Goal: Task Accomplishment & Management: Use online tool/utility

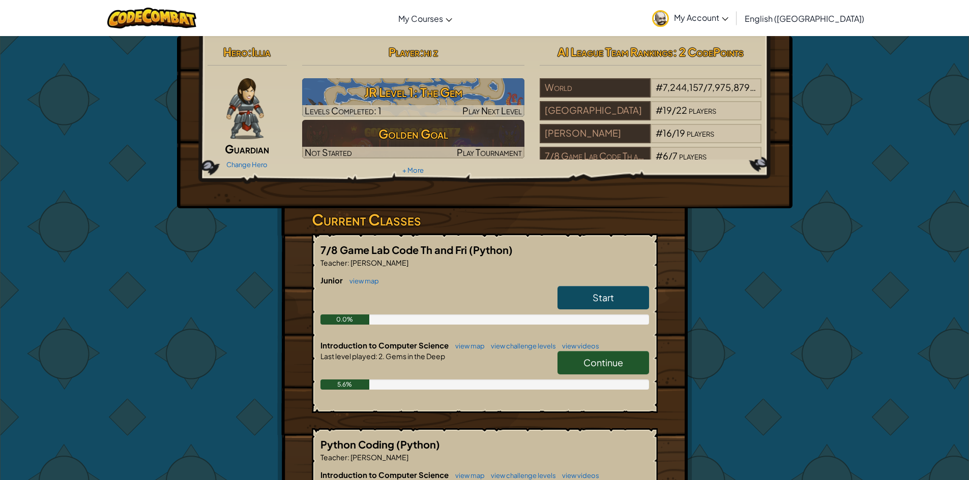
click at [240, 118] on img at bounding box center [244, 108] width 37 height 61
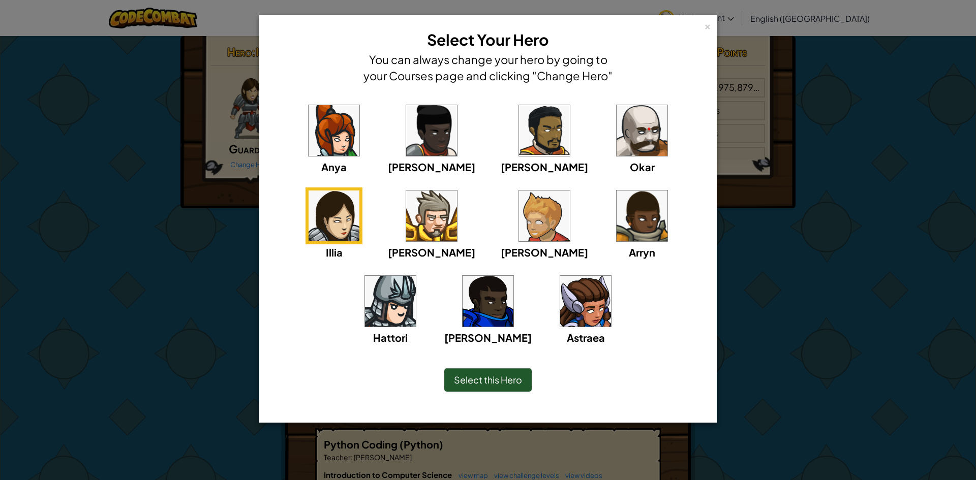
click at [617, 136] on img at bounding box center [642, 130] width 51 height 51
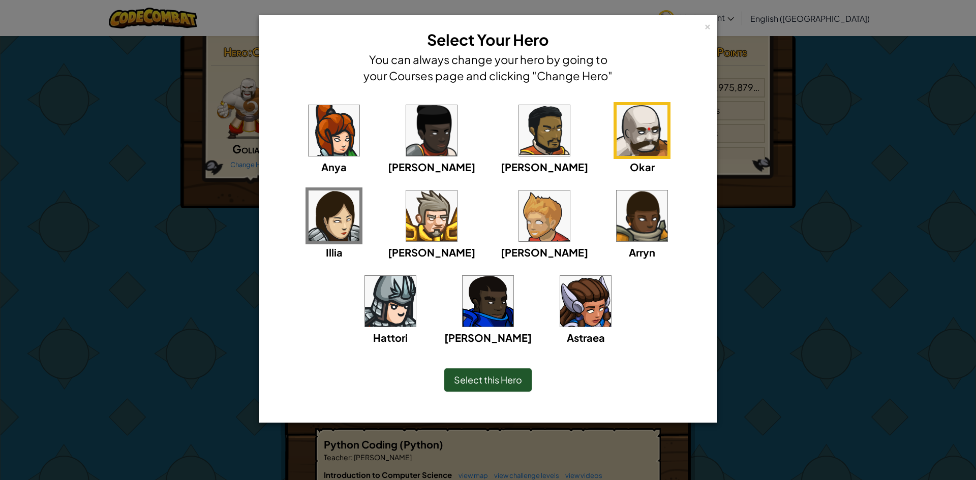
click at [454, 376] on span "Select this Hero" at bounding box center [488, 380] width 68 height 12
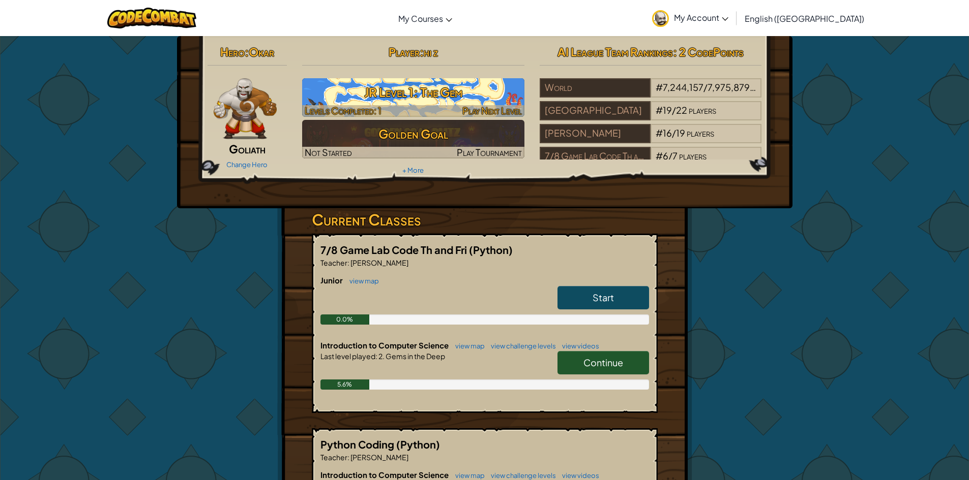
click at [457, 95] on h3 "JR Level 1: The Gem" at bounding box center [413, 92] width 222 height 23
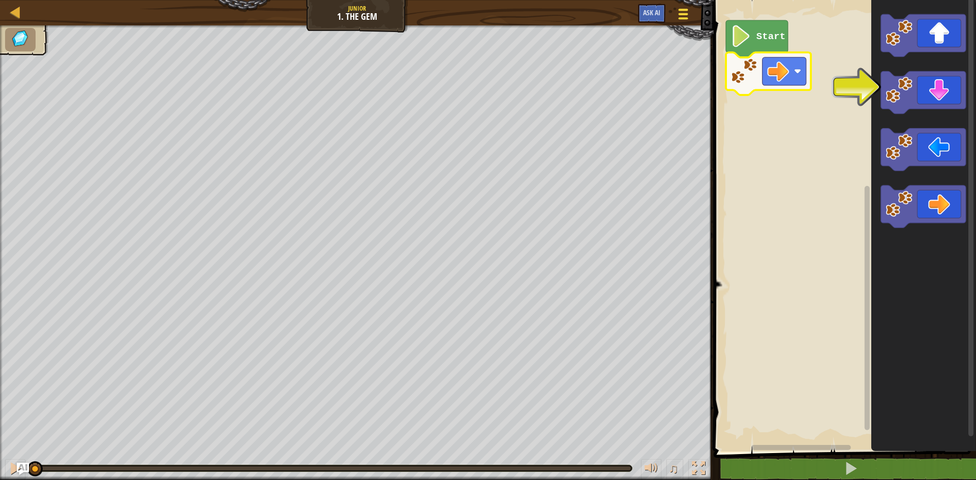
click at [680, 17] on div at bounding box center [683, 14] width 14 height 15
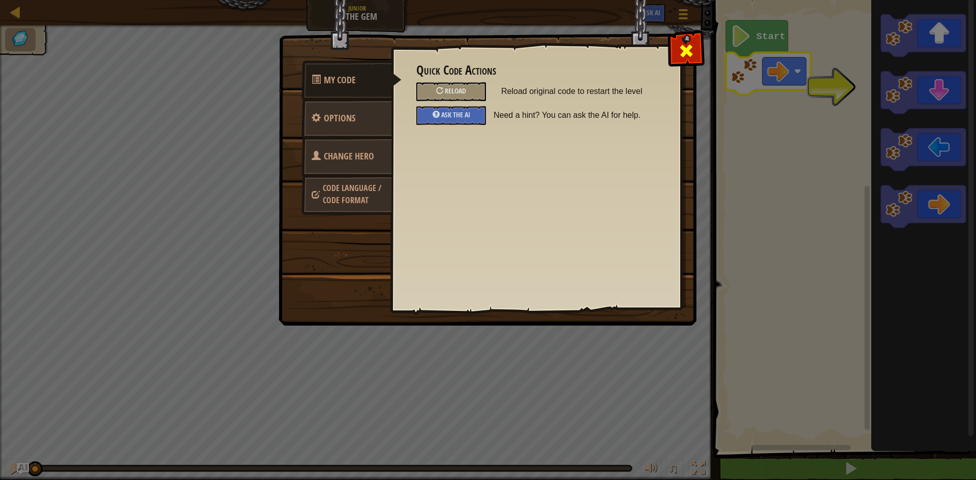
click at [683, 46] on span at bounding box center [686, 51] width 16 height 16
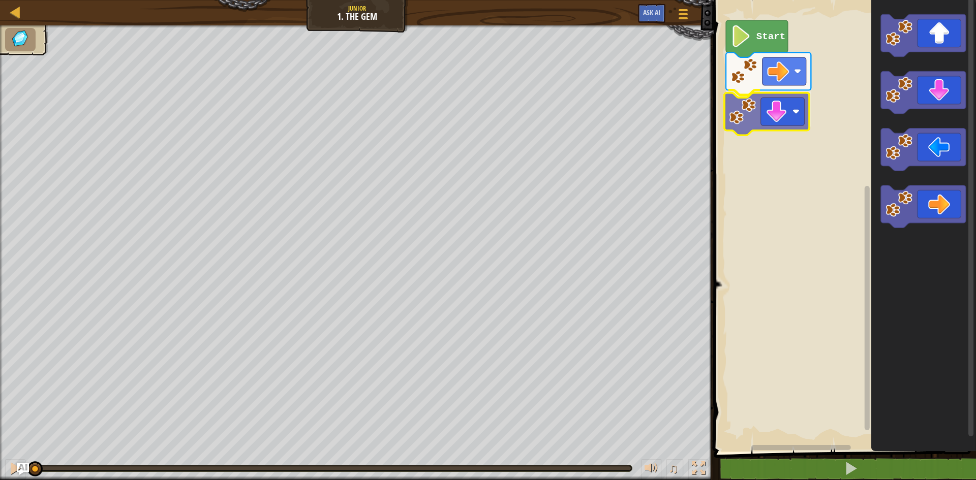
click at [746, 119] on div "Start" at bounding box center [843, 223] width 265 height 457
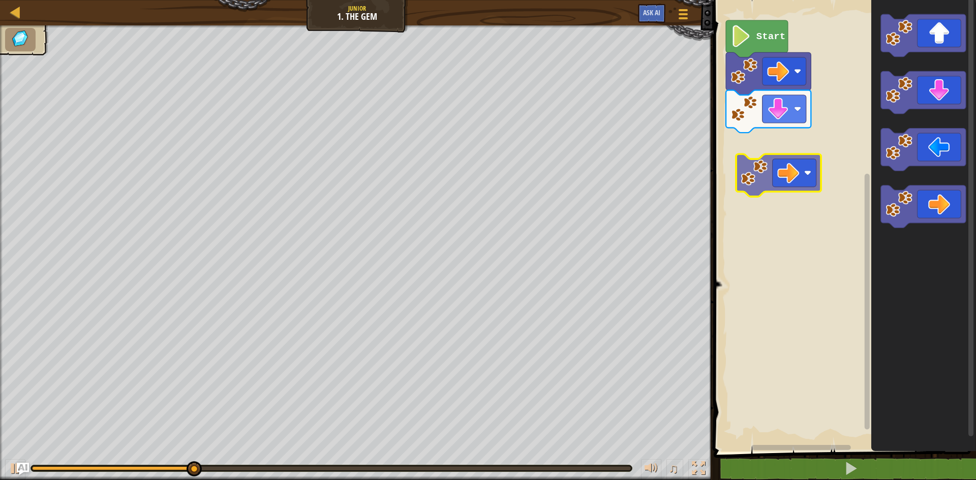
click at [750, 160] on div "Start" at bounding box center [843, 223] width 265 height 457
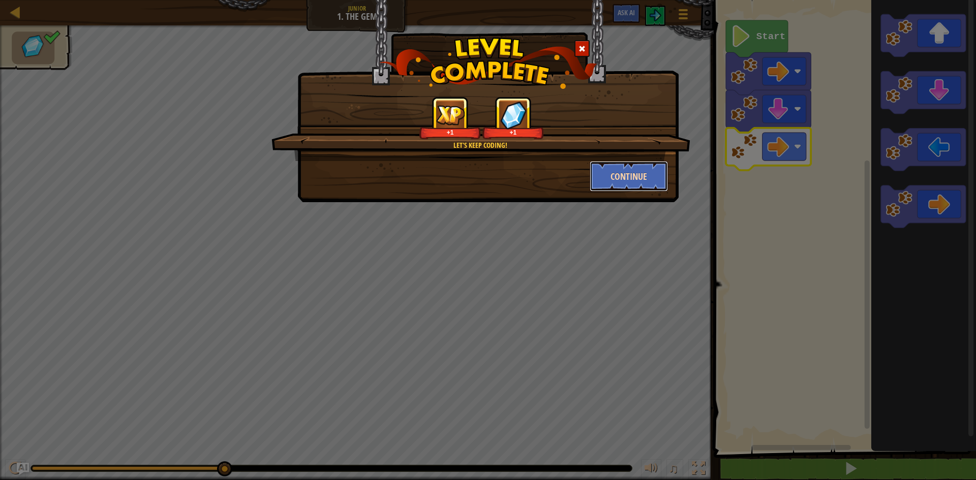
click at [630, 166] on button "Continue" at bounding box center [629, 176] width 79 height 31
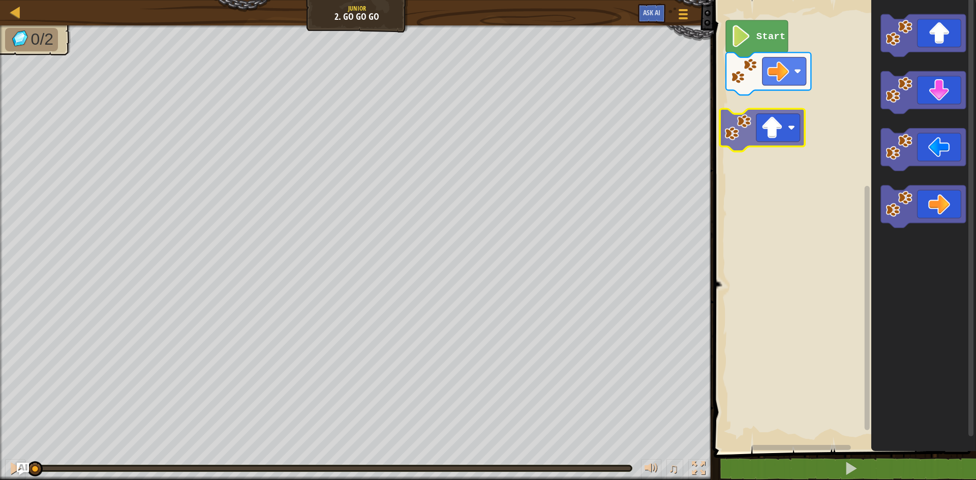
click at [739, 144] on div "Start" at bounding box center [843, 223] width 265 height 457
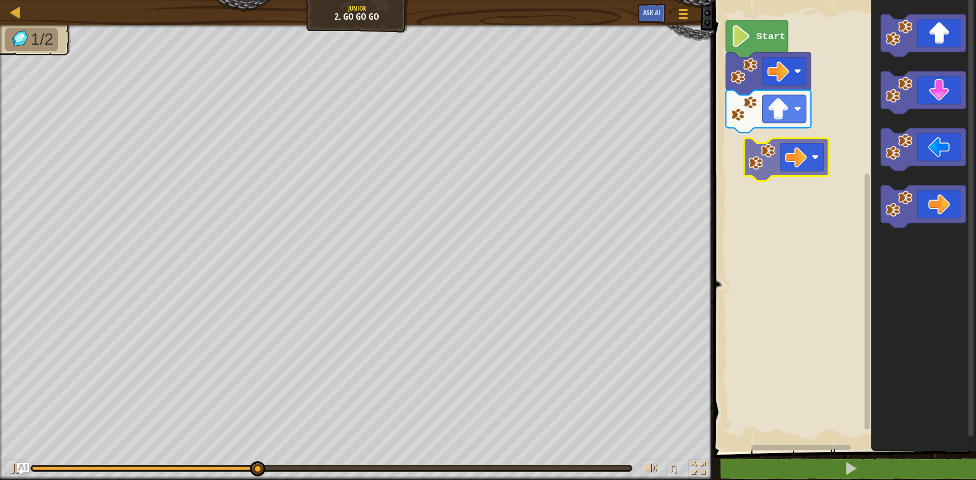
click at [763, 154] on div "Start" at bounding box center [843, 223] width 265 height 457
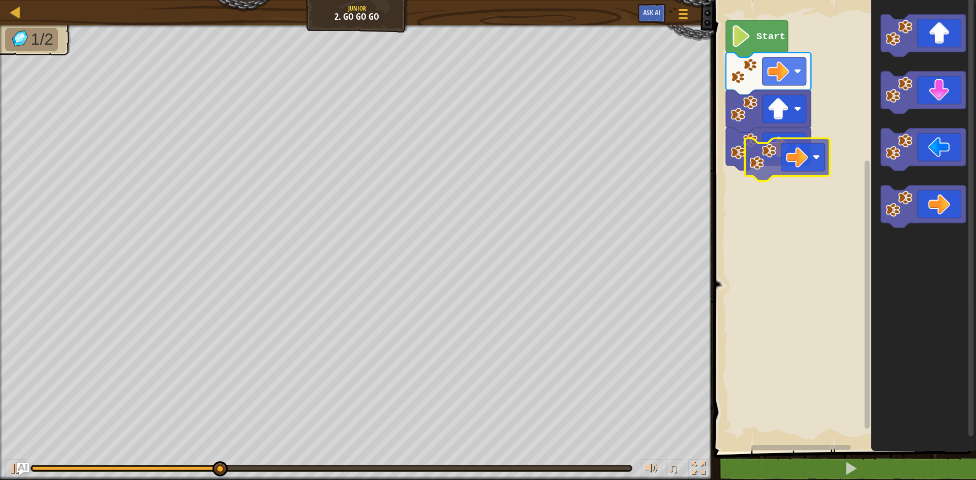
click at [750, 144] on div "Start" at bounding box center [843, 223] width 265 height 457
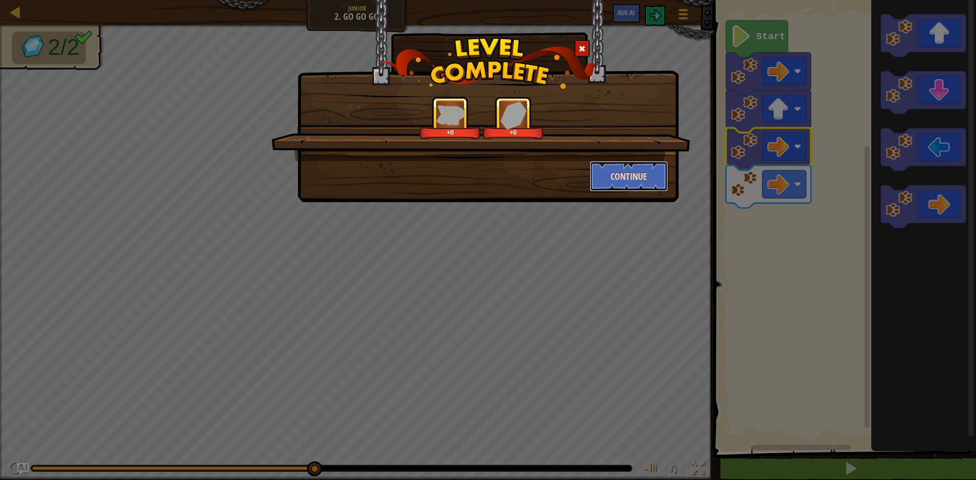
click at [615, 182] on button "Continue" at bounding box center [629, 176] width 79 height 31
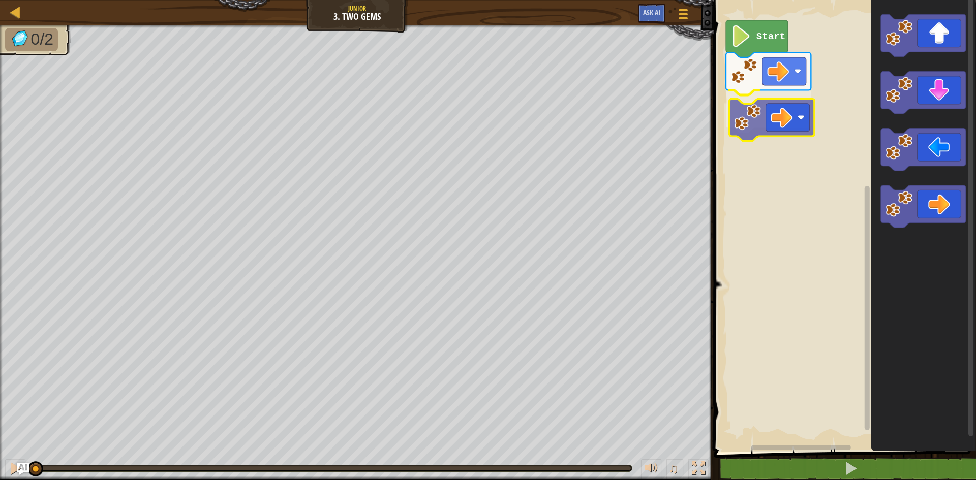
click at [760, 132] on div "Start" at bounding box center [843, 223] width 265 height 457
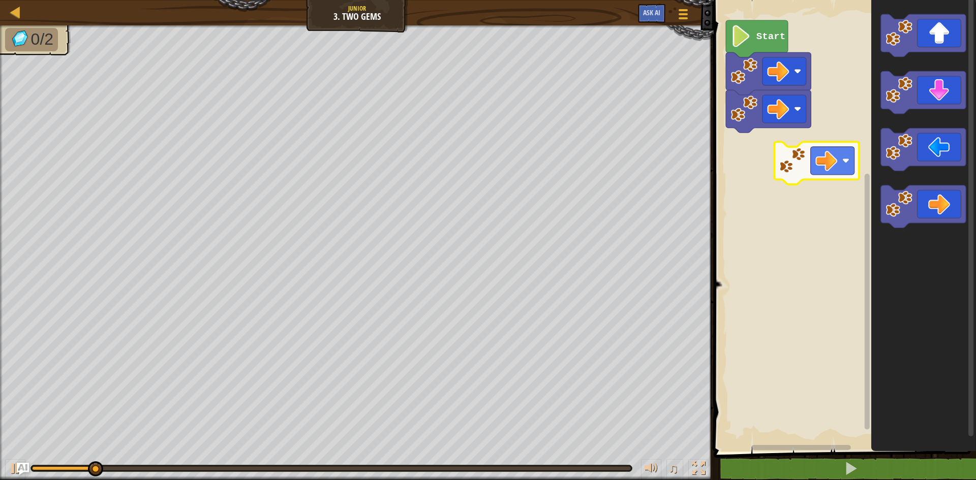
click at [764, 165] on div "Start" at bounding box center [843, 223] width 265 height 457
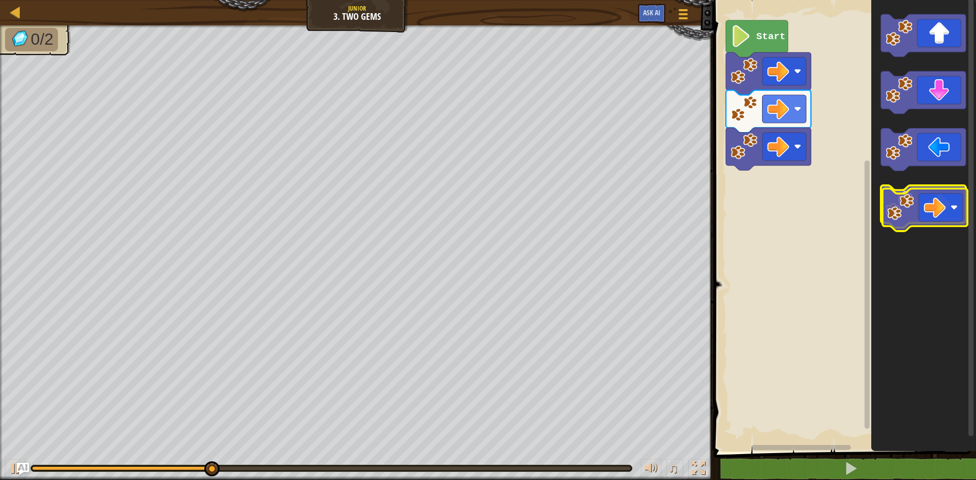
click at [902, 209] on image "Blockly Workspace" at bounding box center [899, 204] width 27 height 27
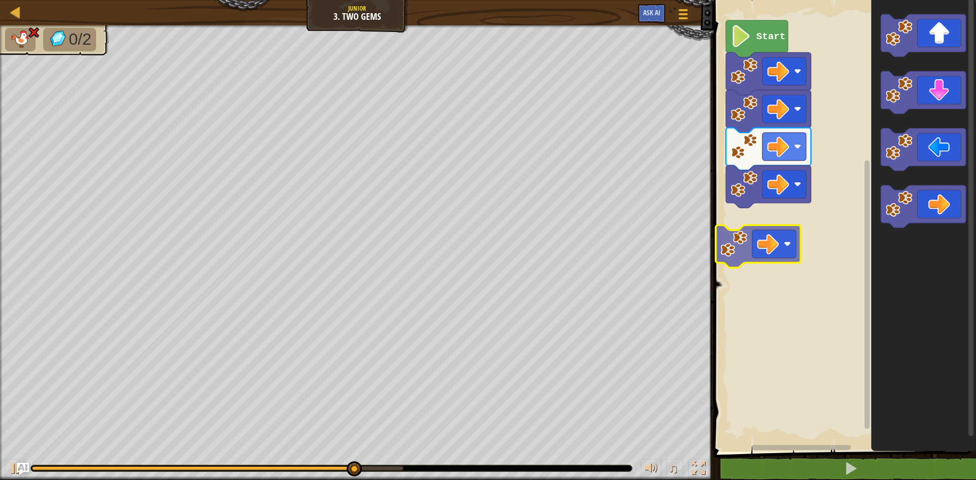
click at [731, 245] on div "Start" at bounding box center [843, 223] width 265 height 457
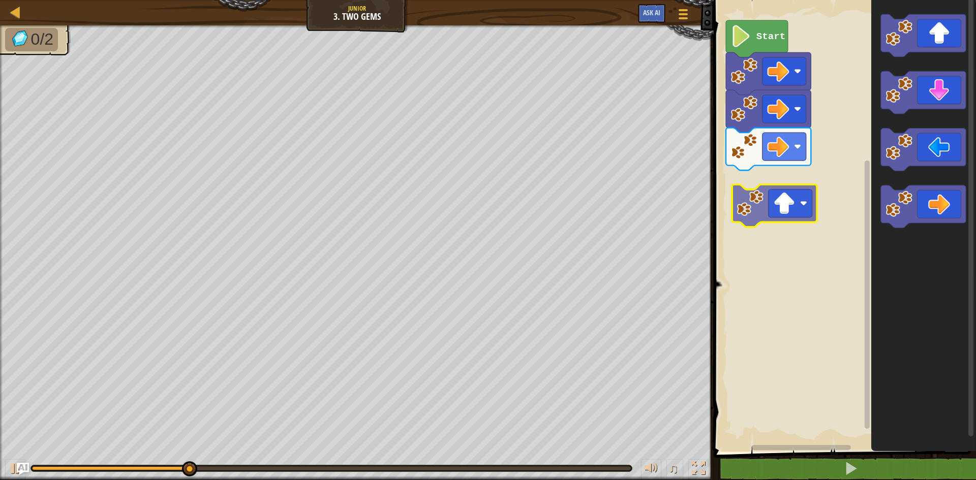
click at [756, 214] on div "Start" at bounding box center [843, 223] width 265 height 457
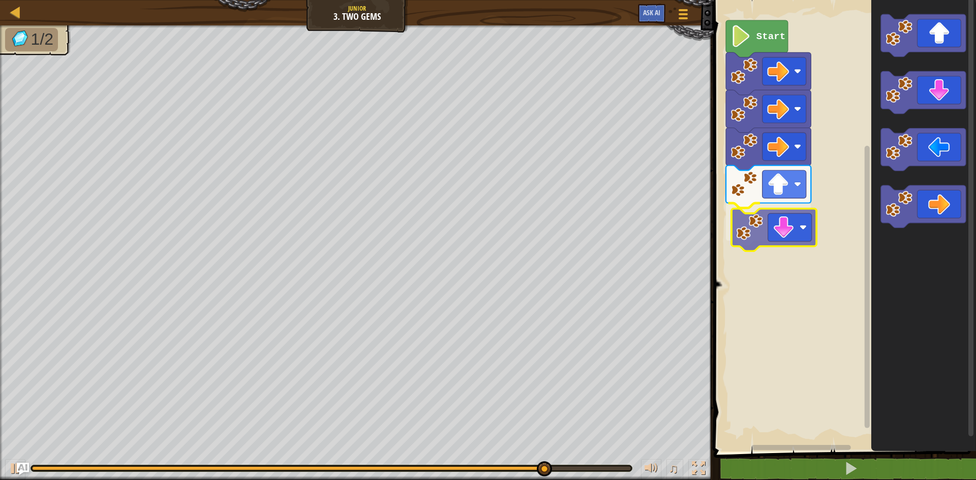
click at [750, 239] on div "Start" at bounding box center [843, 223] width 265 height 457
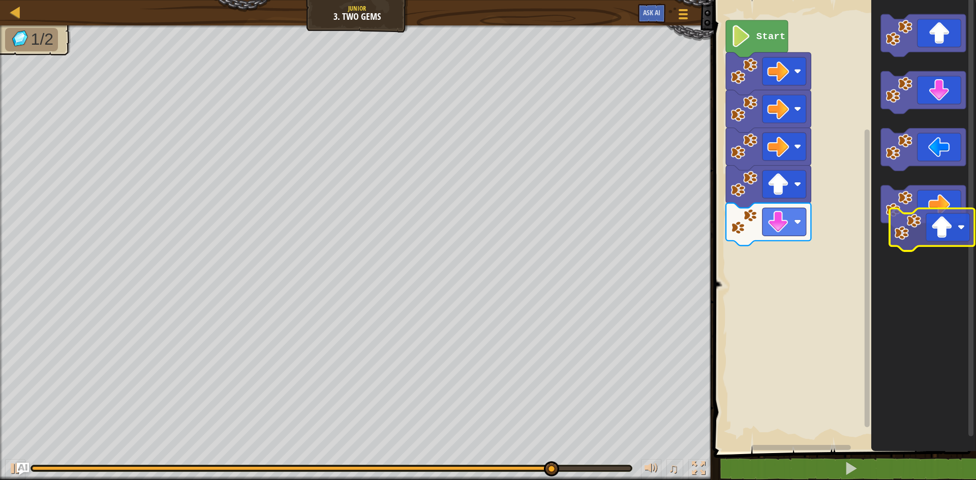
click at [914, 245] on icon "Blockly Workspace" at bounding box center [923, 223] width 105 height 457
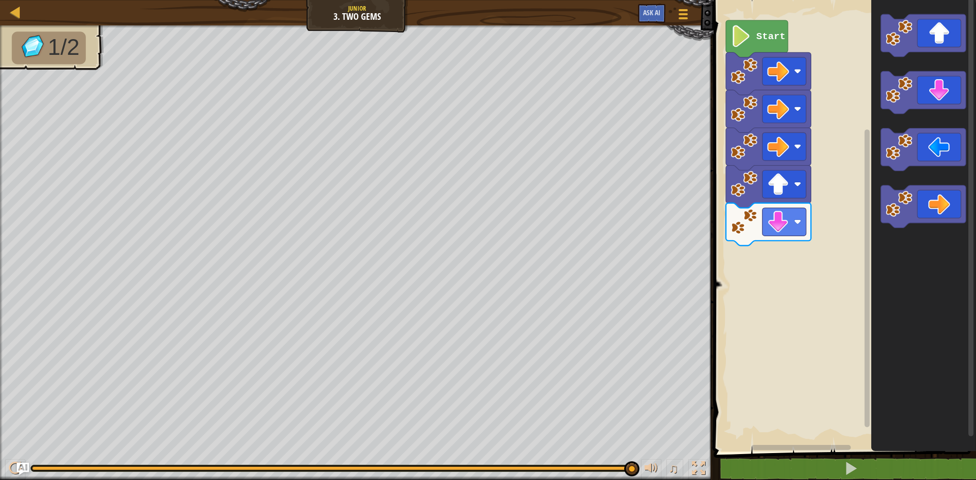
click at [812, 283] on div "Start" at bounding box center [843, 223] width 265 height 457
click at [743, 269] on div "Start" at bounding box center [843, 223] width 265 height 457
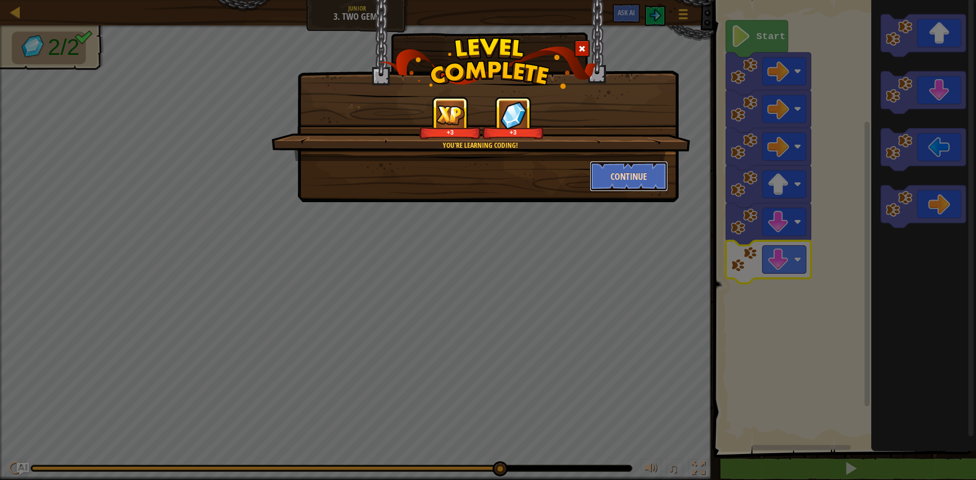
click at [645, 170] on button "Continue" at bounding box center [629, 176] width 79 height 31
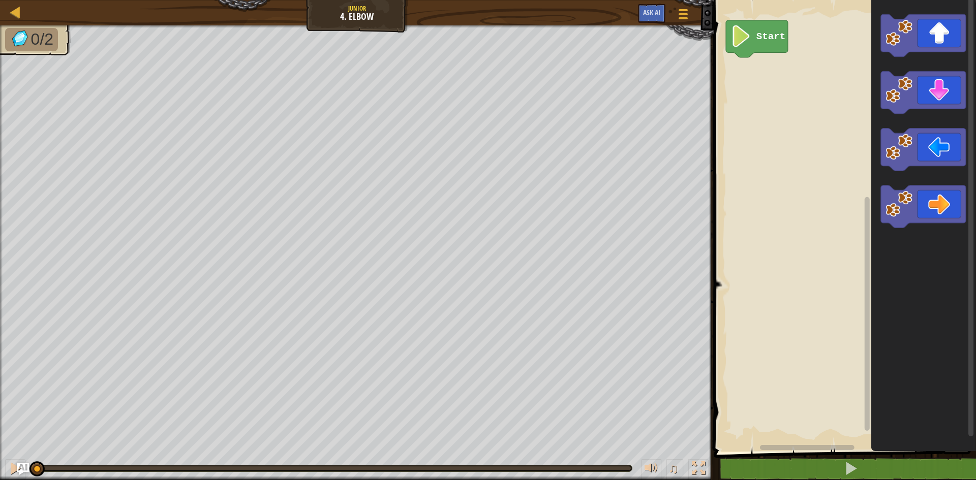
drag, startPoint x: 750, startPoint y: 96, endPoint x: 831, endPoint y: 98, distance: 80.9
click at [732, 95] on div "Start" at bounding box center [843, 223] width 265 height 457
click at [778, 101] on div "Start" at bounding box center [843, 223] width 265 height 457
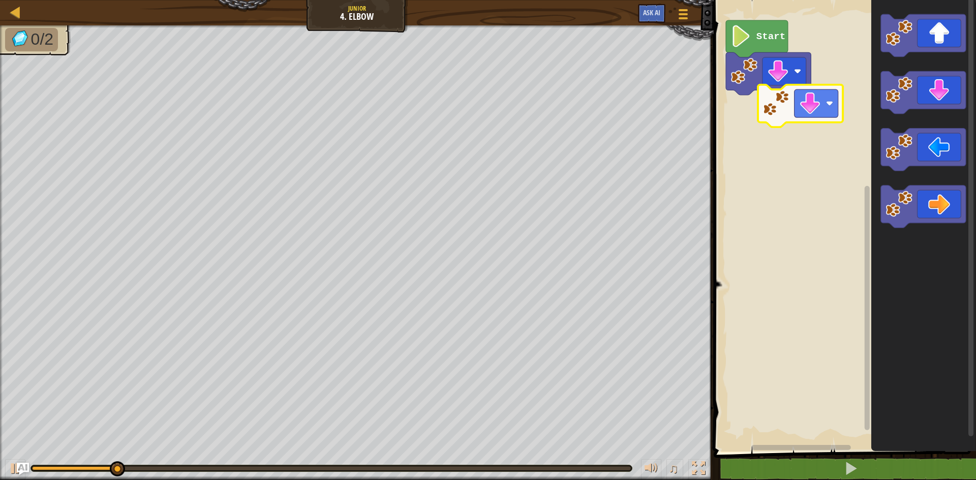
click at [759, 118] on div "Start" at bounding box center [843, 223] width 265 height 457
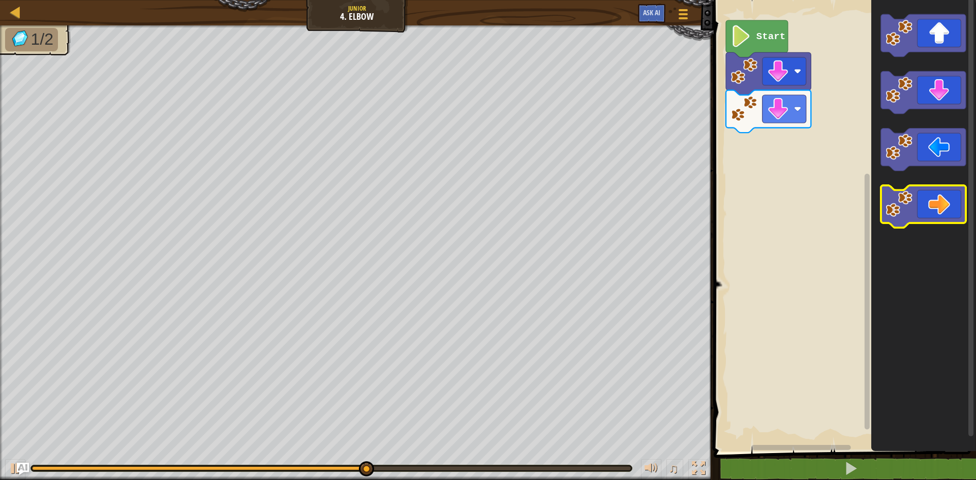
click at [897, 207] on image "Blockly Workspace" at bounding box center [899, 204] width 27 height 27
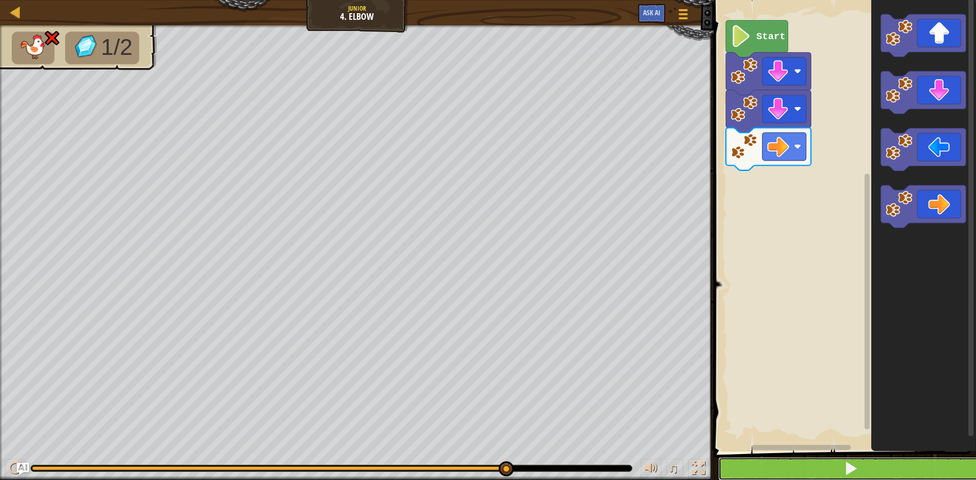
click at [812, 473] on button at bounding box center [850, 469] width 265 height 23
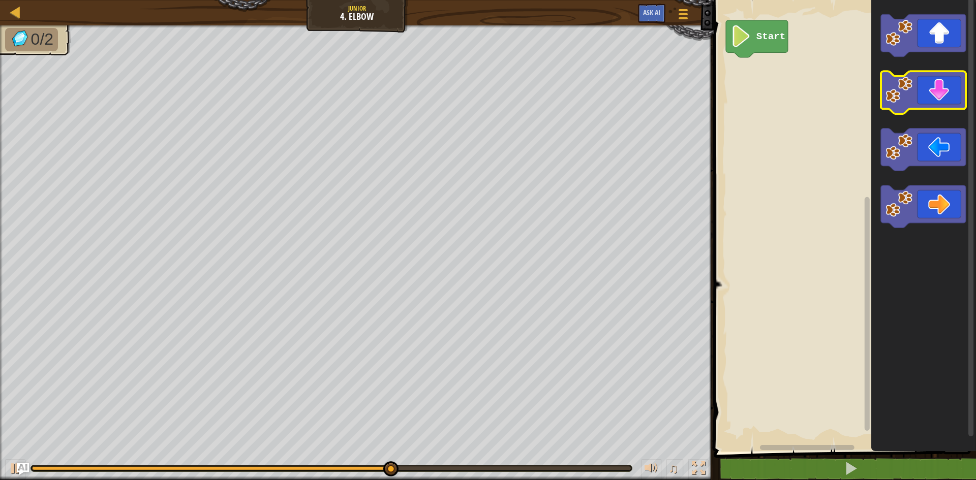
click at [892, 85] on image "Blockly Workspace" at bounding box center [899, 90] width 27 height 27
click at [902, 96] on image "Blockly Workspace" at bounding box center [899, 90] width 27 height 27
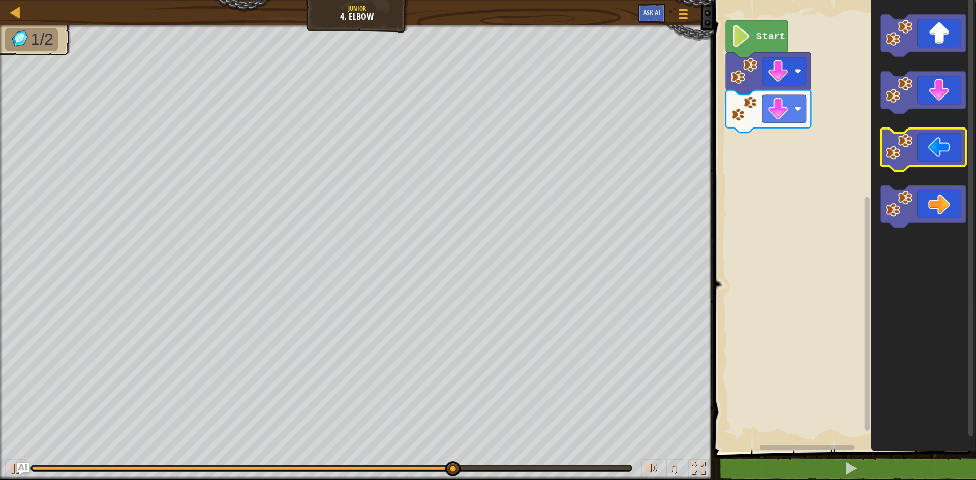
click at [907, 157] on image "Blockly Workspace" at bounding box center [899, 147] width 27 height 27
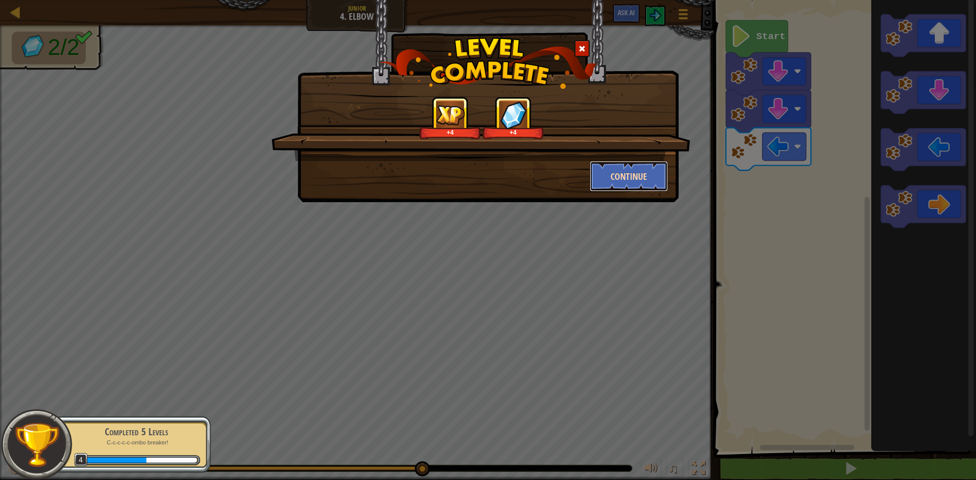
click at [609, 173] on button "Continue" at bounding box center [629, 176] width 79 height 31
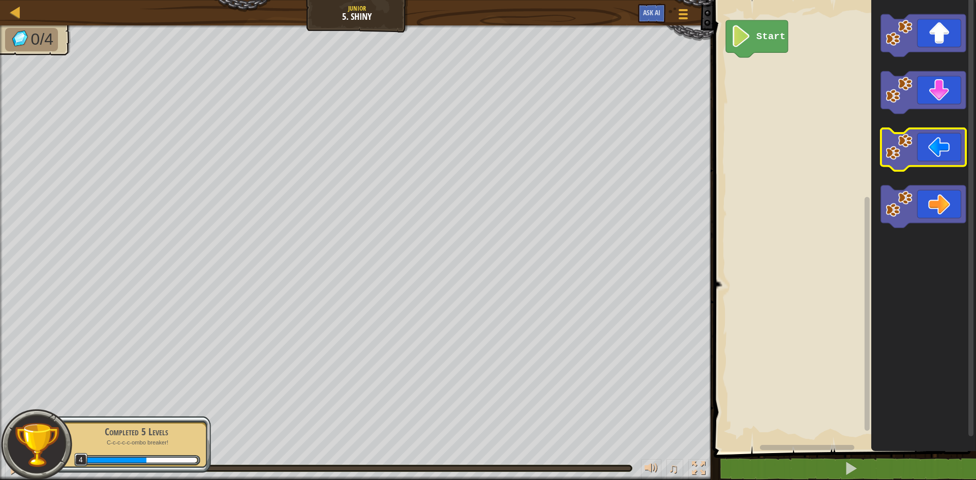
click at [905, 145] on image "Blockly Workspace" at bounding box center [899, 147] width 27 height 27
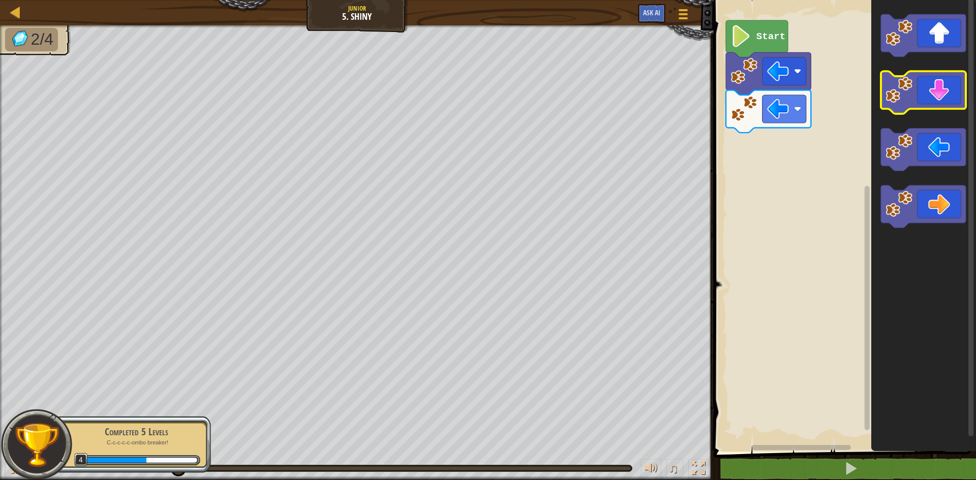
click at [897, 106] on icon "Blockly Workspace" at bounding box center [923, 93] width 85 height 43
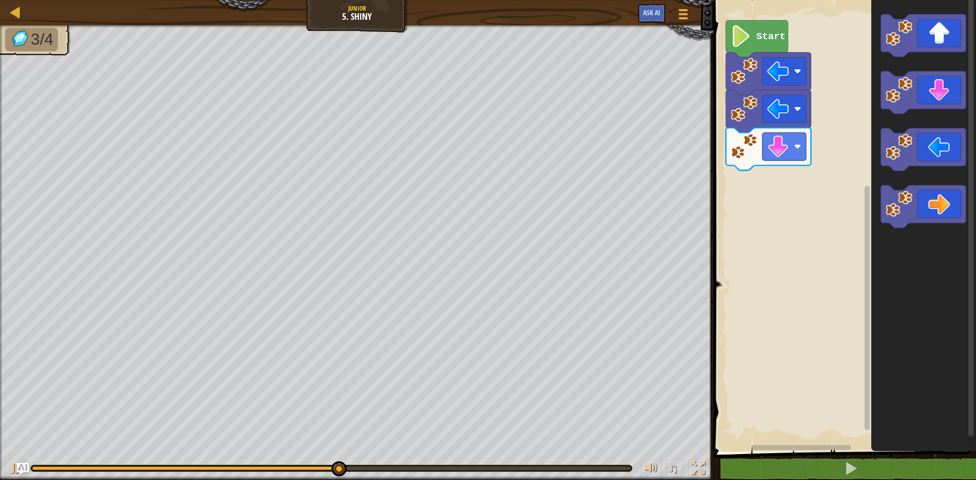
click at [896, 185] on icon "Blockly Workspace" at bounding box center [923, 223] width 105 height 457
click at [900, 205] on image "Blockly Workspace" at bounding box center [899, 204] width 27 height 27
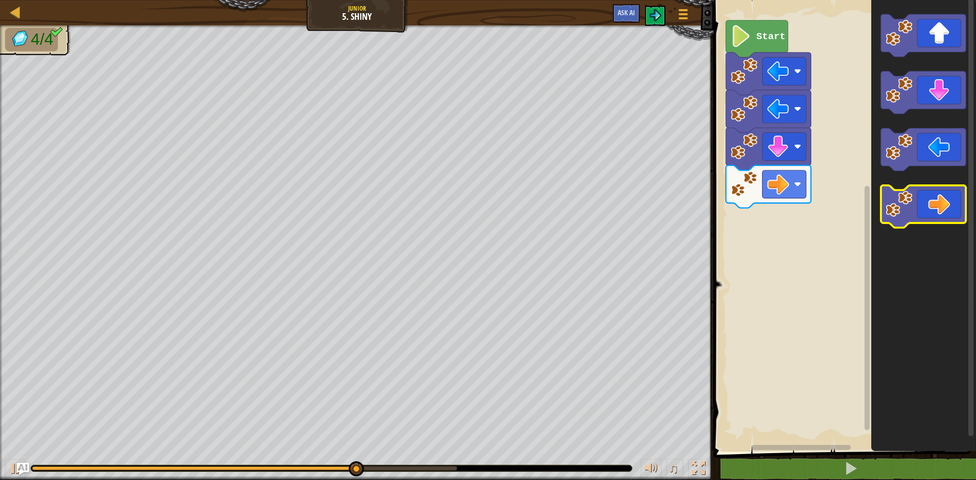
click at [900, 205] on image "Blockly Workspace" at bounding box center [899, 204] width 27 height 27
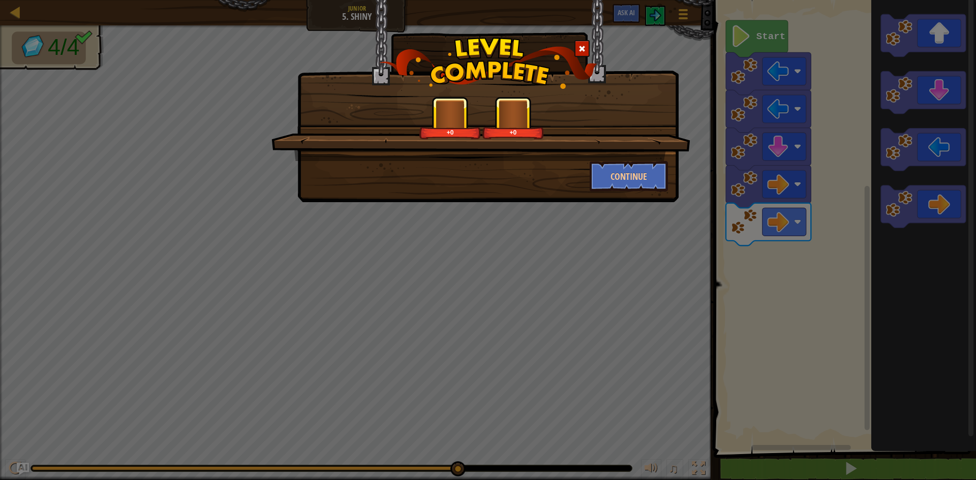
drag, startPoint x: 581, startPoint y: 208, endPoint x: 594, endPoint y: 218, distance: 16.1
click at [588, 225] on div "+0 +0 Continue" at bounding box center [488, 240] width 976 height 480
click at [606, 194] on div "+0 +0 Continue" at bounding box center [487, 101] width 381 height 202
click at [606, 186] on button "Continue" at bounding box center [629, 176] width 79 height 31
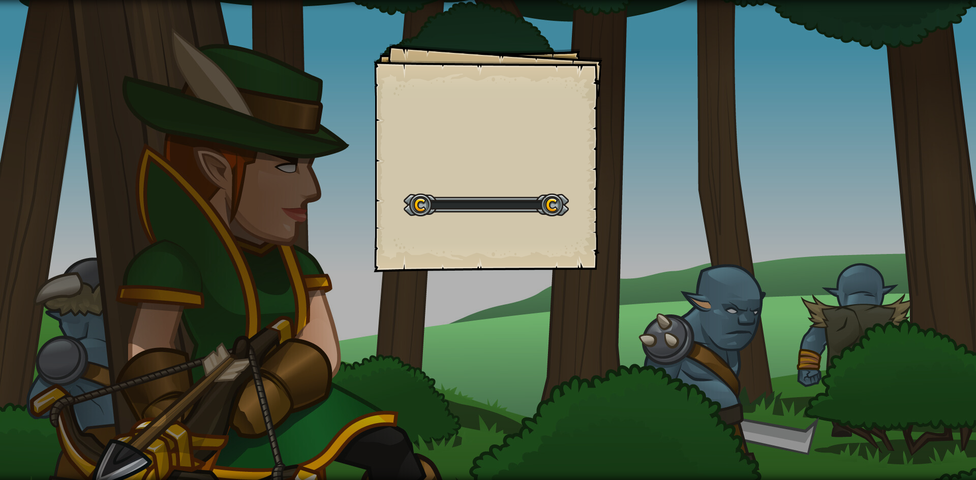
click at [606, 186] on div "Goals Start Level Error loading from server. Try refreshing the page. You'll ne…" at bounding box center [488, 240] width 976 height 480
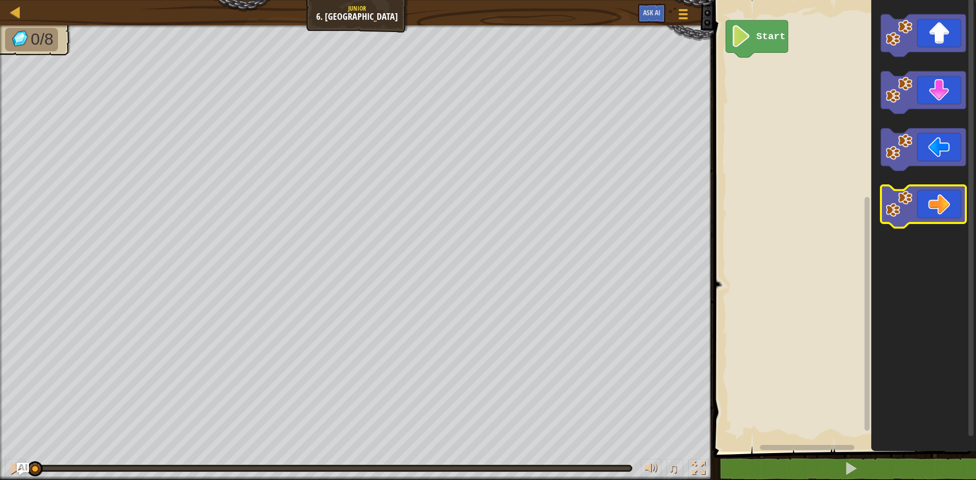
click at [895, 223] on icon "Blockly Workspace" at bounding box center [923, 207] width 85 height 43
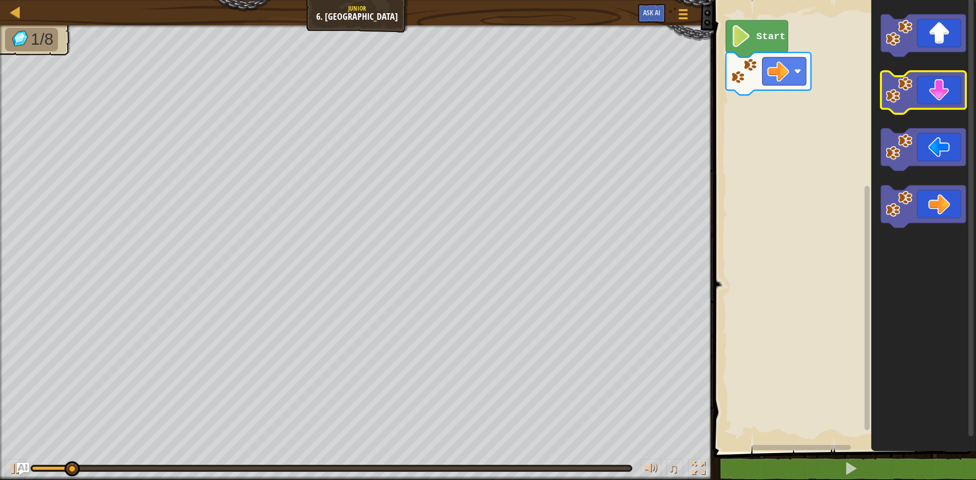
click at [884, 99] on icon "Blockly Workspace" at bounding box center [923, 93] width 85 height 43
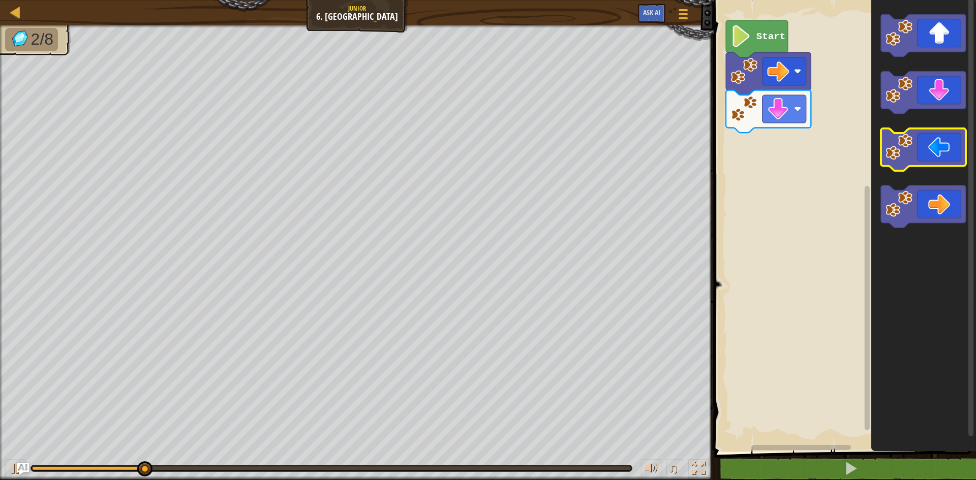
click at [896, 160] on image "Blockly Workspace" at bounding box center [899, 147] width 27 height 27
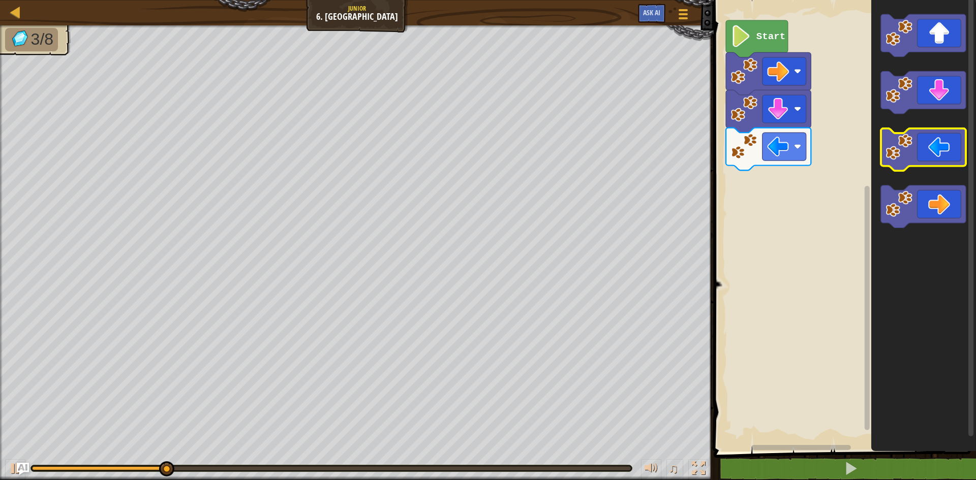
click at [896, 160] on image "Blockly Workspace" at bounding box center [899, 147] width 27 height 27
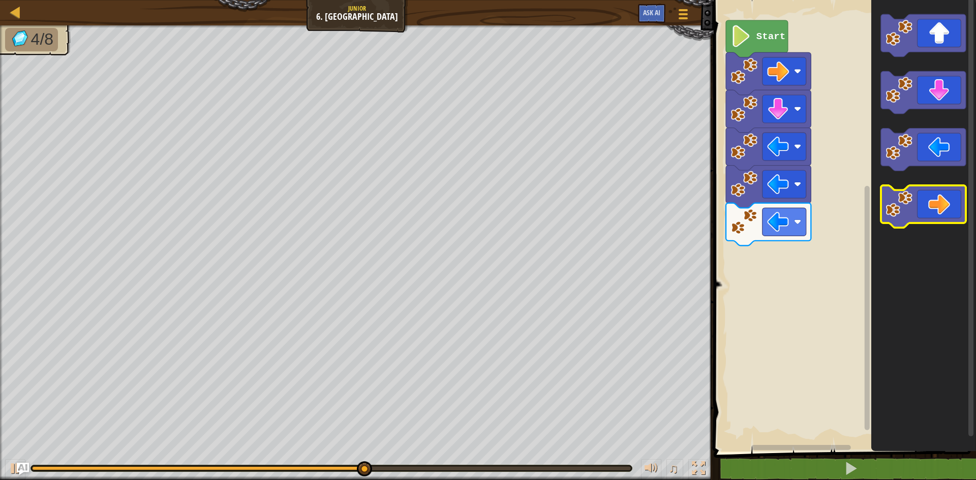
click at [917, 217] on icon "Blockly Workspace" at bounding box center [923, 207] width 85 height 43
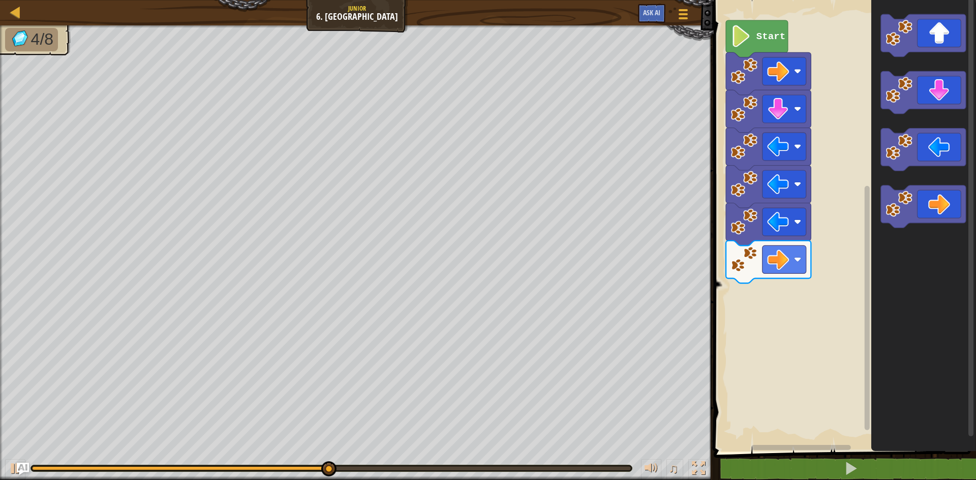
click at [879, 40] on icon "Blockly Workspace" at bounding box center [923, 223] width 105 height 457
click at [887, 38] on image "Blockly Workspace" at bounding box center [899, 32] width 27 height 27
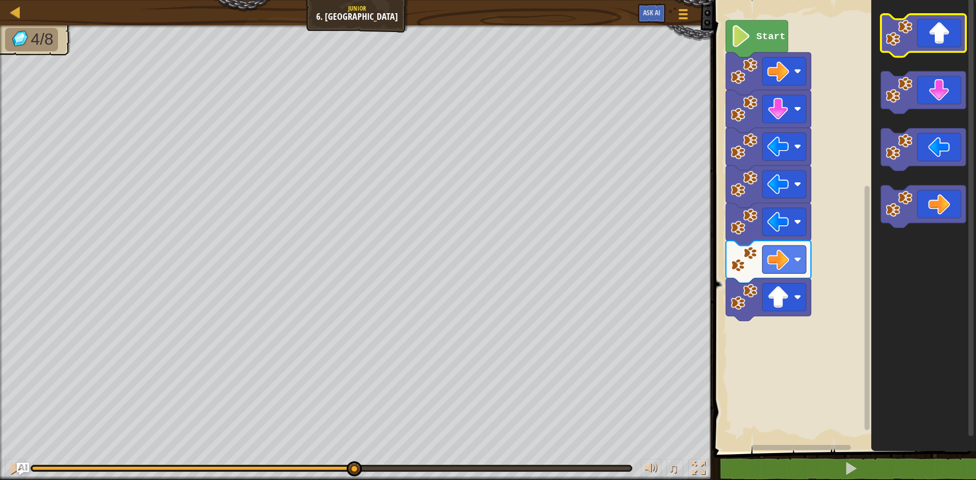
click at [887, 38] on image "Blockly Workspace" at bounding box center [899, 32] width 27 height 27
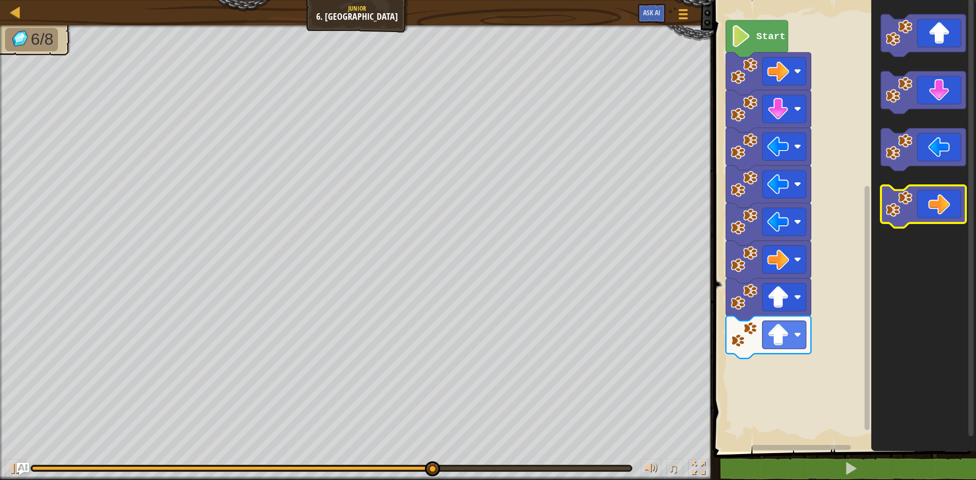
click at [911, 222] on icon "Blockly Workspace" at bounding box center [923, 207] width 85 height 43
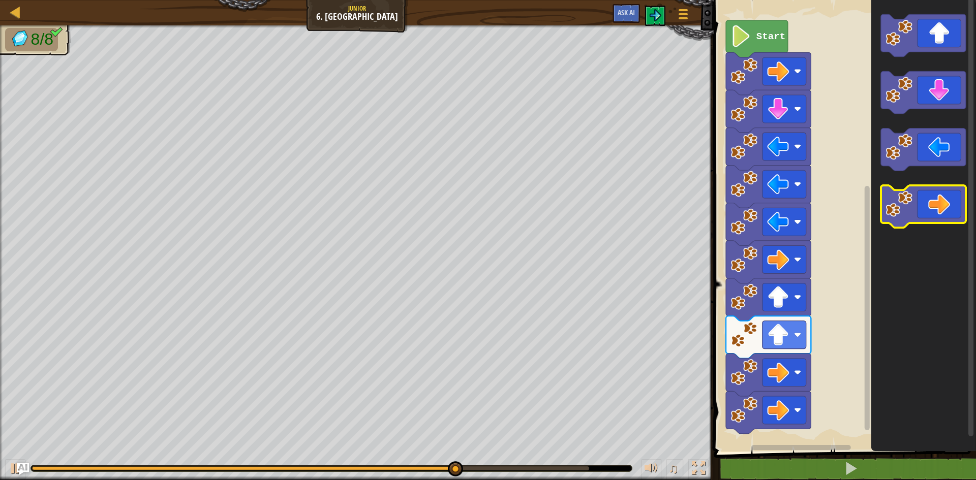
click at [911, 222] on icon "Blockly Workspace" at bounding box center [923, 207] width 85 height 43
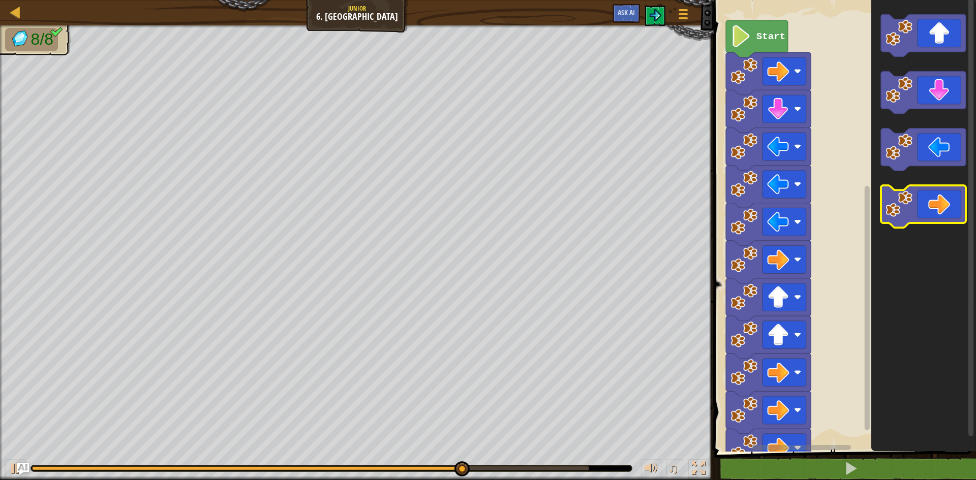
click at [911, 222] on icon "Blockly Workspace" at bounding box center [923, 207] width 85 height 43
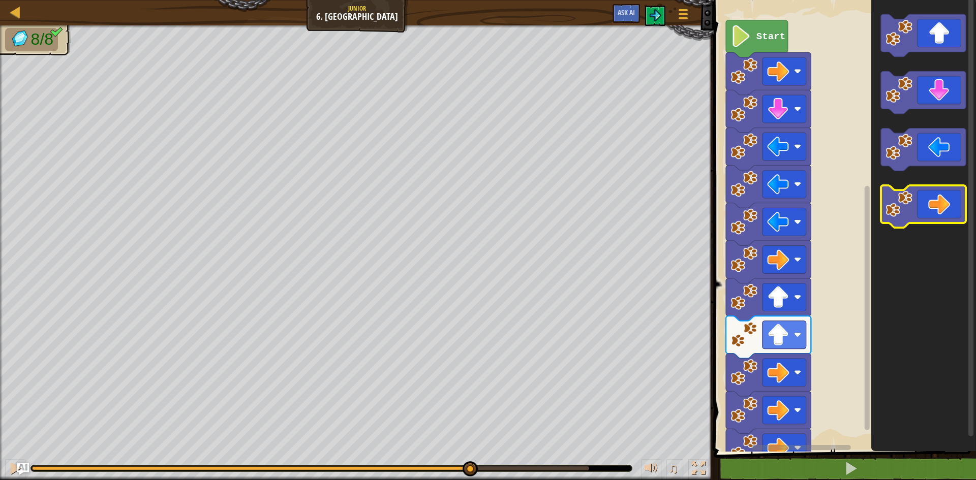
click at [911, 222] on icon "Blockly Workspace" at bounding box center [923, 207] width 85 height 43
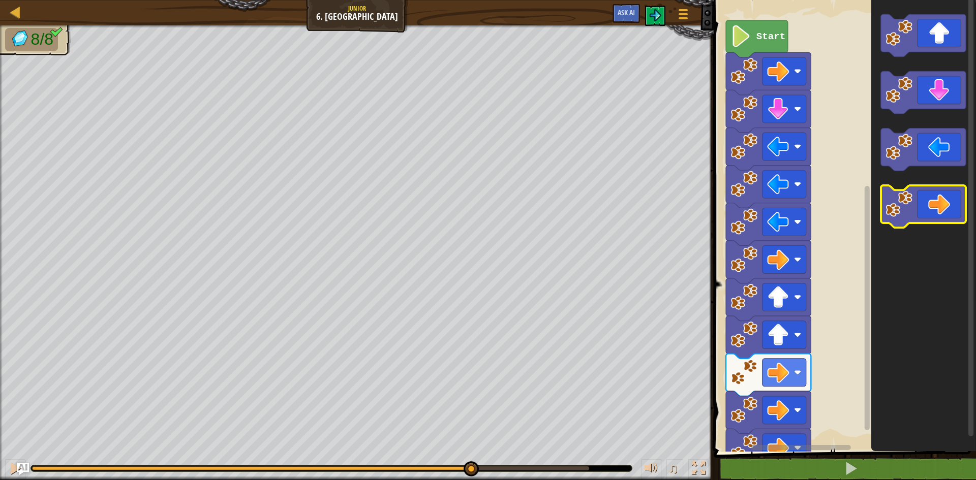
click at [911, 222] on icon "Blockly Workspace" at bounding box center [923, 207] width 85 height 43
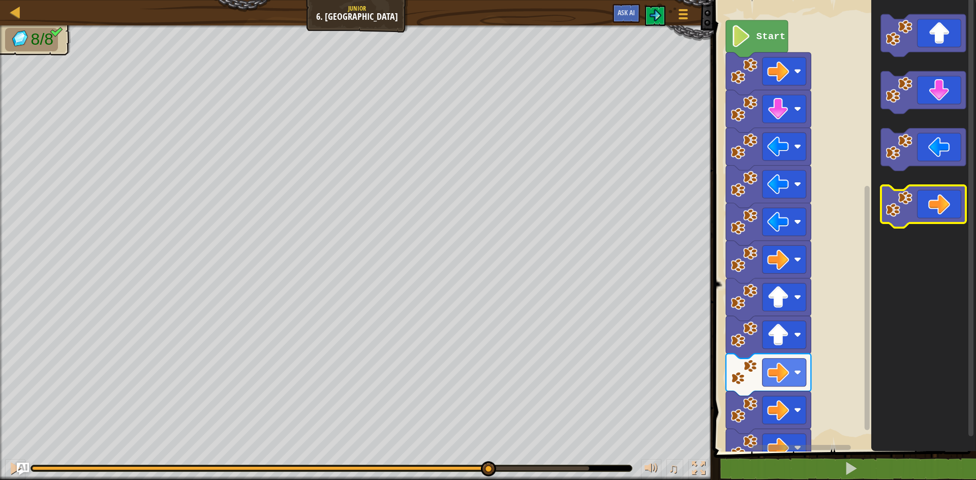
click at [911, 222] on icon "Blockly Workspace" at bounding box center [923, 207] width 85 height 43
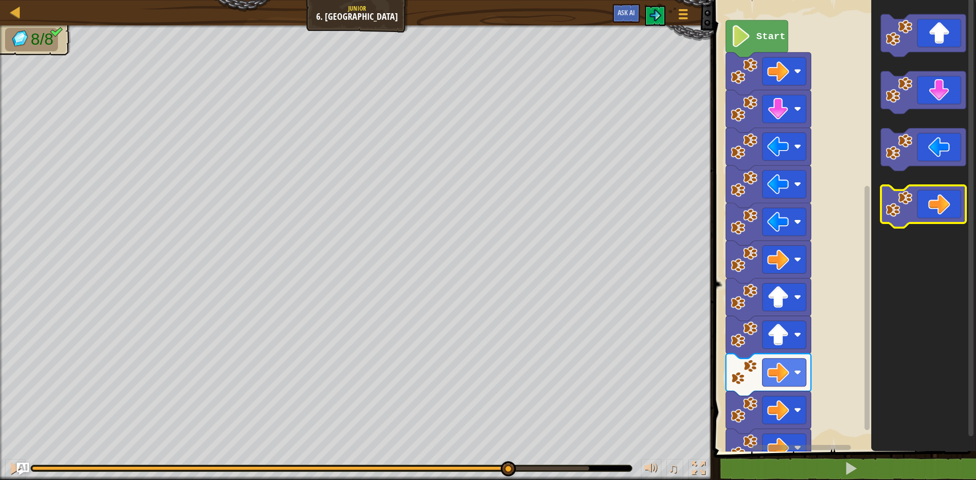
click at [911, 222] on icon "Blockly Workspace" at bounding box center [923, 207] width 85 height 43
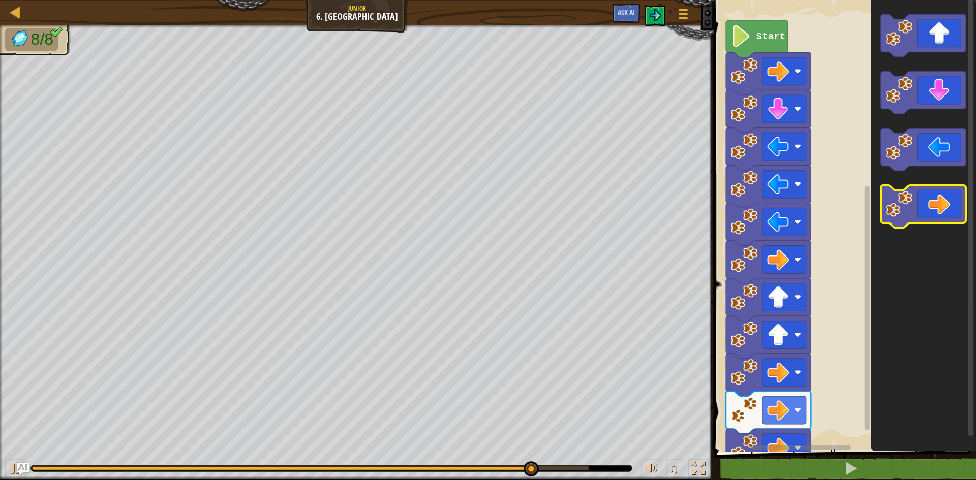
click at [911, 222] on icon "Blockly Workspace" at bounding box center [923, 207] width 85 height 43
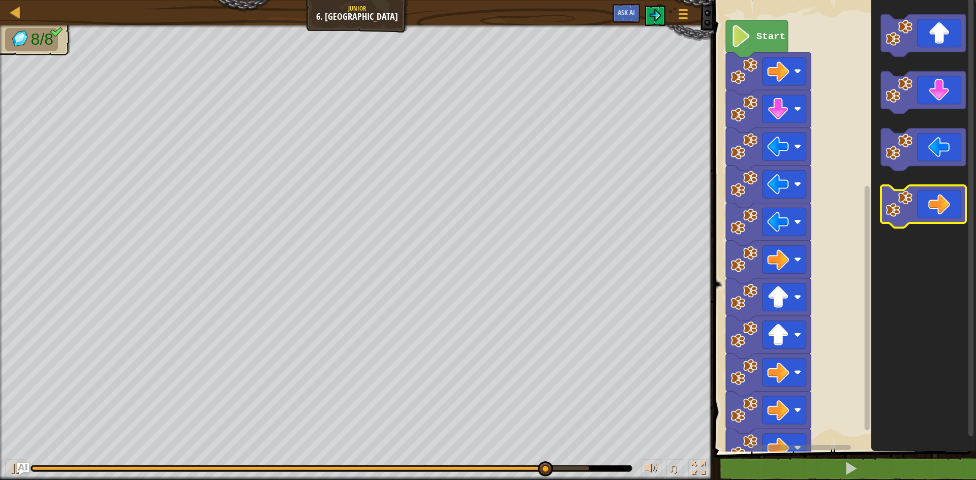
click at [911, 222] on icon "Blockly Workspace" at bounding box center [923, 207] width 85 height 43
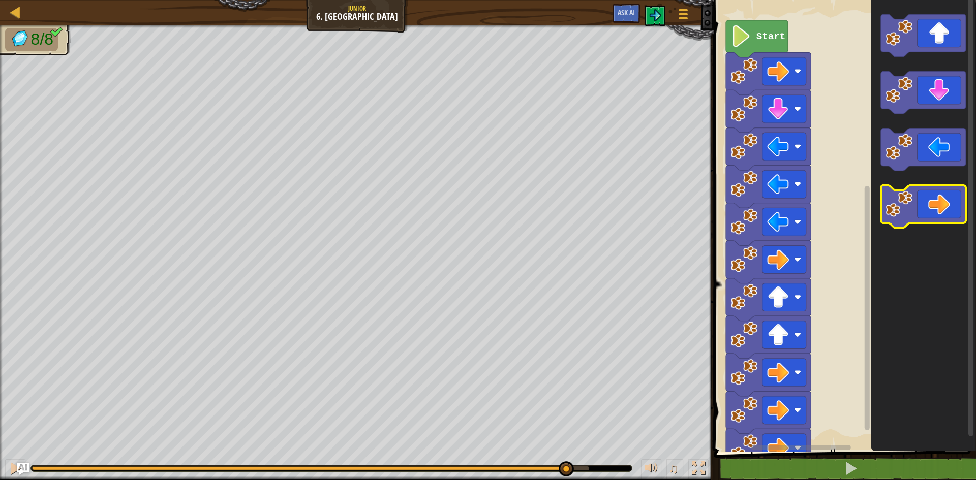
click at [911, 222] on icon "Blockly Workspace" at bounding box center [923, 207] width 85 height 43
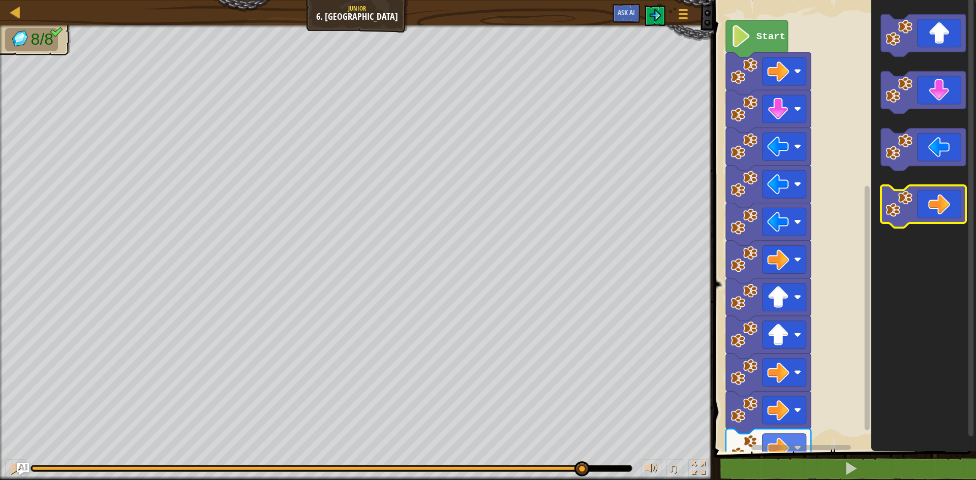
click at [911, 0] on body "Map Junior 6. Gem Square Game Menu Ask AI 1 ההההההההההההההההההההההההההההההההההה…" at bounding box center [488, 0] width 976 height 0
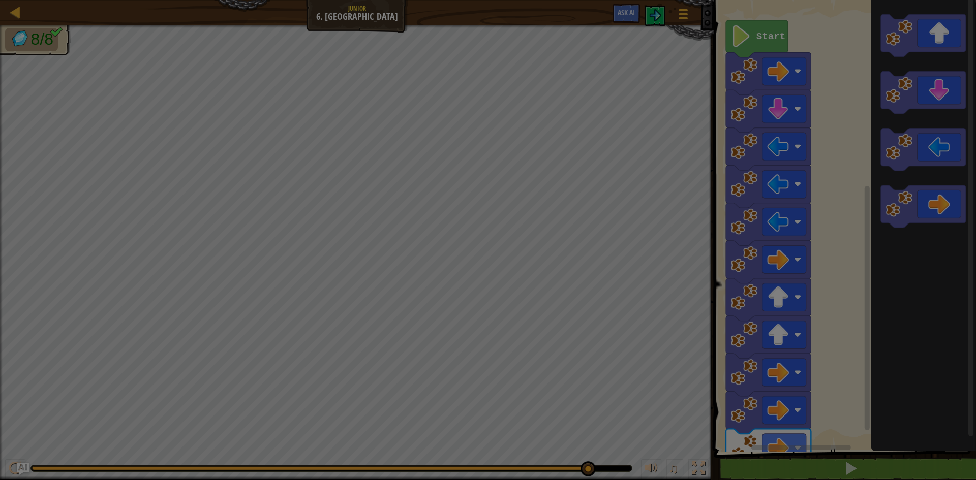
click at [911, 1] on body "Map Junior 6. Gem Square Game Menu Ask AI 1 ההההההההההההההההההההההההההההההההההה…" at bounding box center [488, 0] width 976 height 1
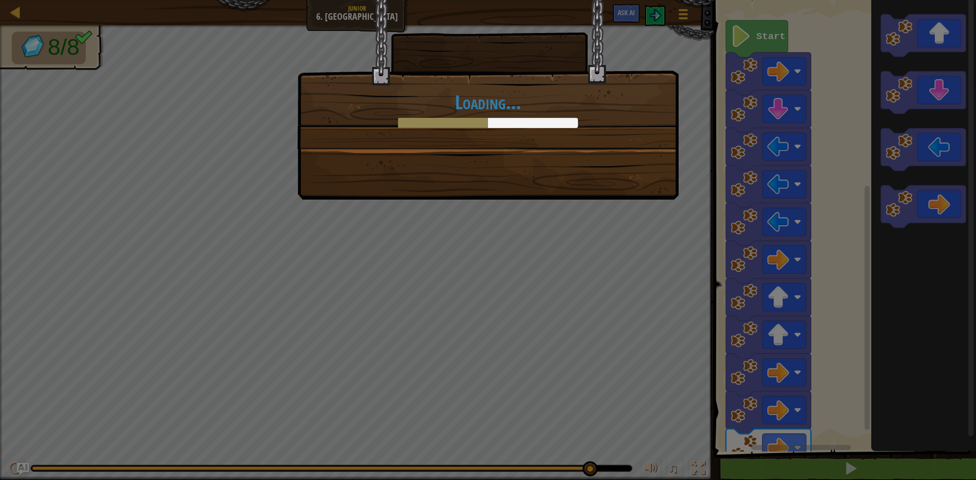
click at [911, 222] on div "Loading..." at bounding box center [488, 240] width 976 height 480
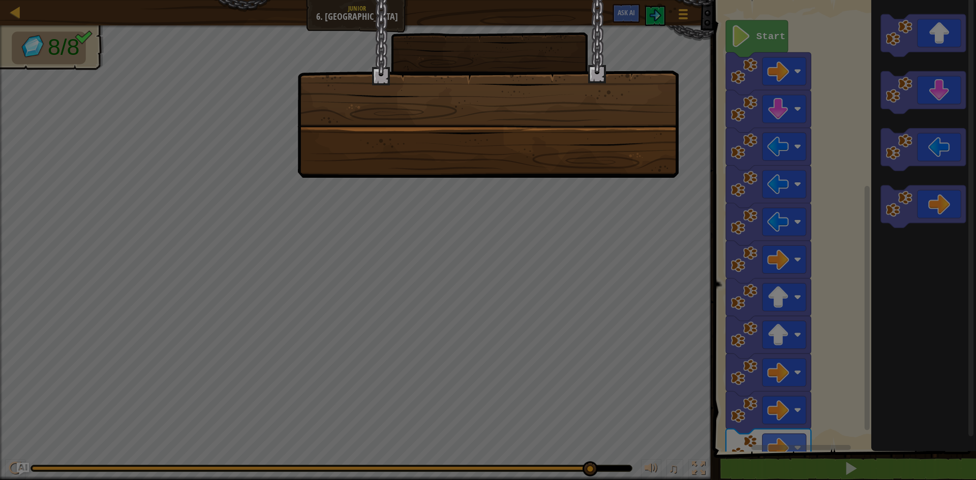
click at [911, 222] on div at bounding box center [488, 240] width 976 height 480
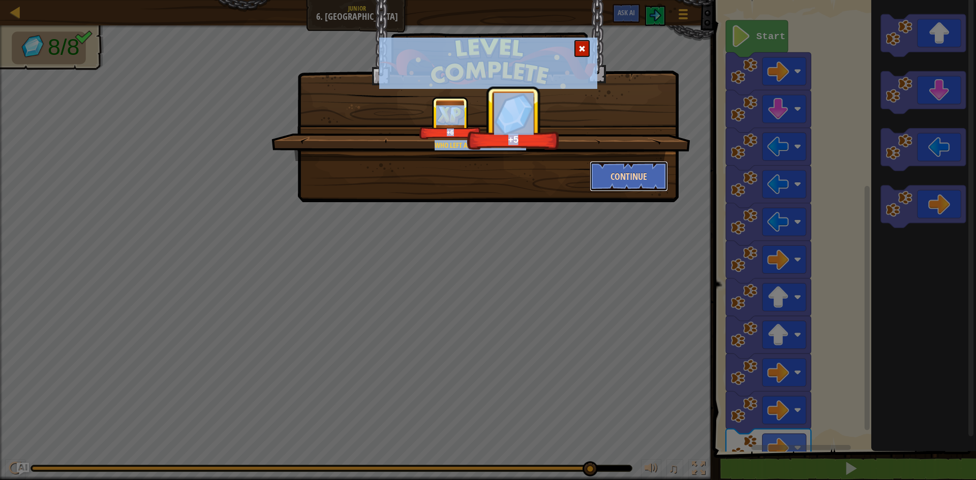
click at [618, 176] on button "Continue" at bounding box center [629, 176] width 79 height 31
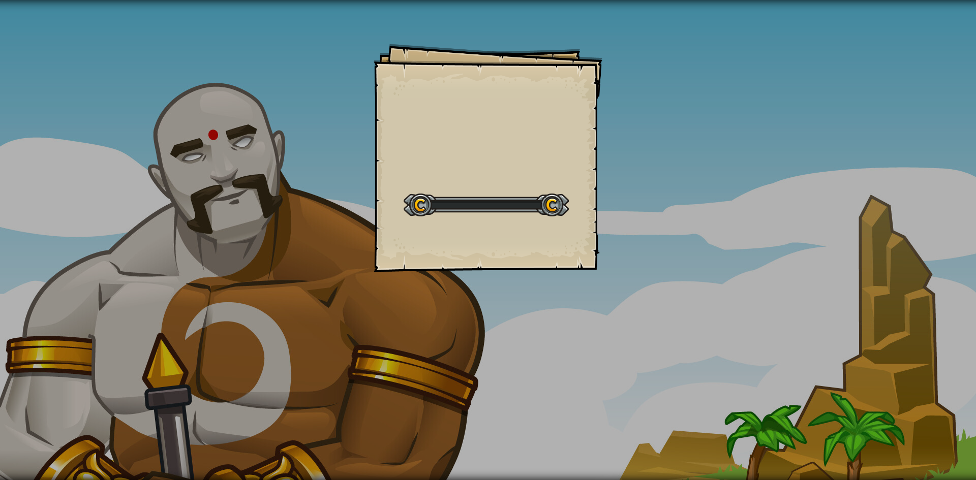
click at [618, 176] on div "Goals Start Level Error loading from server. Try refreshing the page. You'll ne…" at bounding box center [488, 240] width 976 height 480
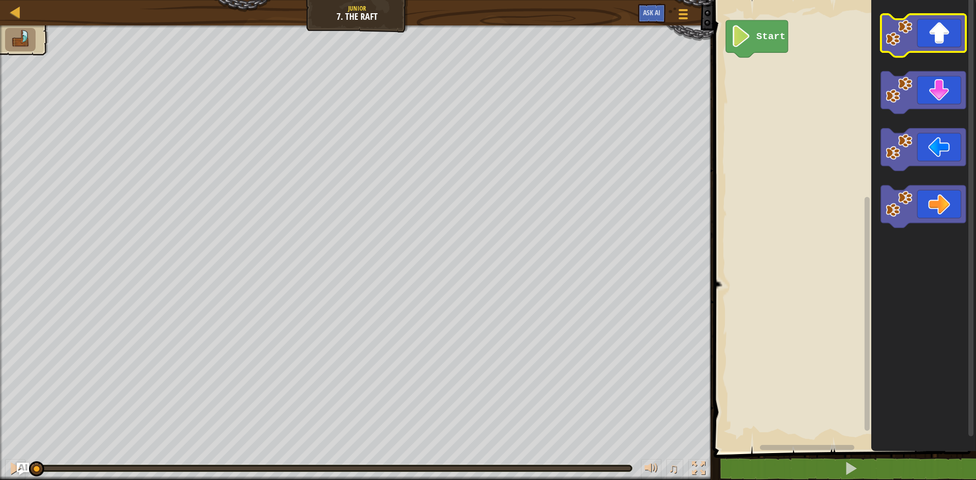
click at [908, 49] on icon "Blockly Workspace" at bounding box center [923, 35] width 85 height 43
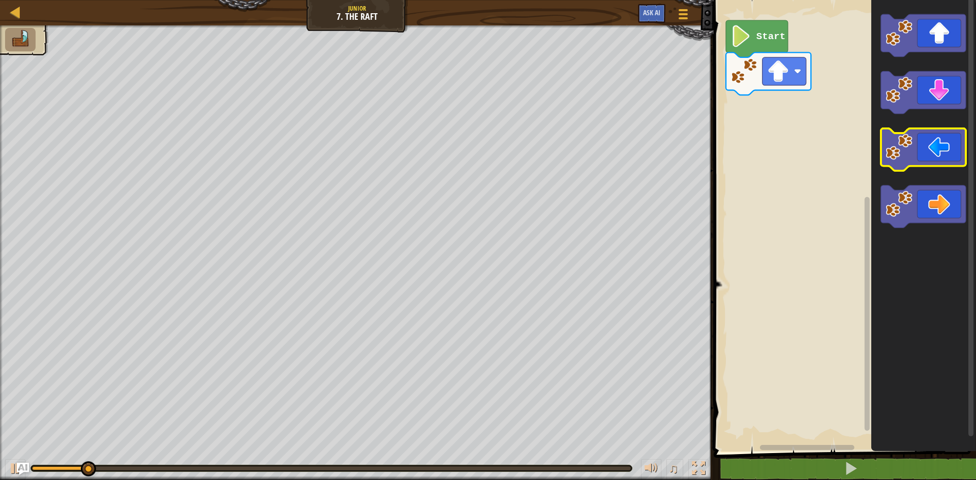
click at [899, 159] on image "Blockly Workspace" at bounding box center [899, 147] width 27 height 27
click at [898, 159] on image "Blockly Workspace" at bounding box center [899, 147] width 27 height 27
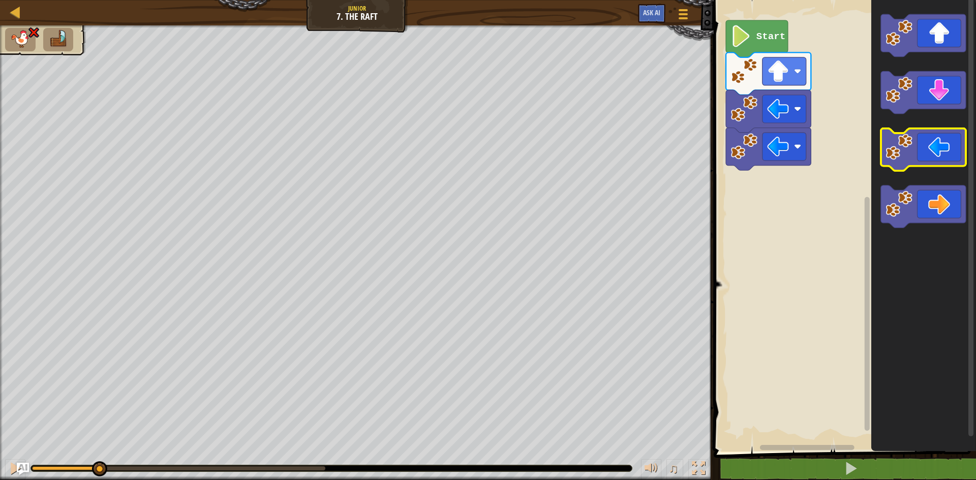
click at [898, 159] on image "Blockly Workspace" at bounding box center [899, 147] width 27 height 27
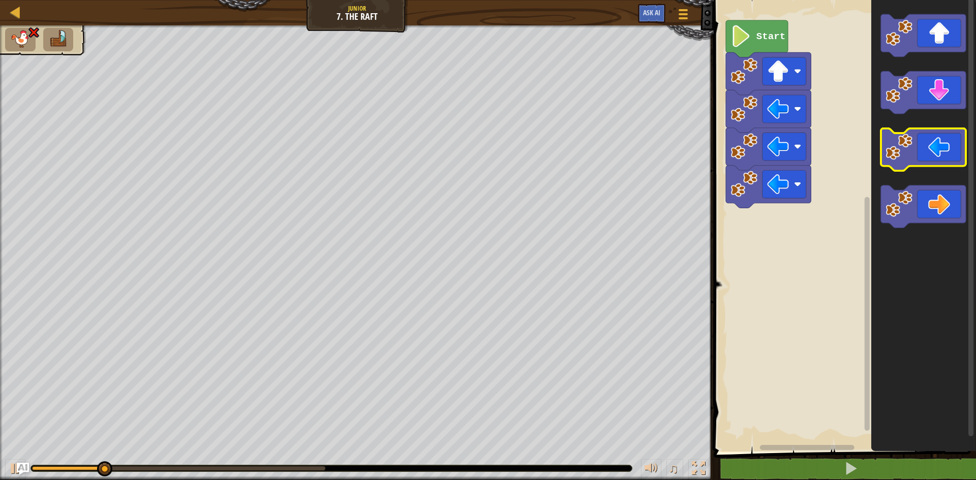
click at [898, 159] on image "Blockly Workspace" at bounding box center [899, 147] width 27 height 27
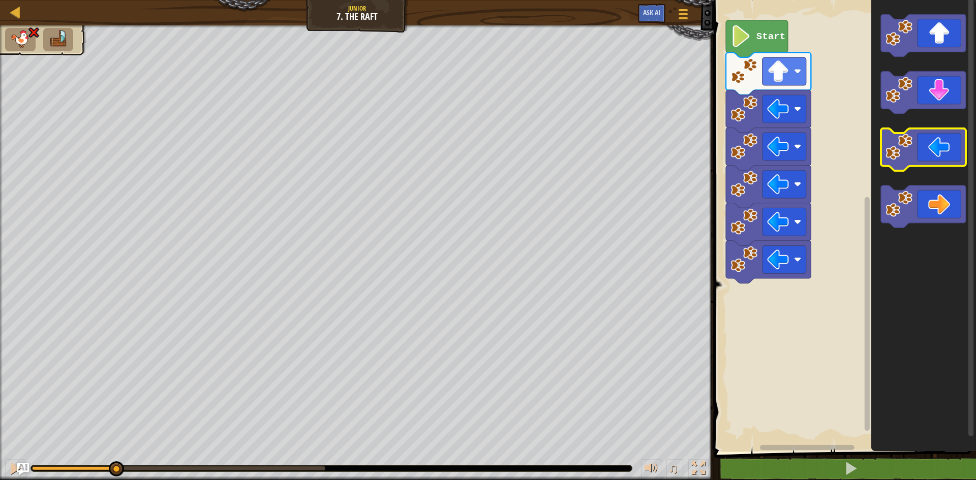
click at [898, 160] on image "Blockly Workspace" at bounding box center [899, 147] width 27 height 27
click at [896, 160] on image "Blockly Workspace" at bounding box center [899, 147] width 27 height 27
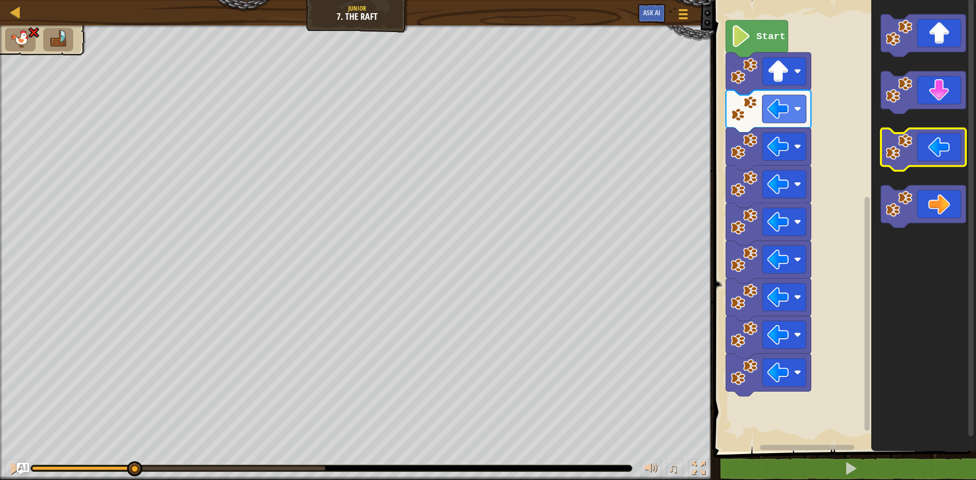
click at [896, 160] on image "Blockly Workspace" at bounding box center [899, 147] width 27 height 27
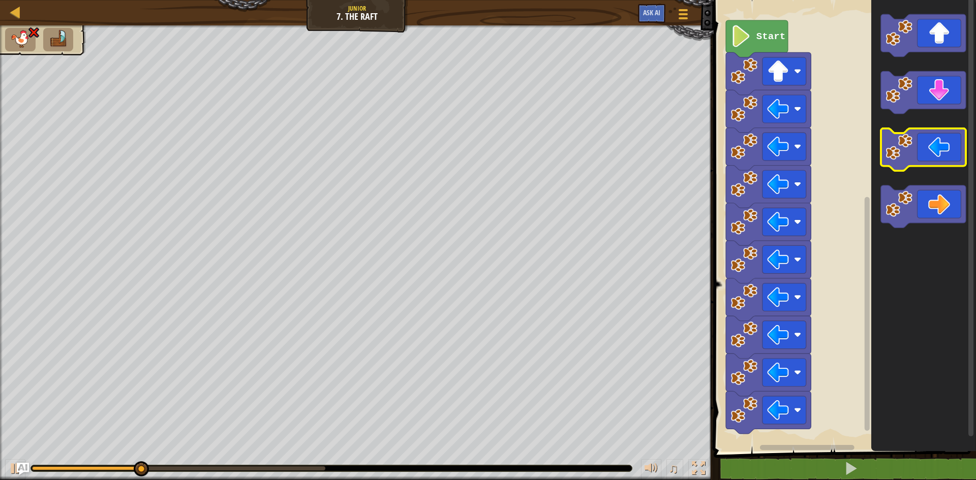
click at [896, 160] on image "Blockly Workspace" at bounding box center [899, 147] width 27 height 27
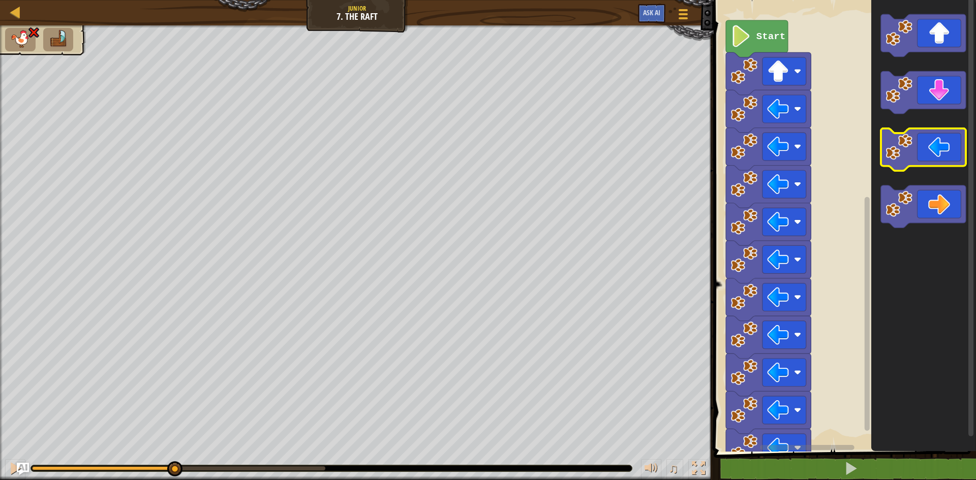
click at [896, 160] on image "Blockly Workspace" at bounding box center [899, 147] width 27 height 27
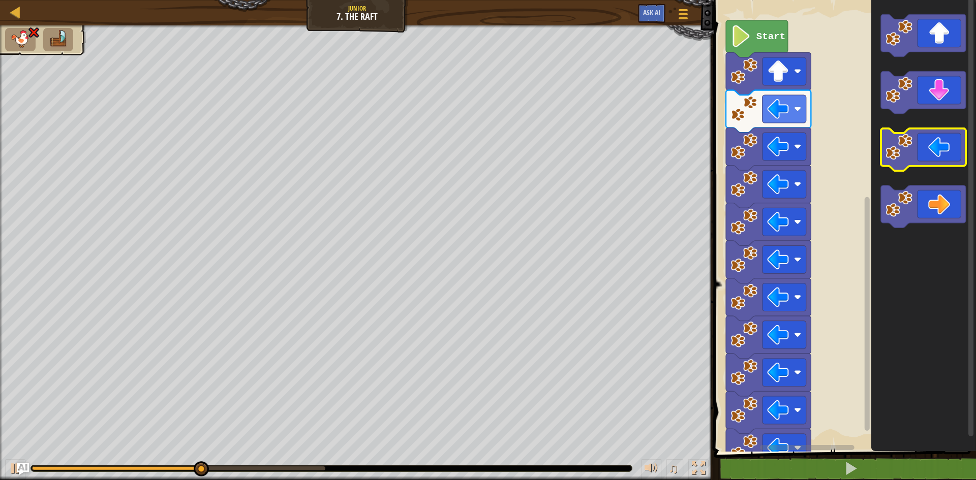
click at [896, 160] on image "Blockly Workspace" at bounding box center [899, 147] width 27 height 27
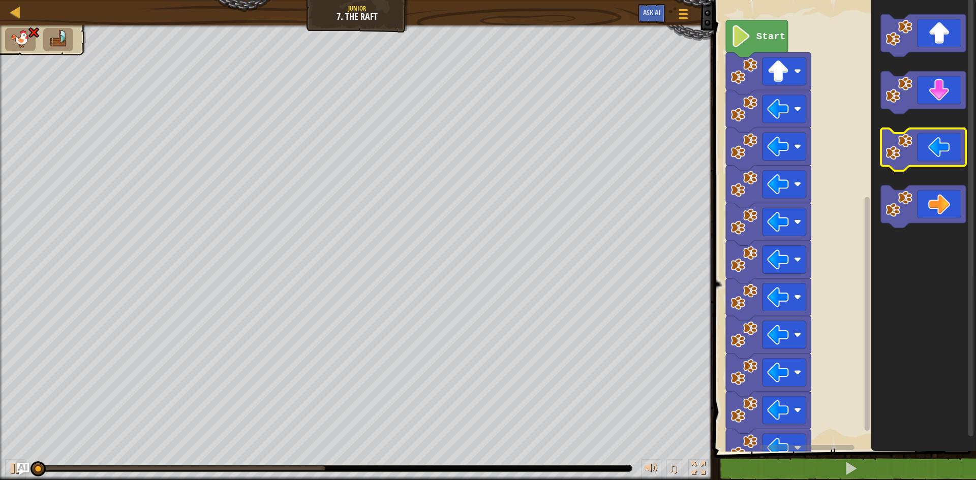
click at [896, 160] on image "Blockly Workspace" at bounding box center [899, 147] width 27 height 27
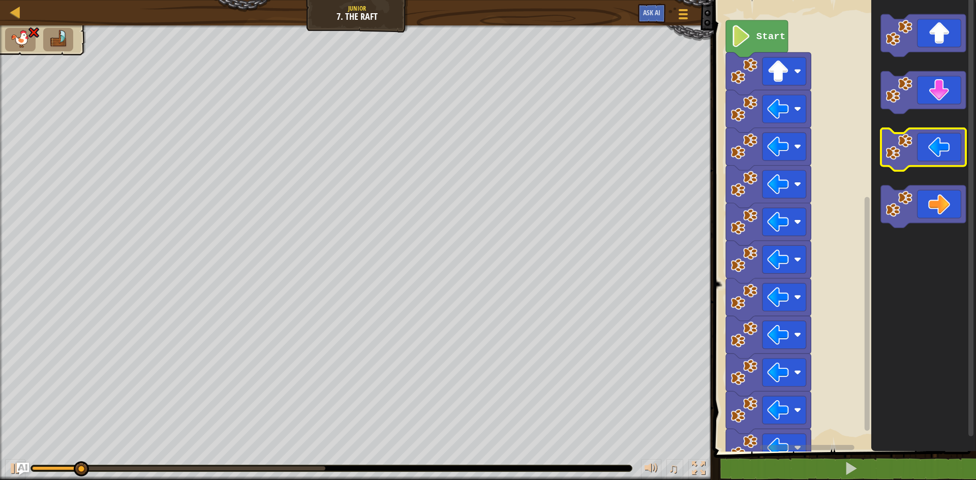
click at [896, 160] on image "Blockly Workspace" at bounding box center [899, 147] width 27 height 27
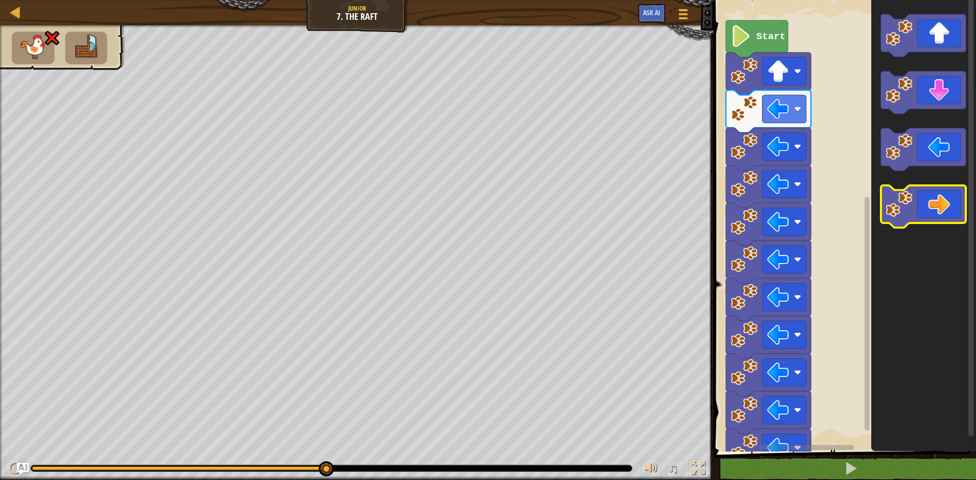
click at [914, 205] on icon "Blockly Workspace" at bounding box center [923, 207] width 85 height 43
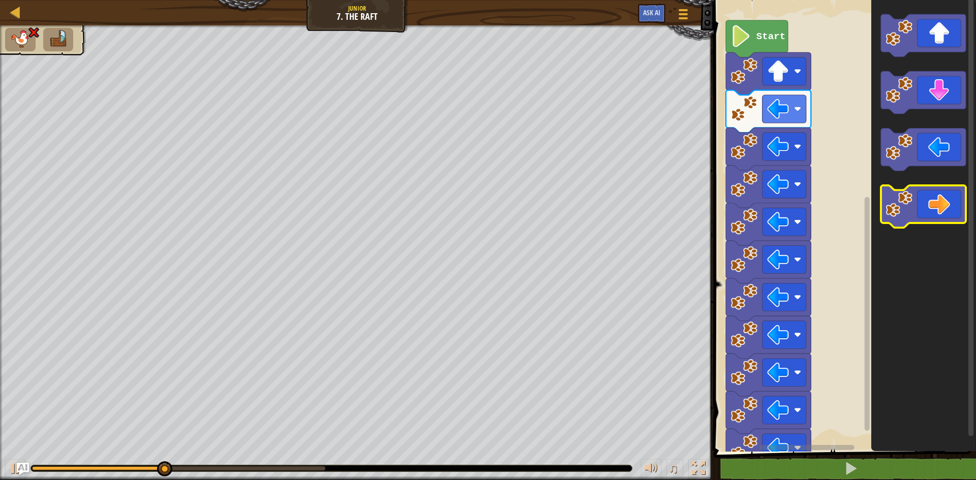
click at [908, 221] on icon "Blockly Workspace" at bounding box center [923, 207] width 85 height 43
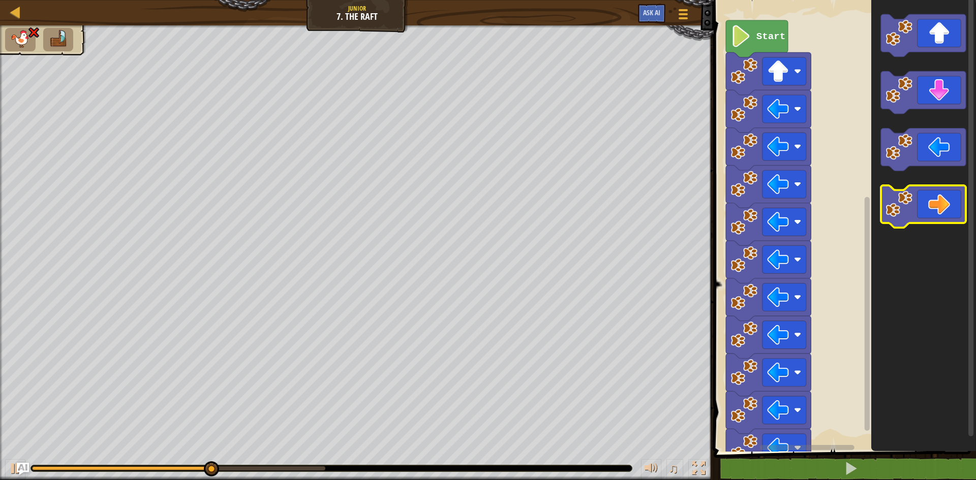
click at [908, 221] on icon "Blockly Workspace" at bounding box center [923, 207] width 85 height 43
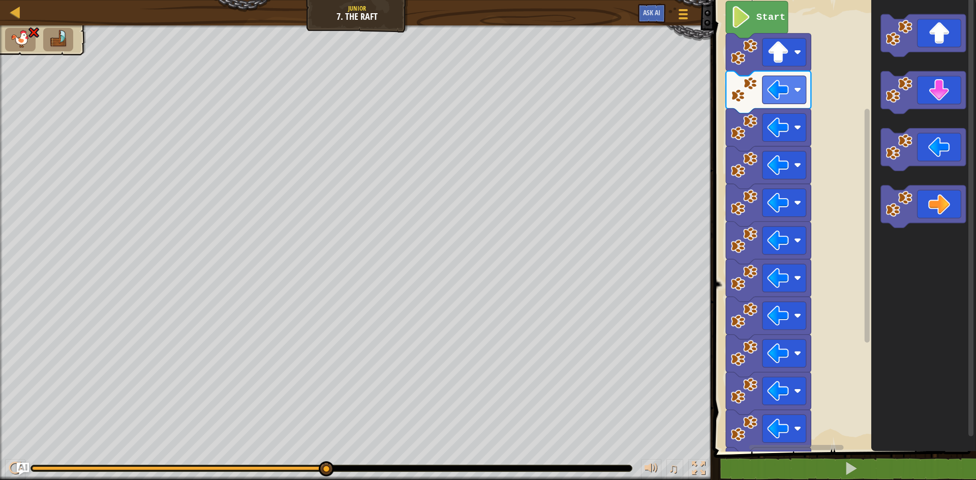
drag, startPoint x: 40, startPoint y: 54, endPoint x: 16, endPoint y: 44, distance: 26.0
click at [39, 54] on div at bounding box center [37, 37] width 98 height 37
drag, startPoint x: 23, startPoint y: 39, endPoint x: 29, endPoint y: 37, distance: 6.0
click at [24, 39] on img at bounding box center [20, 39] width 21 height 18
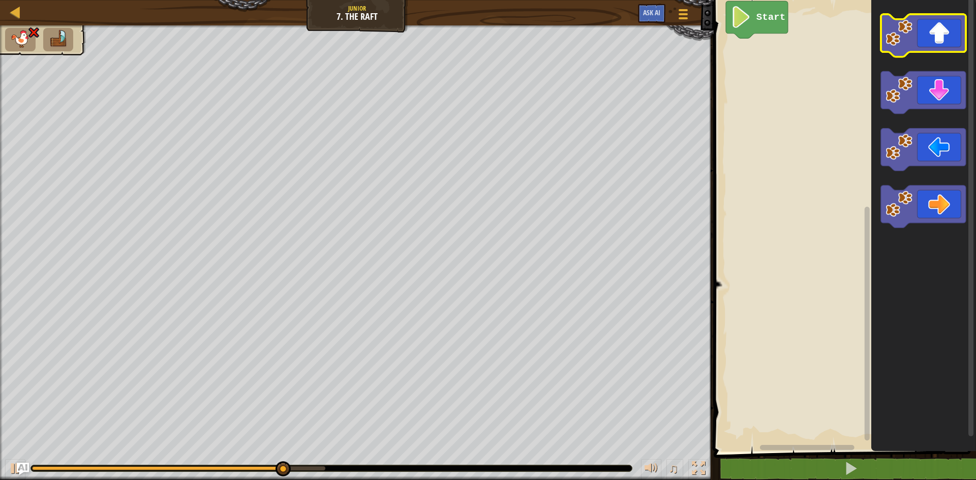
click at [908, 40] on image "Blockly Workspace" at bounding box center [899, 32] width 27 height 27
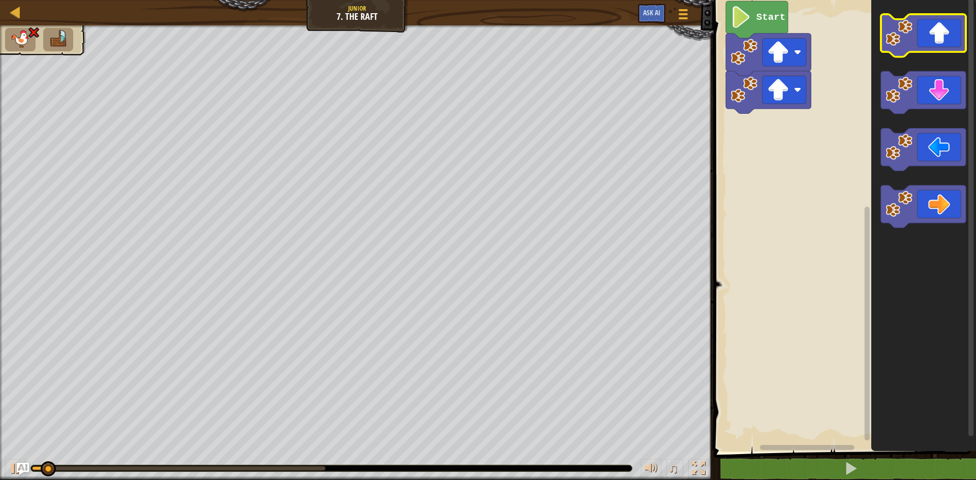
click at [908, 40] on image "Blockly Workspace" at bounding box center [899, 32] width 27 height 27
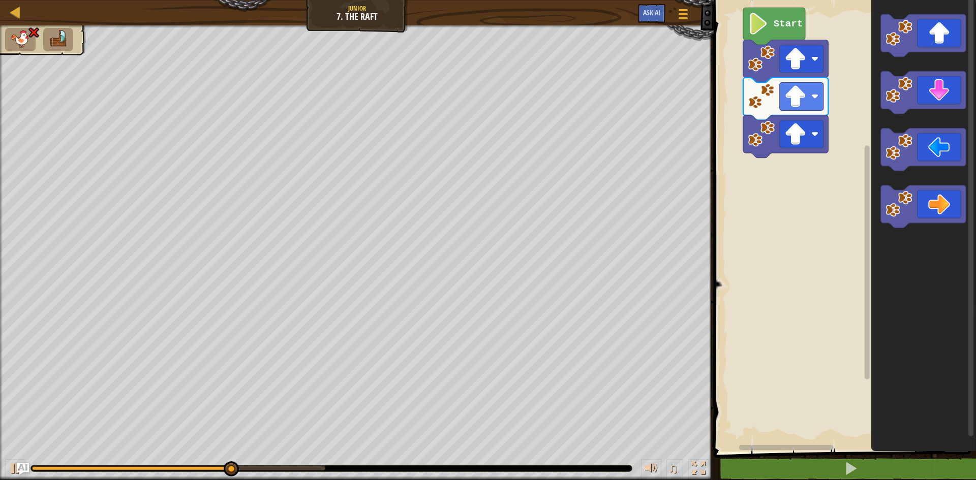
click at [738, 132] on rect "Blockly Workspace" at bounding box center [843, 223] width 265 height 457
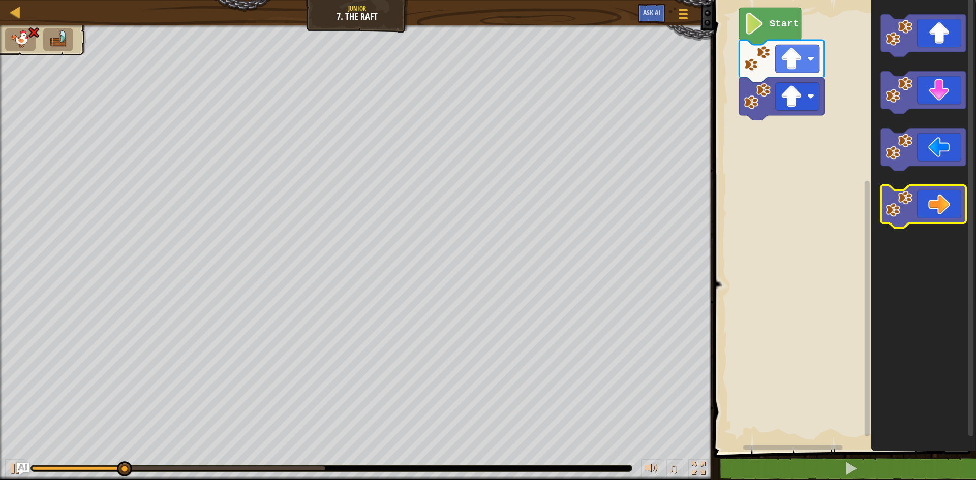
click at [895, 203] on image "Blockly Workspace" at bounding box center [899, 204] width 27 height 27
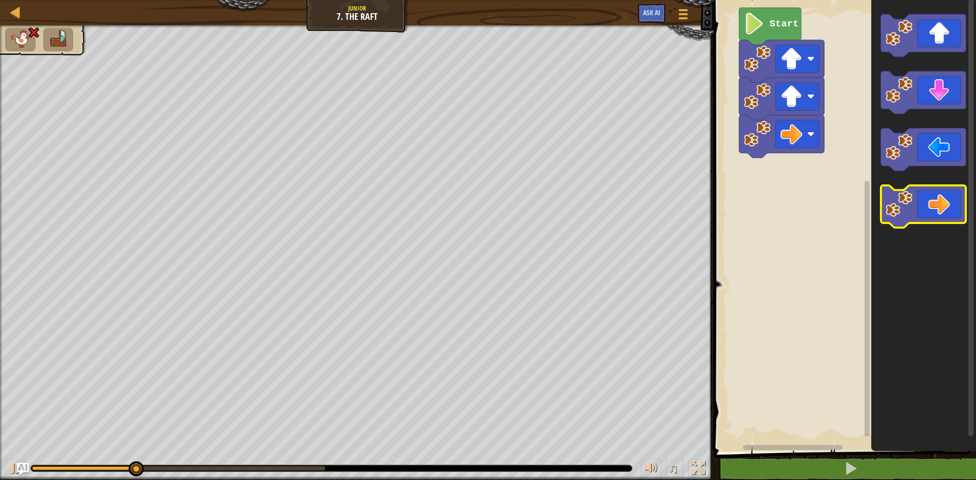
click at [895, 203] on image "Blockly Workspace" at bounding box center [899, 204] width 27 height 27
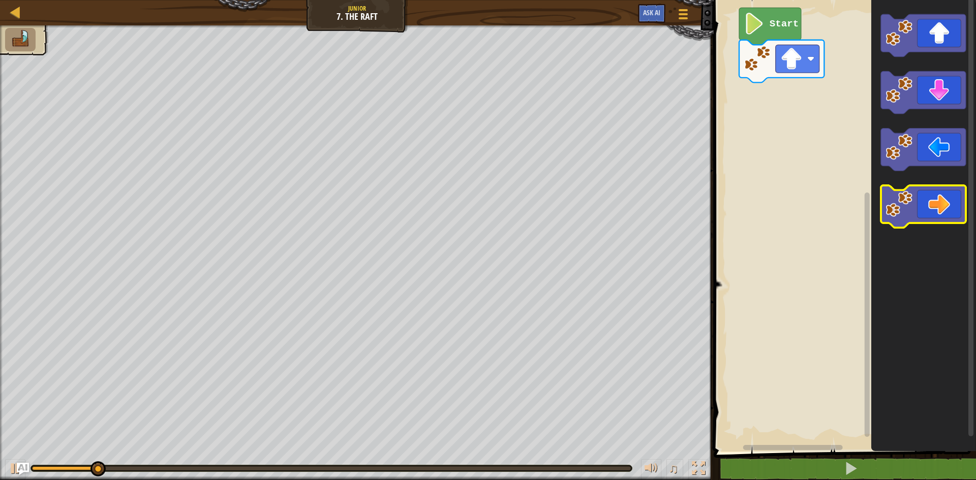
click at [890, 214] on image "Blockly Workspace" at bounding box center [899, 204] width 27 height 27
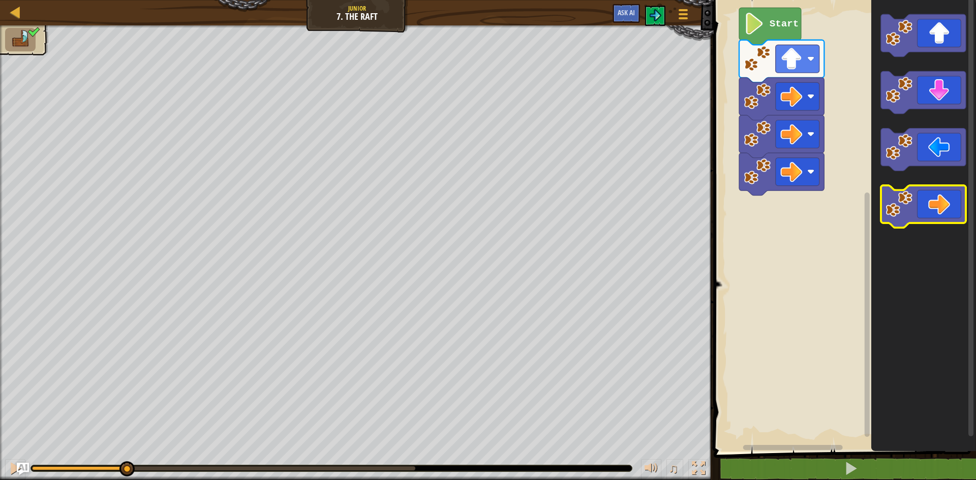
click at [890, 214] on image "Blockly Workspace" at bounding box center [899, 204] width 27 height 27
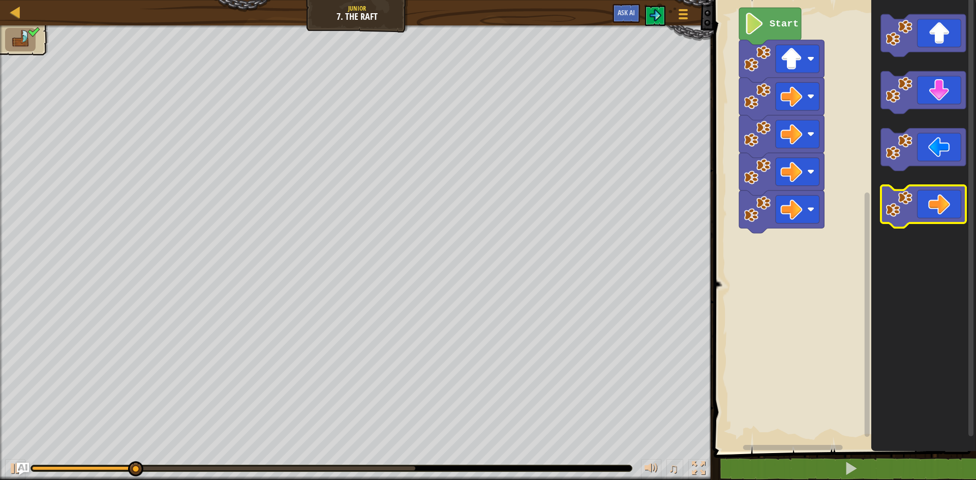
click at [890, 214] on image "Blockly Workspace" at bounding box center [899, 204] width 27 height 27
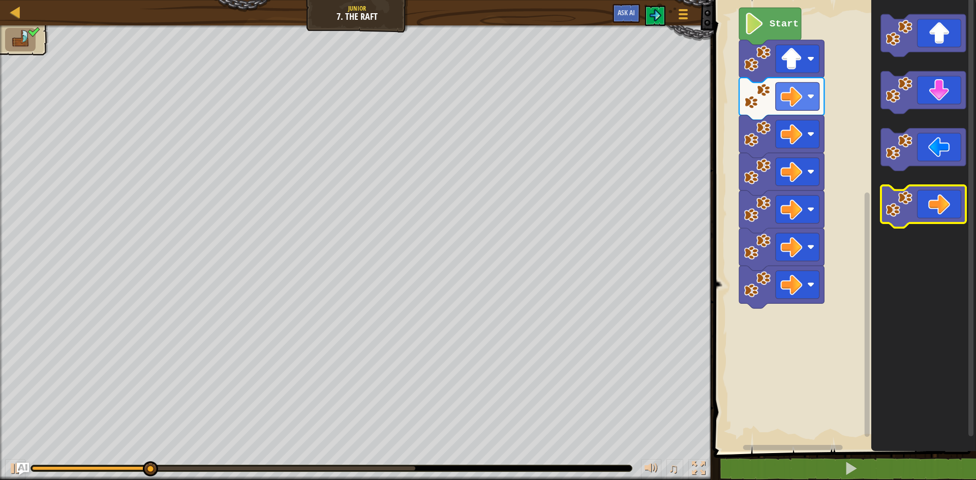
click at [890, 214] on image "Blockly Workspace" at bounding box center [899, 204] width 27 height 27
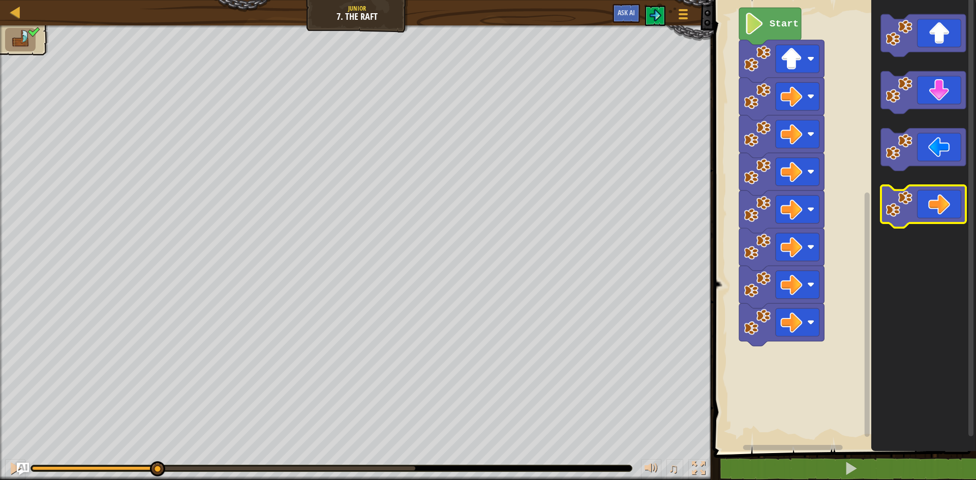
click at [890, 214] on image "Blockly Workspace" at bounding box center [899, 204] width 27 height 27
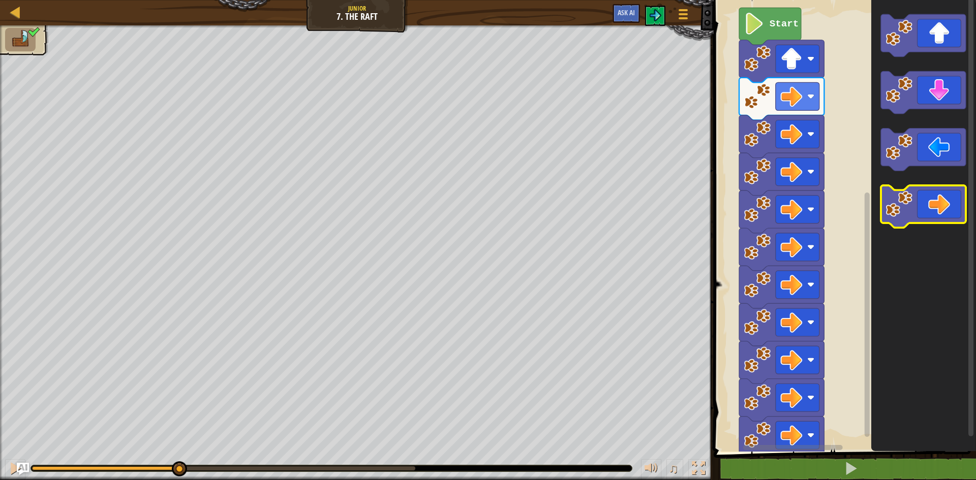
click at [890, 214] on image "Blockly Workspace" at bounding box center [899, 204] width 27 height 27
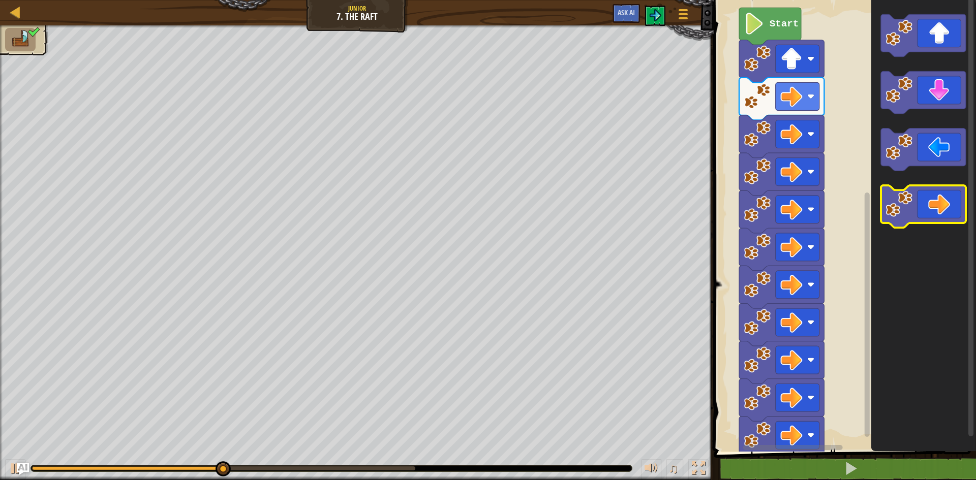
click at [890, 214] on image "Blockly Workspace" at bounding box center [899, 204] width 27 height 27
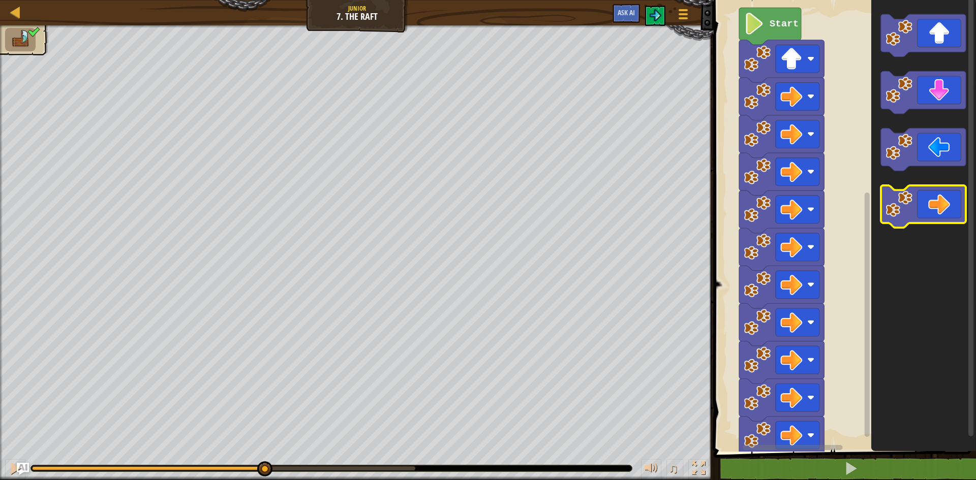
click at [890, 214] on image "Blockly Workspace" at bounding box center [899, 204] width 27 height 27
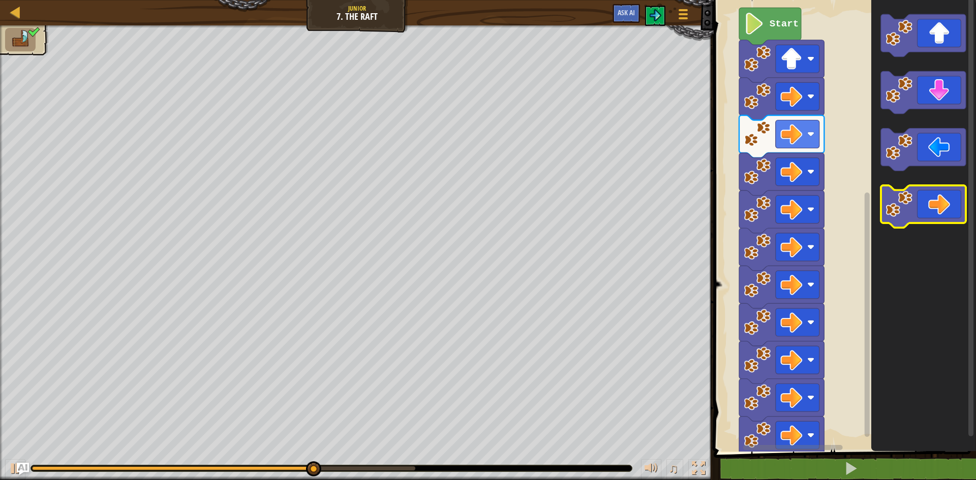
click at [890, 214] on image "Blockly Workspace" at bounding box center [899, 204] width 27 height 27
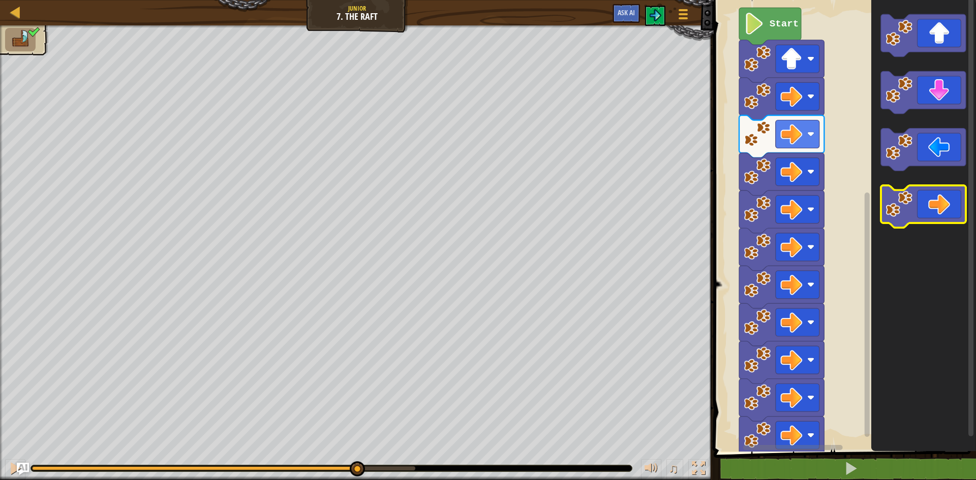
click at [890, 214] on image "Blockly Workspace" at bounding box center [899, 204] width 27 height 27
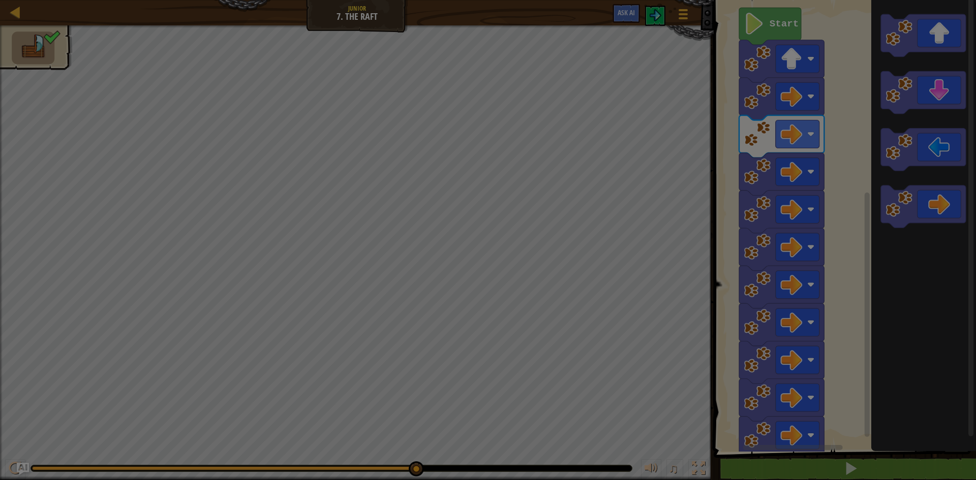
click at [0, 0] on div "Loading..." at bounding box center [0, 0] width 0 height 0
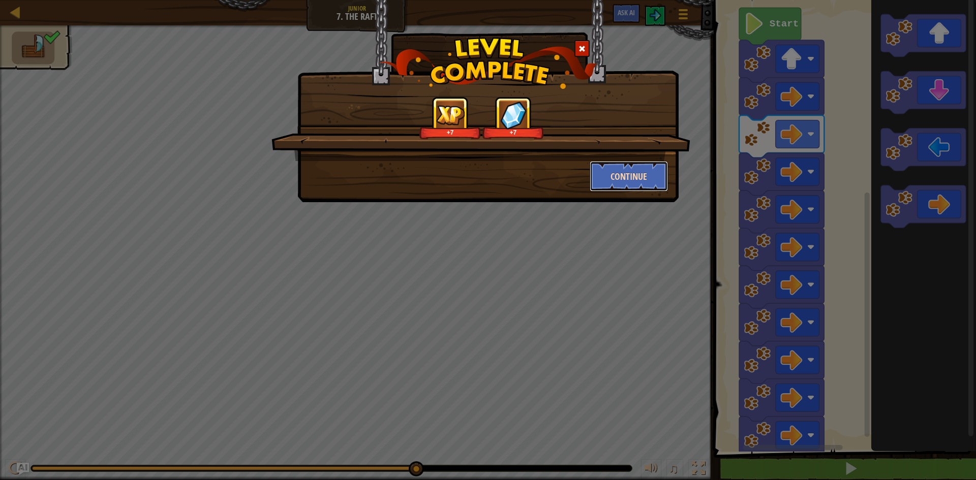
click at [622, 181] on button "Continue" at bounding box center [629, 176] width 79 height 31
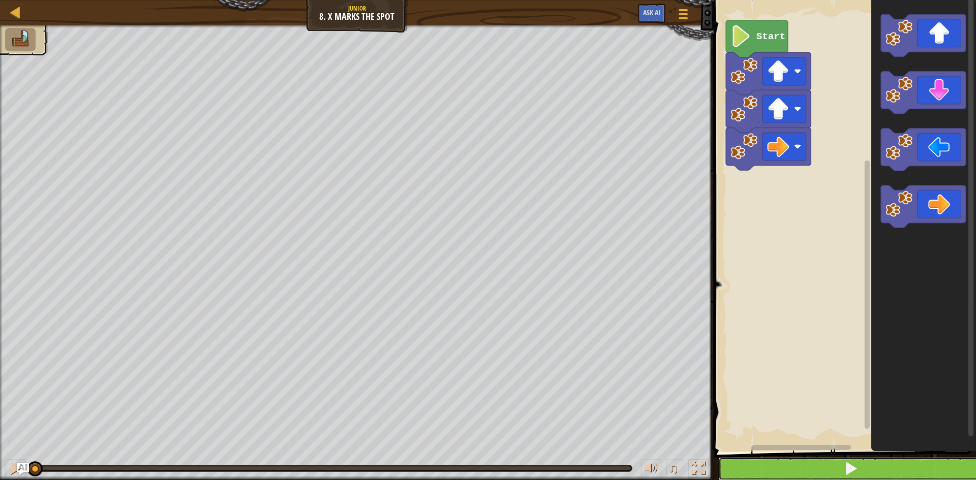
click at [877, 471] on button at bounding box center [850, 469] width 265 height 23
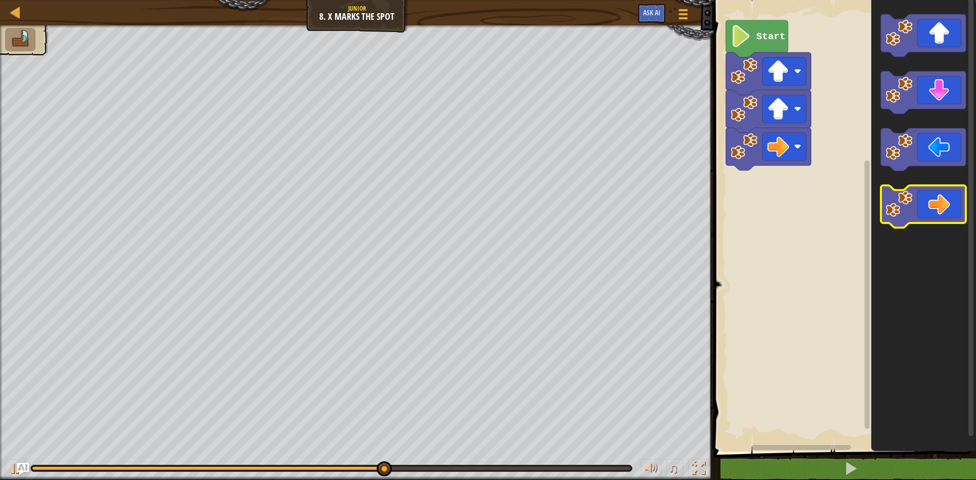
click at [895, 208] on image "Blockly Workspace" at bounding box center [899, 204] width 27 height 27
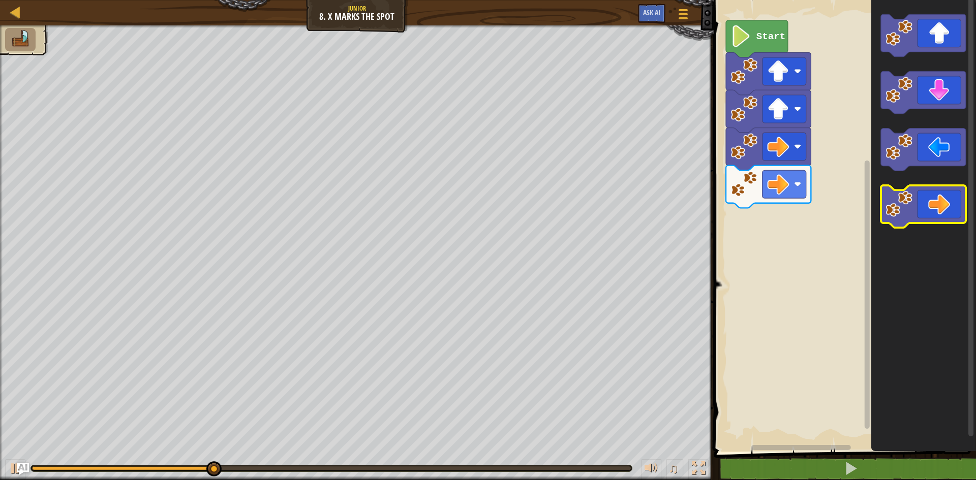
click at [895, 208] on image "Blockly Workspace" at bounding box center [899, 204] width 27 height 27
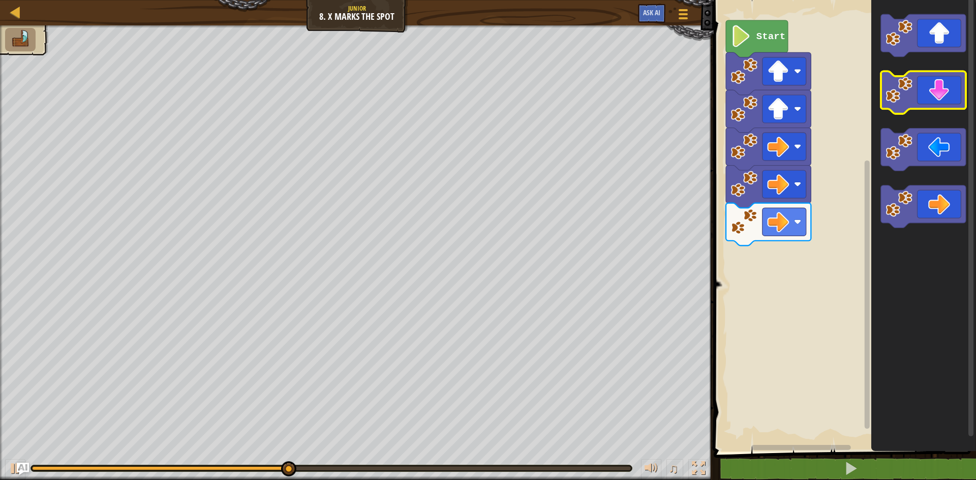
click at [897, 83] on image "Blockly Workspace" at bounding box center [899, 90] width 27 height 27
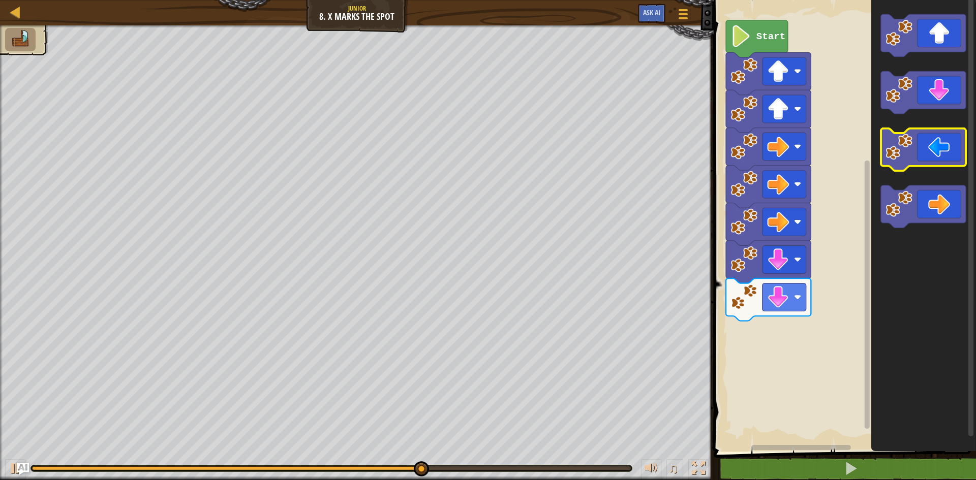
click at [893, 160] on image "Blockly Workspace" at bounding box center [899, 147] width 27 height 27
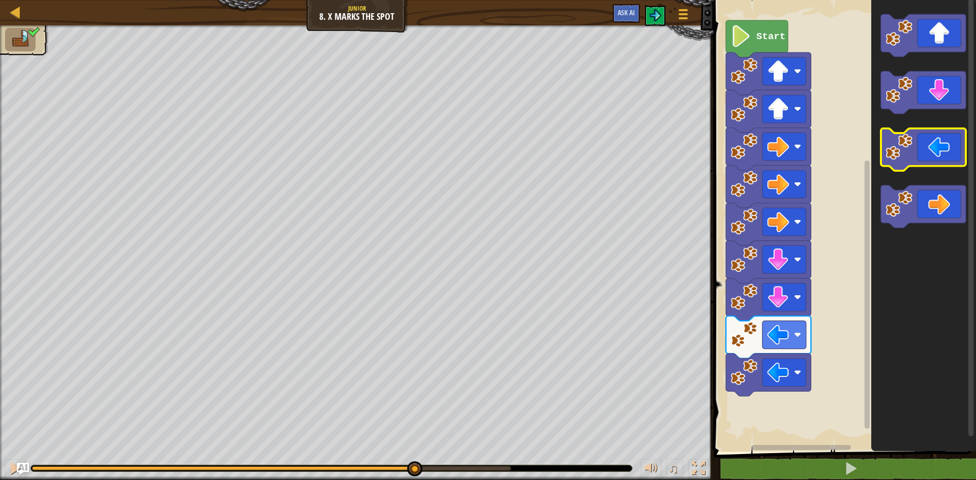
click at [893, 160] on image "Blockly Workspace" at bounding box center [899, 147] width 27 height 27
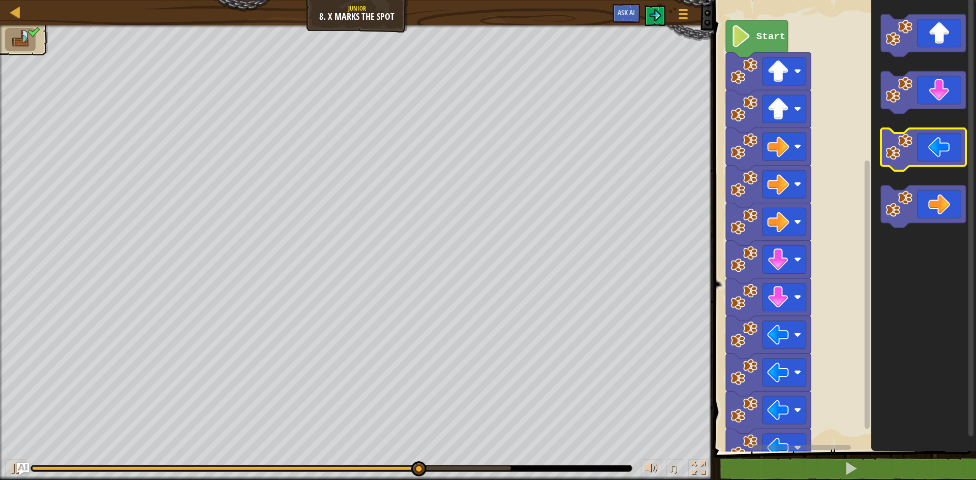
click at [893, 160] on image "Blockly Workspace" at bounding box center [899, 147] width 27 height 27
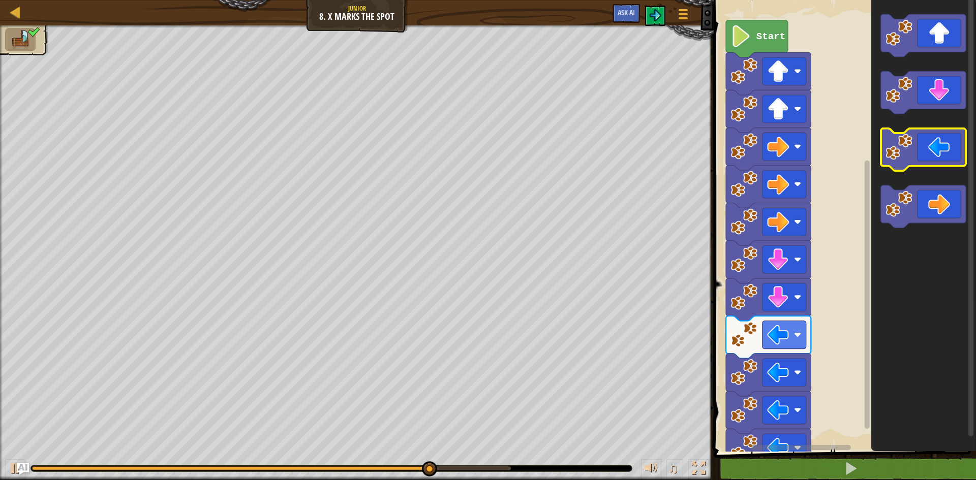
click at [893, 160] on image "Blockly Workspace" at bounding box center [899, 147] width 27 height 27
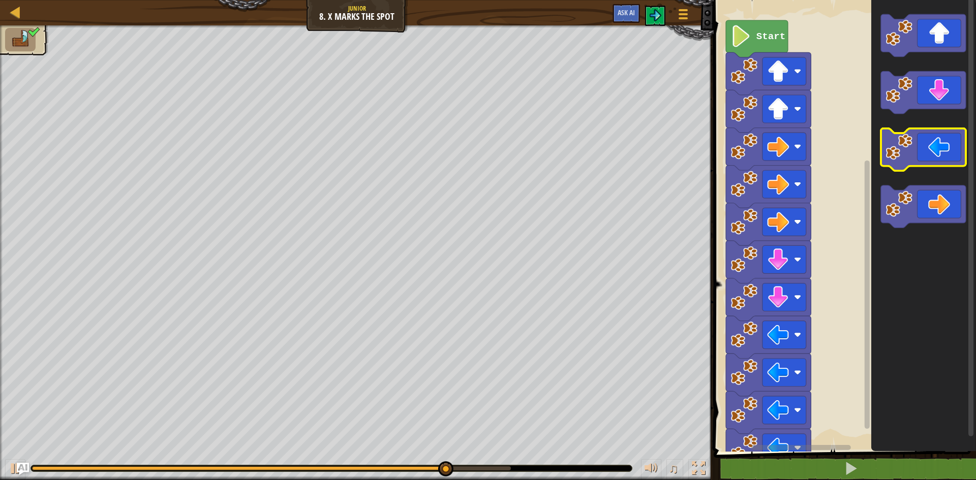
click at [893, 160] on image "Blockly Workspace" at bounding box center [899, 147] width 27 height 27
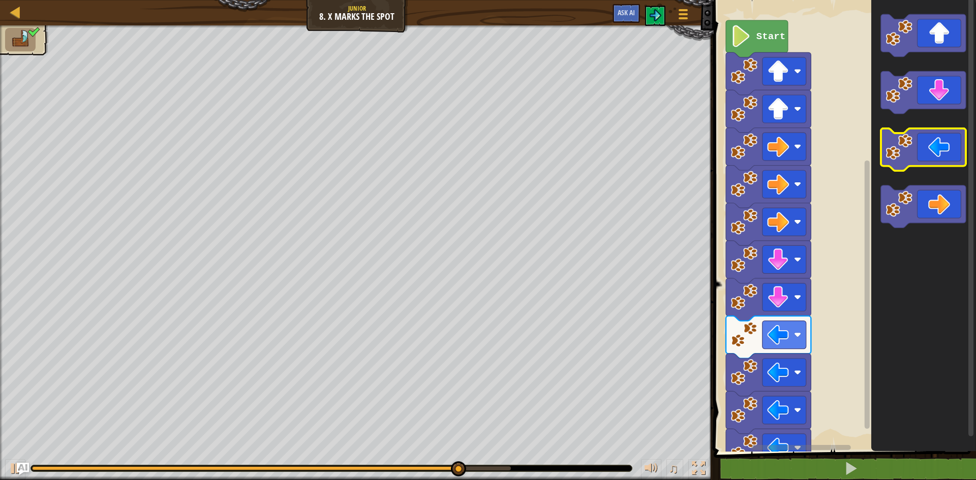
click at [893, 160] on image "Blockly Workspace" at bounding box center [899, 147] width 27 height 27
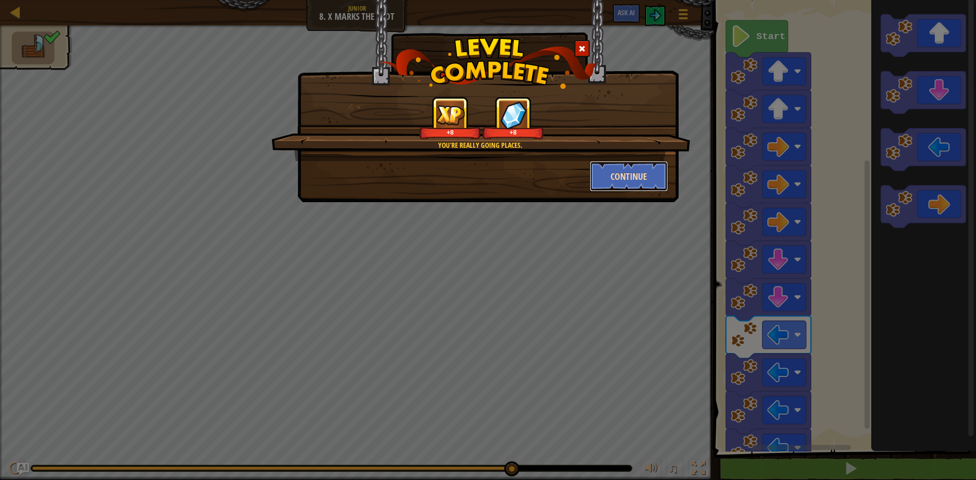
click at [618, 175] on button "Continue" at bounding box center [629, 176] width 79 height 31
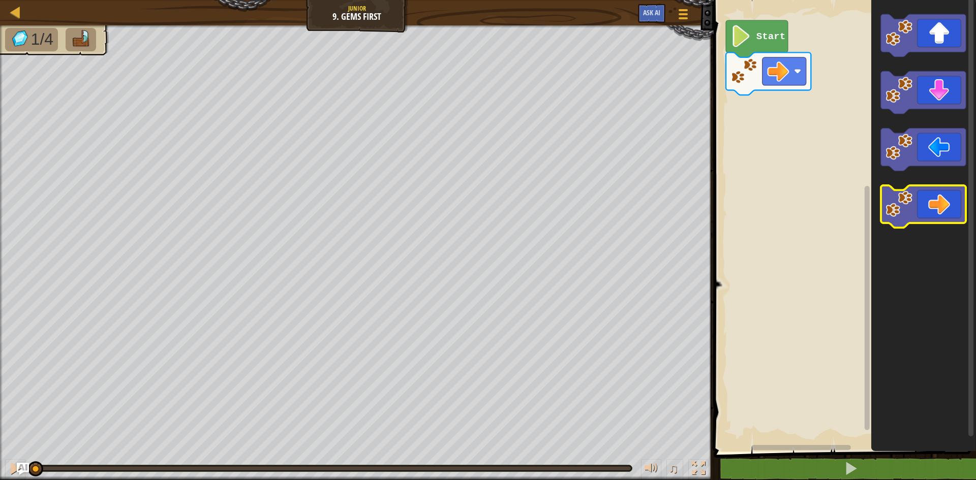
click at [900, 205] on image "Blockly Workspace" at bounding box center [899, 204] width 27 height 27
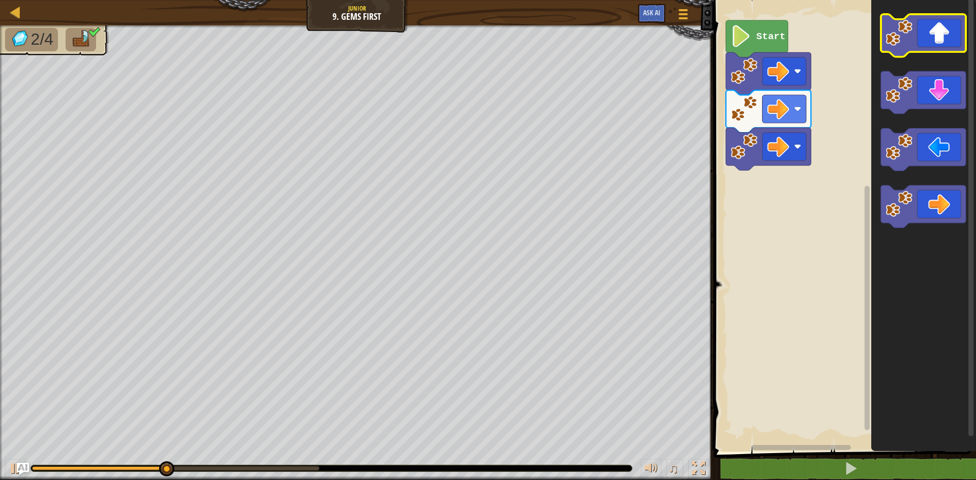
click at [896, 40] on image "Blockly Workspace" at bounding box center [899, 32] width 27 height 27
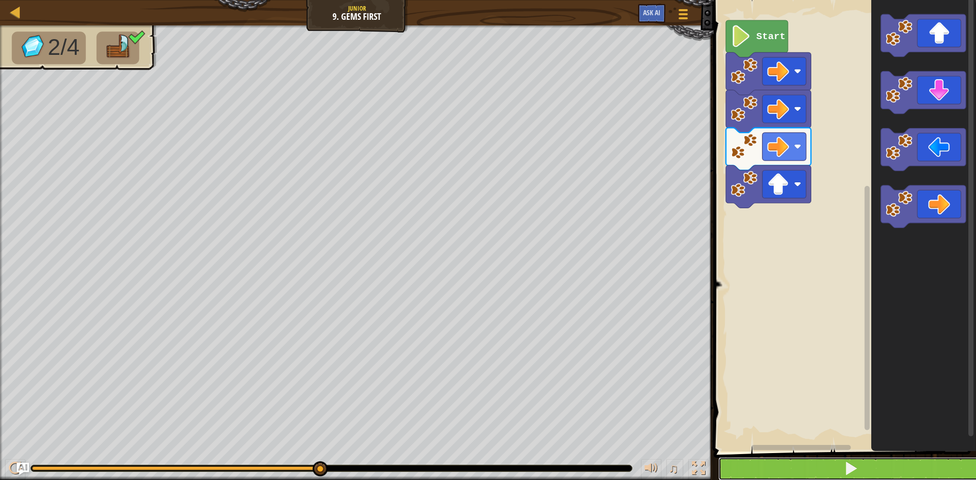
click at [739, 467] on button at bounding box center [850, 469] width 265 height 23
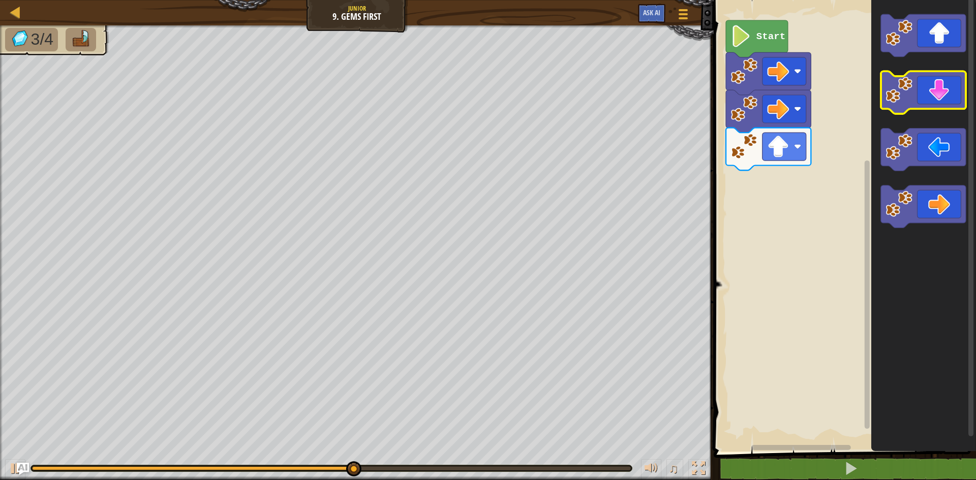
click at [924, 113] on rect "Blockly Workspace" at bounding box center [923, 93] width 85 height 43
click at [871, 95] on div "Start" at bounding box center [843, 223] width 265 height 457
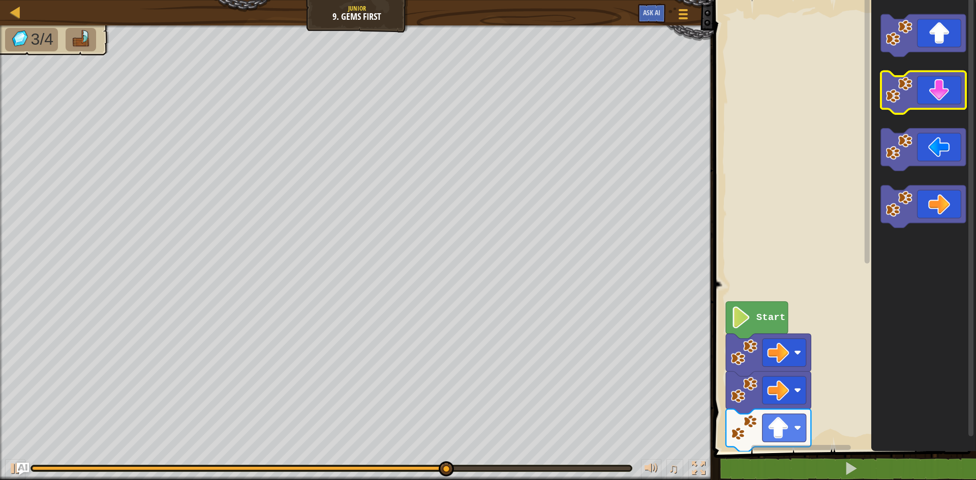
click at [898, 96] on image "Blockly Workspace" at bounding box center [899, 90] width 27 height 27
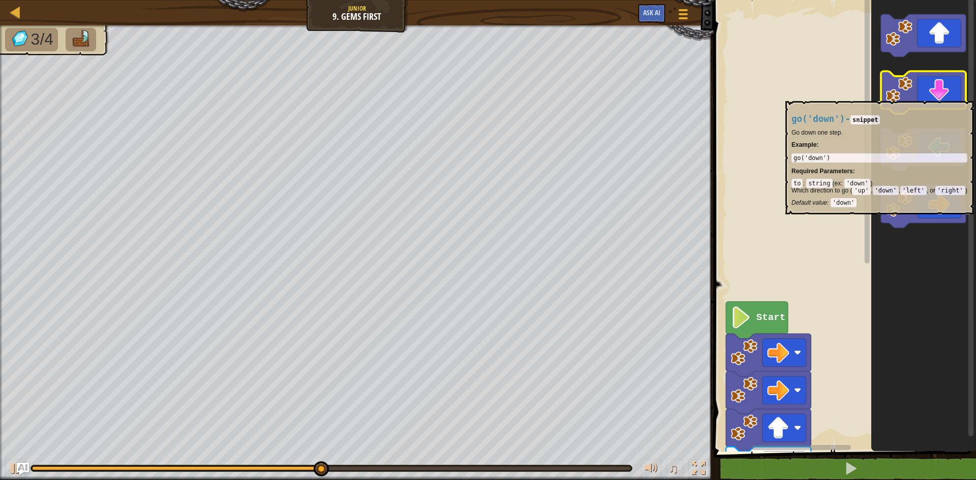
click at [898, 96] on image "Blockly Workspace" at bounding box center [899, 90] width 27 height 27
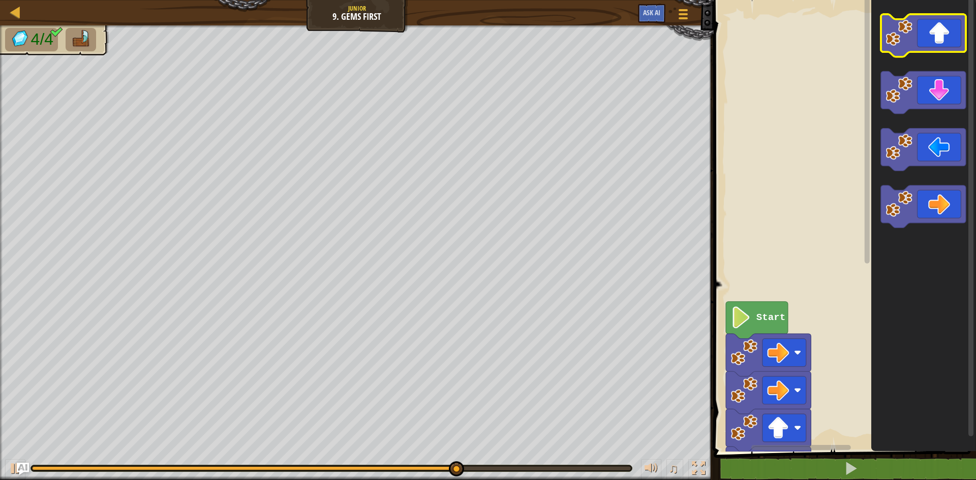
click at [884, 44] on icon "Blockly Workspace" at bounding box center [923, 35] width 85 height 43
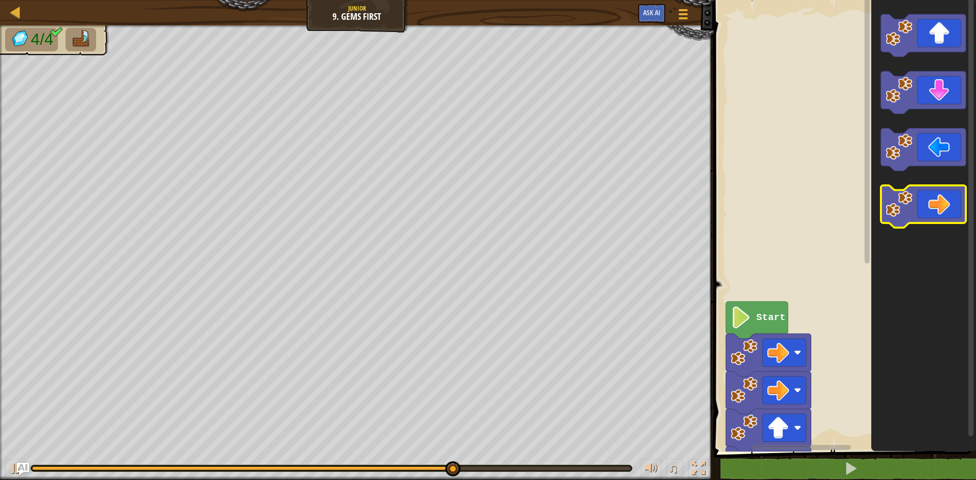
click at [907, 214] on image "Blockly Workspace" at bounding box center [899, 204] width 27 height 27
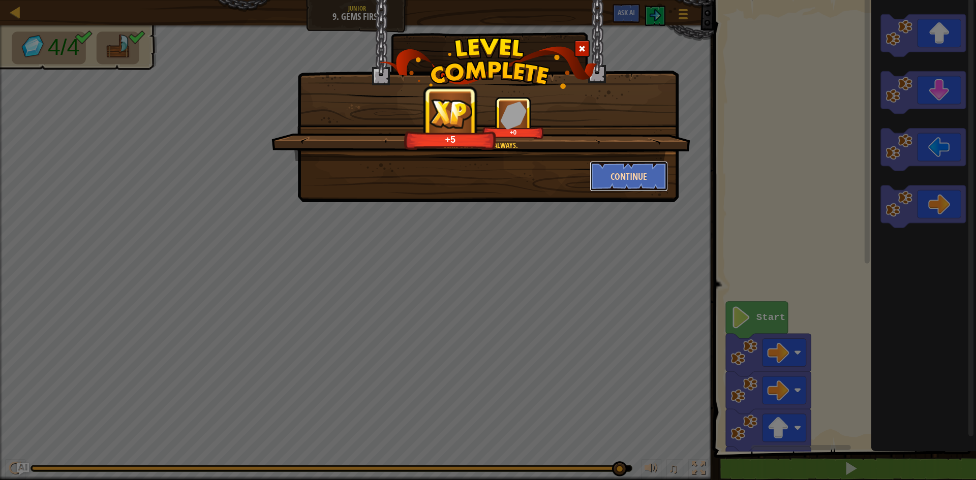
click at [656, 179] on button "Continue" at bounding box center [629, 176] width 79 height 31
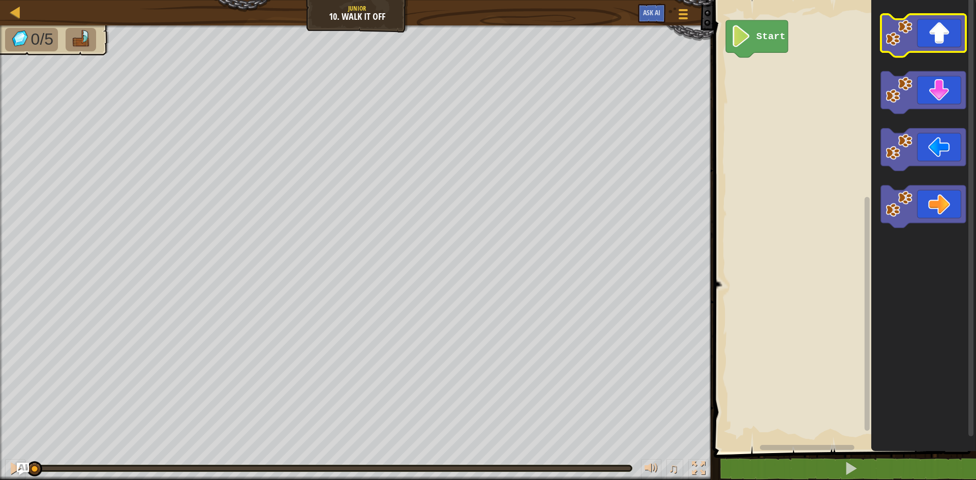
click at [894, 41] on image "Blockly Workspace" at bounding box center [899, 32] width 27 height 27
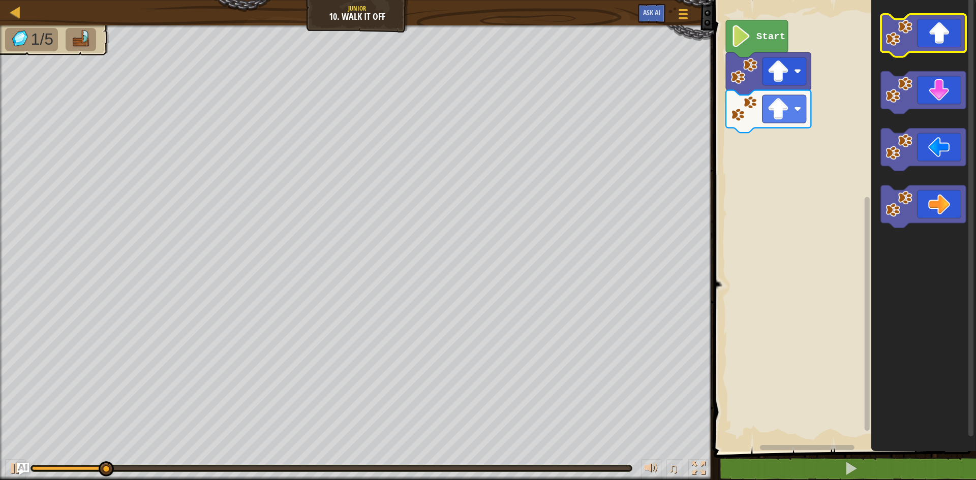
click at [894, 41] on image "Blockly Workspace" at bounding box center [899, 32] width 27 height 27
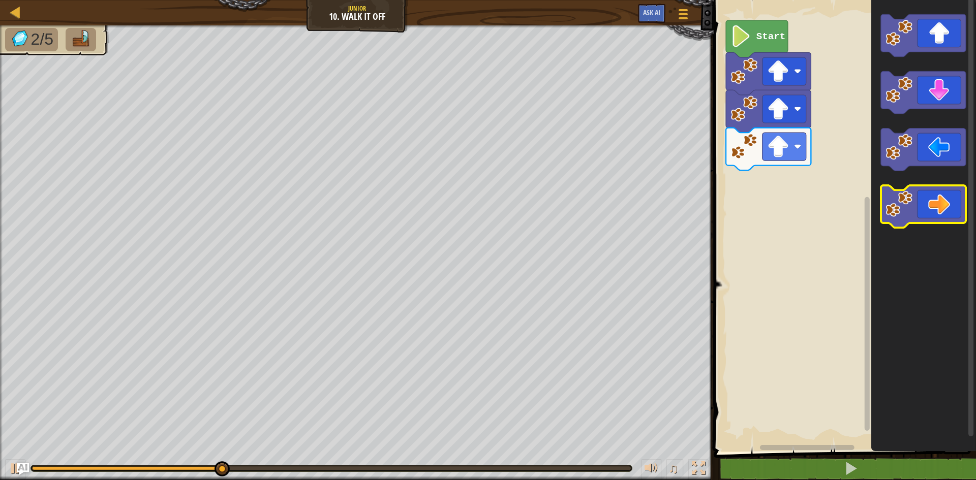
click at [911, 214] on image "Blockly Workspace" at bounding box center [899, 204] width 27 height 27
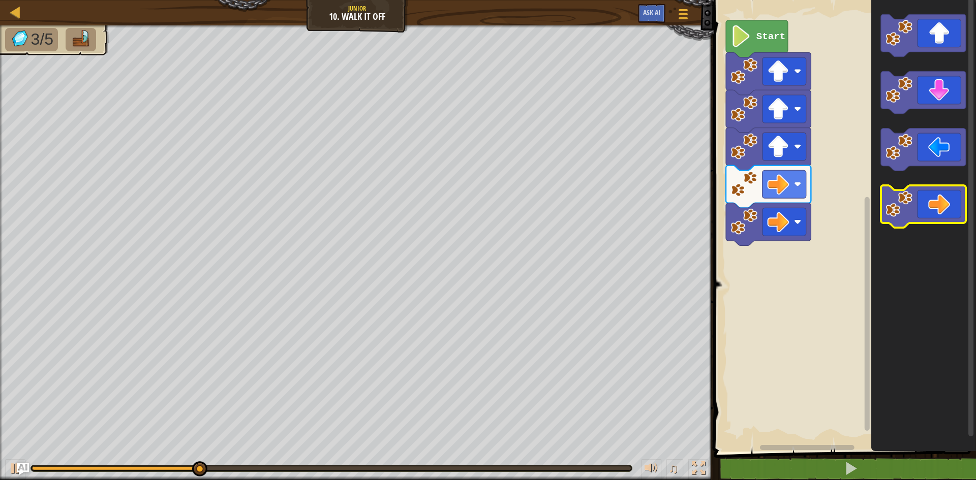
click at [911, 214] on image "Blockly Workspace" at bounding box center [899, 204] width 27 height 27
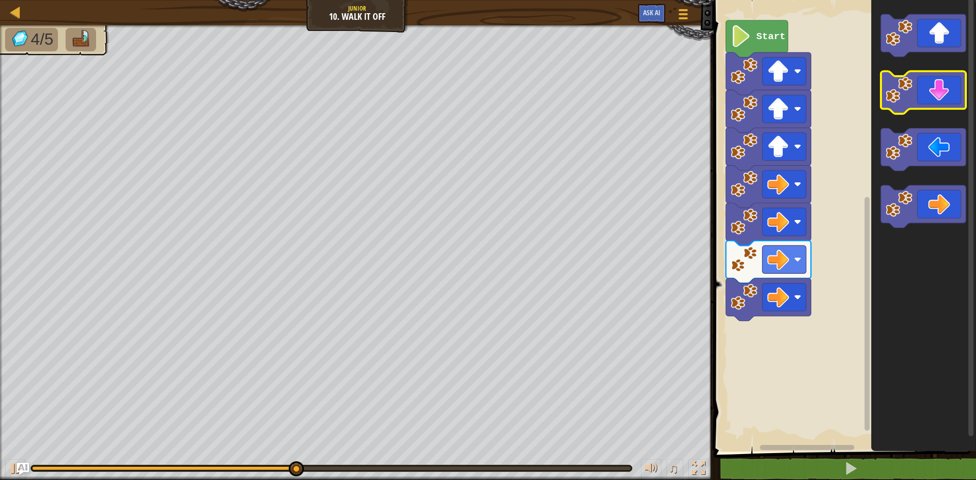
click at [900, 93] on image "Blockly Workspace" at bounding box center [899, 90] width 27 height 27
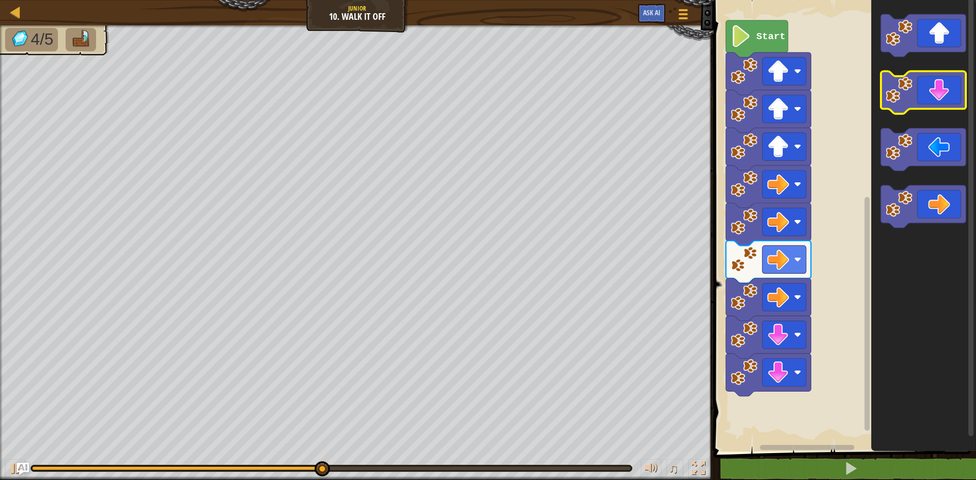
click at [900, 93] on image "Blockly Workspace" at bounding box center [899, 90] width 27 height 27
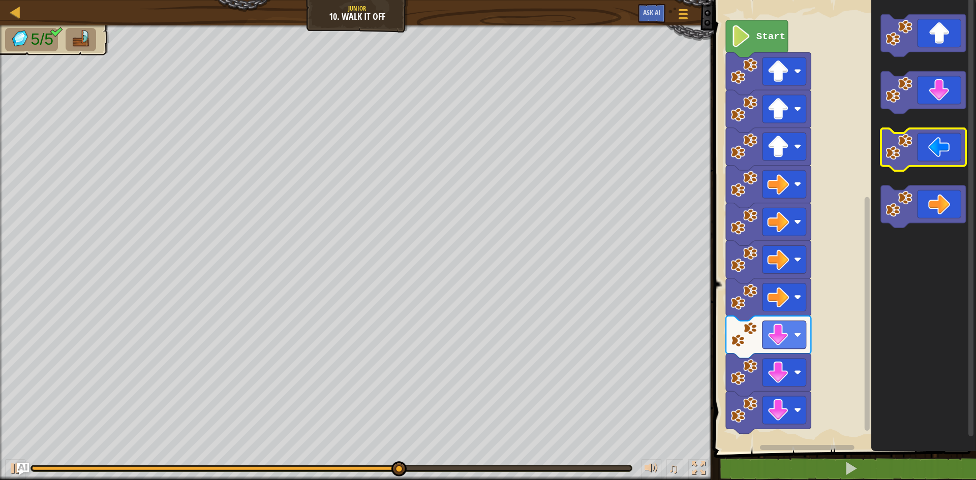
click at [900, 150] on image "Blockly Workspace" at bounding box center [899, 147] width 27 height 27
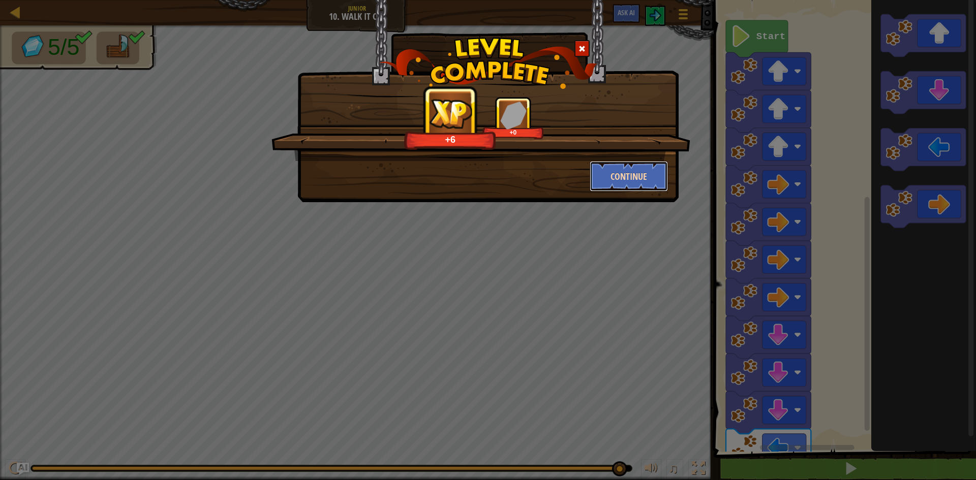
click at [629, 177] on button "Continue" at bounding box center [629, 176] width 79 height 31
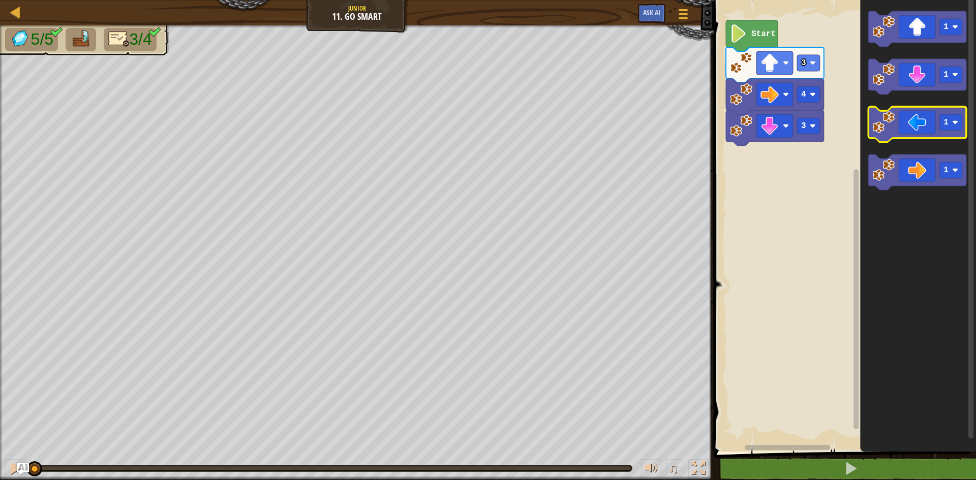
click at [886, 134] on icon "Blockly Workspace" at bounding box center [917, 125] width 98 height 36
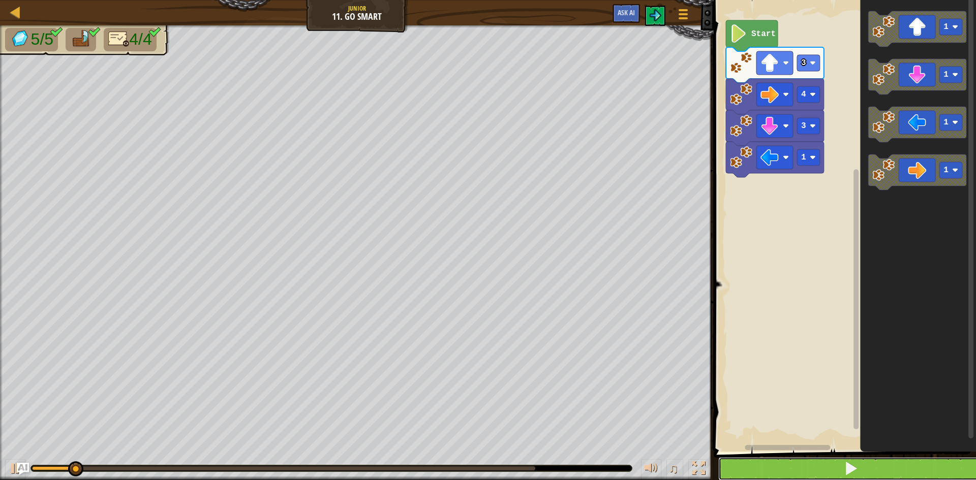
click at [804, 460] on button at bounding box center [850, 469] width 265 height 23
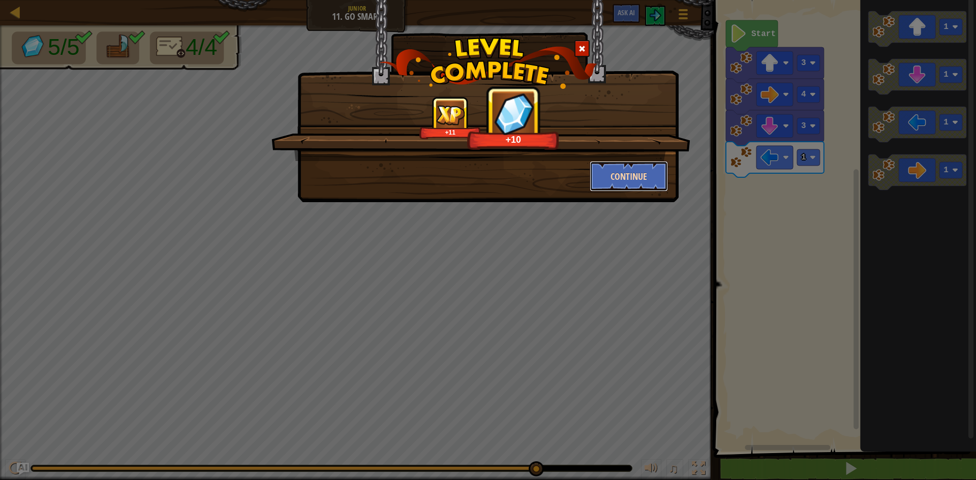
click at [638, 183] on button "Continue" at bounding box center [629, 176] width 79 height 31
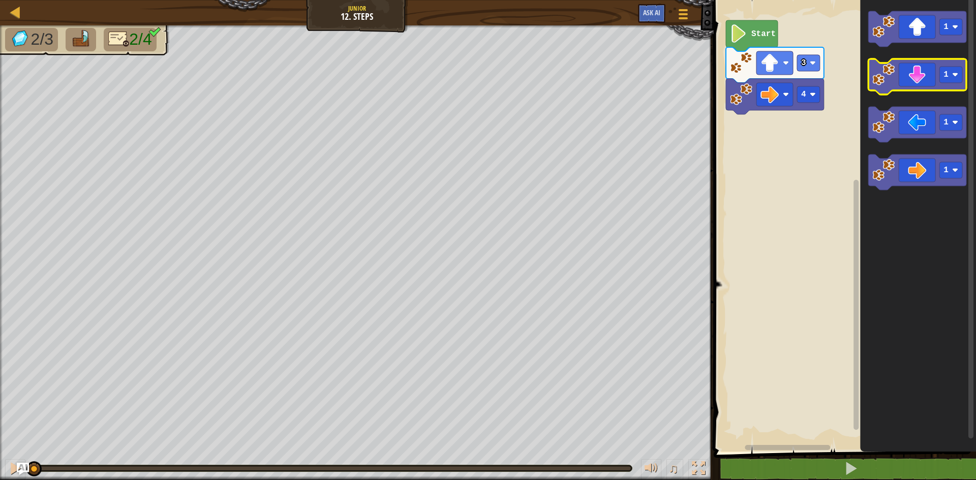
click at [894, 86] on icon "Blockly Workspace" at bounding box center [917, 77] width 98 height 36
click at [893, 86] on icon "Blockly Workspace" at bounding box center [917, 77] width 98 height 36
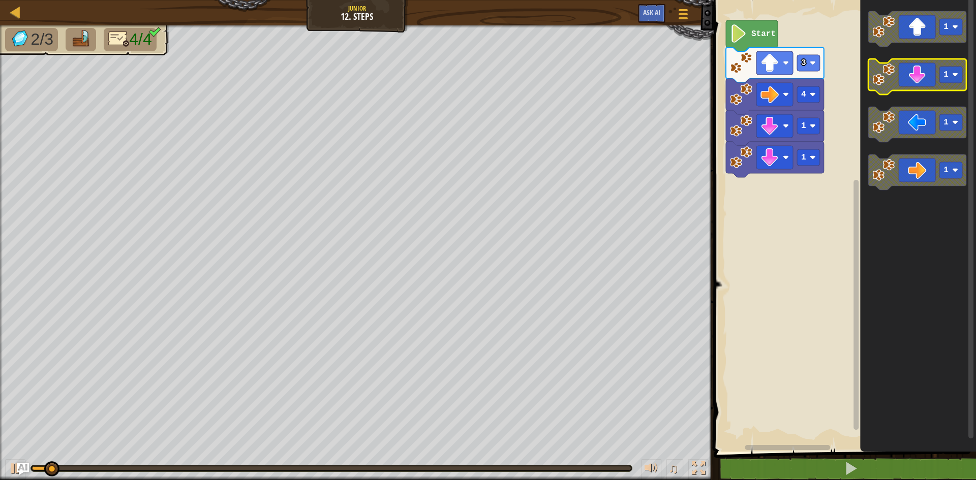
click at [892, 86] on icon "Blockly Workspace" at bounding box center [917, 77] width 98 height 36
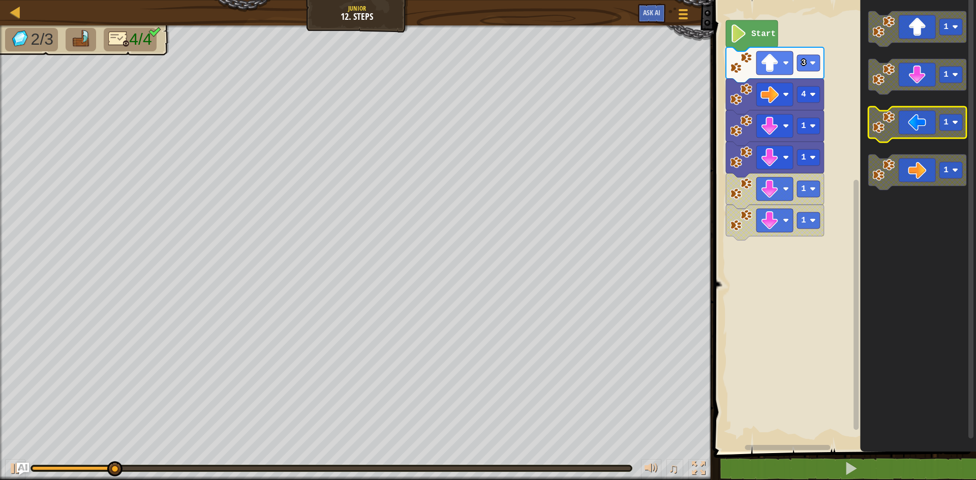
click at [882, 127] on image "Blockly Workspace" at bounding box center [883, 122] width 22 height 22
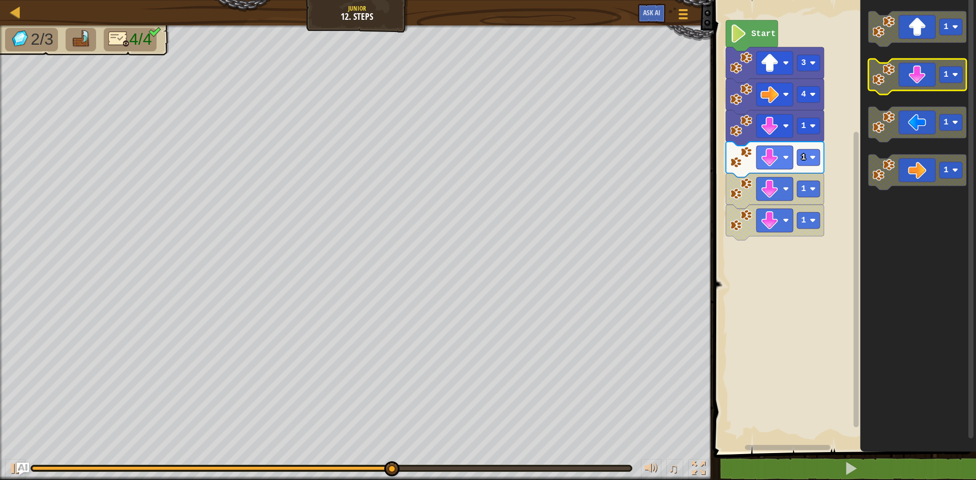
click at [882, 83] on image "Blockly Workspace" at bounding box center [883, 75] width 22 height 22
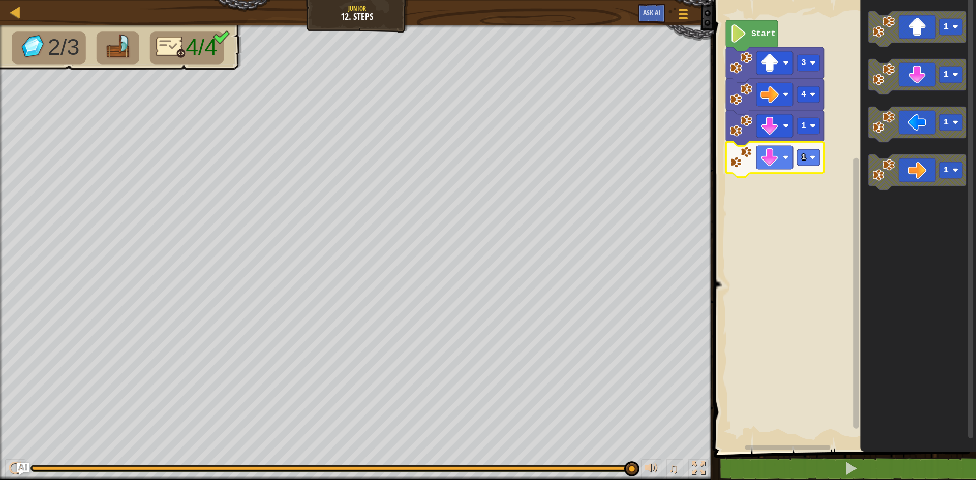
click at [746, 189] on rect "Blockly Workspace" at bounding box center [843, 223] width 265 height 457
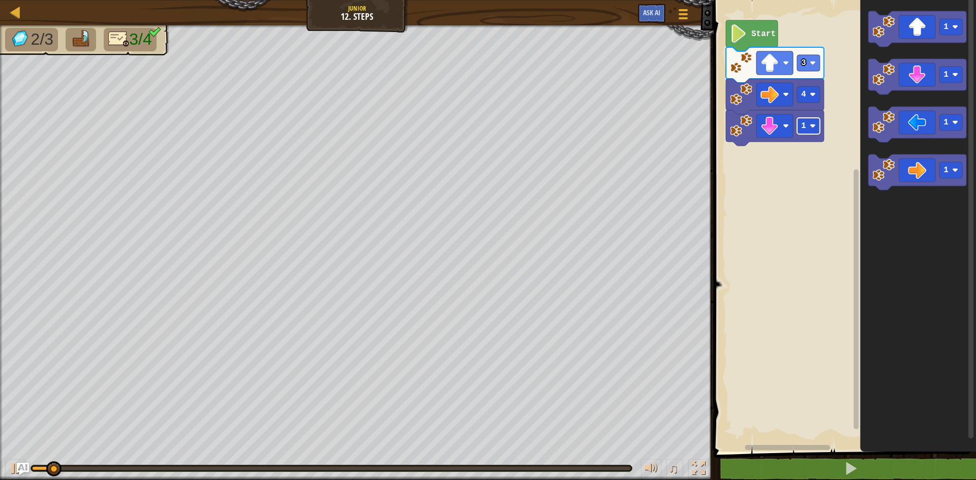
click at [801, 126] on text "1" at bounding box center [803, 126] width 5 height 9
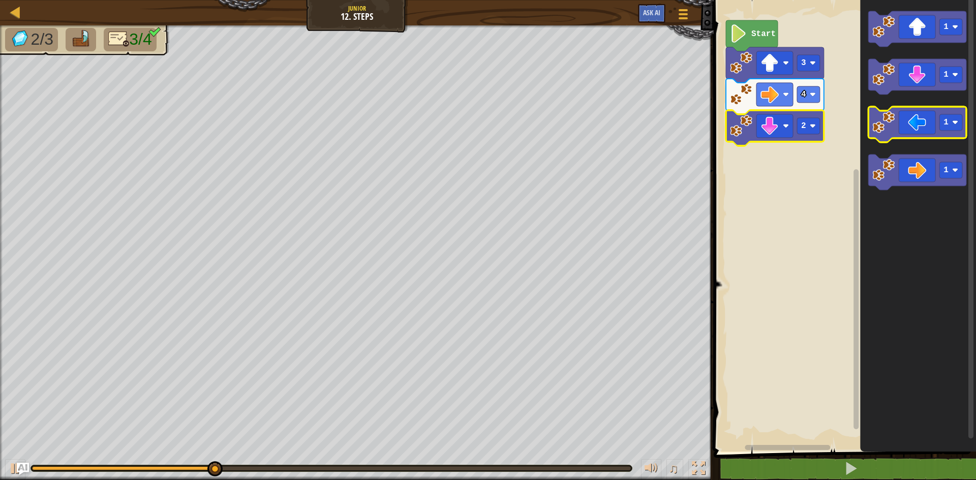
click at [887, 121] on image "Blockly Workspace" at bounding box center [883, 122] width 22 height 22
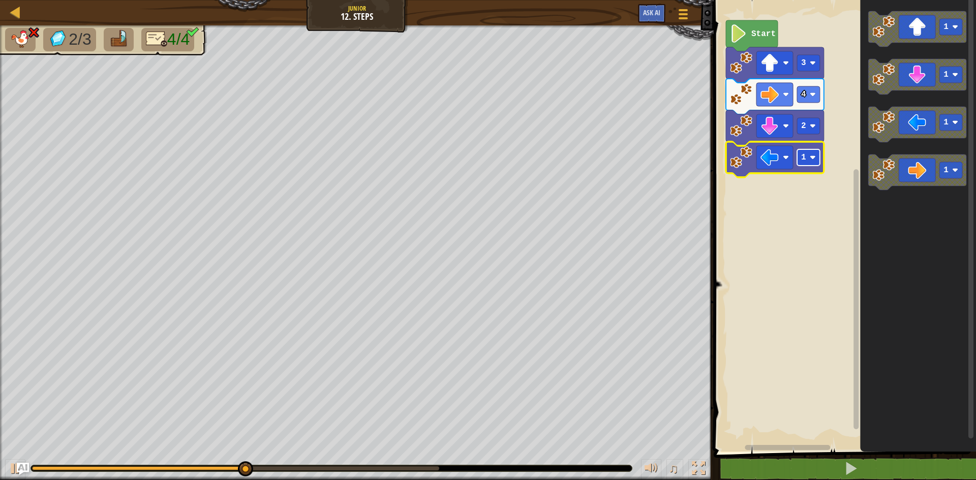
click at [805, 157] on text "1" at bounding box center [803, 157] width 5 height 9
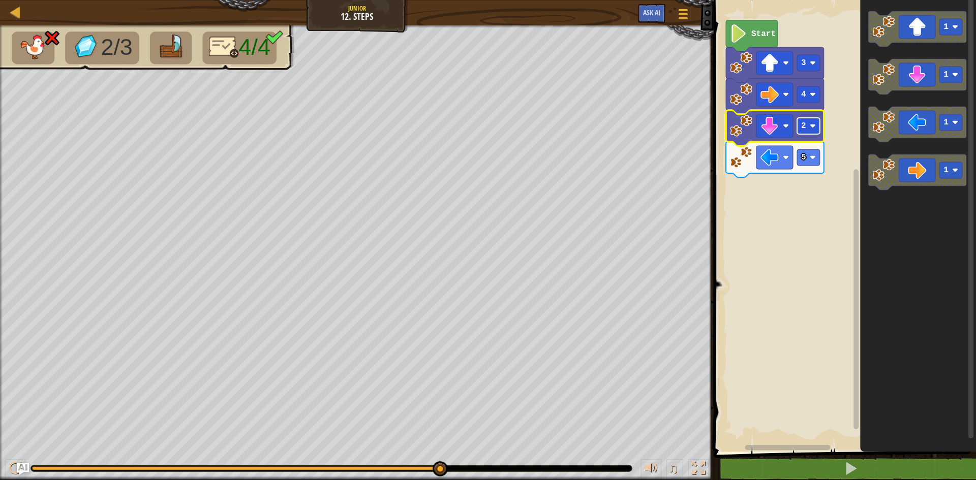
click at [801, 124] on text "2" at bounding box center [803, 126] width 5 height 9
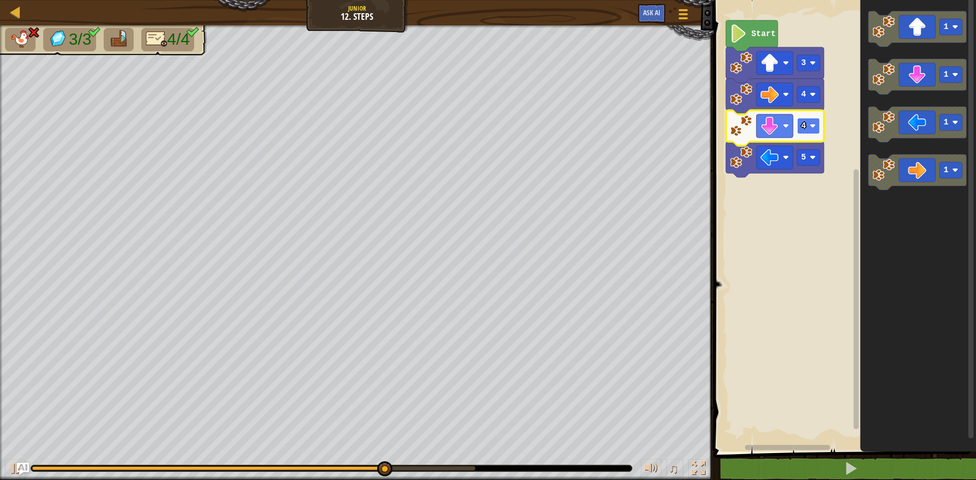
click at [802, 131] on rect "Blockly Workspace" at bounding box center [808, 126] width 23 height 16
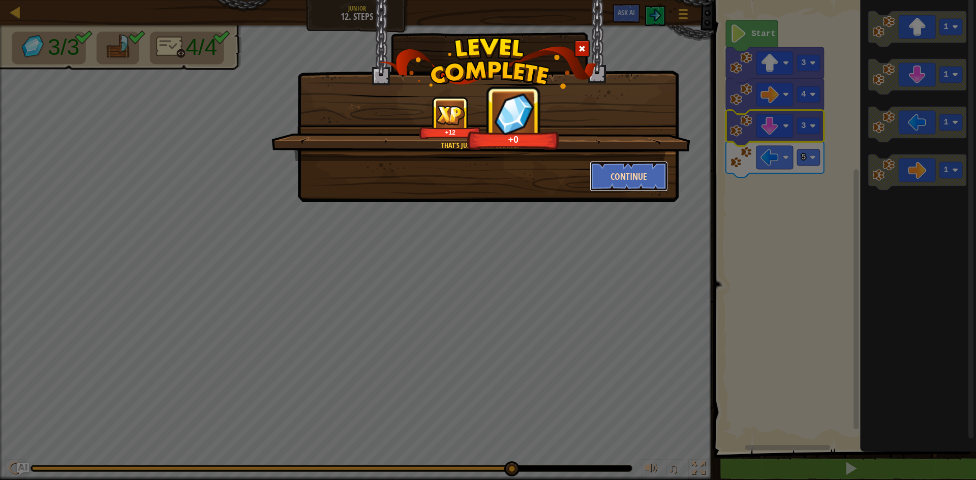
click at [653, 178] on button "Continue" at bounding box center [629, 176] width 79 height 31
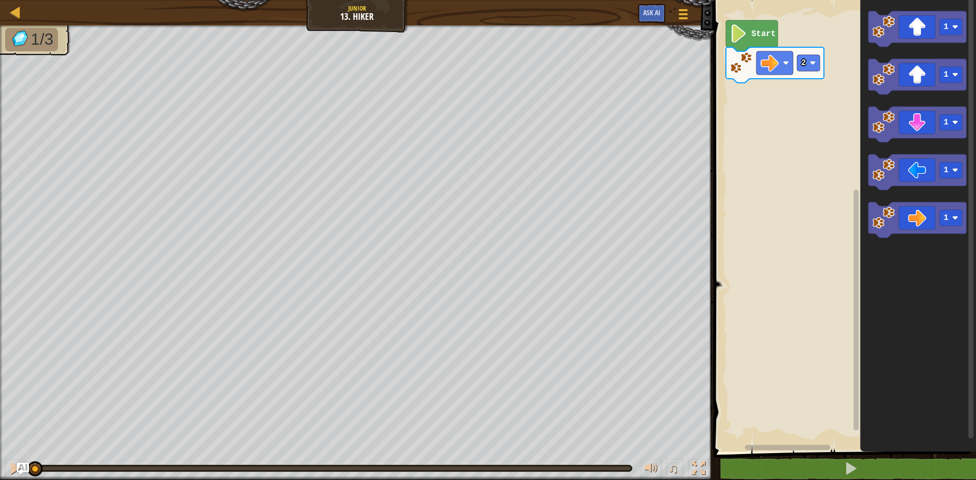
click at [782, 148] on rect "Blockly Workspace" at bounding box center [843, 223] width 265 height 457
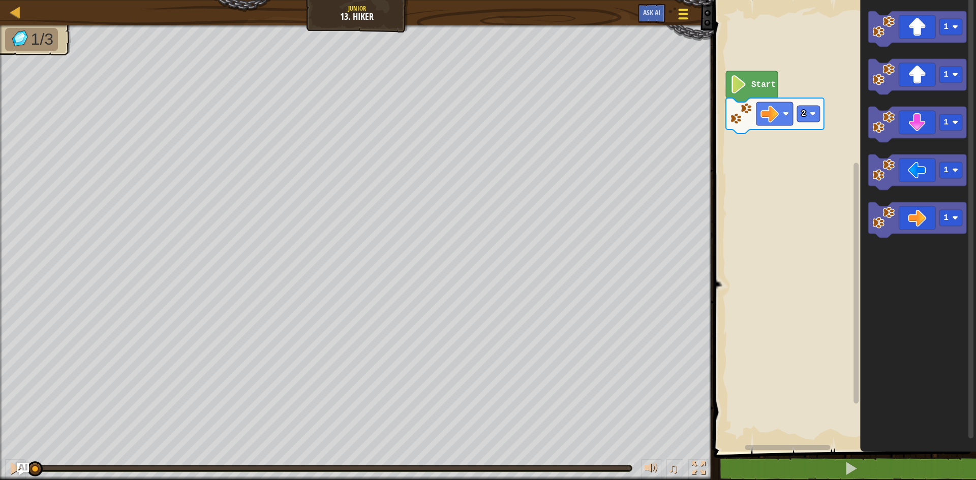
click at [684, 13] on span at bounding box center [684, 14] width 10 height 2
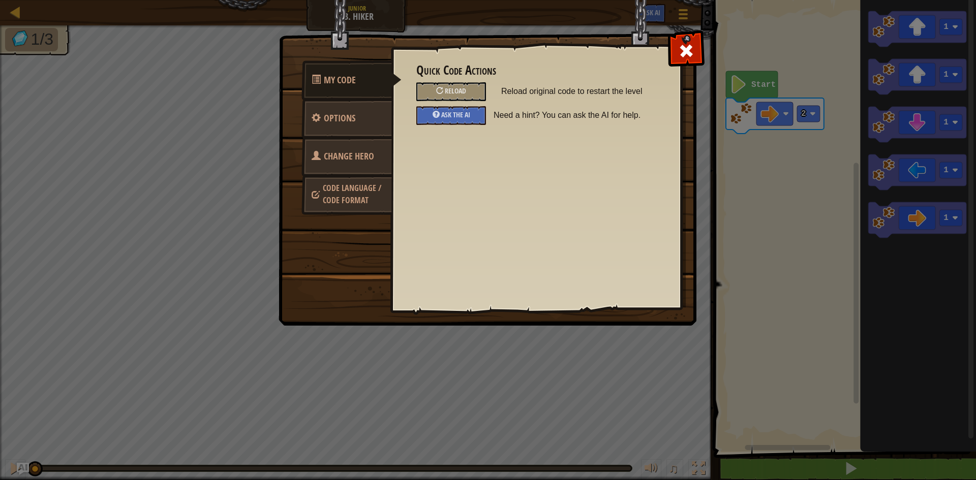
click at [359, 191] on span "Code Language / Code Format" at bounding box center [352, 194] width 58 height 23
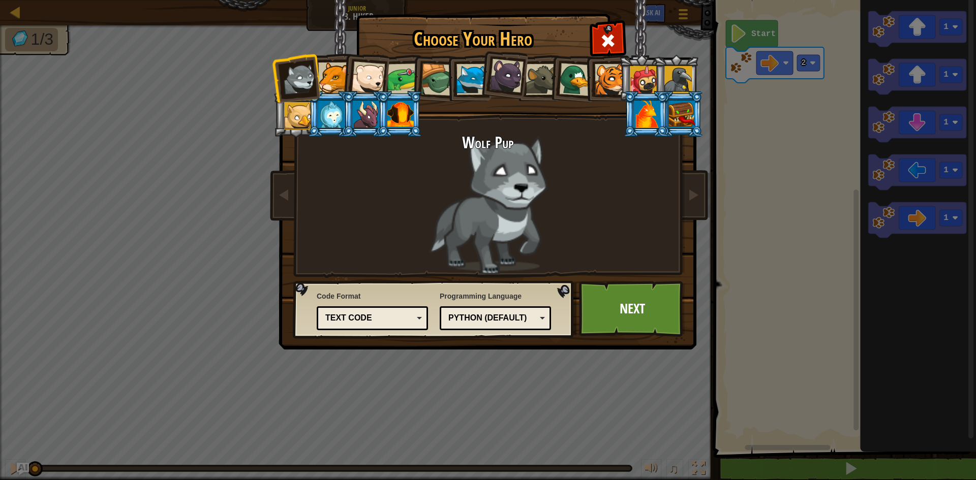
click at [475, 312] on div "Python (Default)" at bounding box center [495, 319] width 98 height 16
click at [473, 421] on div "Choose Your Hero 154 Wolf Pup Cougar Polar Bear Cub Frog Turtle Blue Fox Panthe…" at bounding box center [488, 240] width 976 height 480
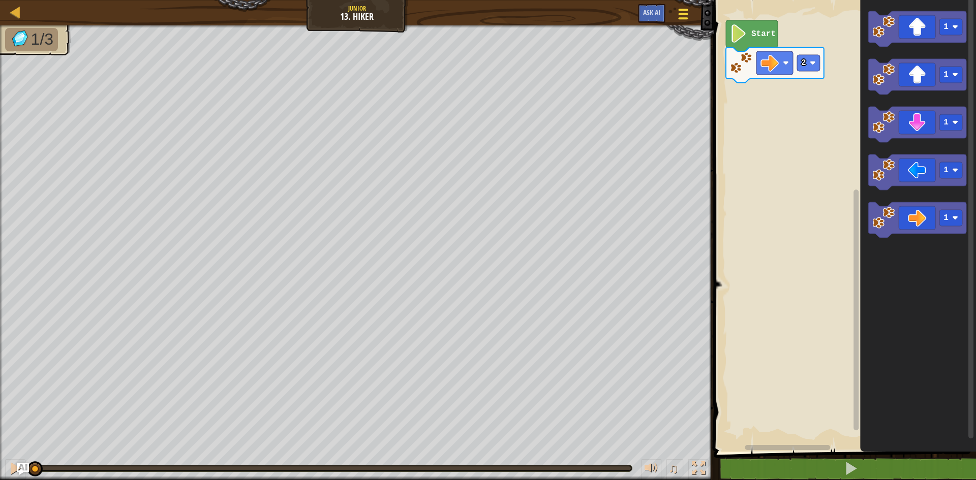
click at [691, 14] on button "Game Menu" at bounding box center [683, 16] width 27 height 25
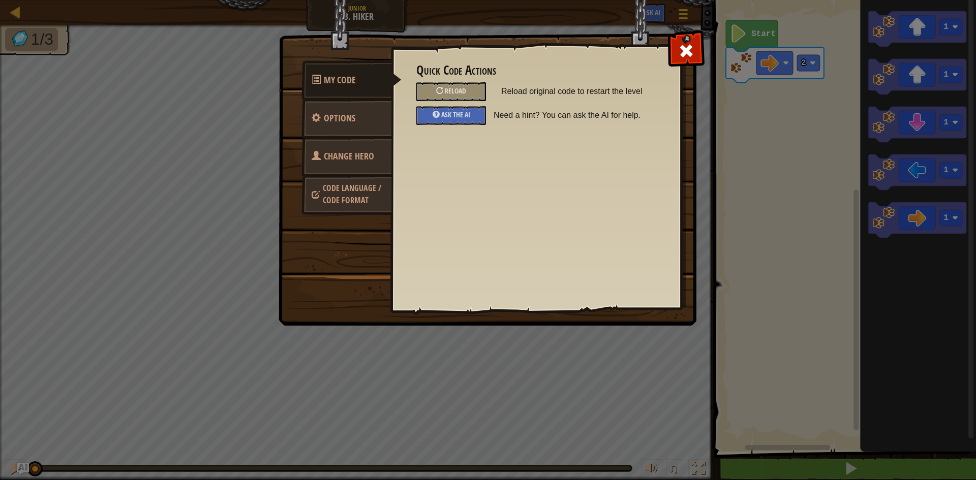
click at [354, 203] on span "Code Language / Code Format" at bounding box center [352, 194] width 58 height 23
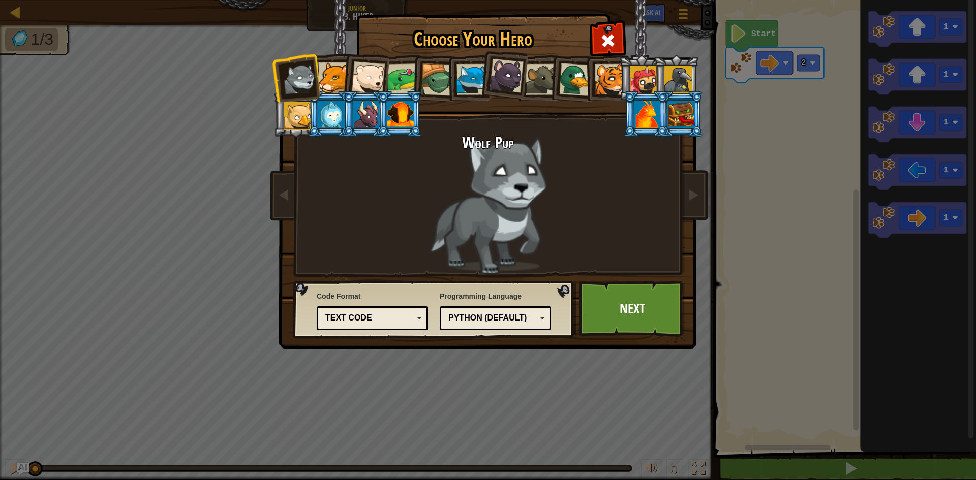
click at [346, 322] on div "Text code" at bounding box center [369, 319] width 88 height 12
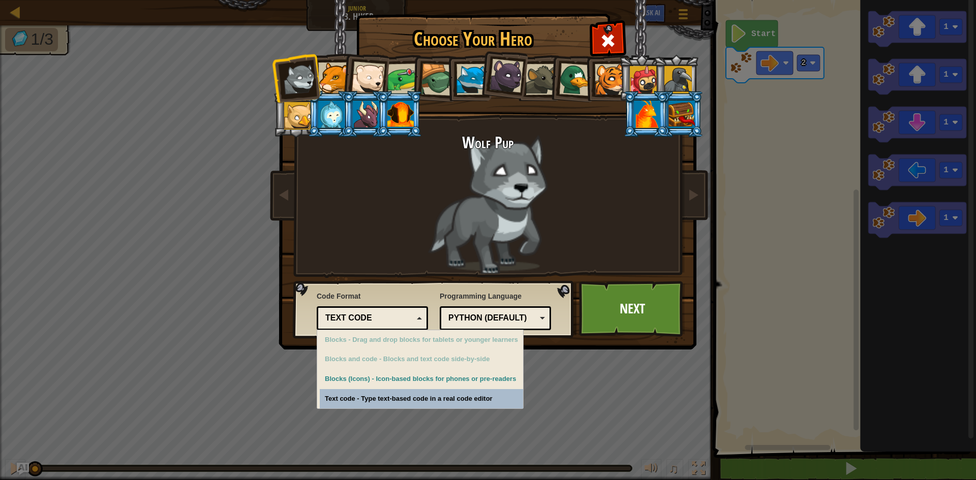
click at [342, 398] on div "Choose Your Hero 154 Wolf Pup Cougar Polar Bear Cub Frog Turtle Blue Fox Panthe…" at bounding box center [488, 240] width 976 height 480
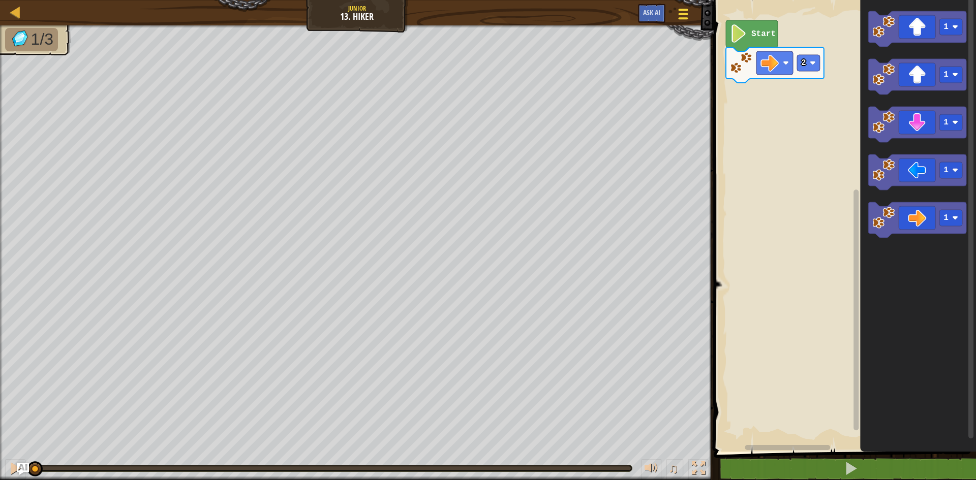
click at [685, 20] on div at bounding box center [683, 14] width 14 height 15
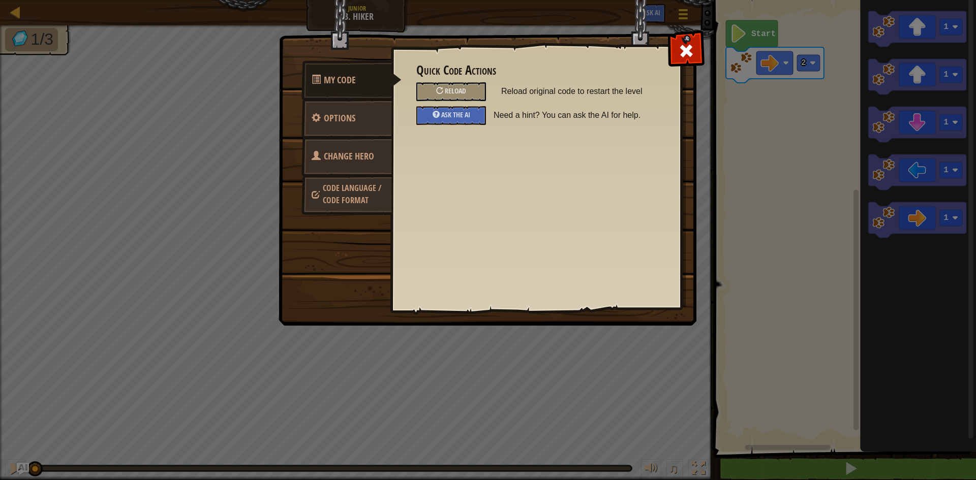
click at [355, 191] on span "Code Language / Code Format" at bounding box center [352, 194] width 58 height 23
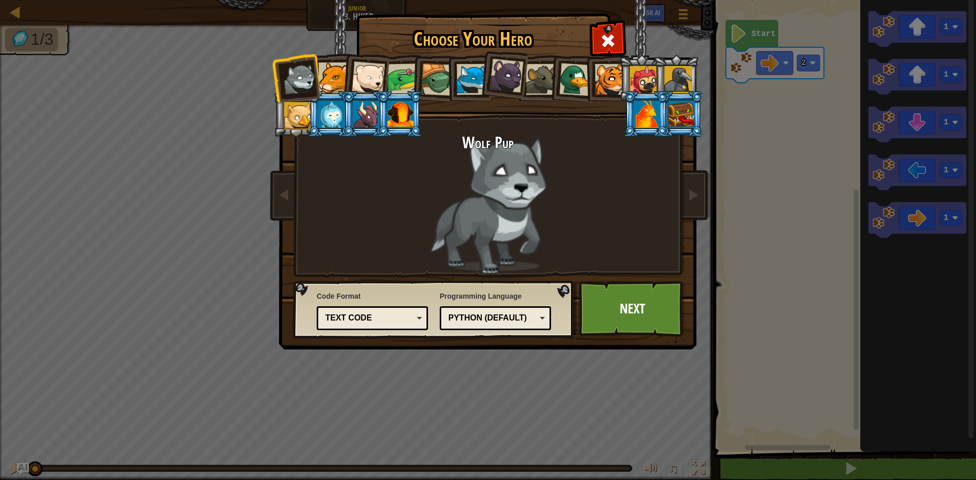
click at [414, 115] on li at bounding box center [400, 114] width 46 height 46
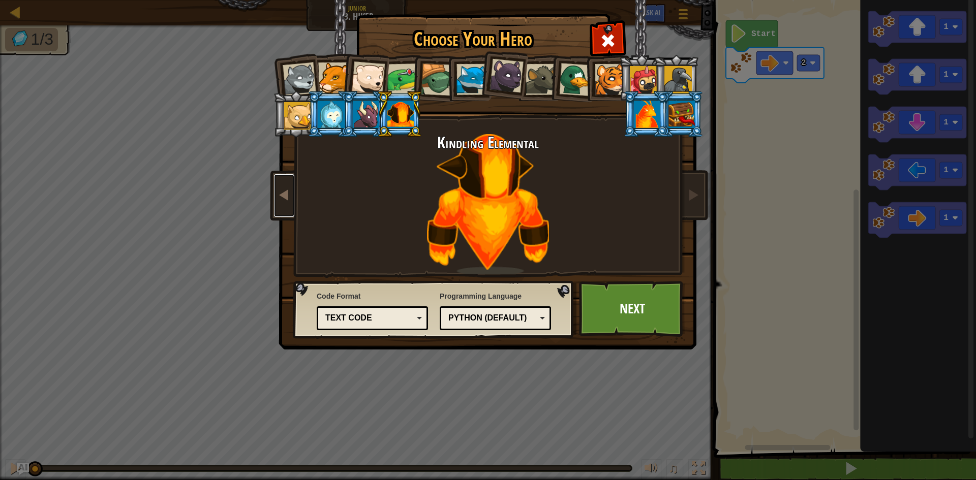
click at [281, 194] on span at bounding box center [284, 195] width 12 height 12
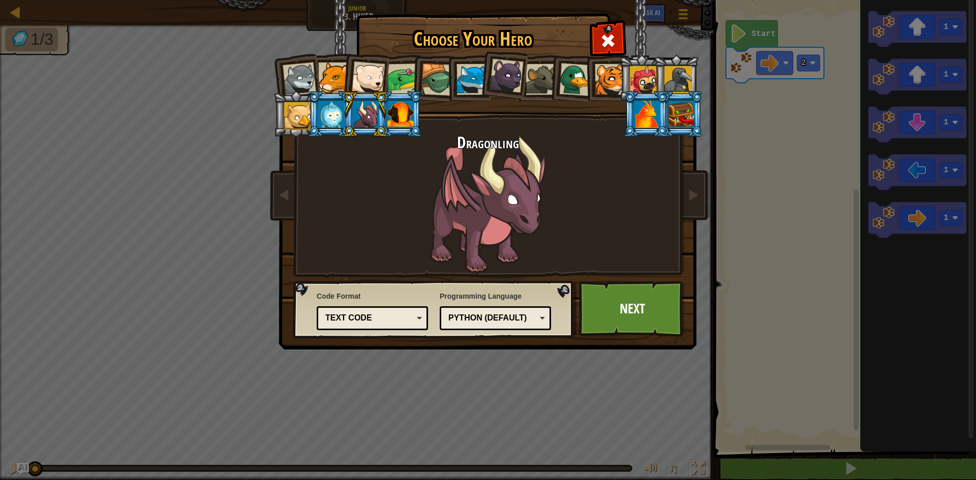
click at [647, 104] on div at bounding box center [647, 114] width 26 height 27
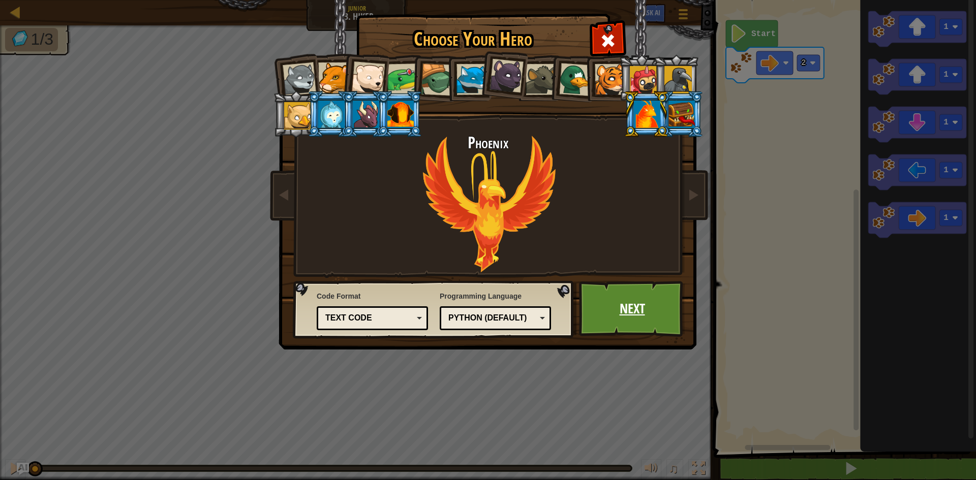
click at [616, 289] on link "Next" at bounding box center [632, 309] width 106 height 56
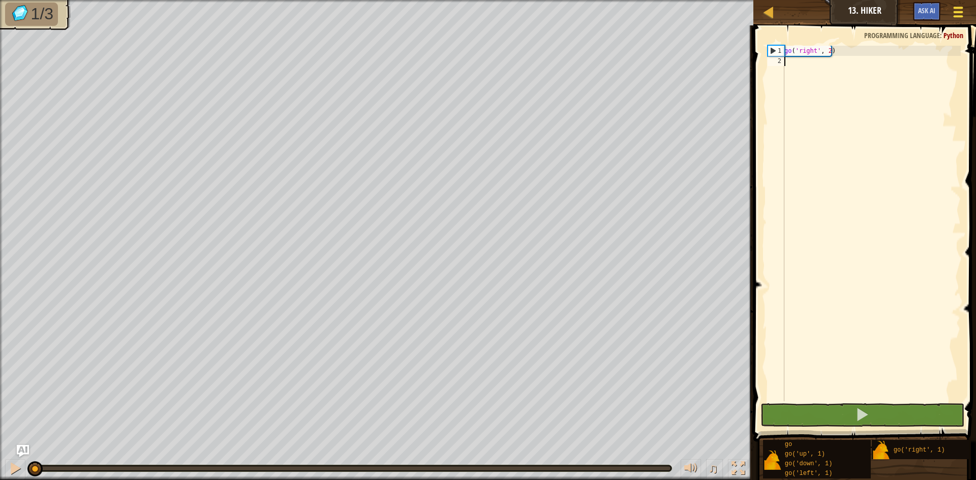
click at [963, 18] on div at bounding box center [958, 12] width 14 height 15
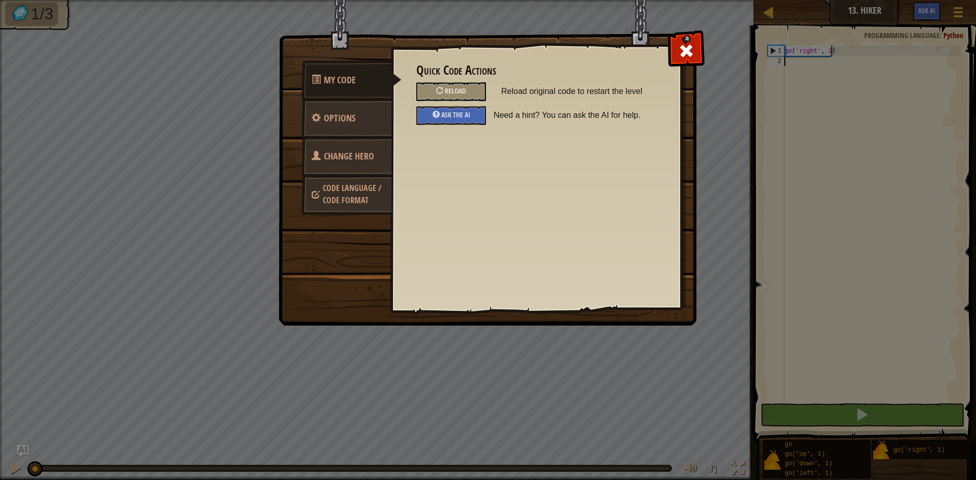
click at [358, 194] on link "Code Language / Code Format" at bounding box center [347, 194] width 91 height 39
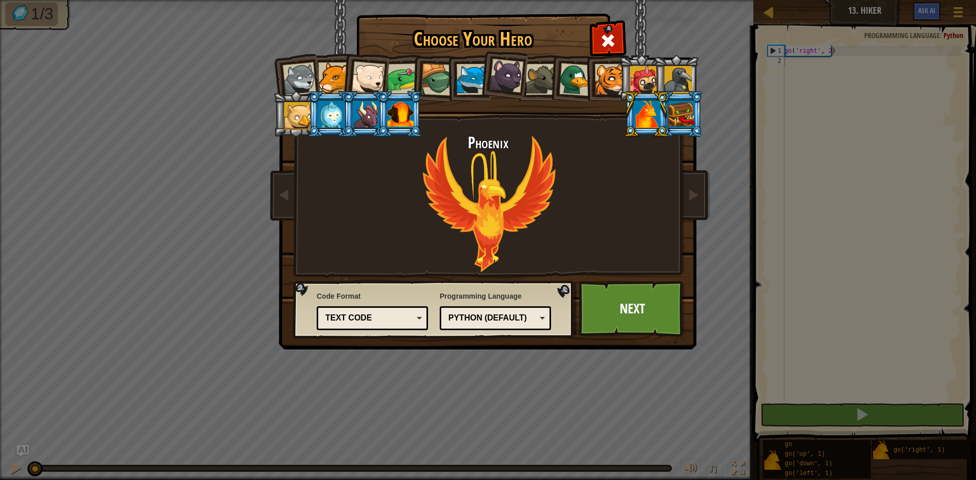
click at [374, 322] on div "Text code" at bounding box center [369, 319] width 88 height 12
click at [379, 399] on div "Choose Your Hero 154 Wolf Pup Cougar Polar Bear Cub Frog Turtle Blue Fox Panthe…" at bounding box center [488, 240] width 976 height 480
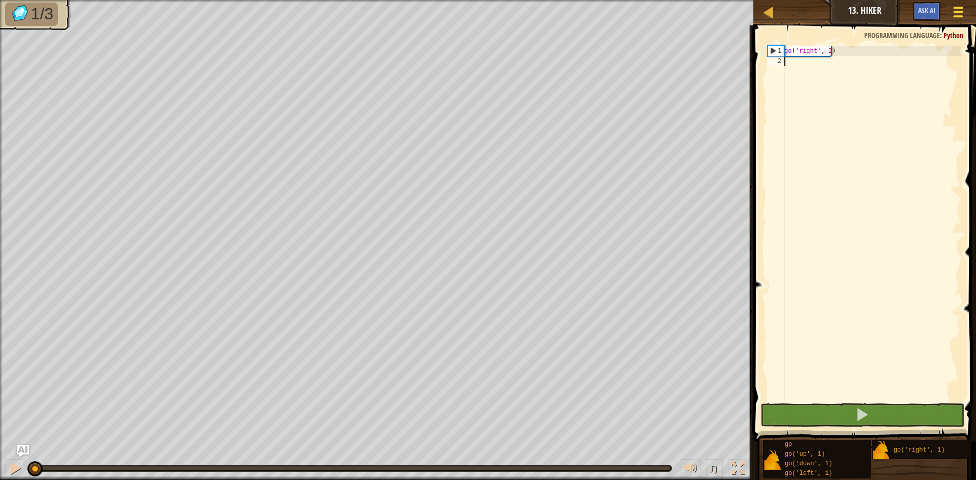
click at [965, 10] on div at bounding box center [958, 12] width 14 height 15
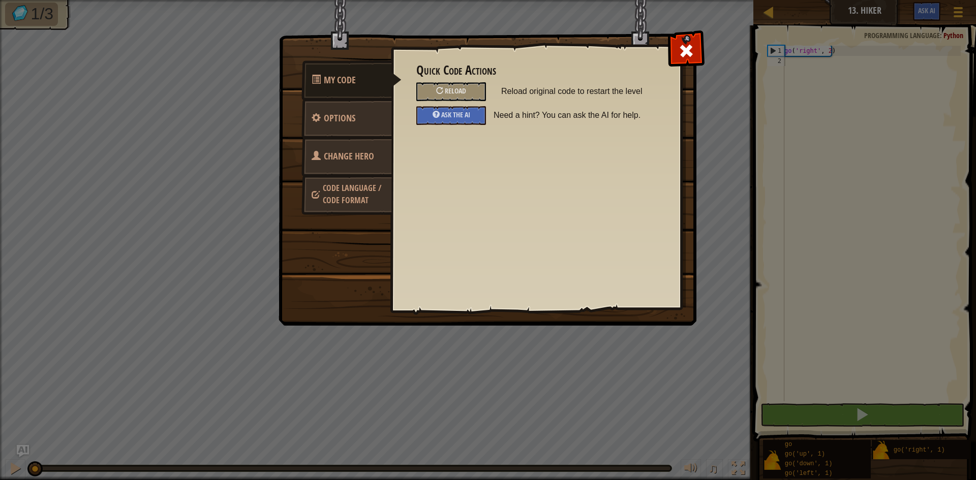
click at [364, 156] on span "Change Hero" at bounding box center [349, 156] width 50 height 13
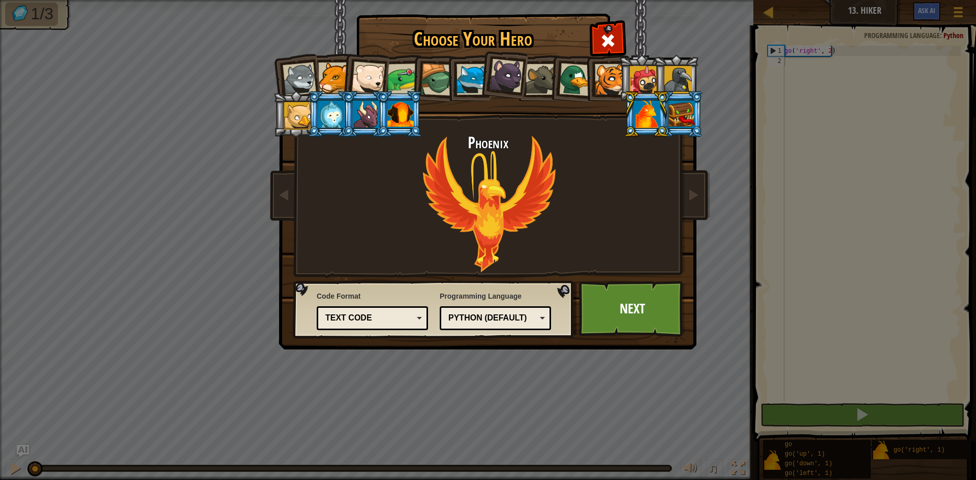
click at [641, 78] on div at bounding box center [643, 79] width 27 height 27
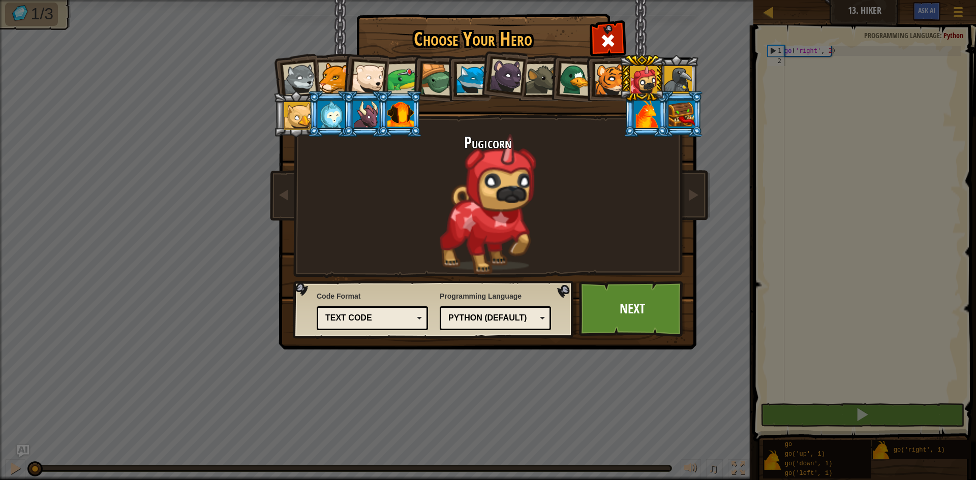
click at [696, 124] on li at bounding box center [681, 114] width 46 height 46
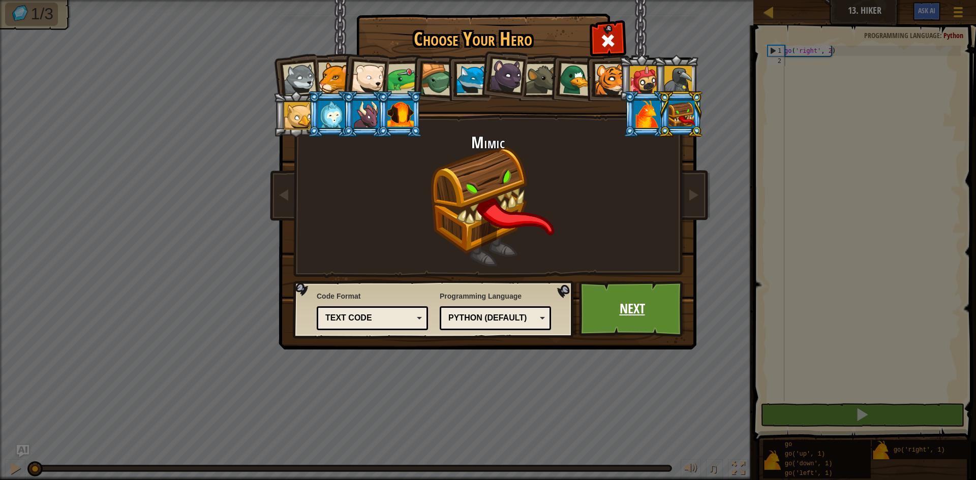
click at [648, 319] on link "Next" at bounding box center [632, 309] width 106 height 56
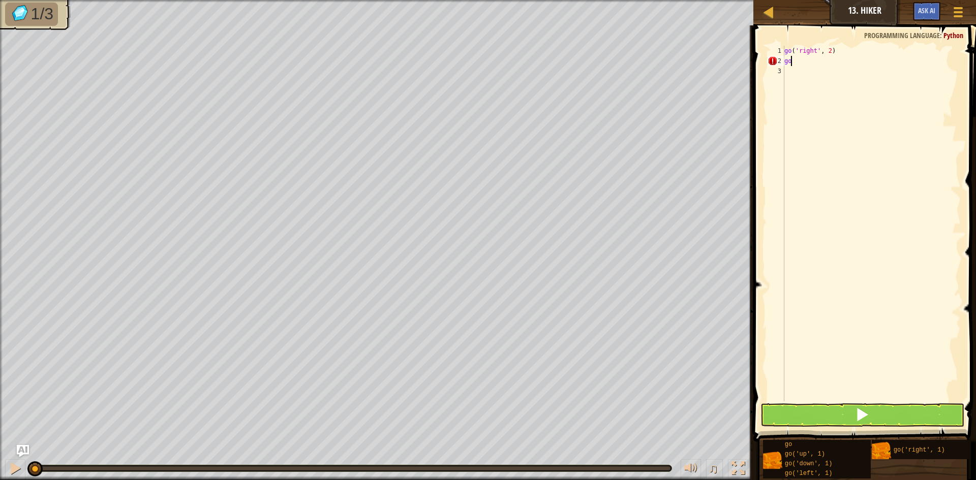
scroll to position [5, 0]
type textarea "g"
type textarea "go"
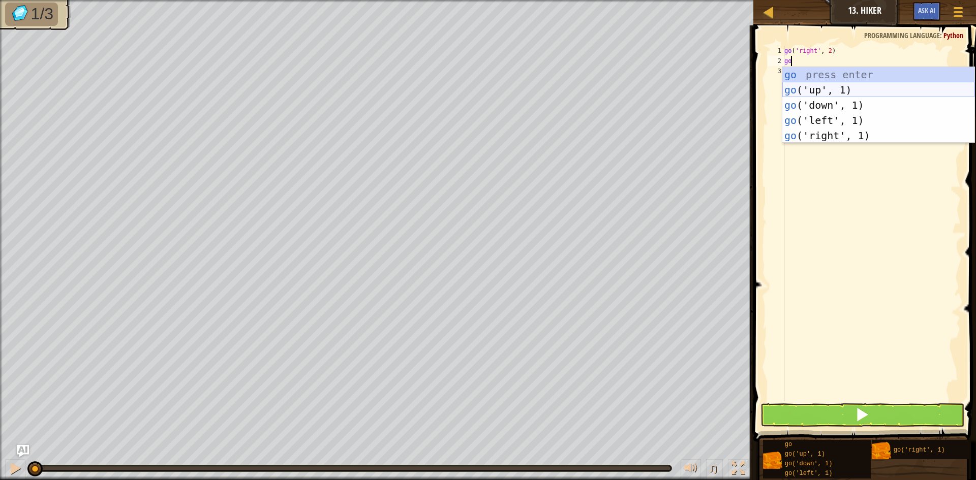
click at [838, 93] on div "go press enter go ('up', 1) press enter go ('down', 1) press enter go ('left', …" at bounding box center [878, 120] width 192 height 107
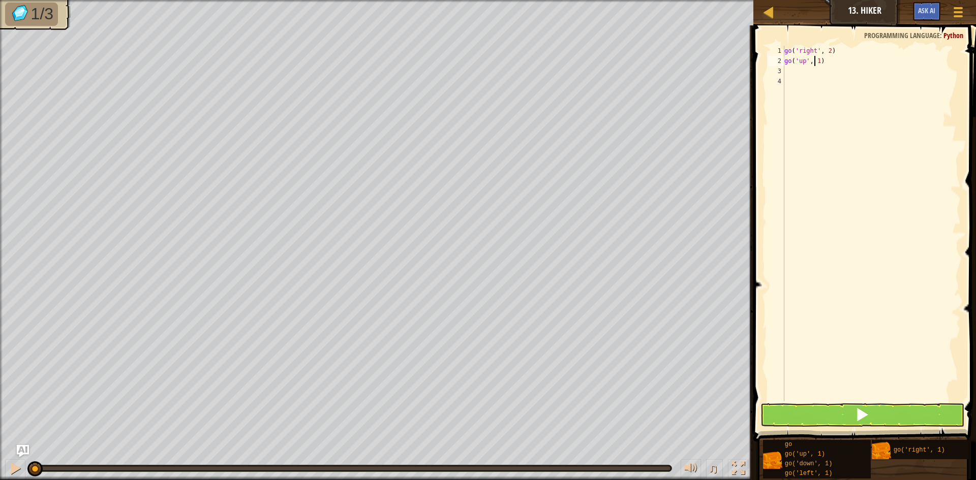
click at [817, 62] on div "go ( 'right' , 2 ) go ( 'up' , 1 )" at bounding box center [871, 234] width 178 height 376
click at [818, 62] on div "go ( 'right' , 2 ) go ( 'up' , 1 )" at bounding box center [871, 234] width 178 height 376
type textarea "go('up', 4)"
click at [802, 79] on div "go ( 'right' , 2 ) go ( 'up' , 4 )" at bounding box center [871, 234] width 178 height 376
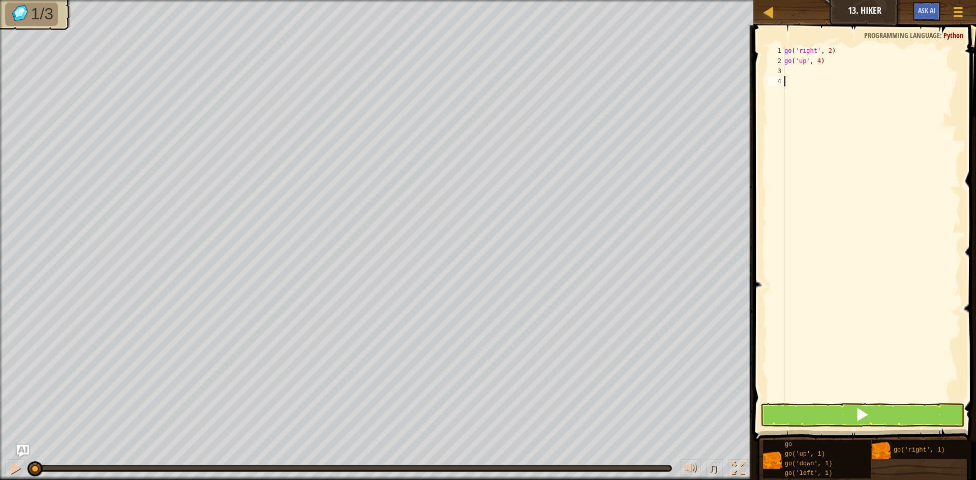
scroll to position [5, 0]
click at [801, 74] on div "go ( 'right' , 2 ) go ( 'up' , 4 )" at bounding box center [871, 234] width 178 height 376
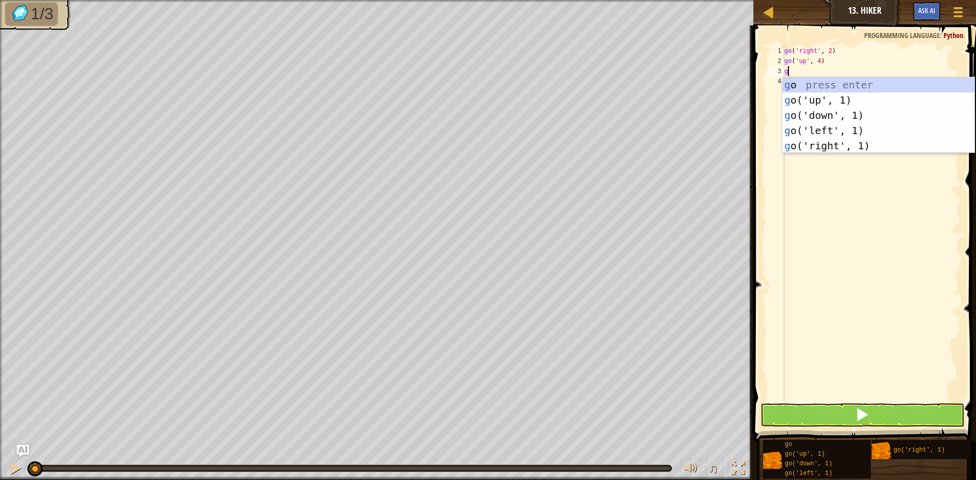
type textarea "go"
click at [827, 141] on div "go press enter go ('up', 1) press enter go ('down', 1) press enter go ('left', …" at bounding box center [878, 130] width 192 height 107
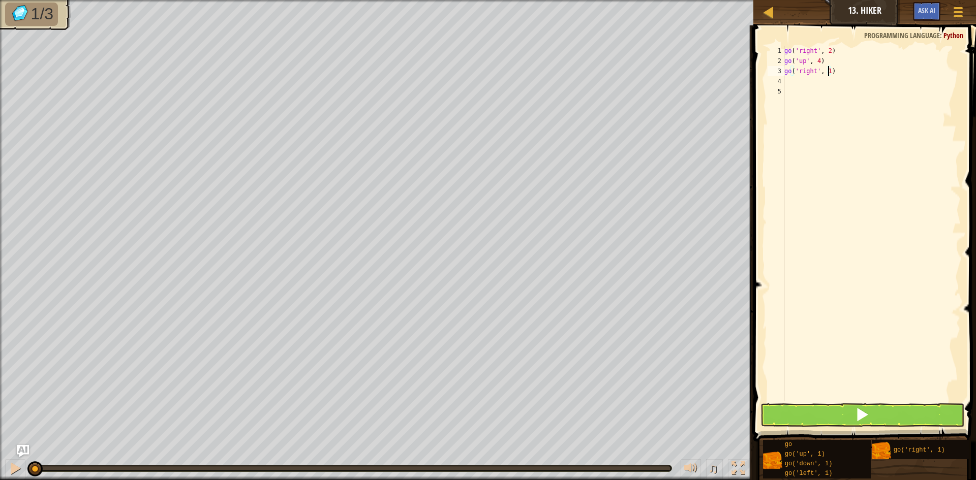
click at [827, 73] on div "go ( 'right' , 2 ) go ( 'up' , 4 ) go ( 'right' , 1 )" at bounding box center [871, 234] width 178 height 376
click at [876, 414] on button at bounding box center [863, 415] width 204 height 23
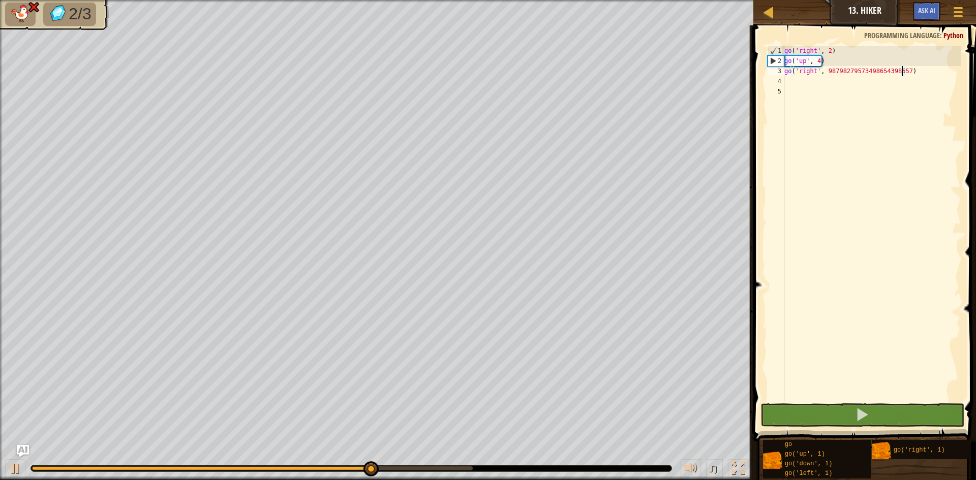
click at [819, 61] on div "go ( 'right' , 2 ) go ( 'up' , 4 ) go ( 'right' , 98798279573498654398657 )" at bounding box center [871, 234] width 178 height 376
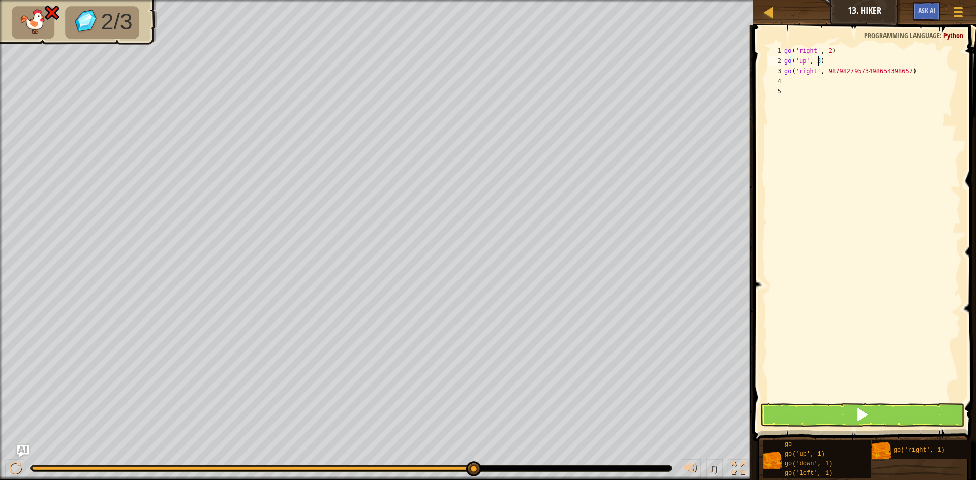
type textarea "go('up', 3)"
click at [856, 419] on span at bounding box center [862, 415] width 14 height 14
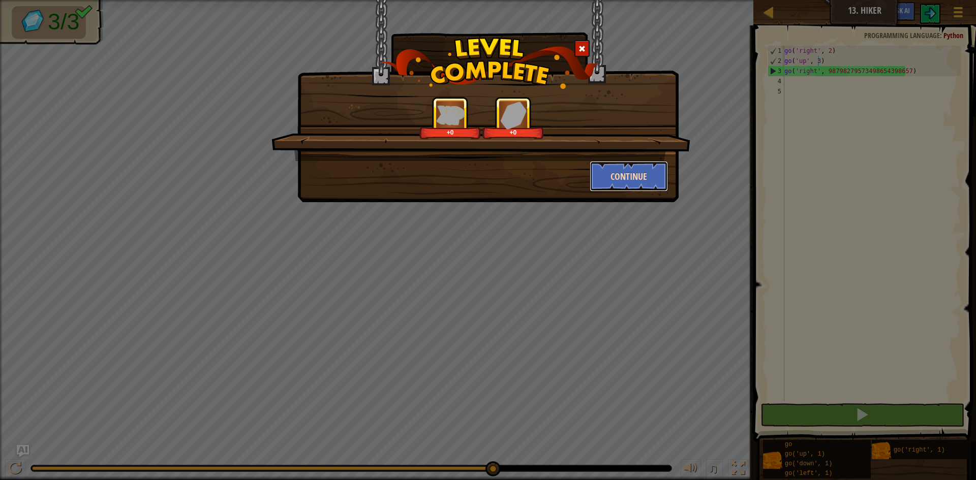
click at [614, 186] on button "Continue" at bounding box center [629, 176] width 79 height 31
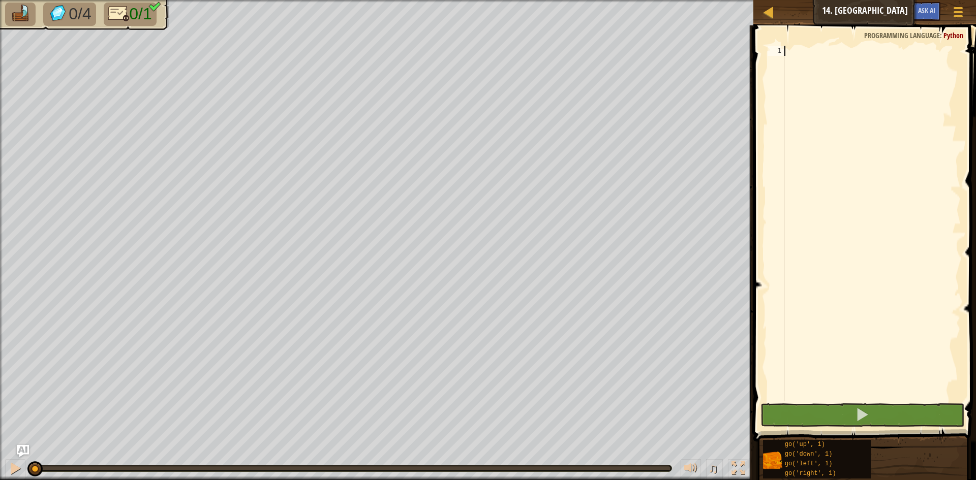
scroll to position [5, 0]
type textarea "go"
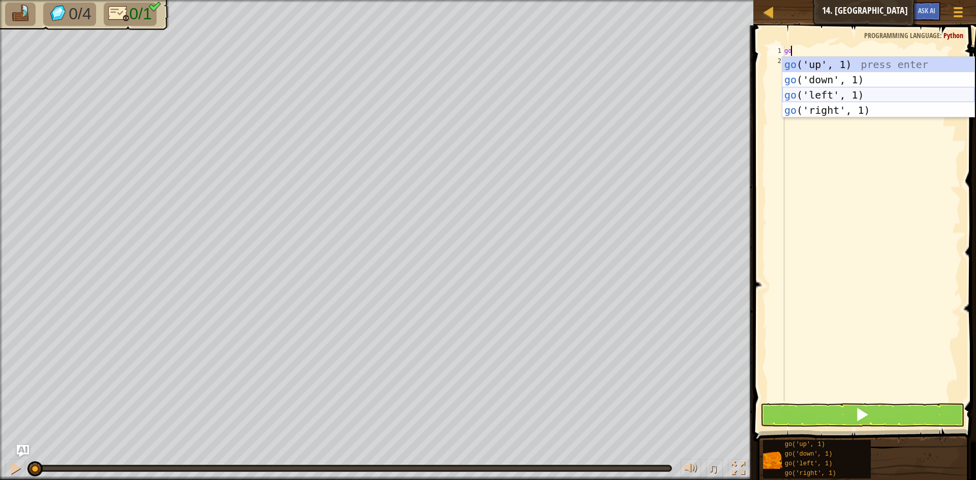
click at [811, 93] on div "go ('up', 1) press enter go ('down', 1) press enter go ('left', 1) press enter …" at bounding box center [878, 103] width 192 height 92
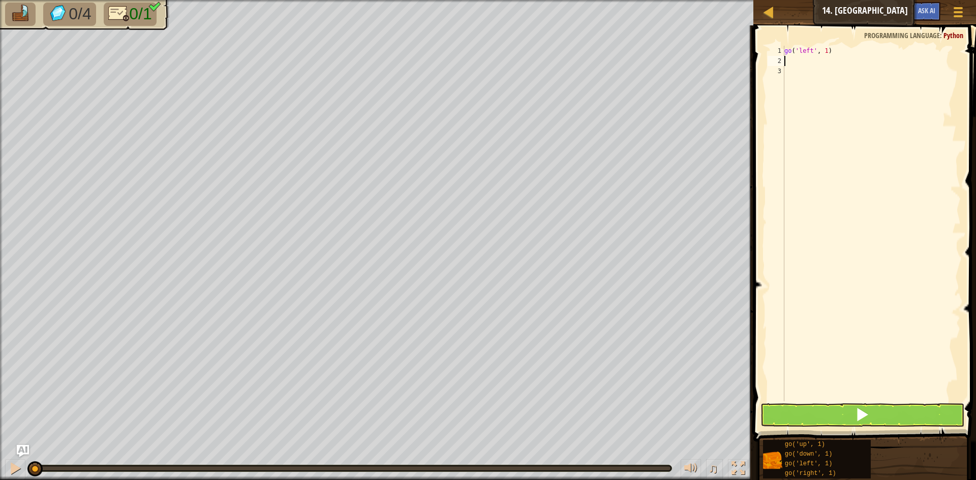
click at [822, 49] on div "go ( 'left' , 1 )" at bounding box center [871, 234] width 178 height 376
click at [908, 412] on button at bounding box center [863, 415] width 204 height 23
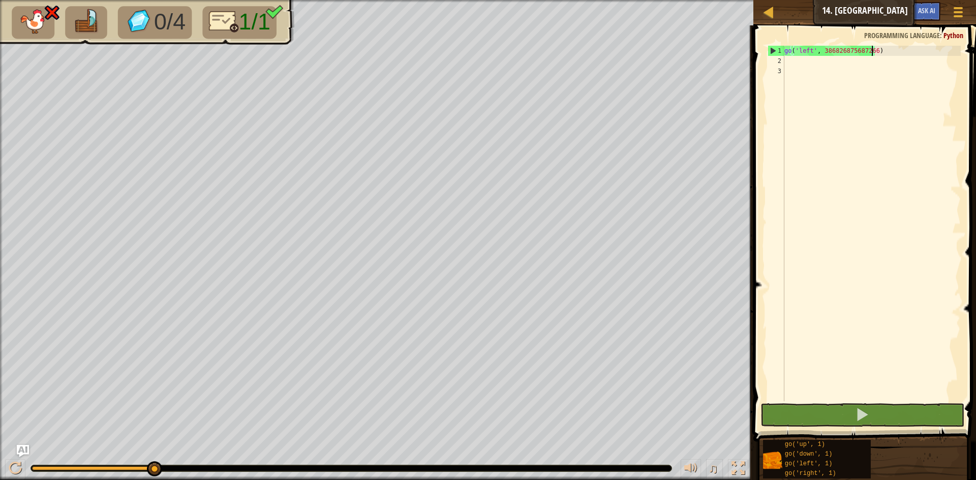
drag, startPoint x: 806, startPoint y: 36, endPoint x: 809, endPoint y: 46, distance: 10.8
click at [806, 36] on span at bounding box center [865, 219] width 231 height 446
click at [810, 46] on div "go ( 'left' , 386826875687266 )" at bounding box center [871, 234] width 178 height 376
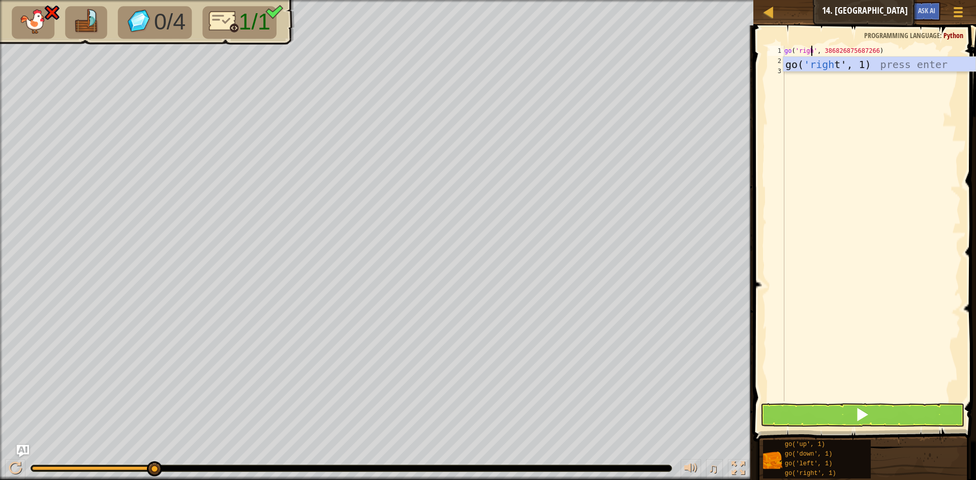
scroll to position [5, 3]
type textarea "go('right', 386826875687266)"
click at [836, 424] on button at bounding box center [863, 415] width 204 height 23
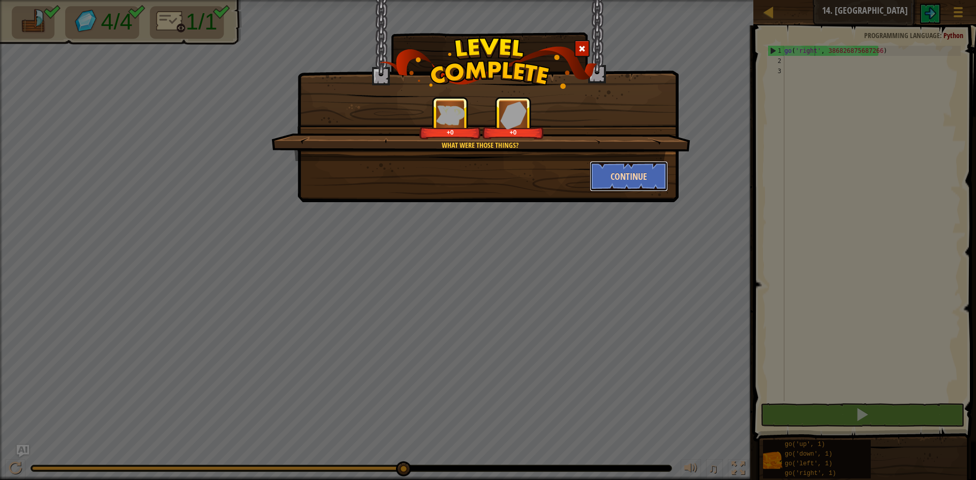
click at [621, 172] on button "Continue" at bounding box center [629, 176] width 79 height 31
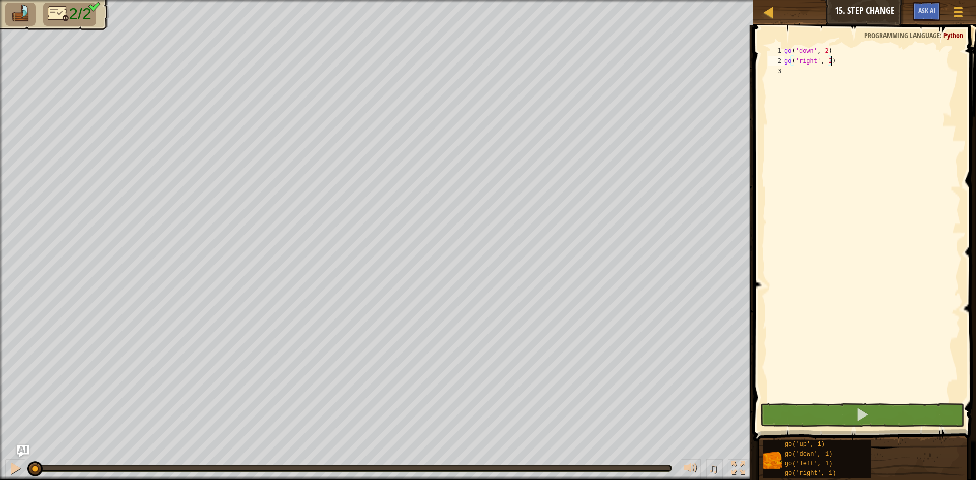
click at [827, 62] on div "go ( 'down' , 2 ) go ( 'right' , 2 )" at bounding box center [871, 234] width 178 height 376
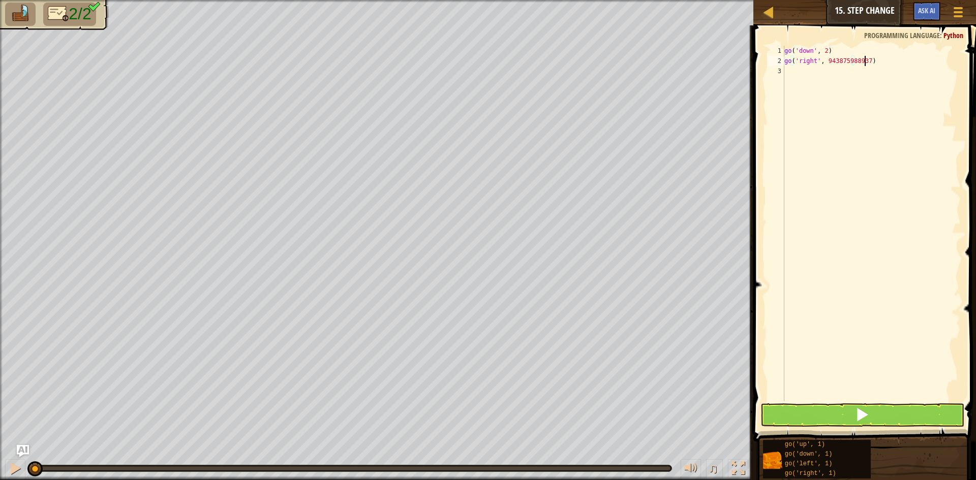
scroll to position [5, 7]
type textarea "go('right', 943875988937)"
click at [836, 405] on button at bounding box center [863, 415] width 204 height 23
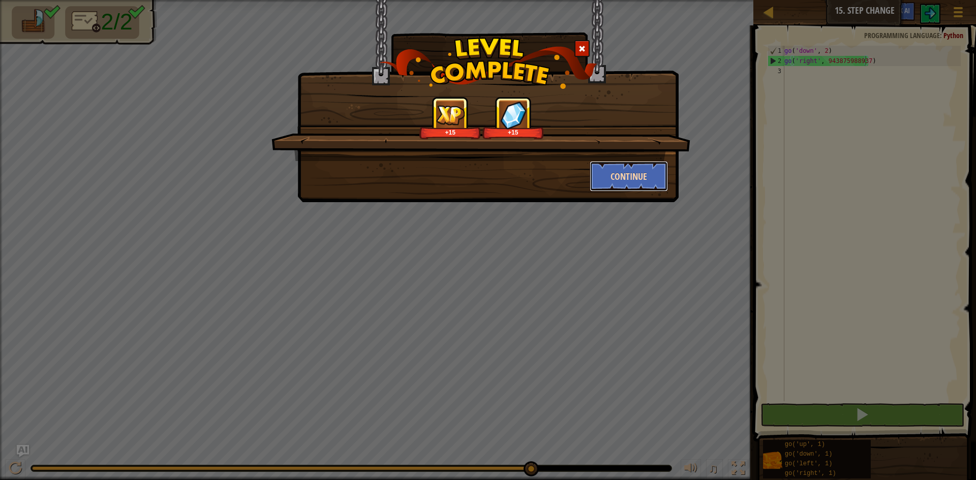
click at [610, 183] on button "Continue" at bounding box center [629, 176] width 79 height 31
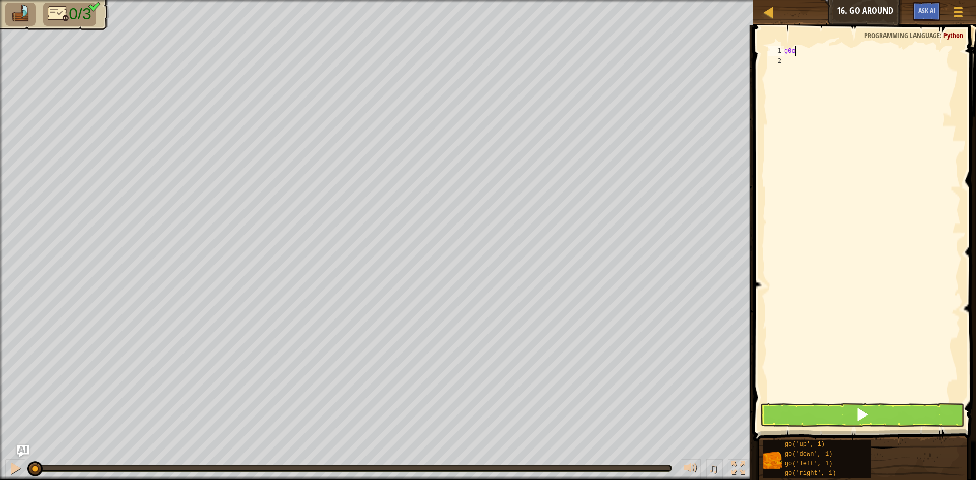
scroll to position [5, 0]
type textarea "go"
click at [818, 51] on div "go ( 'up' , 1 )" at bounding box center [871, 234] width 178 height 376
type textarea "go('up', 2)"
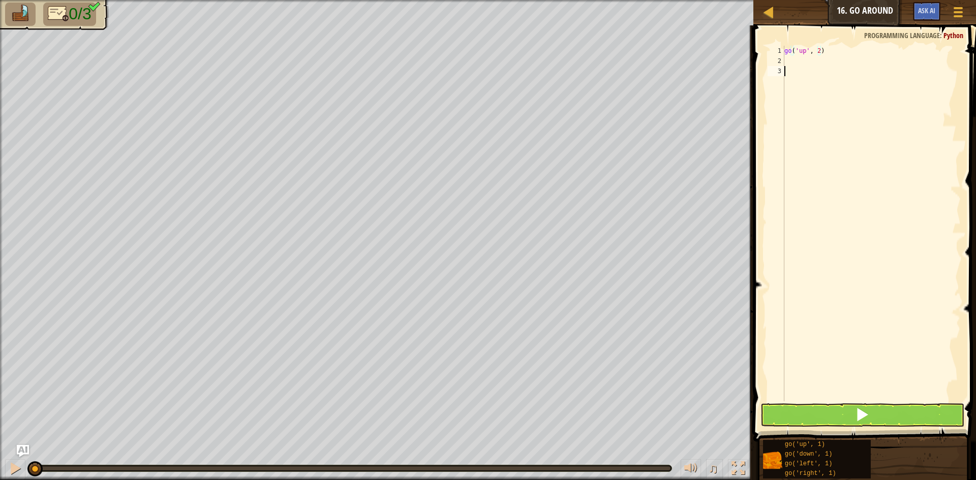
click at [795, 70] on div "go ( 'up' , 2 )" at bounding box center [871, 234] width 178 height 376
click at [794, 64] on div "go ( 'up' , 2 )" at bounding box center [871, 234] width 178 height 376
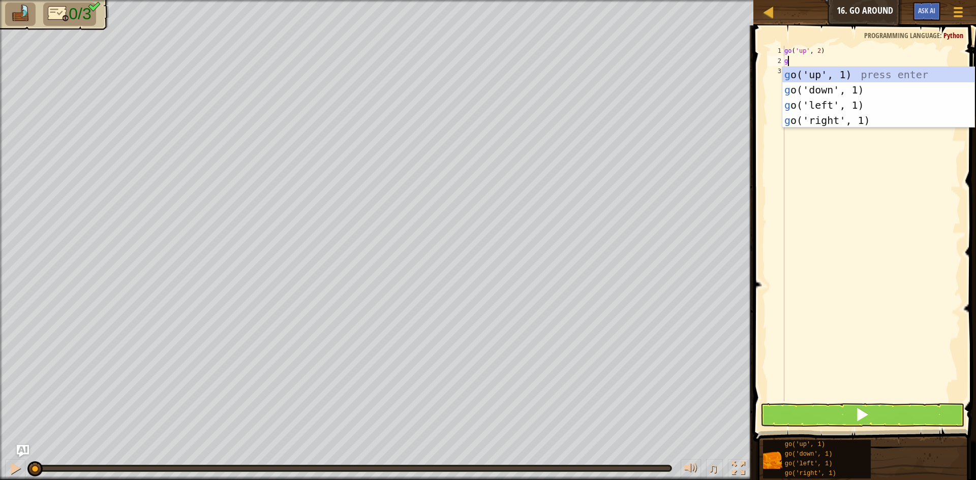
type textarea "go"
click at [817, 119] on div "go ('up', 1) press enter go ('down', 1) press enter go ('left', 1) press enter …" at bounding box center [878, 113] width 192 height 92
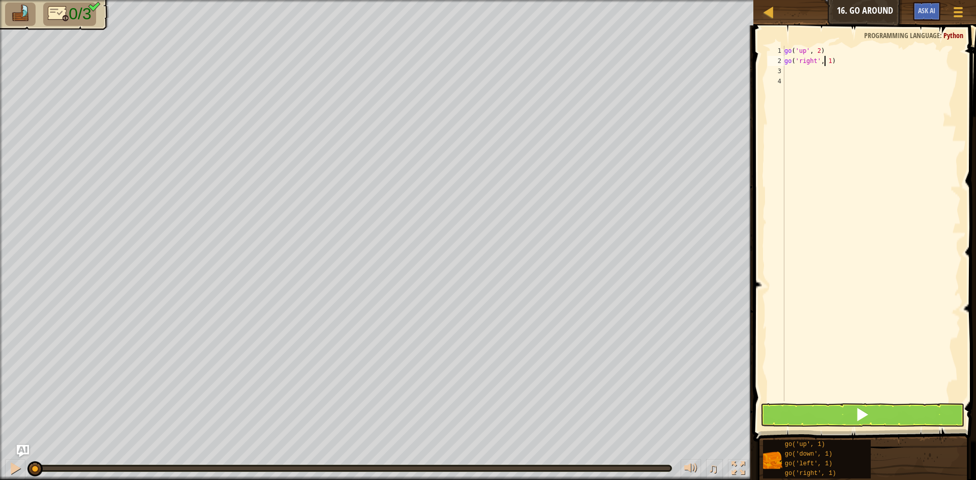
click at [826, 61] on div "go ( 'up' , 2 ) go ( 'right' , 1 )" at bounding box center [871, 234] width 178 height 376
type textarea "go('right', 3)"
click at [785, 71] on div "go ( 'up' , 2 ) go ( 'right' , 3 )" at bounding box center [871, 234] width 178 height 376
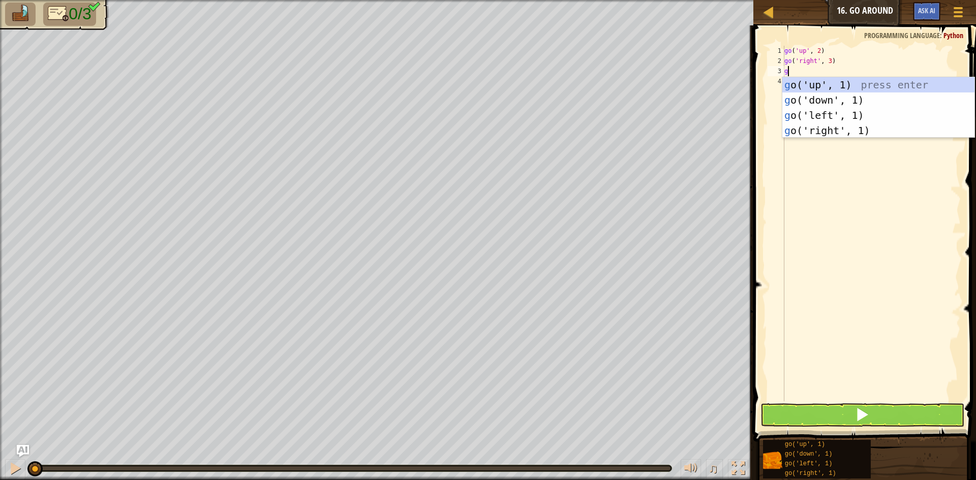
type textarea "go"
click at [801, 100] on div "go ('up', 1) press enter go ('down', 1) press enter go ('left', 1) press enter …" at bounding box center [878, 123] width 192 height 92
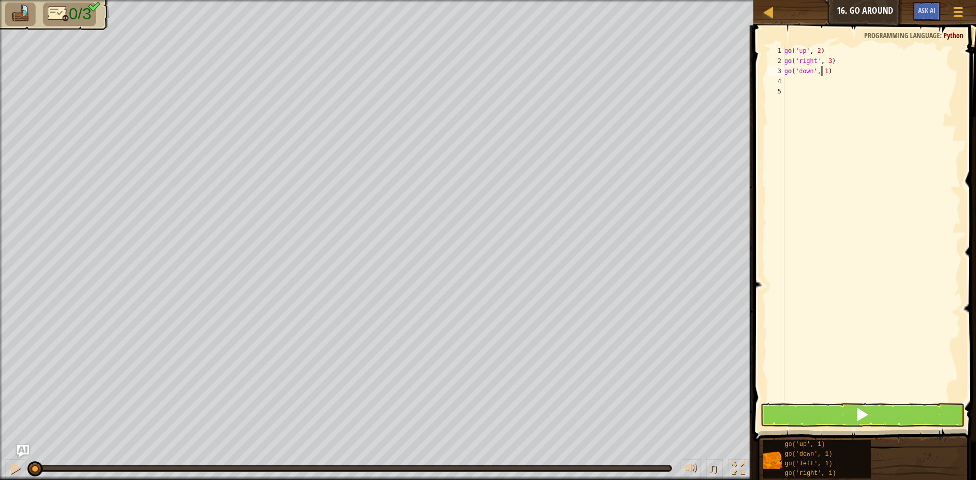
click at [823, 69] on div "go ( 'up' , 2 ) go ( 'right' , 3 ) go ( 'down' , 1 )" at bounding box center [871, 234] width 178 height 376
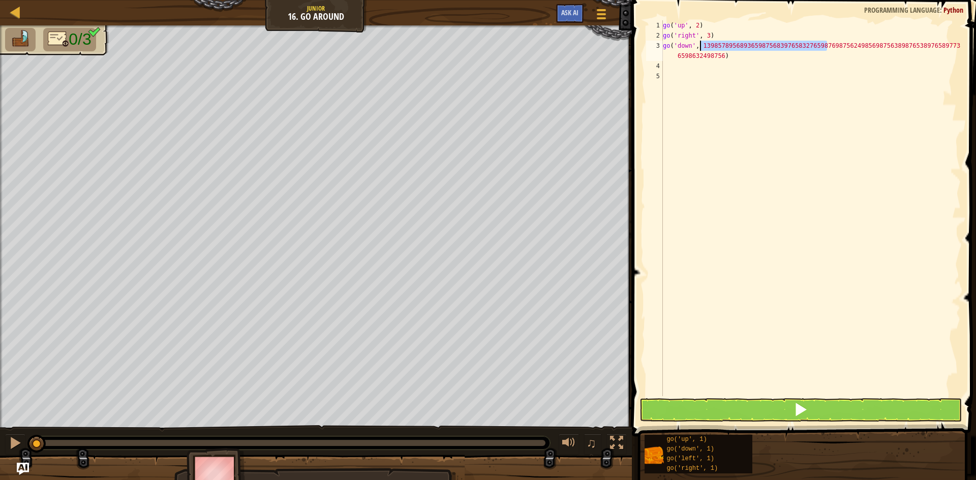
drag, startPoint x: 828, startPoint y: 45, endPoint x: 699, endPoint y: 43, distance: 129.2
click at [699, 43] on div "go ( 'up' , 2 ) go ( 'right' , 3 ) go ( 'down' , 139857895689365987568397658327…" at bounding box center [811, 218] width 300 height 397
click at [719, 56] on div "go ( 'up' , 2 ) go ( 'right' , 3 ) go ( 'down' , 139857895689365987568397658327…" at bounding box center [811, 218] width 300 height 397
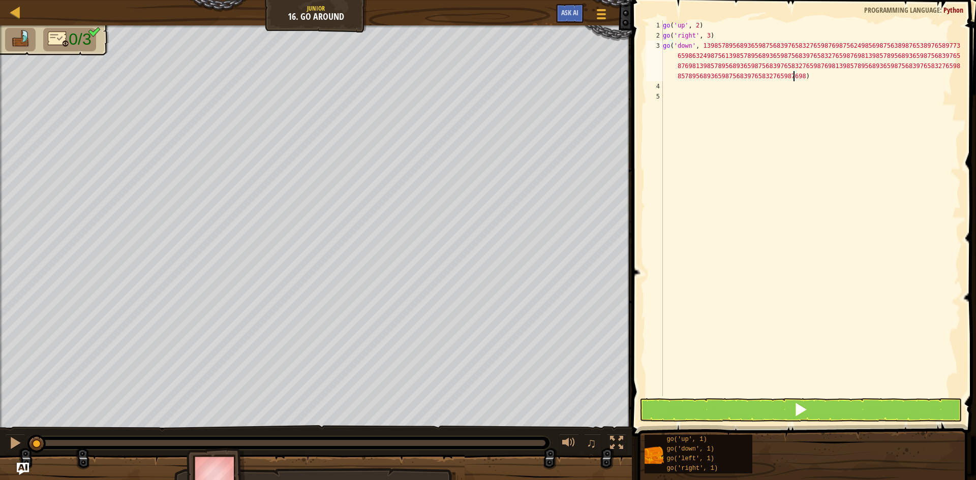
type textarea "go('down', 13985789568936598756839765832765987698756249856987563898765389765897…"
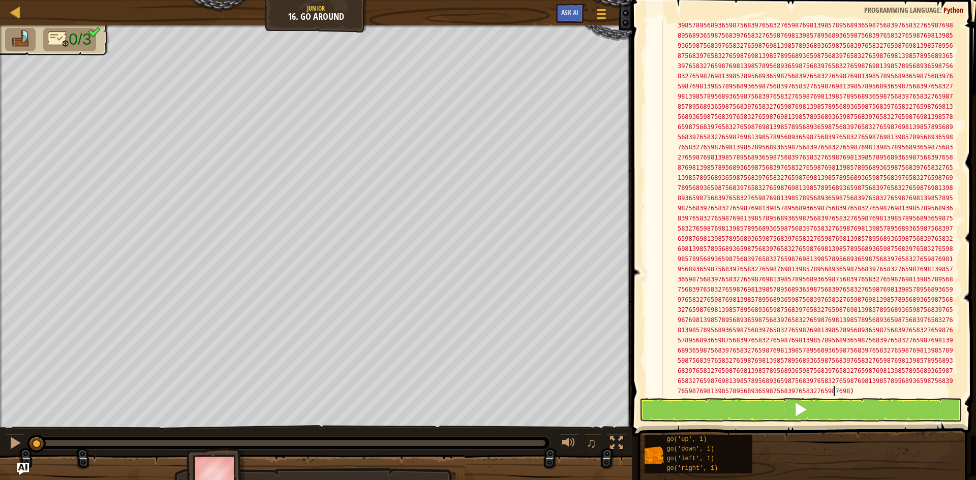
scroll to position [153, 0]
click at [765, 412] on button at bounding box center [801, 410] width 322 height 23
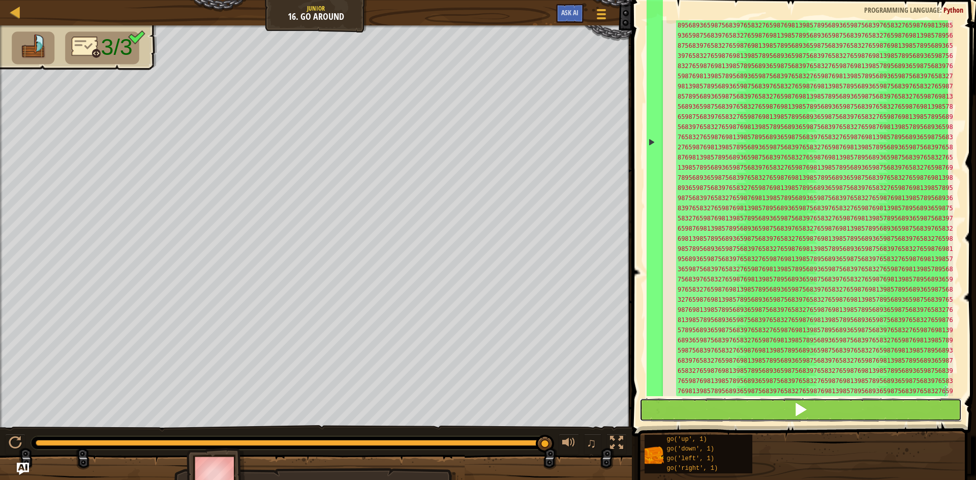
click at [764, 411] on button at bounding box center [801, 410] width 322 height 23
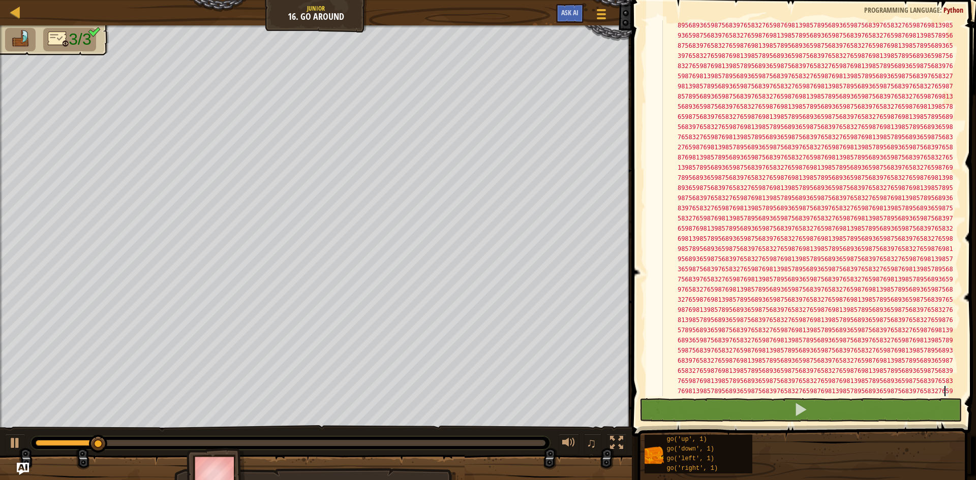
scroll to position [0, 0]
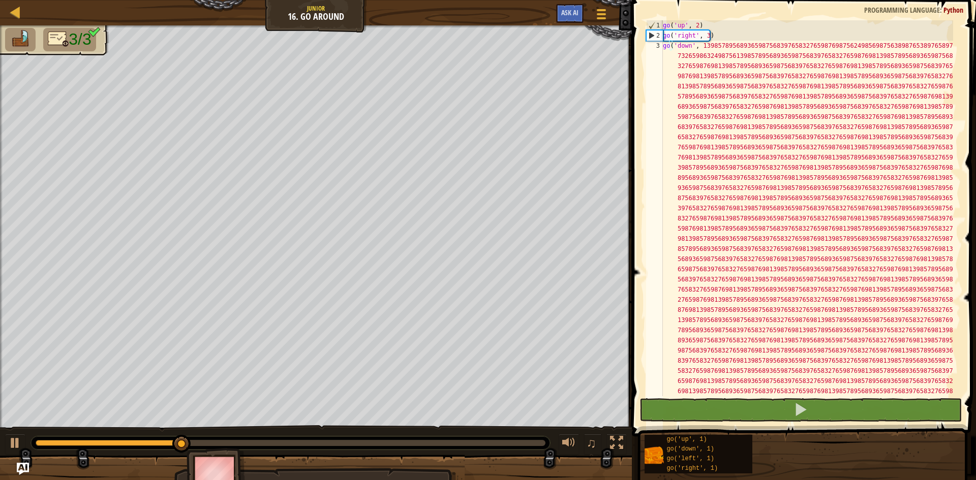
click at [713, 48] on div "go ( 'up' , 2 ) go ( 'right' , 3 ) go ( 'down' , 139857895689365987568397658327…" at bounding box center [807, 467] width 292 height 895
type textarea "go('down', 13985789568936598756839765832765987698756249856987563898765389765897…"
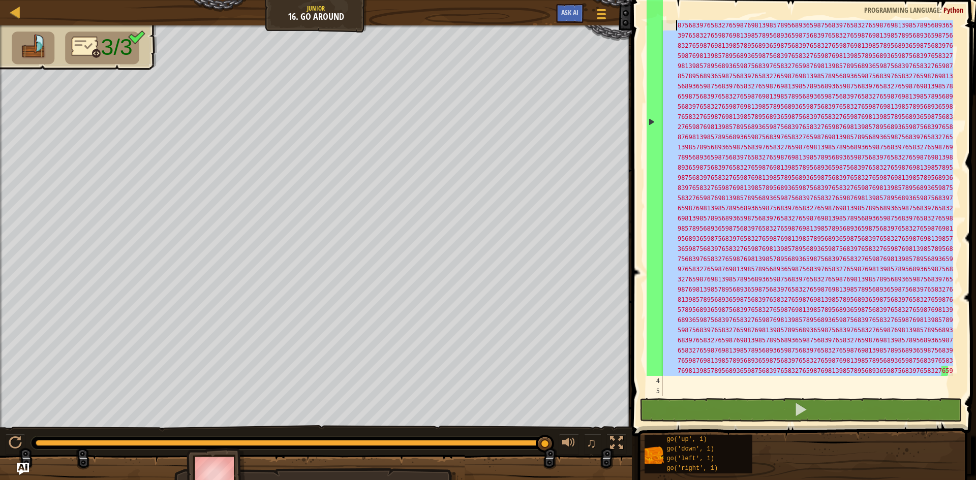
scroll to position [153, 0]
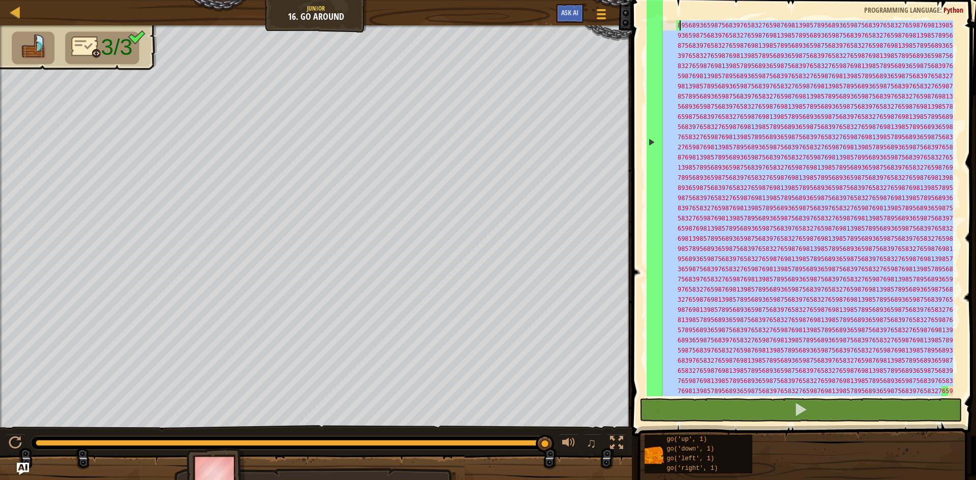
drag, startPoint x: 942, startPoint y: 370, endPoint x: 679, endPoint y: 21, distance: 437.1
click at [679, 21] on div "go ( 'down' , 13985789568936598756839765832765987698756249856987563898765389765…" at bounding box center [807, 335] width 292 height 895
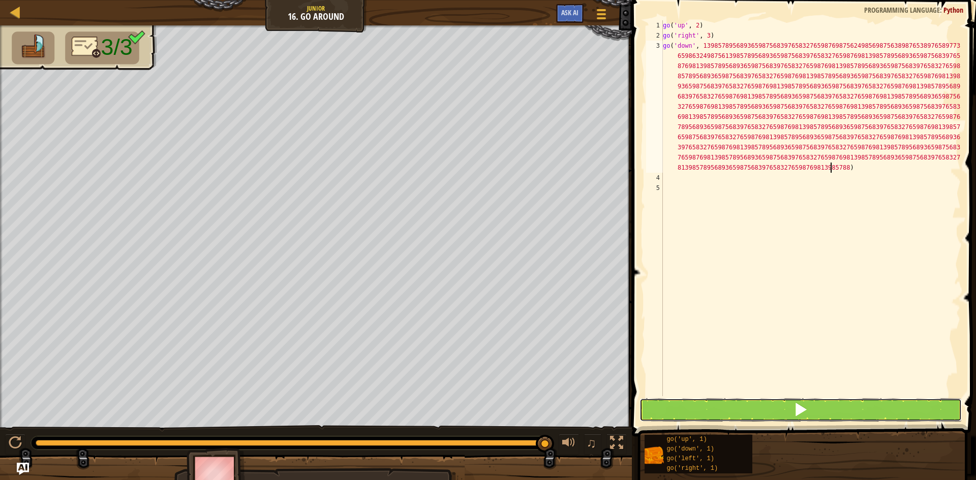
click at [800, 418] on button at bounding box center [801, 410] width 322 height 23
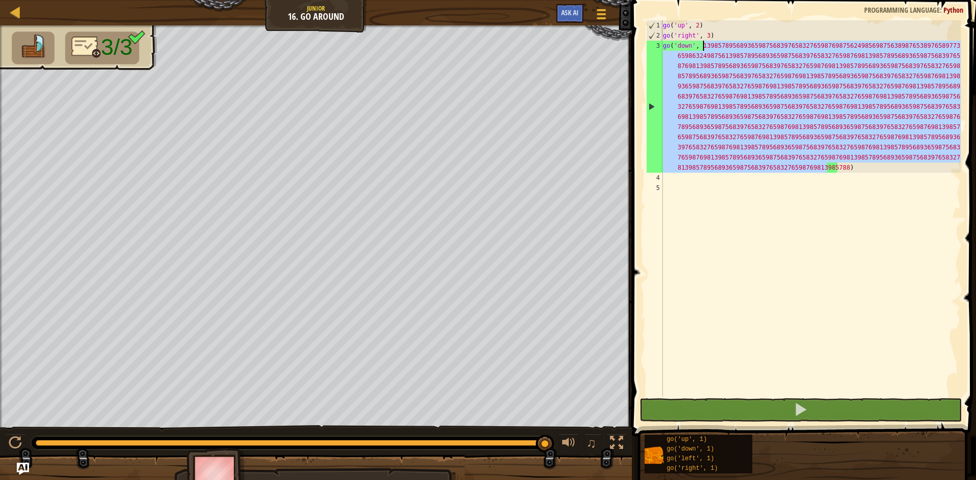
drag, startPoint x: 829, startPoint y: 171, endPoint x: 704, endPoint y: 48, distance: 175.5
click at [704, 48] on div "go ( 'up' , 2 ) go ( 'right' , 3 ) go ( 'down' , 139857895689365987568397658327…" at bounding box center [811, 218] width 300 height 397
type textarea "go('down', 188)"
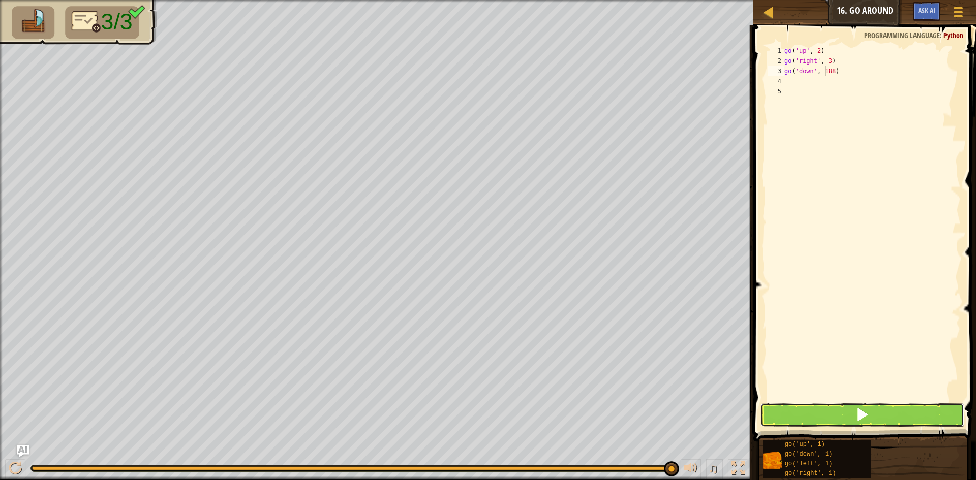
click at [797, 420] on button at bounding box center [863, 415] width 204 height 23
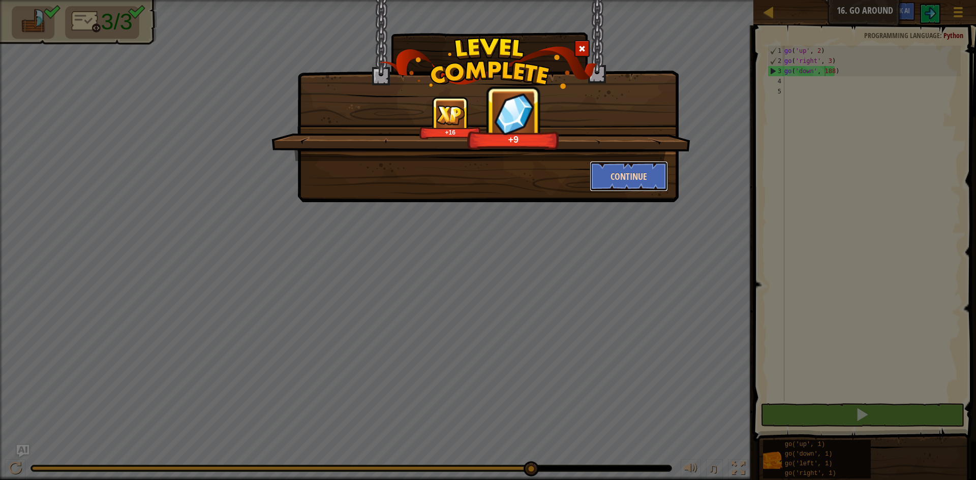
click at [633, 178] on button "Continue" at bounding box center [629, 176] width 79 height 31
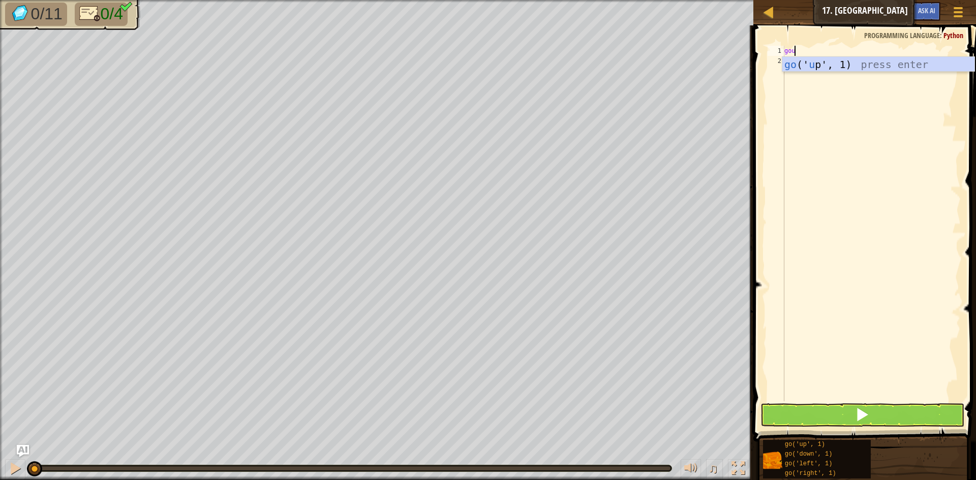
scroll to position [5, 0]
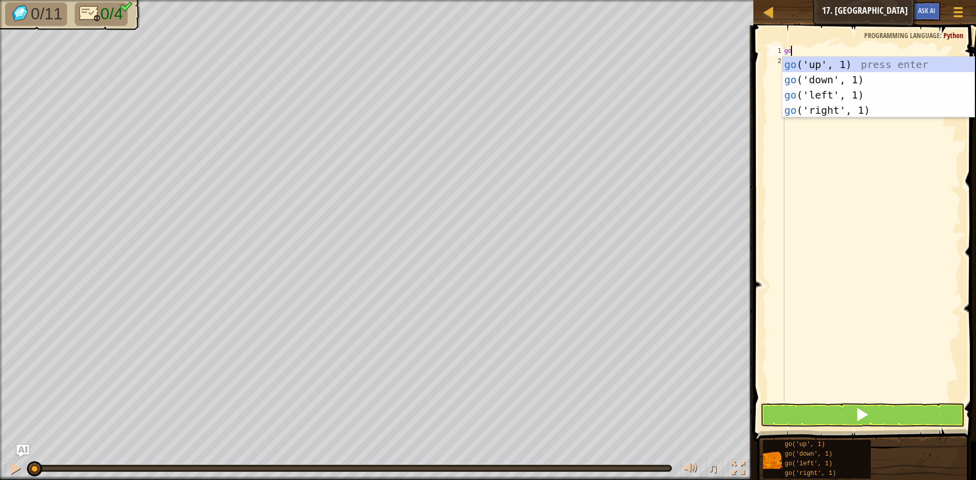
type textarea "g"
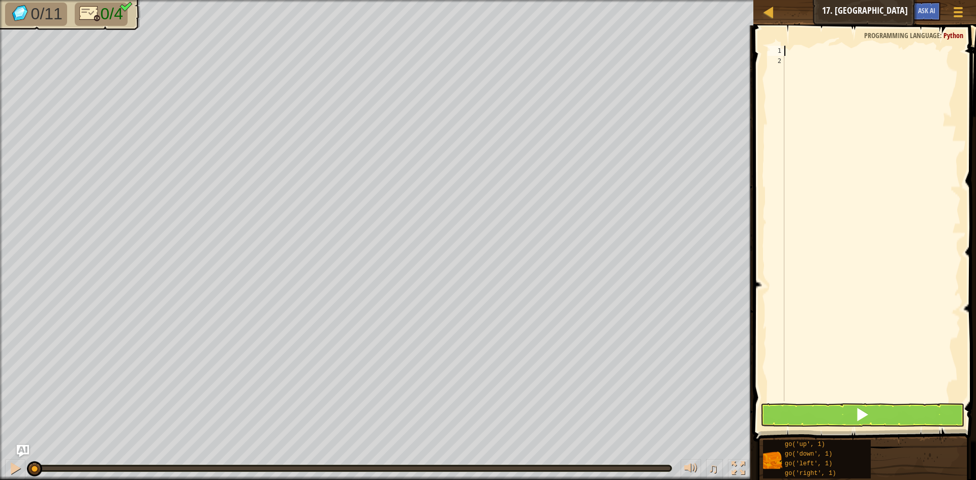
type textarea "s"
type textarea "q"
type textarea "w"
type textarea "e"
type textarea "u"
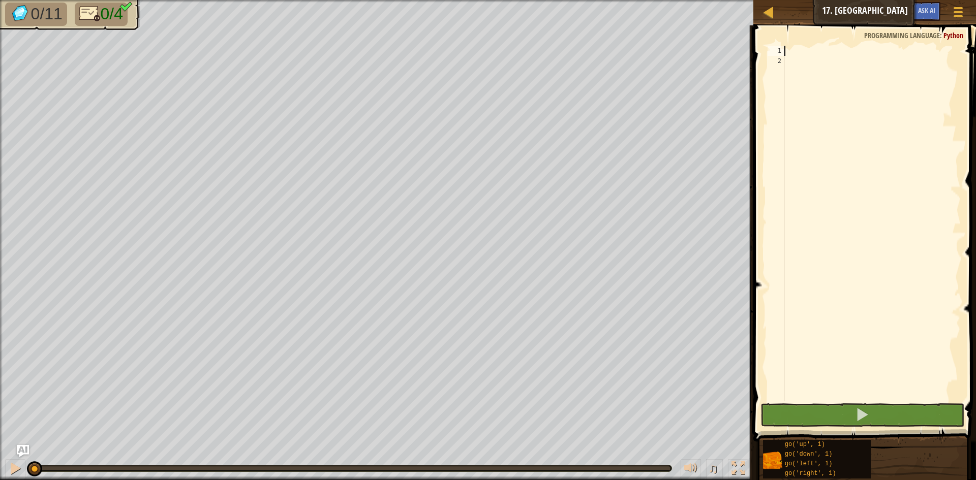
type textarea "u"
type textarea "r"
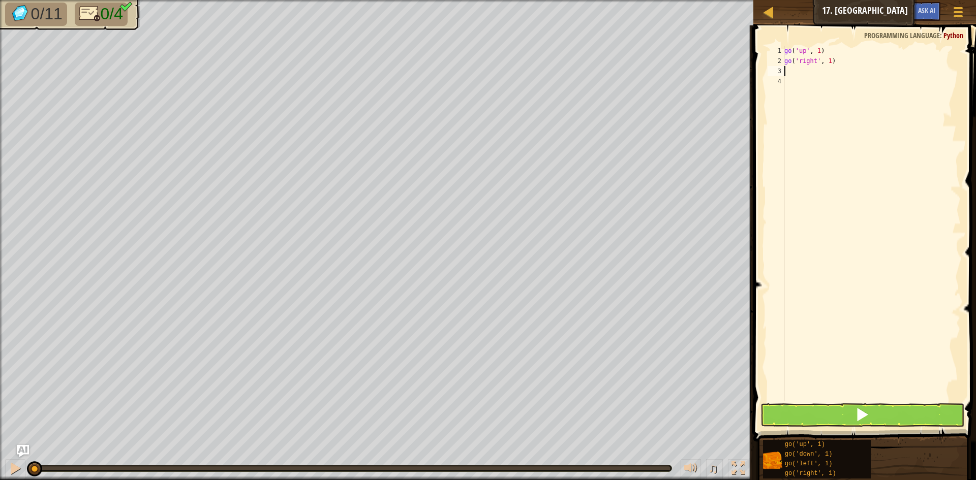
type textarea "d"
type textarea "l"
click at [817, 47] on div "go ( 'up' , 1 ) go ( 'right' , 1 ) go ( 'down' , 1 ) go ( 'left' , 1 )" at bounding box center [871, 234] width 178 height 376
click at [818, 51] on div "go ( 'up' , 1 ) go ( 'right' , 1 ) go ( 'down' , 1 ) go ( 'left' , 1 )" at bounding box center [871, 234] width 178 height 376
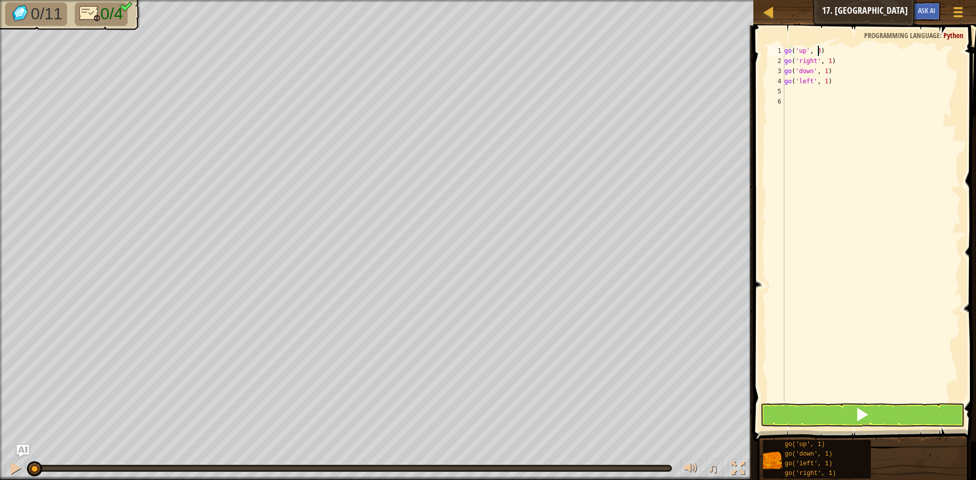
click at [826, 64] on div "go ( 'up' , 3 ) go ( 'right' , 1 ) go ( 'down' , 1 ) go ( 'left' , 1 )" at bounding box center [871, 234] width 178 height 376
click at [824, 73] on div "go ( 'up' , 3 ) go ( 'right' , 3 ) go ( 'down' , 1 ) go ( 'left' , 1 )" at bounding box center [871, 234] width 178 height 376
click at [824, 81] on div "go ( 'up' , 3 ) go ( 'right' , 3 ) go ( 'down' , 3 ) go ( 'left' , 1 )" at bounding box center [871, 234] width 178 height 376
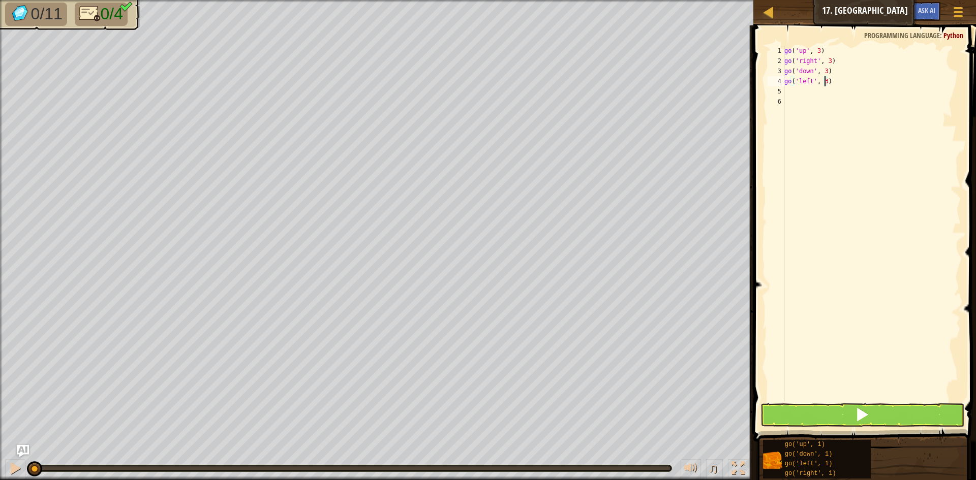
type textarea "go('left', 3)"
click at [867, 415] on span at bounding box center [862, 415] width 14 height 14
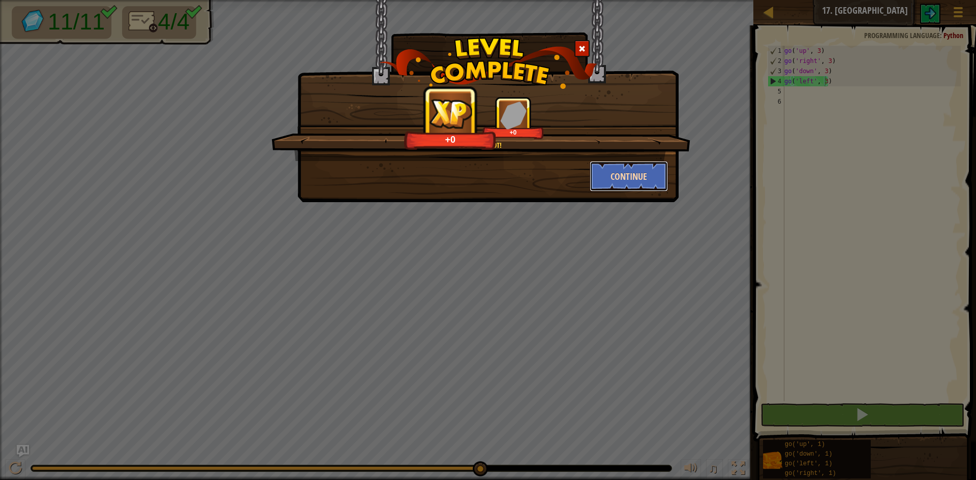
click at [628, 189] on button "Continue" at bounding box center [629, 176] width 79 height 31
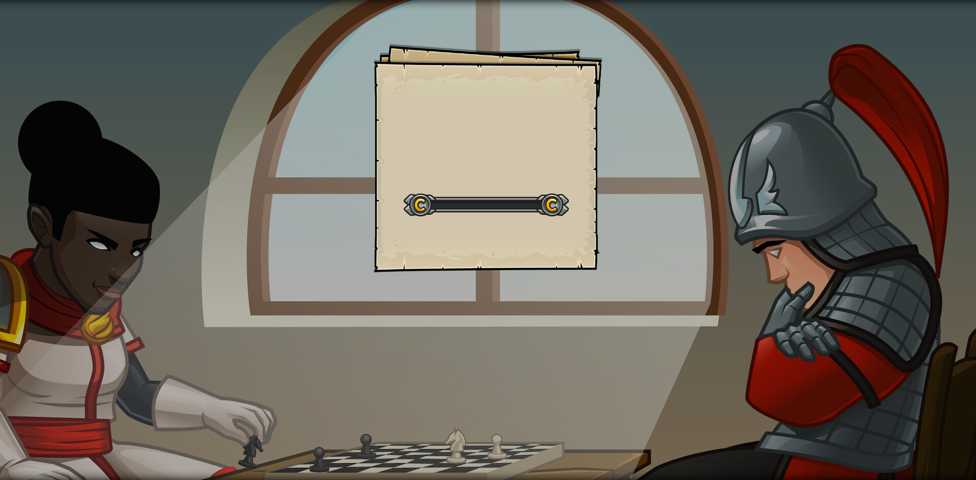
click at [630, 181] on div "Goals Start Level Error loading from server. Try refreshing the page. You'll ne…" at bounding box center [488, 240] width 976 height 480
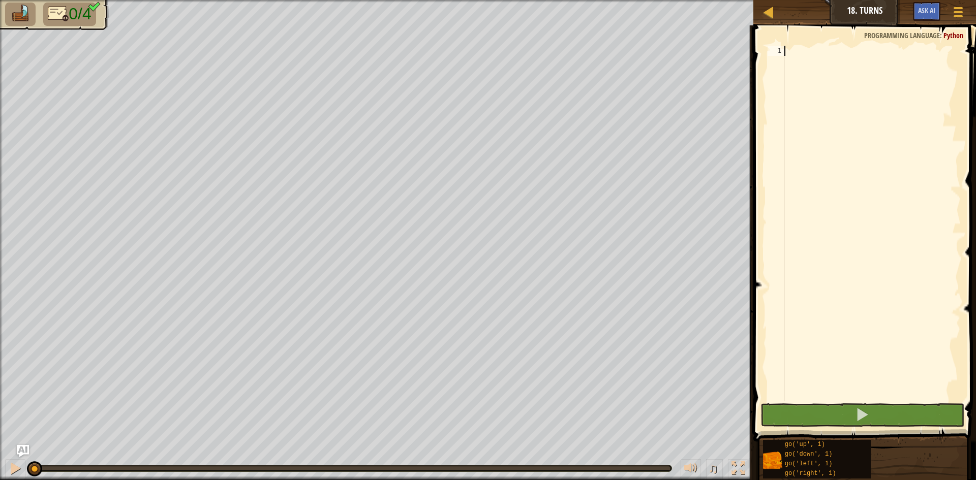
click at [791, 49] on div at bounding box center [871, 234] width 178 height 376
type textarea "l"
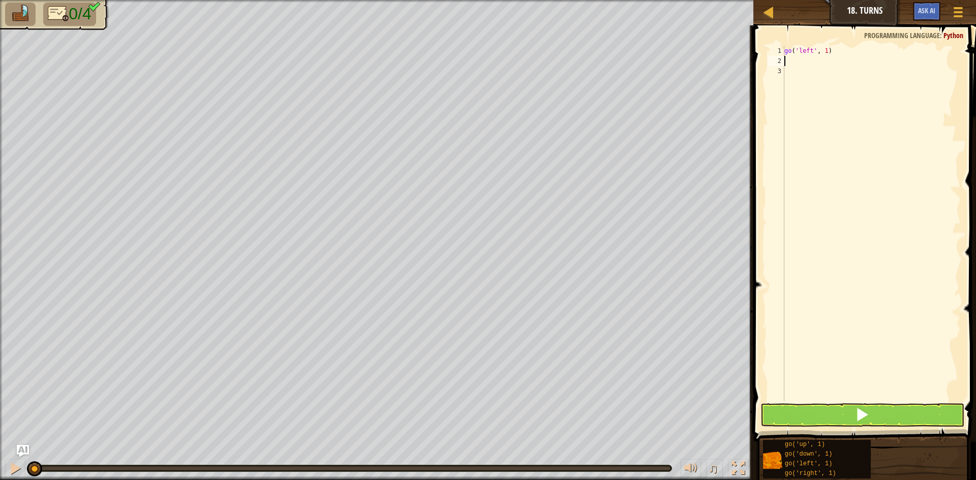
type textarea "d"
click at [824, 47] on div "go ( 'left' , 1 ) go ( 'down' , 1 )" at bounding box center [871, 234] width 178 height 376
click at [824, 59] on div "go ( 'left' , 2 ) go ( 'down' , 1 )" at bounding box center [871, 234] width 178 height 376
type textarea "go('down', 2)"
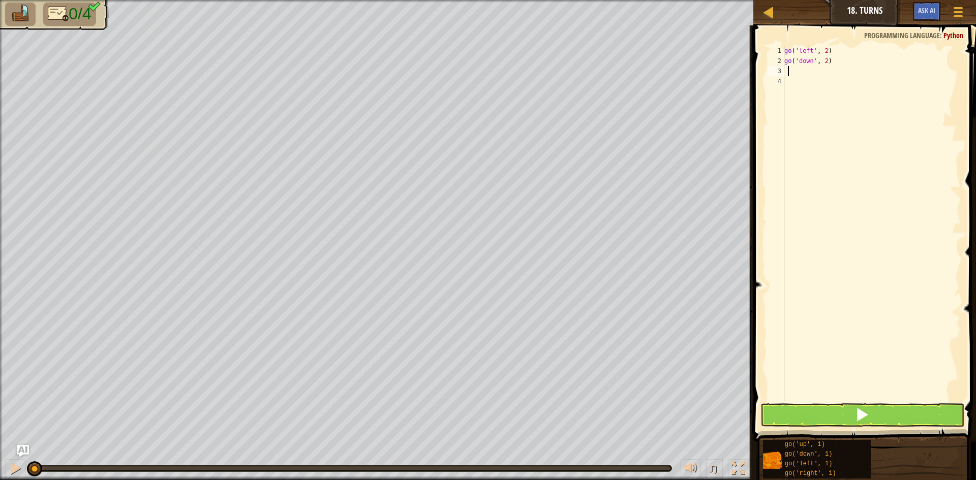
click at [800, 72] on div "go ( 'left' , 2 ) go ( 'down' , 2 )" at bounding box center [871, 234] width 178 height 376
type textarea "r"
click at [831, 71] on div "go ( 'left' , 2 ) go ( 'down' , 2 ) go ( 'right' , 1 )" at bounding box center [871, 234] width 178 height 376
type textarea "go('right', 4)"
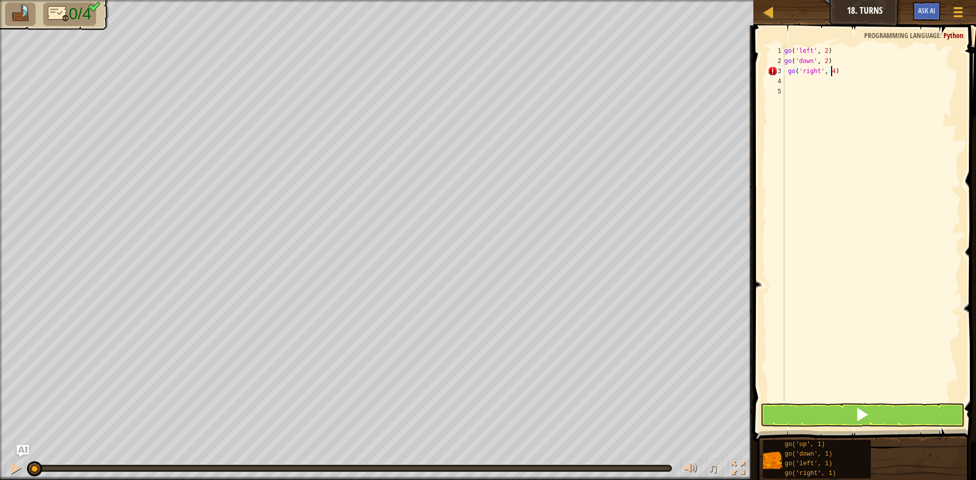
scroll to position [5, 4]
click at [794, 84] on div "go ( 'left' , 2 ) go ( 'down' , 2 ) go ( 'right' , 4 )" at bounding box center [871, 234] width 178 height 376
type textarea "u"
click at [819, 80] on div "go ( 'left' , 2 ) go ( 'down' , 2 ) go ( 'right' , 4 ) go ( 'up' , 1 )" at bounding box center [871, 234] width 178 height 376
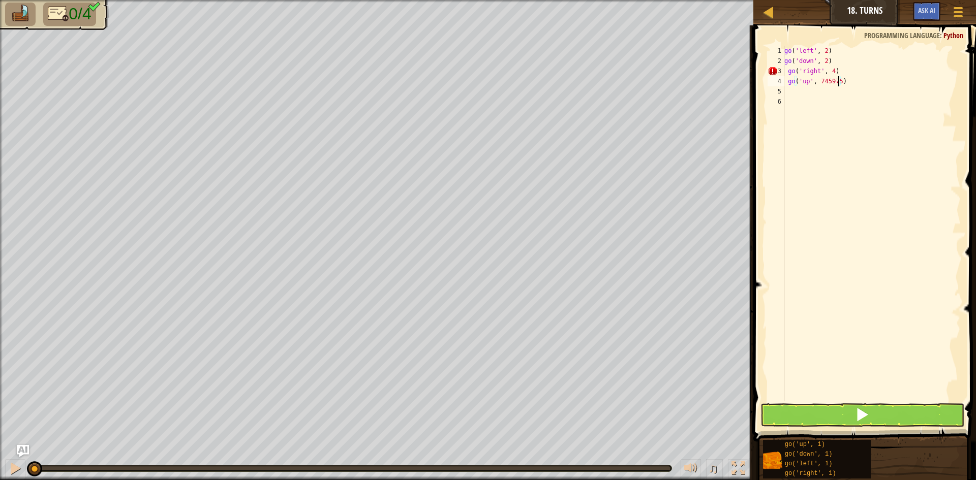
scroll to position [5, 5]
click at [874, 426] on button at bounding box center [863, 415] width 204 height 23
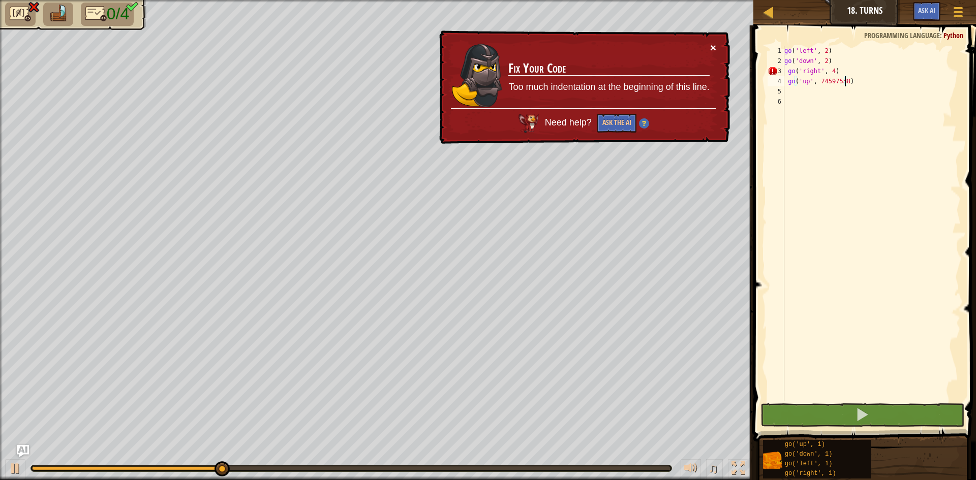
click at [715, 45] on button "×" at bounding box center [713, 47] width 6 height 11
click at [825, 70] on div "go ( 'left' , 2 ) go ( 'down' , 2 ) go ( 'right' , 4 ) go ( 'up' , 74597538 )" at bounding box center [871, 234] width 178 height 376
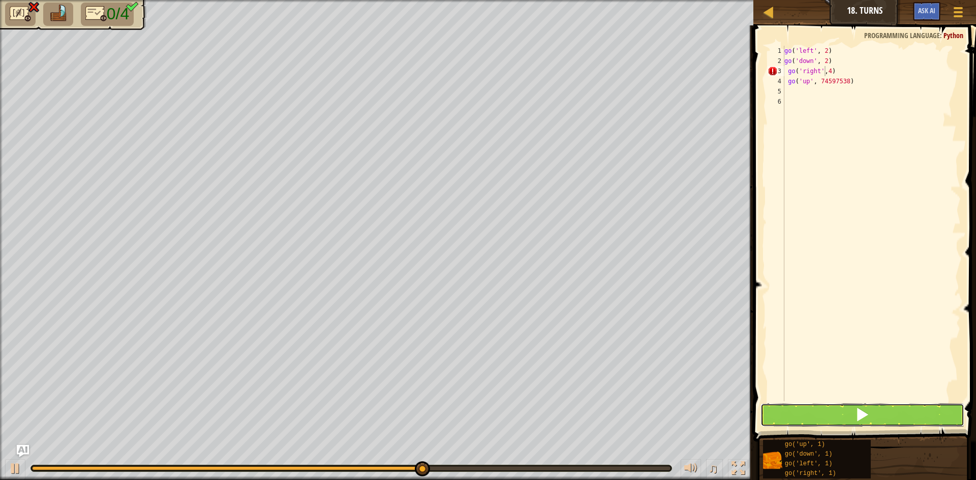
click at [870, 417] on button at bounding box center [863, 415] width 204 height 23
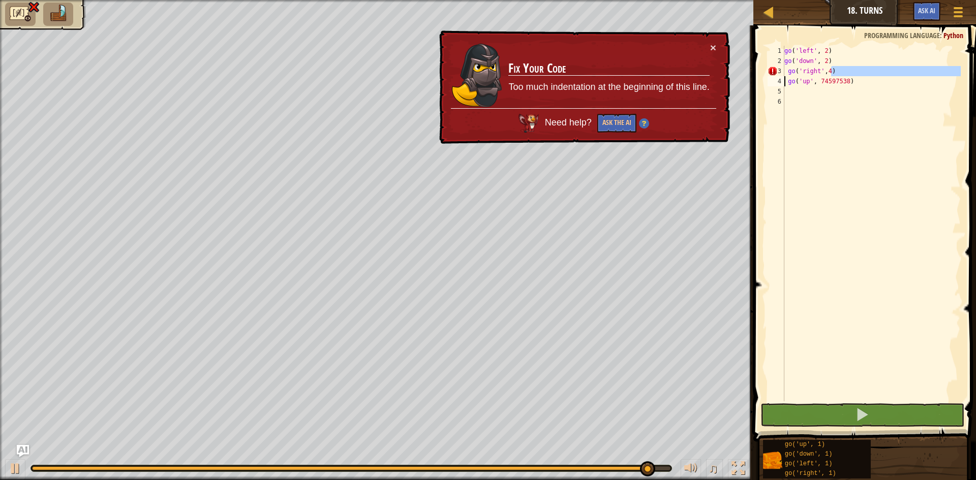
drag, startPoint x: 834, startPoint y: 68, endPoint x: 709, endPoint y: 83, distance: 126.1
click at [709, 83] on div "Map Junior 18. Turns Game Menu Ask AI 1 ההההההההההההההההההההההההההההההההההההההה…" at bounding box center [488, 240] width 976 height 480
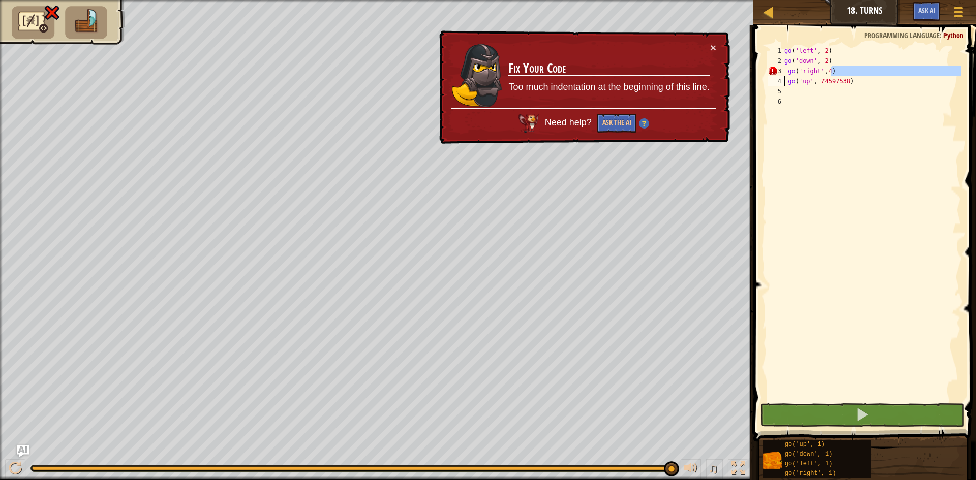
drag, startPoint x: 830, startPoint y: 62, endPoint x: 820, endPoint y: 67, distance: 10.9
click at [827, 61] on div "go ( 'left' , 2 ) go ( 'down' , 2 ) go ( 'right' , 4 ) go ( 'up' , 74597538 )" at bounding box center [871, 234] width 178 height 376
click at [820, 74] on div "go ( 'left' , 2 ) go ( 'down' , 2 ) go ( 'right' , 4 ) go ( 'up' , 74597538 )" at bounding box center [871, 234] width 178 height 376
click at [829, 71] on div "go ( 'left' , 2 ) go ( 'down' , 2 ) go ( 'right' , 4 ) go ( 'up' , 74597538 )" at bounding box center [871, 234] width 178 height 376
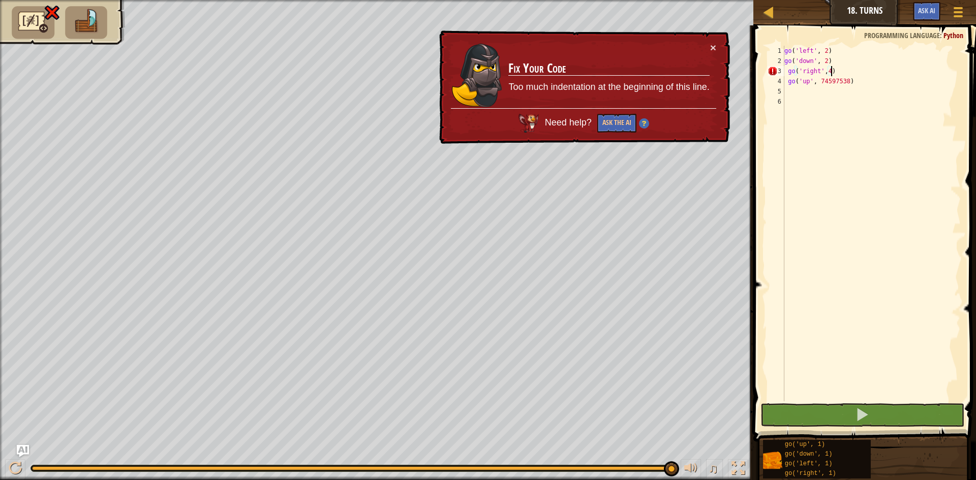
click at [830, 71] on div "go ( 'left' , 2 ) go ( 'down' , 2 ) go ( 'right' , 4 ) go ( 'up' , 74597538 )" at bounding box center [871, 234] width 178 height 376
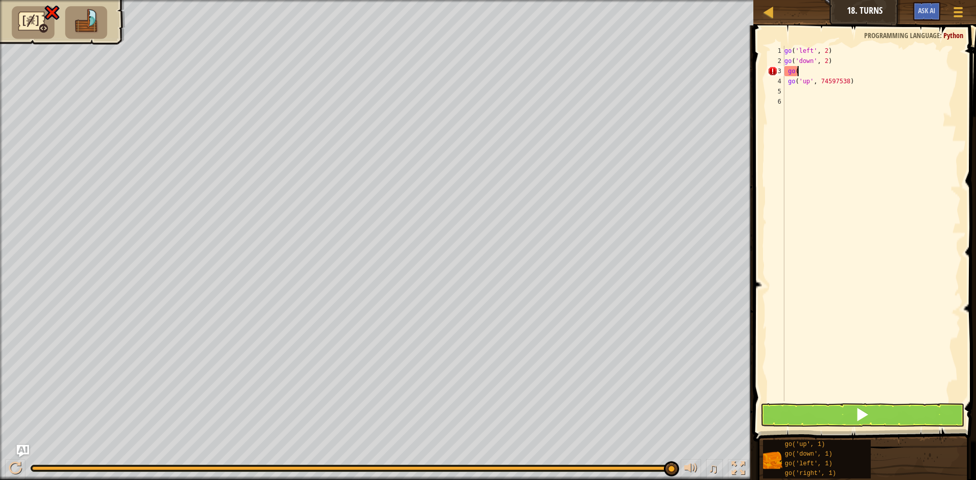
scroll to position [5, 1]
type textarea "g"
type textarea "go('down', 2)"
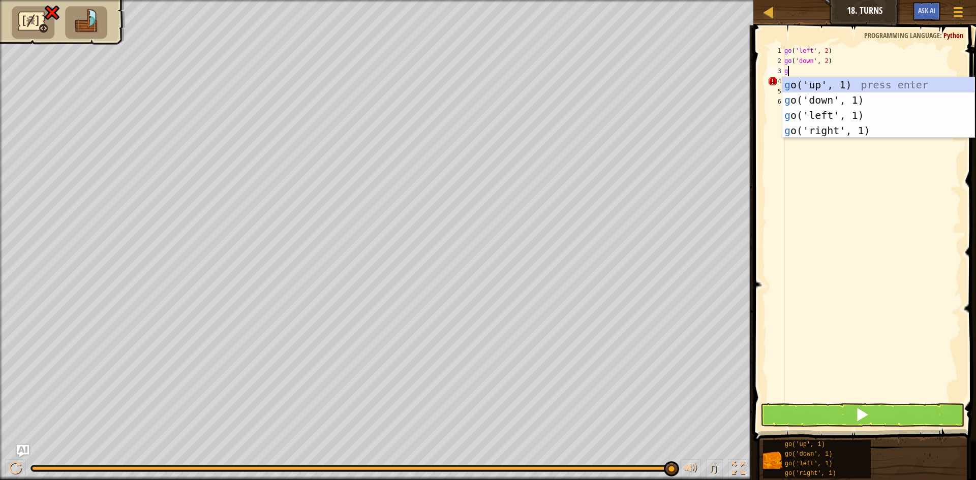
type textarea "go"
click at [838, 130] on div "go ('up', 1) press enter go ('down', 1) press enter go ('left', 1) press enter …" at bounding box center [878, 123] width 192 height 92
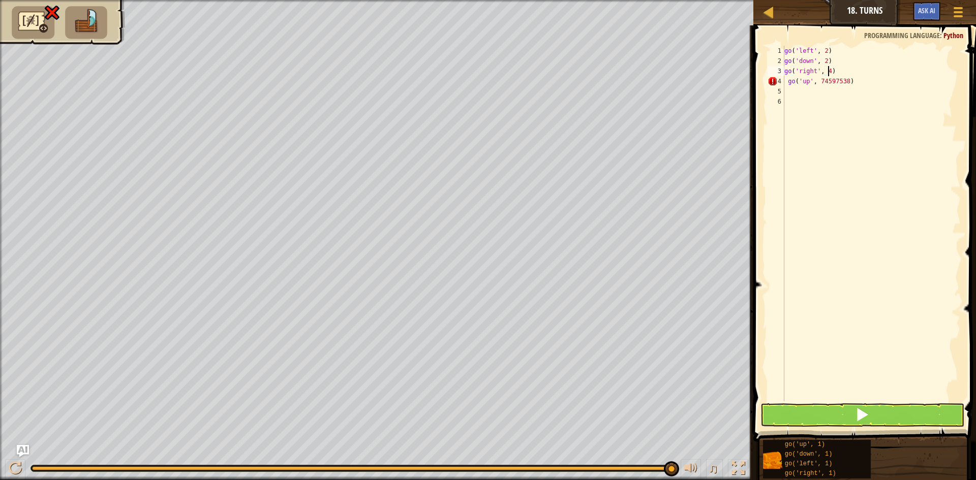
scroll to position [5, 4]
click at [851, 410] on button at bounding box center [863, 415] width 204 height 23
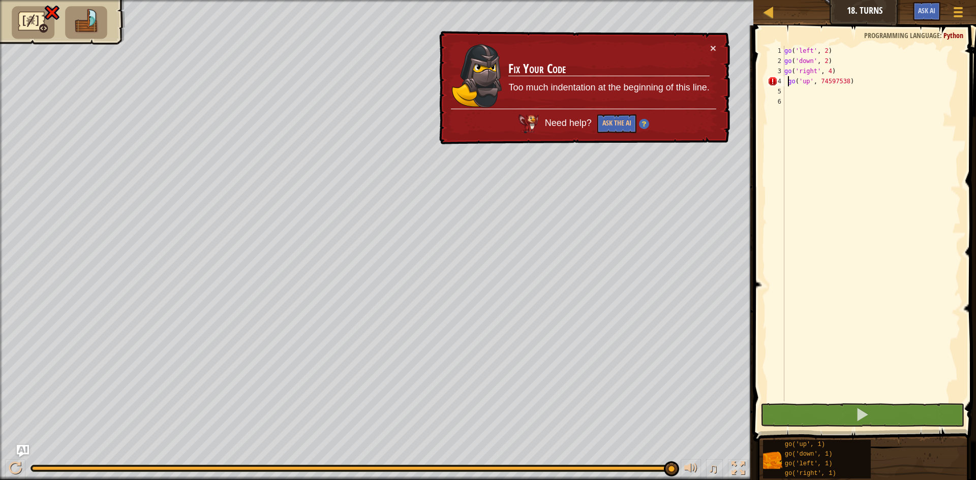
click at [788, 83] on div "go ( 'left' , 2 ) go ( 'down' , 2 ) go ( 'right' , 4 ) go ( 'up' , 74597538 )" at bounding box center [871, 234] width 178 height 376
type textarea "go('up', 74597538)"
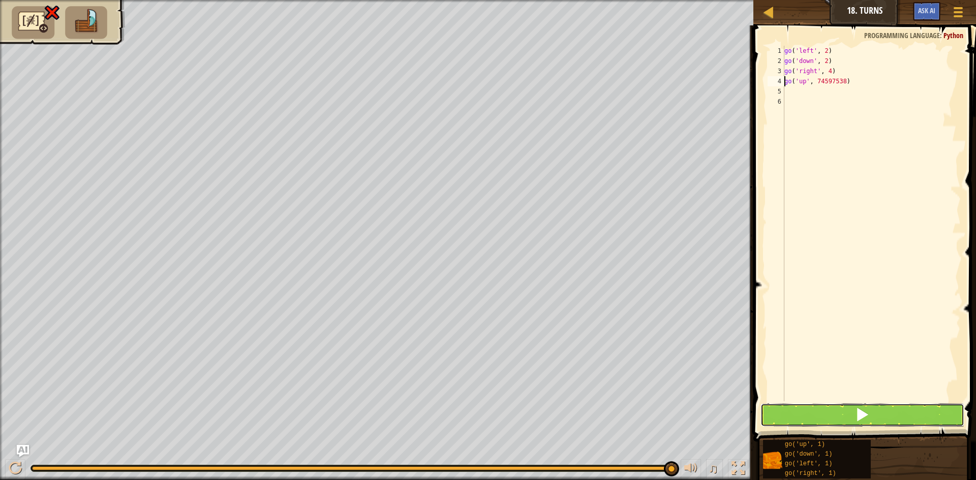
click at [786, 412] on button at bounding box center [863, 415] width 204 height 23
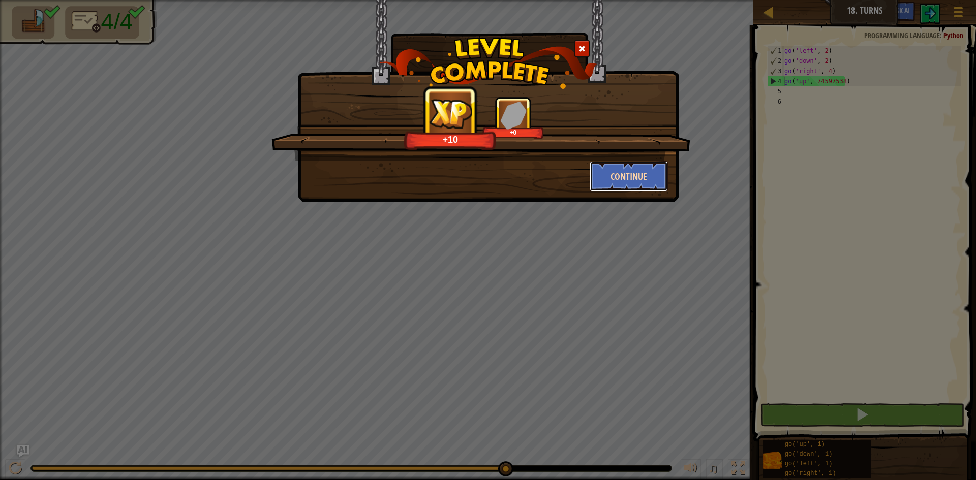
click at [626, 175] on button "Continue" at bounding box center [629, 176] width 79 height 31
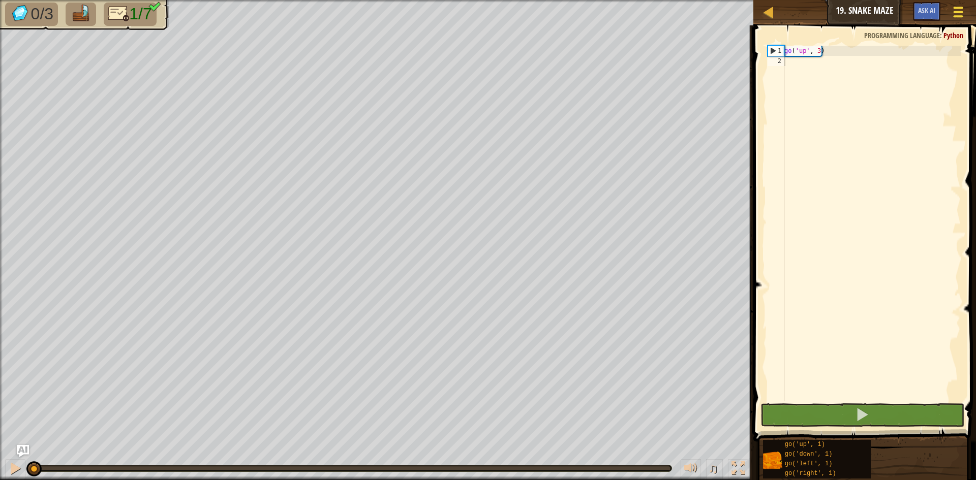
click at [956, 10] on div at bounding box center [958, 12] width 14 height 15
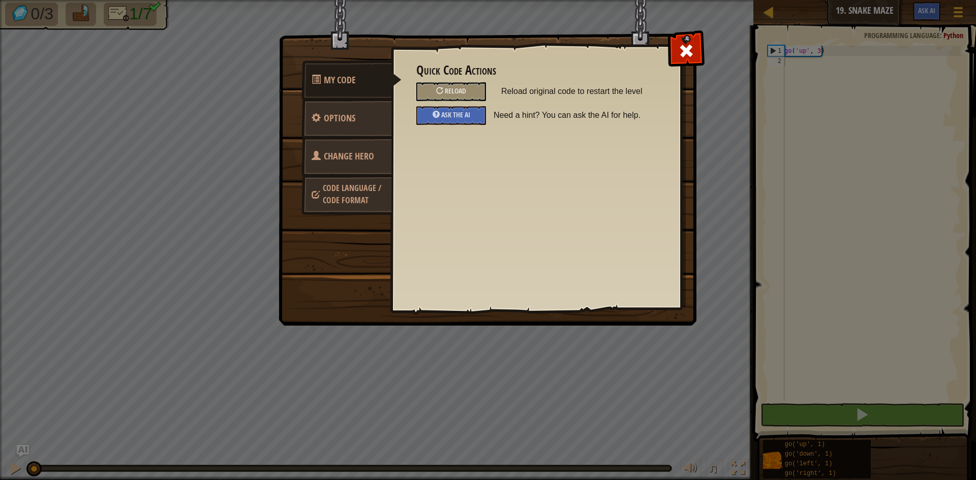
click at [302, 152] on link "Change Hero" at bounding box center [347, 157] width 91 height 40
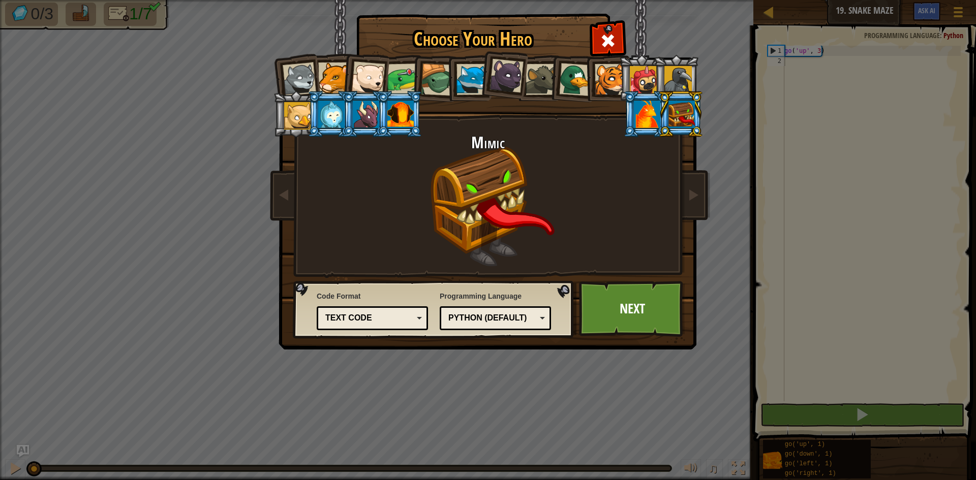
click at [396, 110] on div at bounding box center [400, 114] width 26 height 27
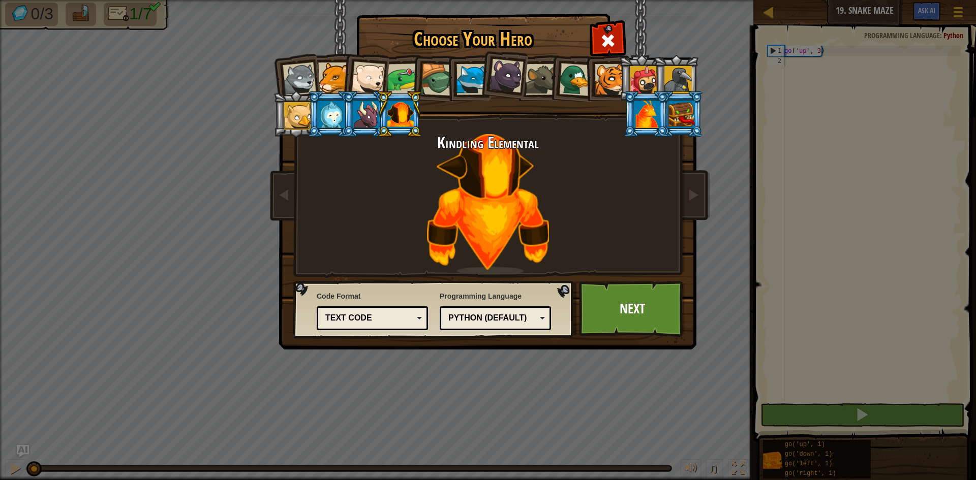
click at [357, 112] on div at bounding box center [366, 114] width 26 height 27
click at [321, 114] on div at bounding box center [331, 114] width 26 height 27
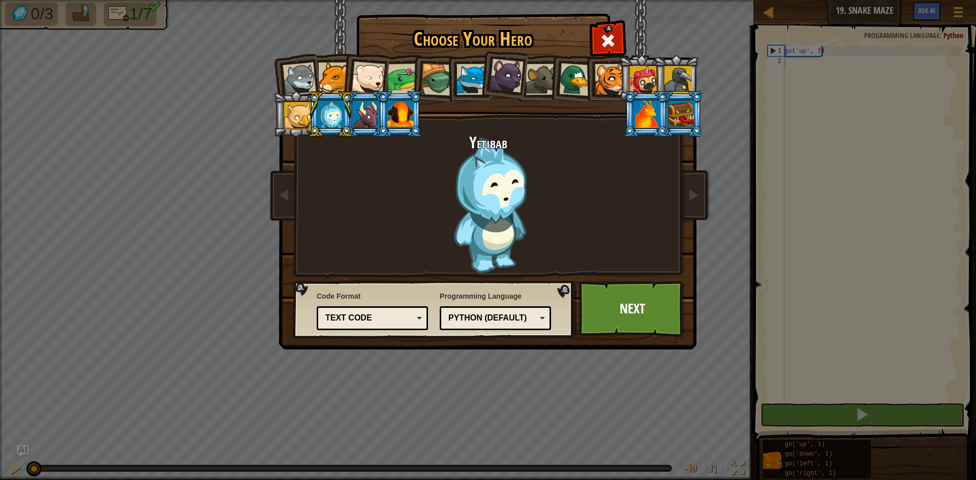
drag, startPoint x: 324, startPoint y: 114, endPoint x: 328, endPoint y: 117, distance: 5.4
click at [324, 114] on div at bounding box center [331, 114] width 26 height 27
click at [543, 74] on div at bounding box center [541, 79] width 31 height 31
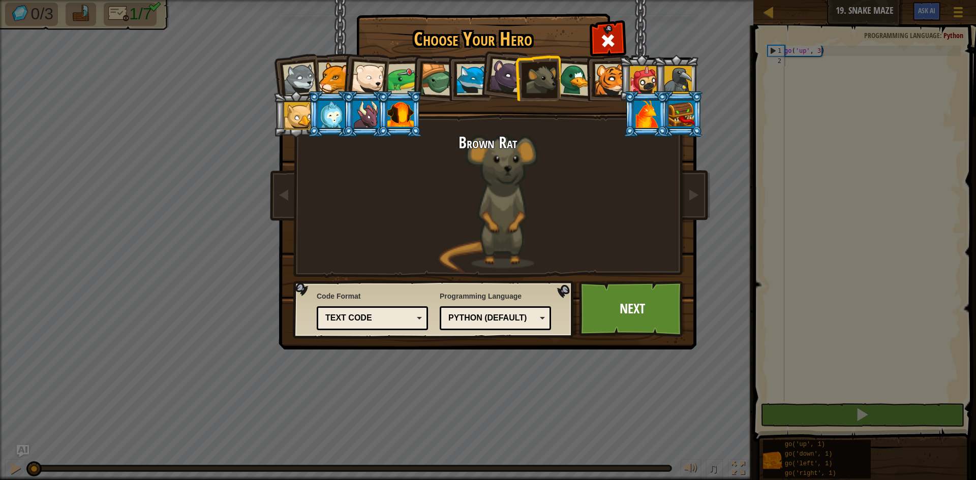
click at [399, 76] on div at bounding box center [403, 80] width 32 height 32
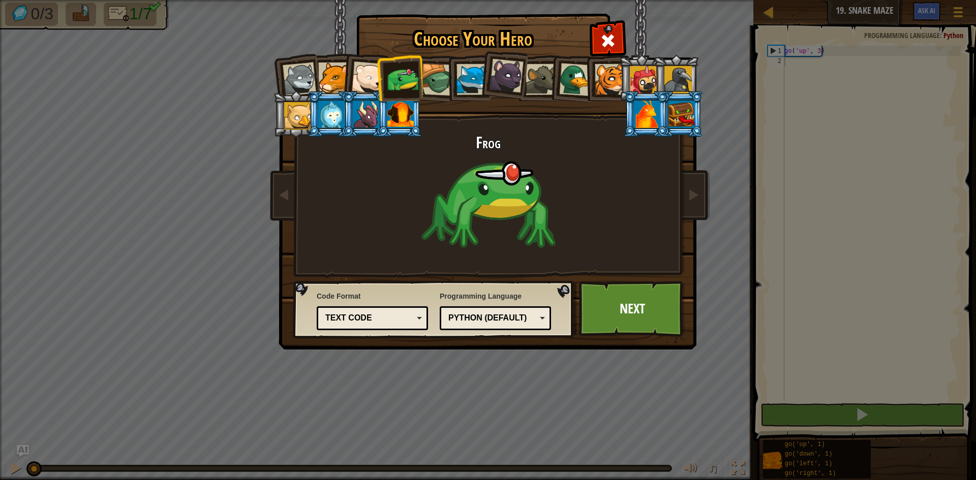
click at [367, 77] on div at bounding box center [368, 79] width 34 height 34
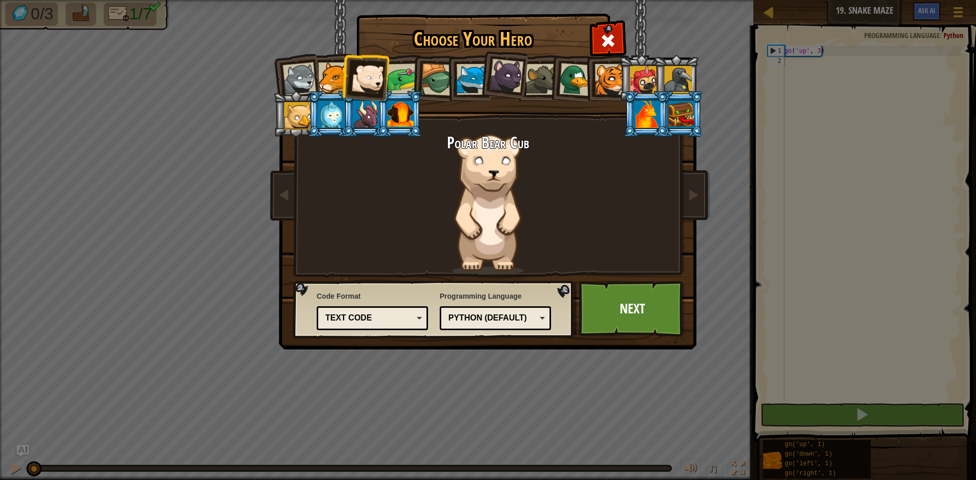
click at [333, 75] on div at bounding box center [333, 78] width 31 height 31
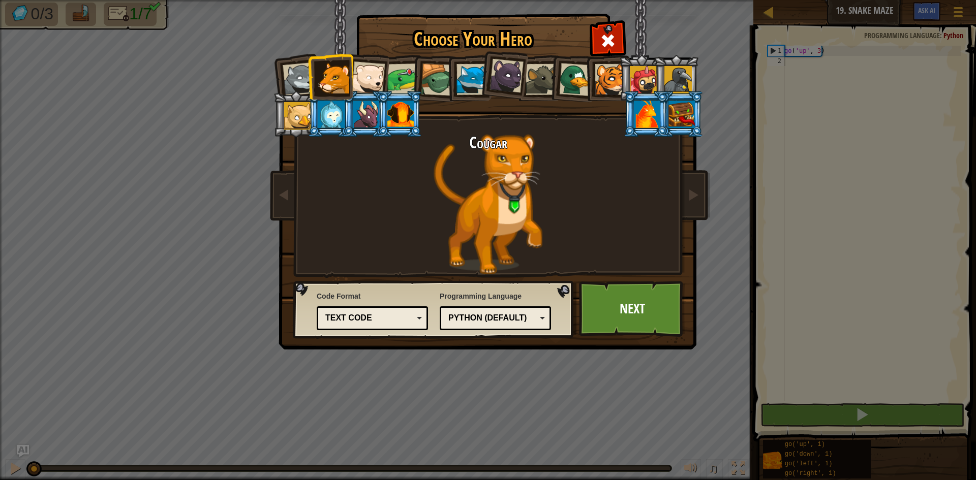
click at [302, 78] on div at bounding box center [300, 80] width 34 height 34
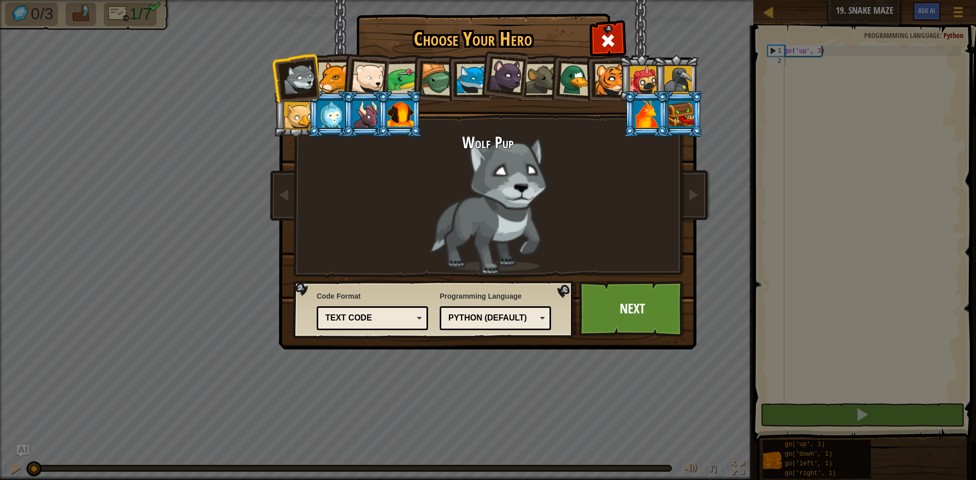
click at [294, 117] on div at bounding box center [297, 115] width 27 height 27
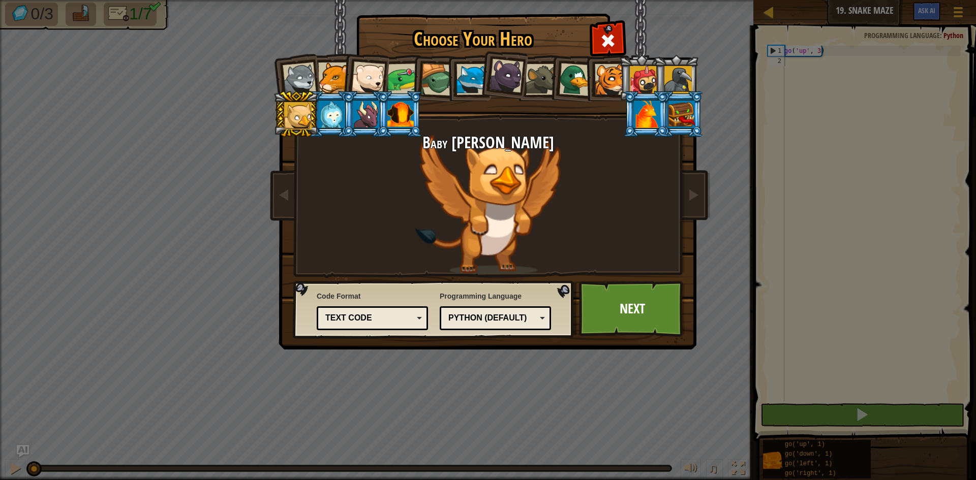
click at [403, 113] on div at bounding box center [400, 114] width 26 height 27
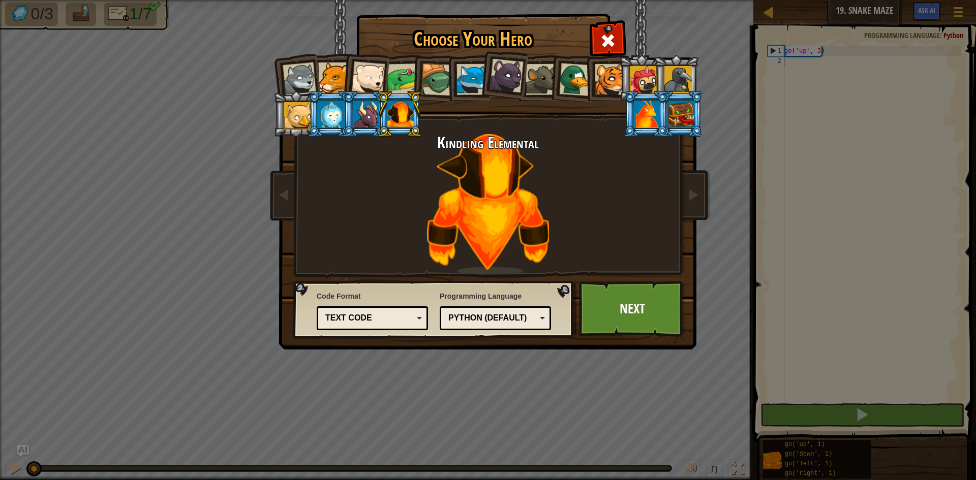
click at [572, 80] on div at bounding box center [575, 79] width 33 height 33
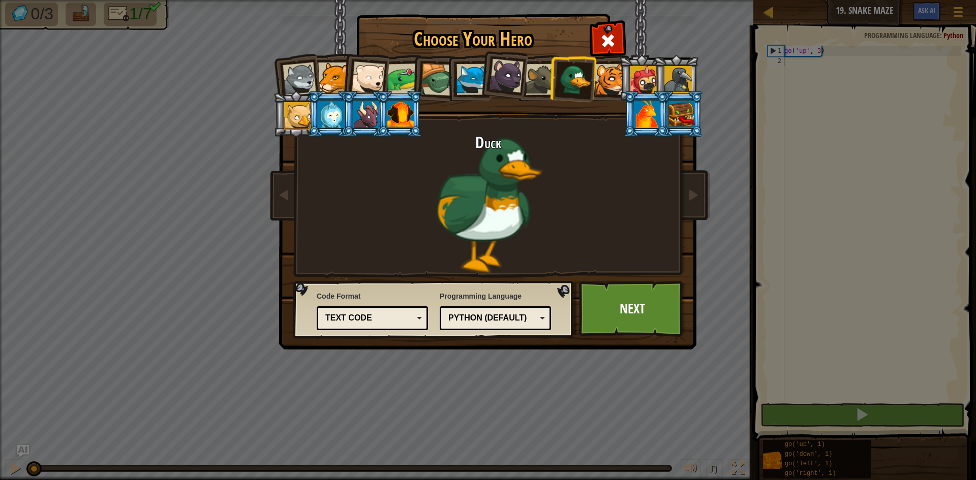
click at [677, 111] on div at bounding box center [682, 114] width 26 height 27
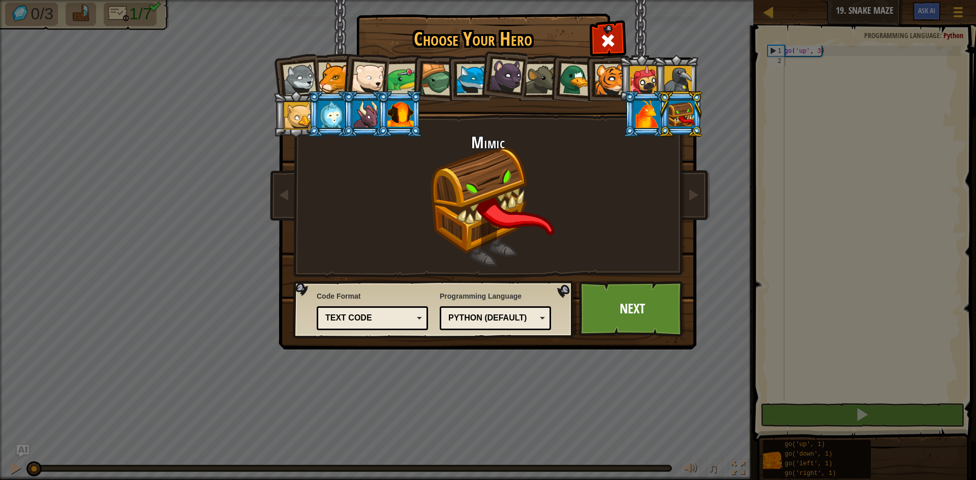
click at [373, 114] on div at bounding box center [366, 114] width 26 height 27
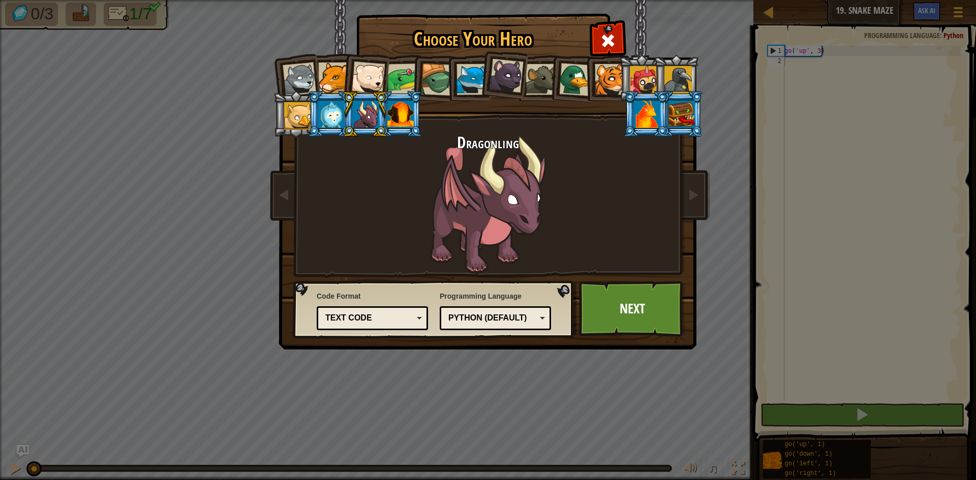
click at [320, 119] on div at bounding box center [331, 114] width 26 height 27
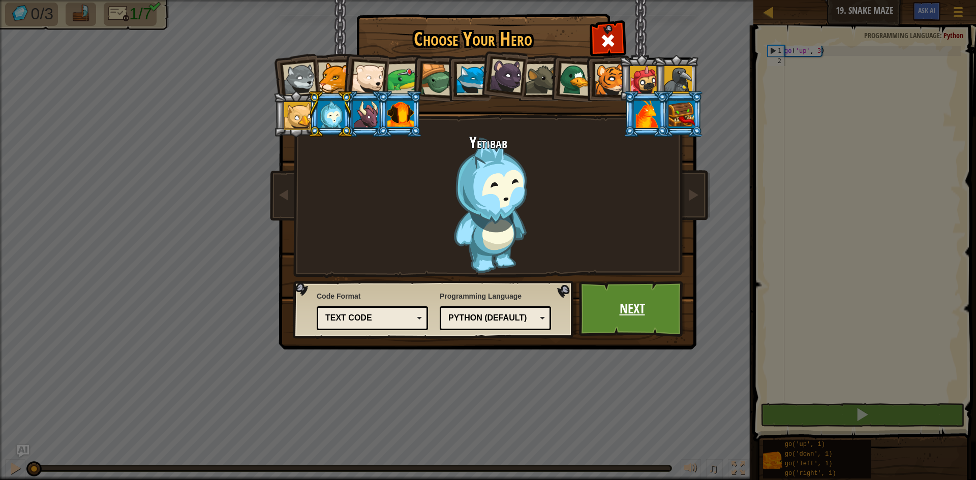
click at [603, 313] on link "Next" at bounding box center [632, 309] width 106 height 56
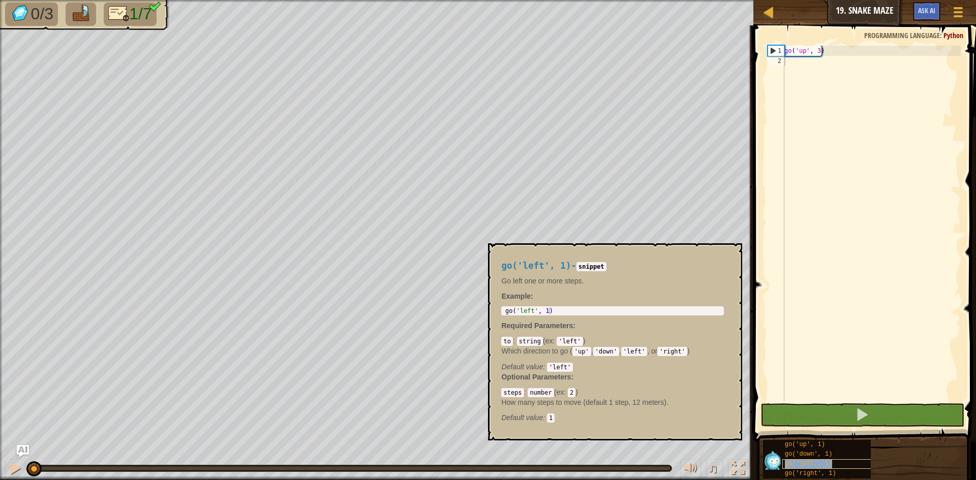
click at [796, 461] on span "go('left', 1)" at bounding box center [809, 464] width 48 height 7
click at [831, 462] on div "go('left', 1)" at bounding box center [831, 465] width 98 height 10
click at [817, 461] on span "go('left', 1)" at bounding box center [809, 464] width 48 height 7
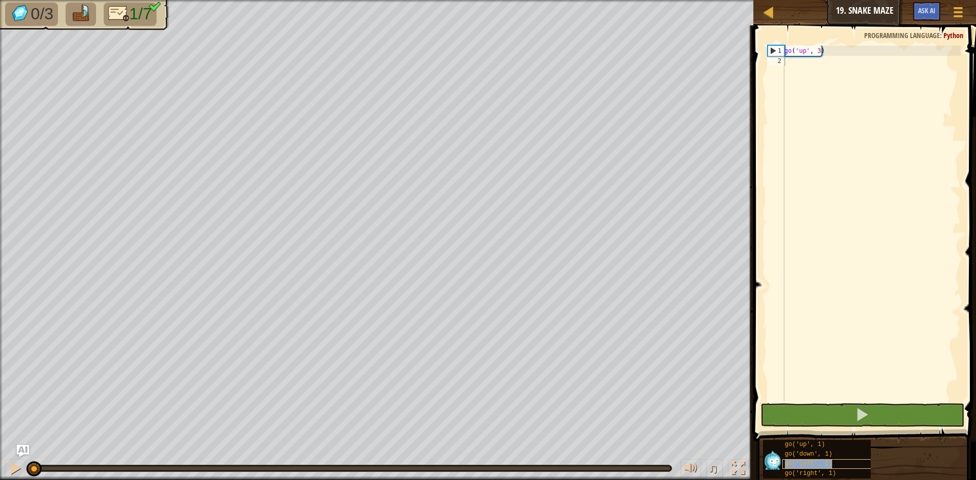
click at [817, 461] on span "go('left', 1)" at bounding box center [809, 464] width 48 height 7
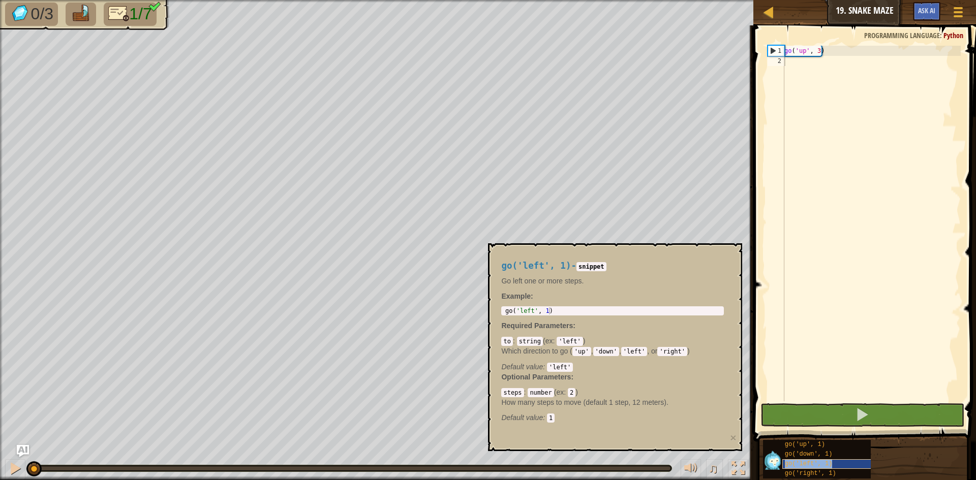
click at [820, 461] on span "go('left', 1)" at bounding box center [809, 464] width 48 height 7
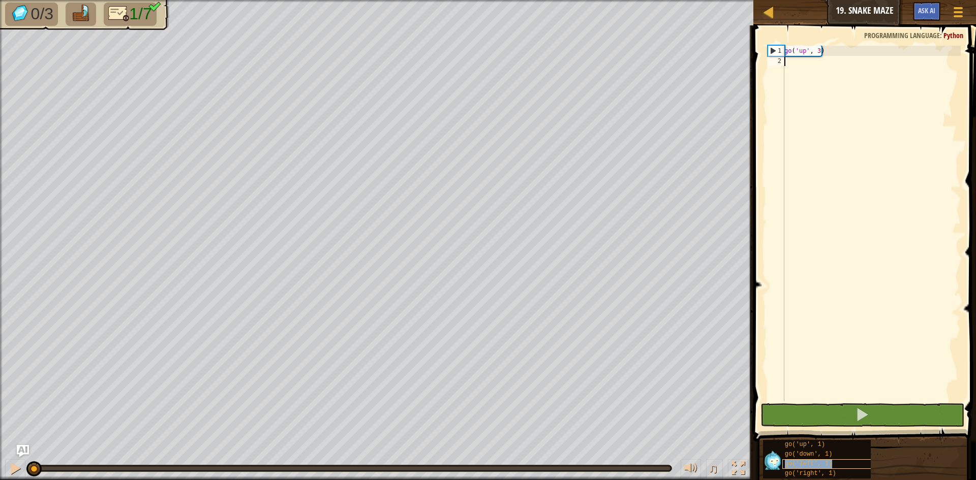
click at [823, 466] on span "go('left', 1)" at bounding box center [809, 464] width 48 height 7
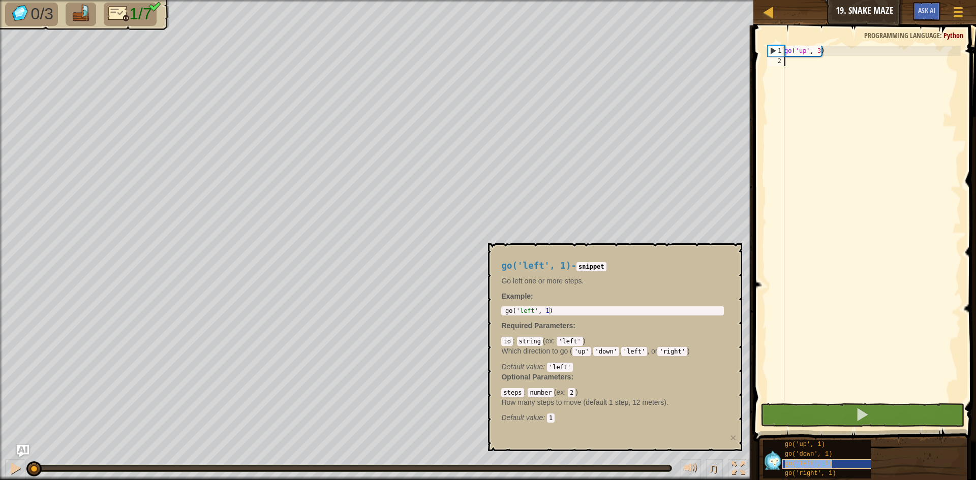
click at [822, 466] on span "go('left', 1)" at bounding box center [809, 464] width 48 height 7
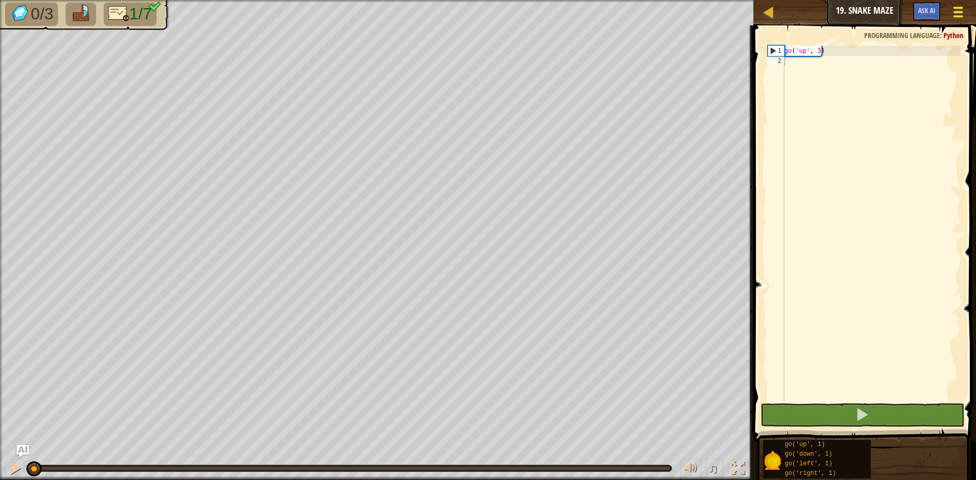
click at [958, 9] on span at bounding box center [959, 8] width 10 height 2
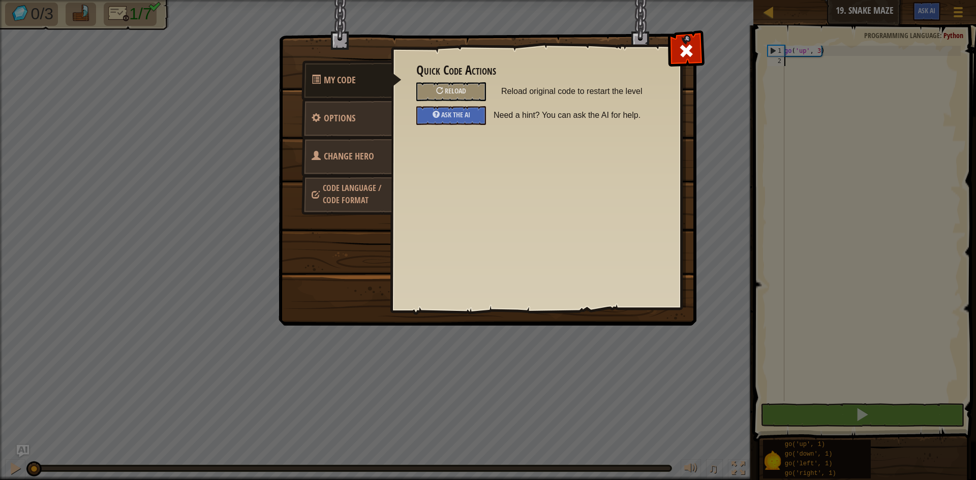
click at [365, 196] on span "Code Language / Code Format" at bounding box center [352, 194] width 58 height 23
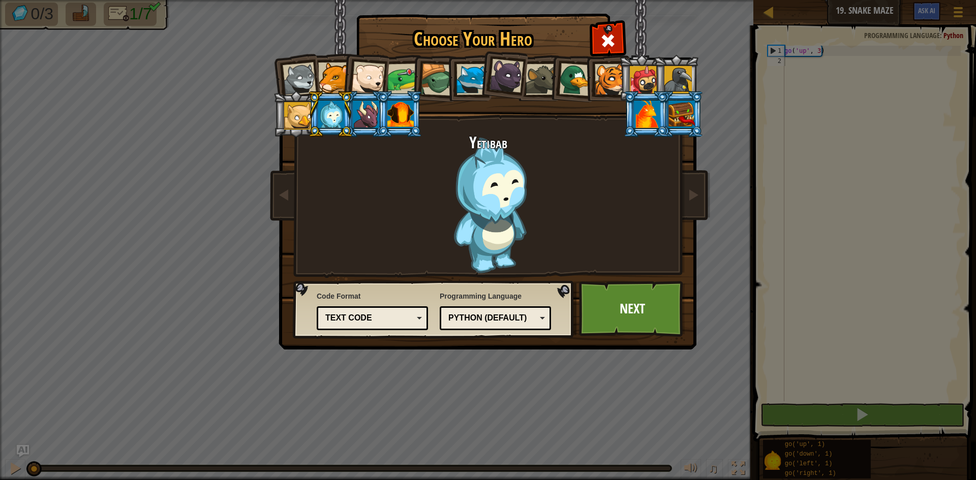
click at [415, 322] on div "Text code" at bounding box center [372, 319] width 98 height 16
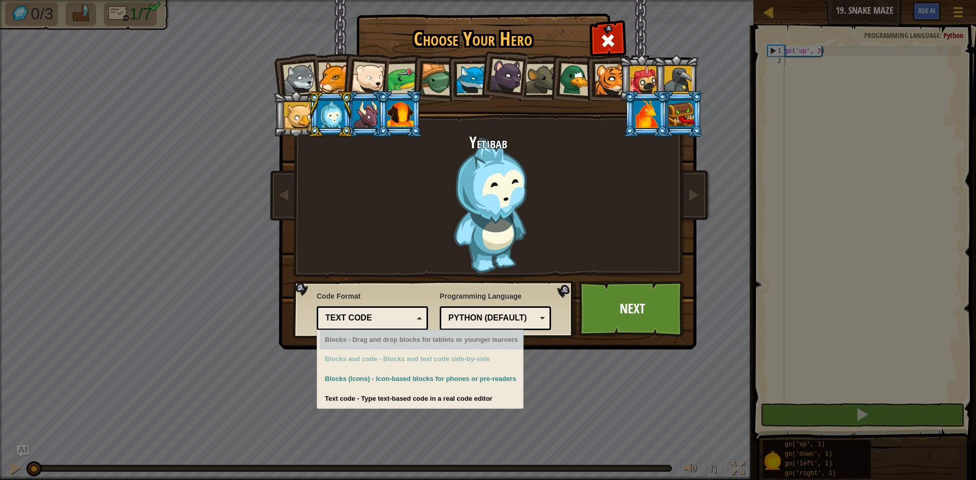
click at [453, 320] on div "Python (Default)" at bounding box center [492, 319] width 88 height 12
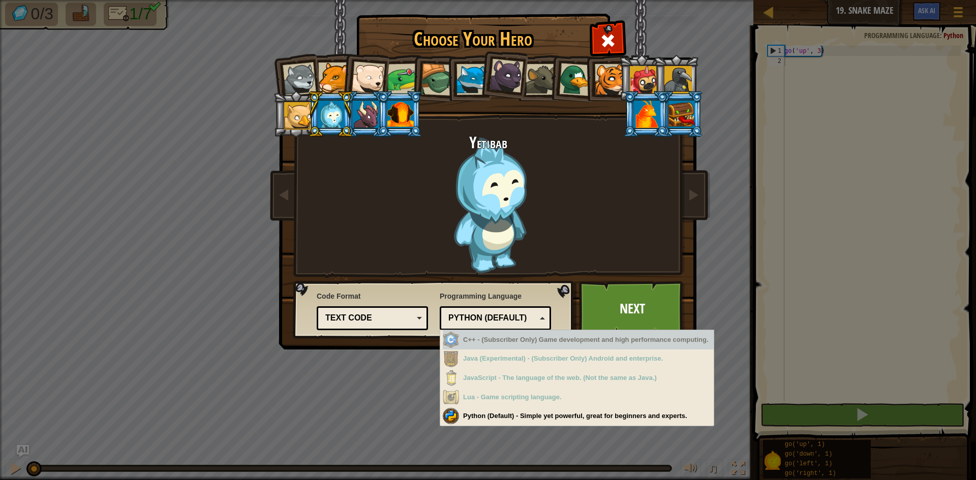
click at [795, 261] on div "Choose Your Hero 247 Wolf Pup Cougar Polar Bear Cub Frog Turtle Blue Fox Panthe…" at bounding box center [488, 240] width 976 height 480
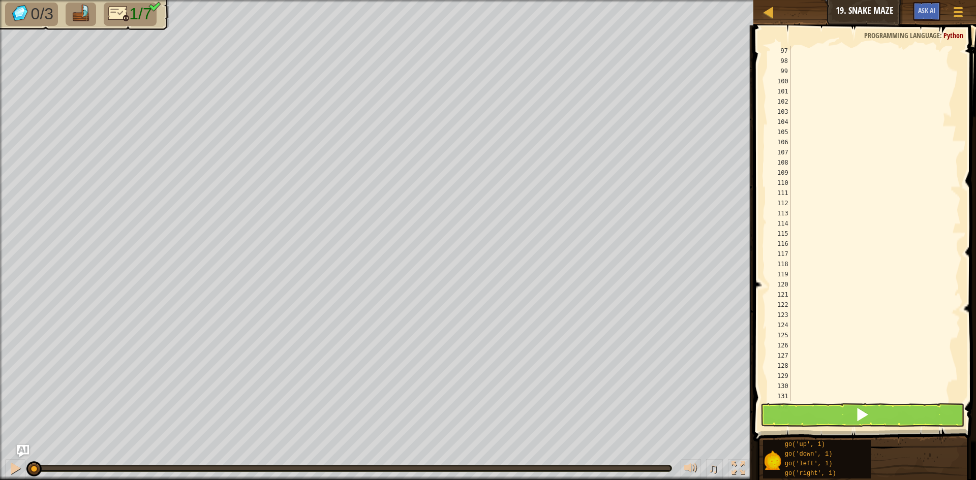
scroll to position [1230, 0]
type textarea "g"
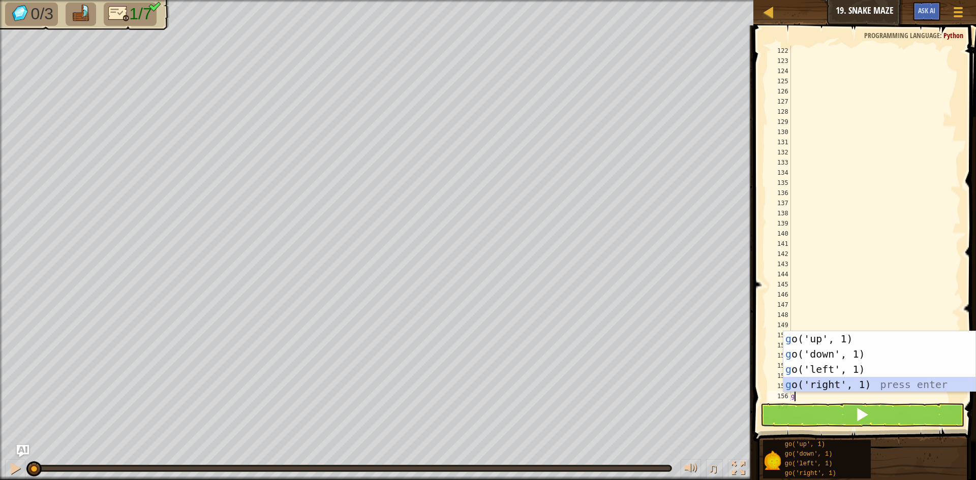
click at [820, 381] on div "g o('up', 1) press enter g o('down', 1) press enter g o('left', 1) press enter …" at bounding box center [880, 378] width 192 height 92
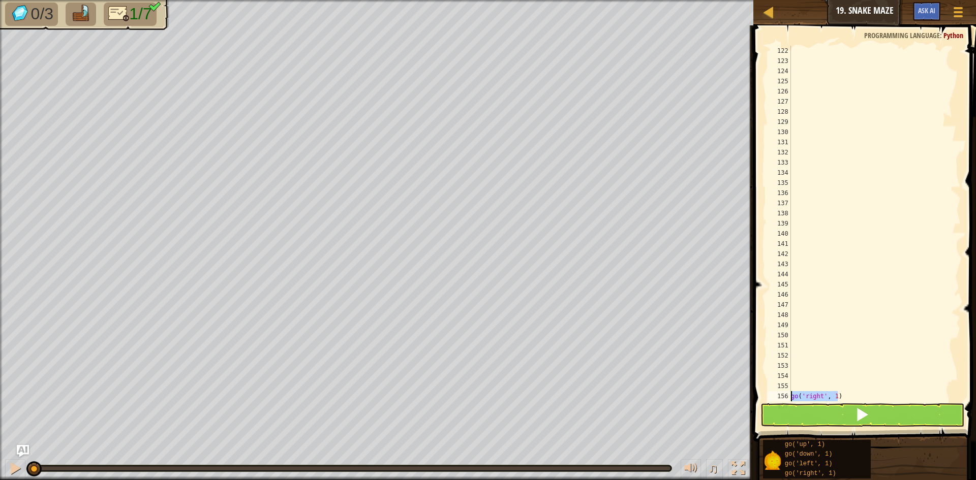
drag, startPoint x: 840, startPoint y: 397, endPoint x: 776, endPoint y: 400, distance: 64.2
click at [776, 400] on div "122 123 124 125 126 127 128 129 130 131 132 133 134 135 136 137 138 139 140 141…" at bounding box center [863, 224] width 195 height 356
type textarea "go('right', 1)"
click at [850, 394] on div "go ( 'right' , 1 )" at bounding box center [871, 224] width 164 height 356
paste textarea "go('right', 1)"
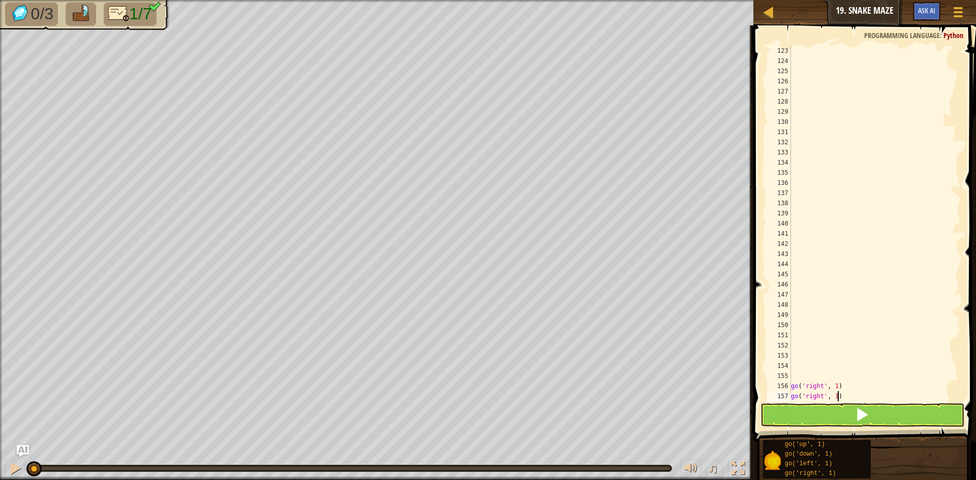
scroll to position [1241, 0]
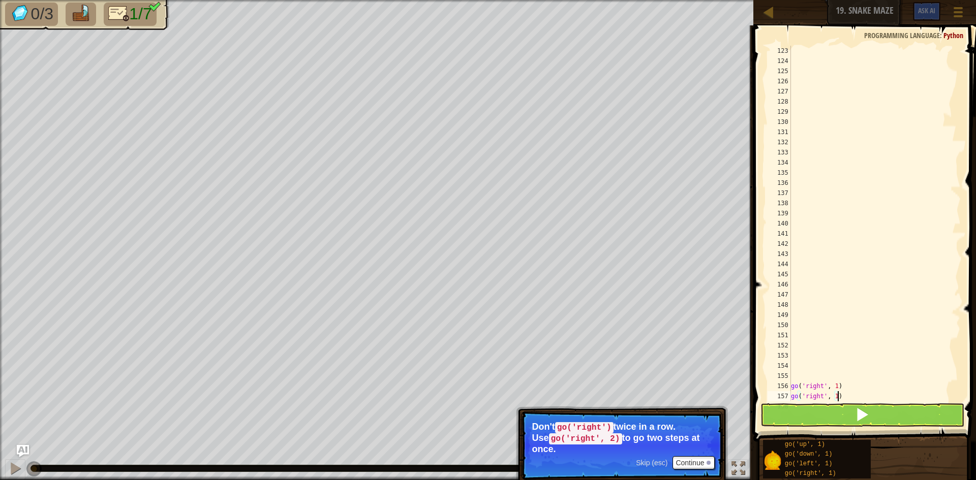
paste textarea "go('right', 1)"
type textarea "g"
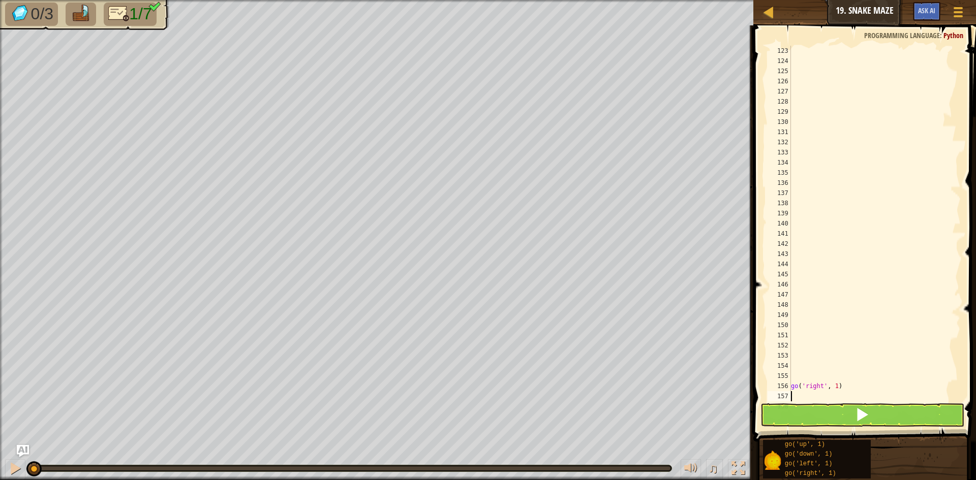
paste textarea "go('right', 1)"
type textarea "go('right', 1)"
paste textarea "go('right', 1)"
type textarea "go('right', 1)"
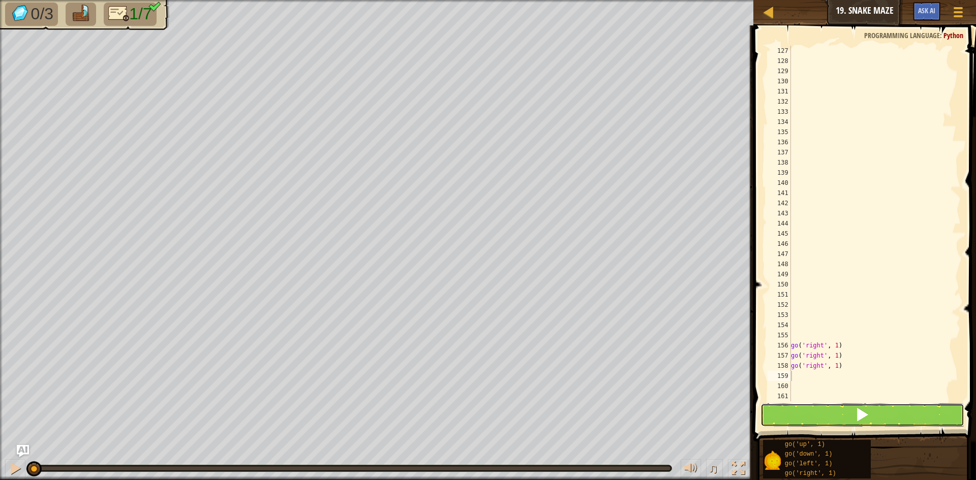
click at [782, 417] on button at bounding box center [863, 415] width 204 height 23
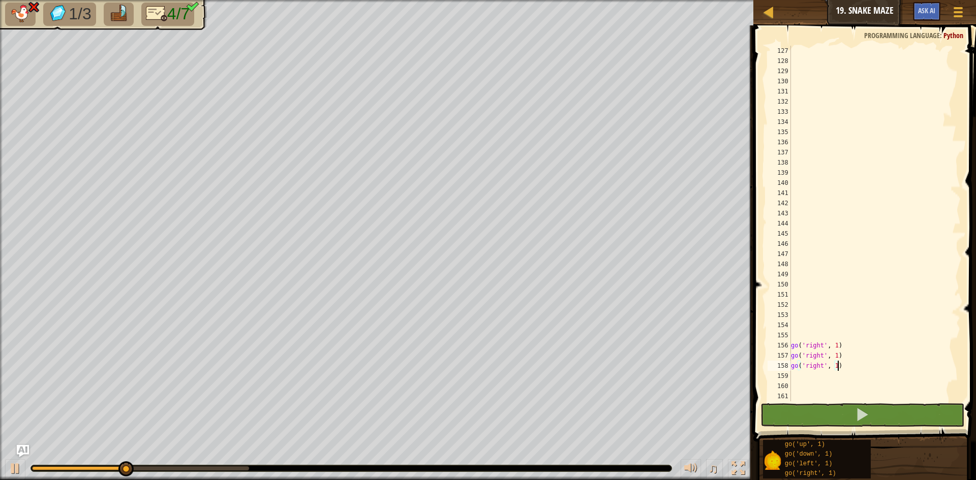
click at [838, 364] on div "go ( 'right' , 1 ) go ( 'right' , 1 ) go ( 'right' , 1 )" at bounding box center [871, 234] width 164 height 376
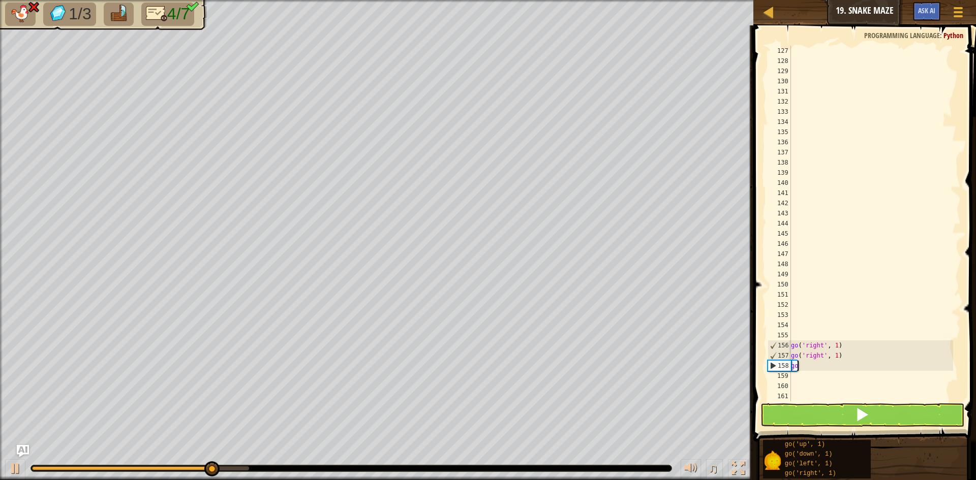
type textarea "g"
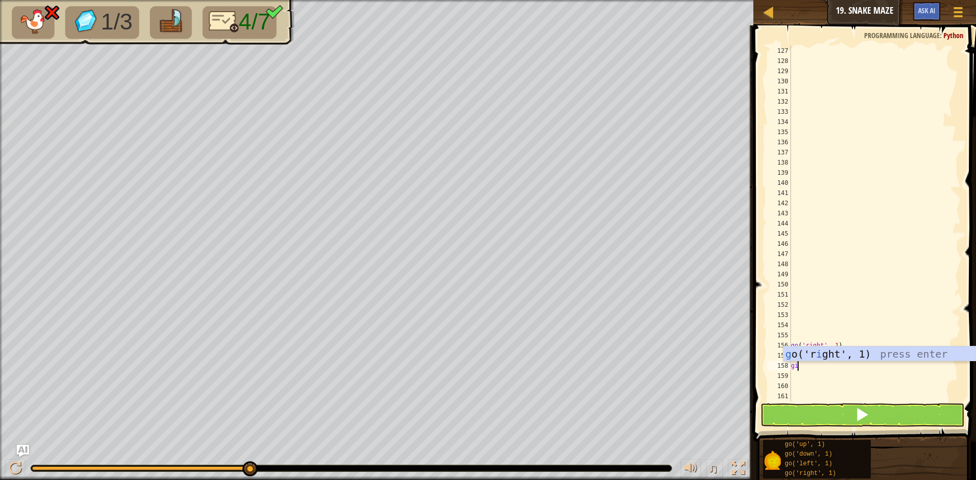
type textarea "g"
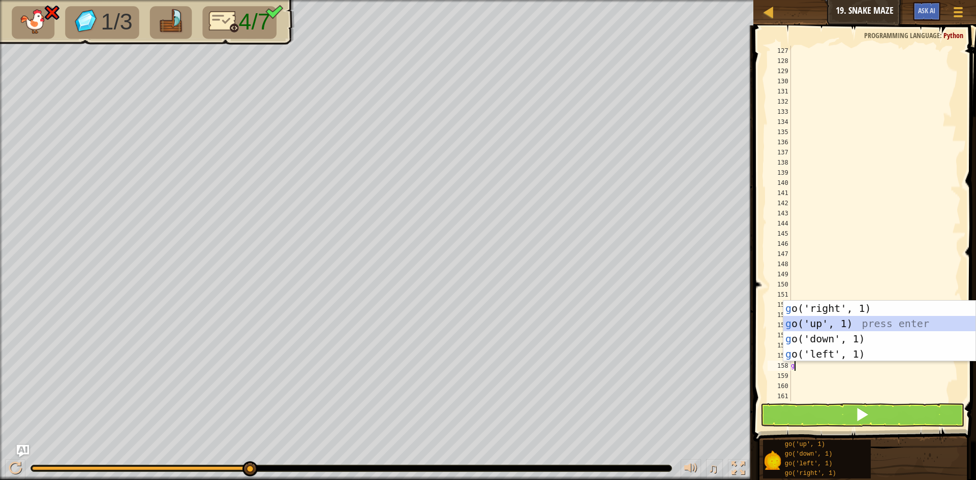
click at [794, 317] on div "g o('right', 1) press enter g o('up', 1) press enter g o('down', 1) press enter…" at bounding box center [880, 347] width 192 height 92
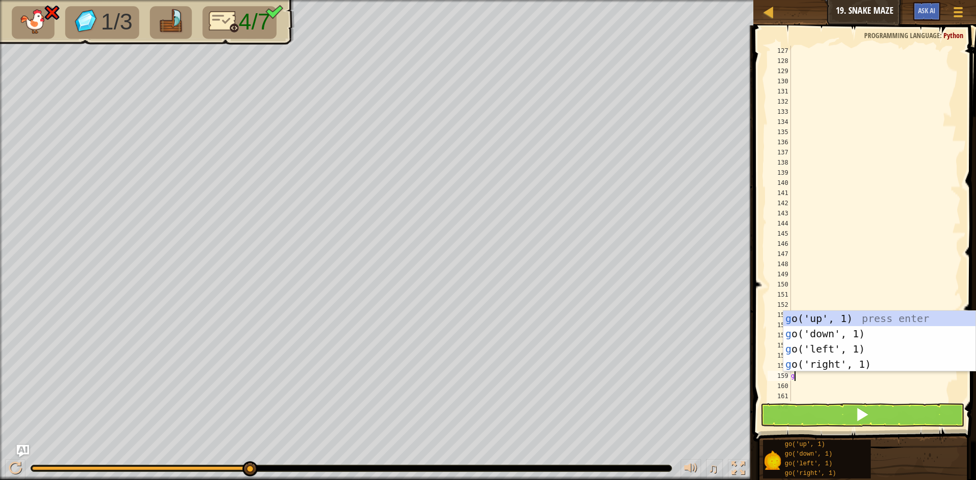
type textarea "go"
click at [824, 358] on div "go ('up', 1) press enter go ('down', 1) press enter go ('left', 1) press enter …" at bounding box center [880, 357] width 192 height 92
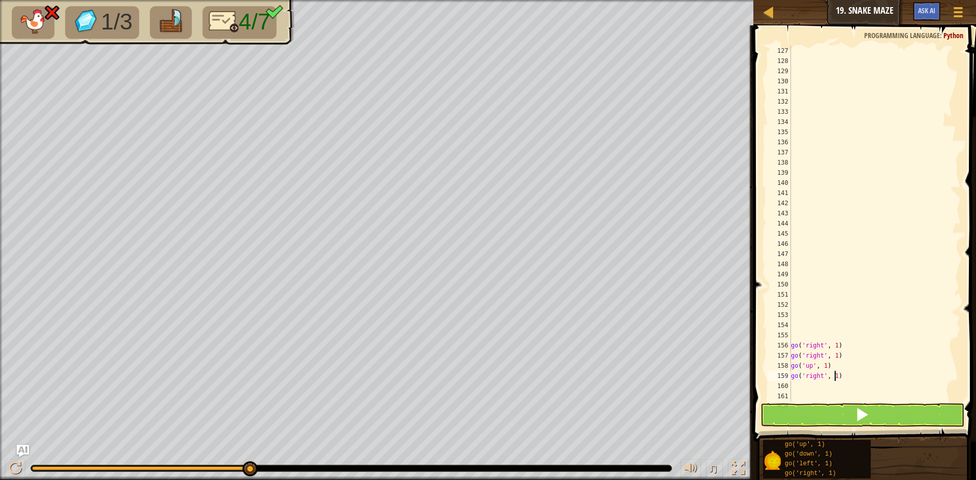
click at [835, 378] on div "go ( 'right' , 1 ) go ( 'right' , 1 ) go ( 'up' , 1 ) go ( 'right' , 1 )" at bounding box center [871, 234] width 164 height 376
type textarea "go('right', 3)"
click at [796, 385] on div "go ( 'right' , 1 ) go ( 'right' , 1 ) go ( 'up' , 1 ) go ( 'right' , 3 )" at bounding box center [871, 234] width 164 height 376
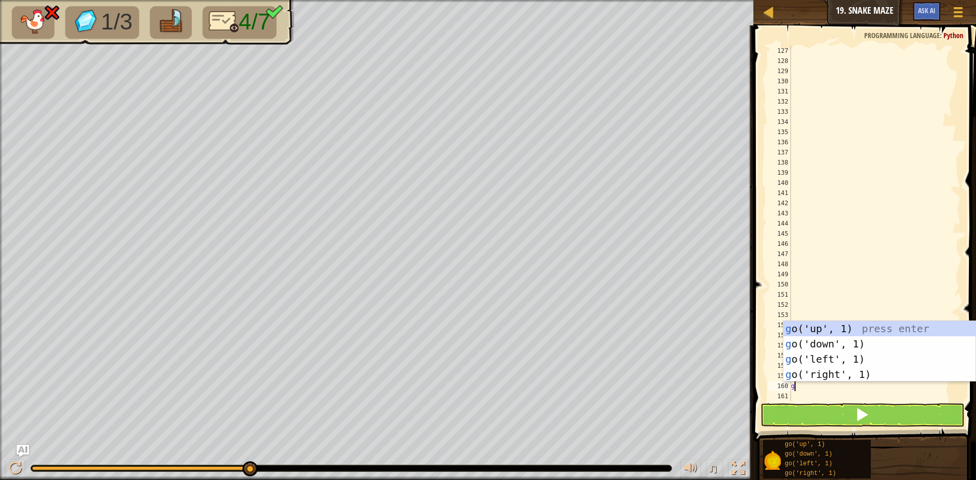
type textarea "go"
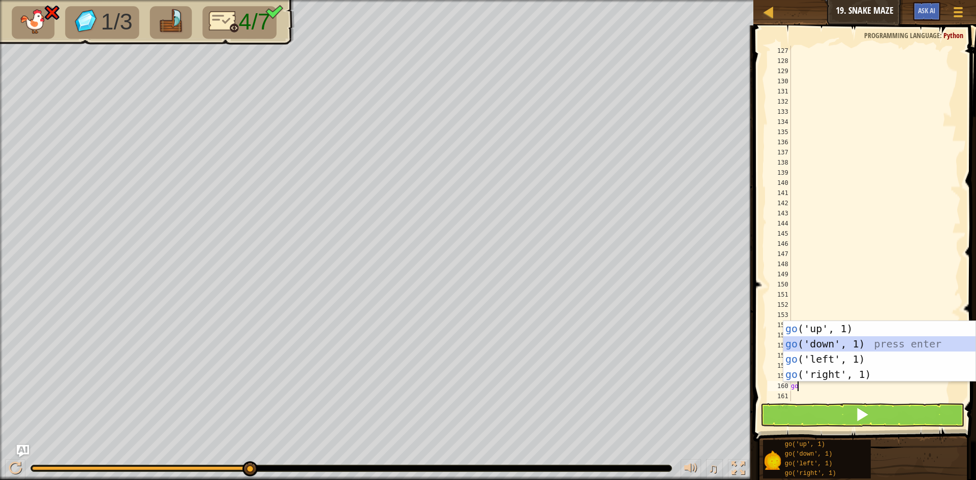
click at [819, 344] on div "go ('up', 1) press enter go ('down', 1) press enter go ('left', 1) press enter …" at bounding box center [880, 367] width 192 height 92
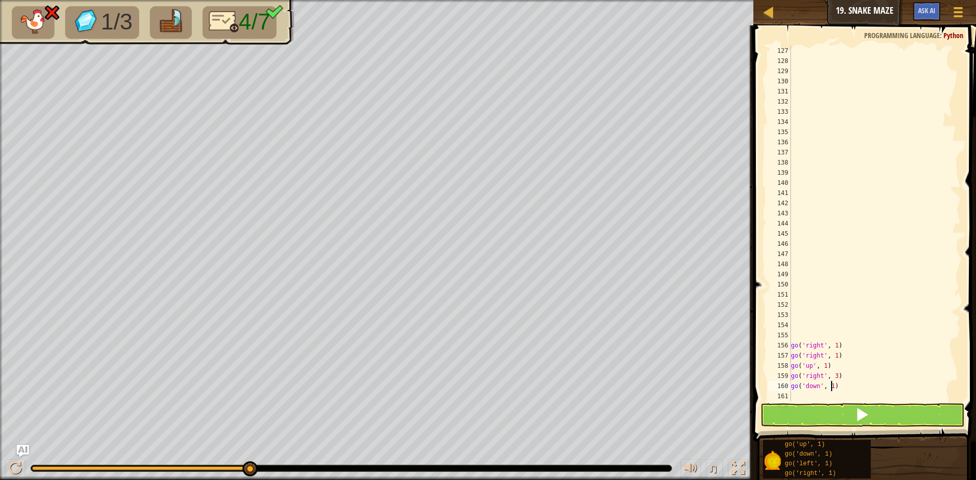
click at [830, 385] on div "go ( 'right' , 1 ) go ( 'right' , 1 ) go ( 'up' , 1 ) go ( 'right' , 3 ) go ( '…" at bounding box center [871, 234] width 164 height 376
type textarea "go('down', 3)"
click at [801, 398] on div "go ( 'right' , 1 ) go ( 'right' , 1 ) go ( 'up' , 1 ) go ( 'right' , 3 ) go ( '…" at bounding box center [871, 234] width 164 height 376
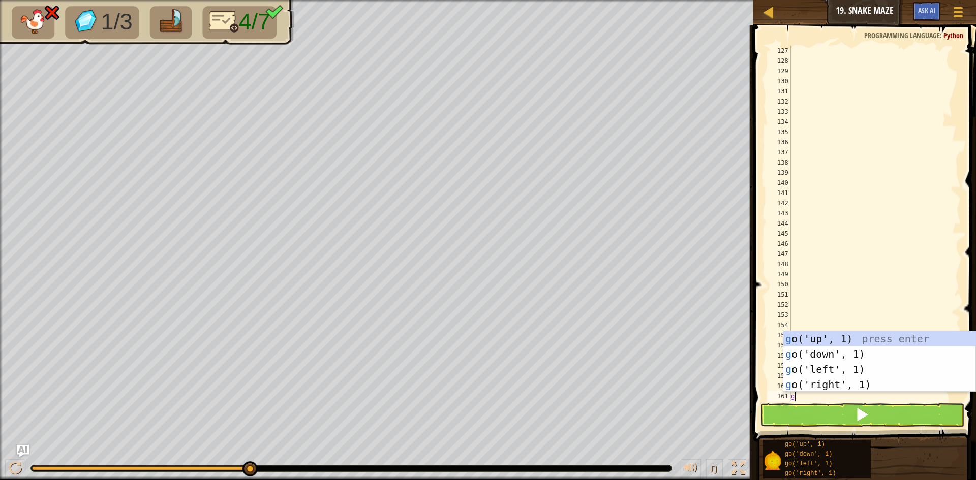
type textarea "go"
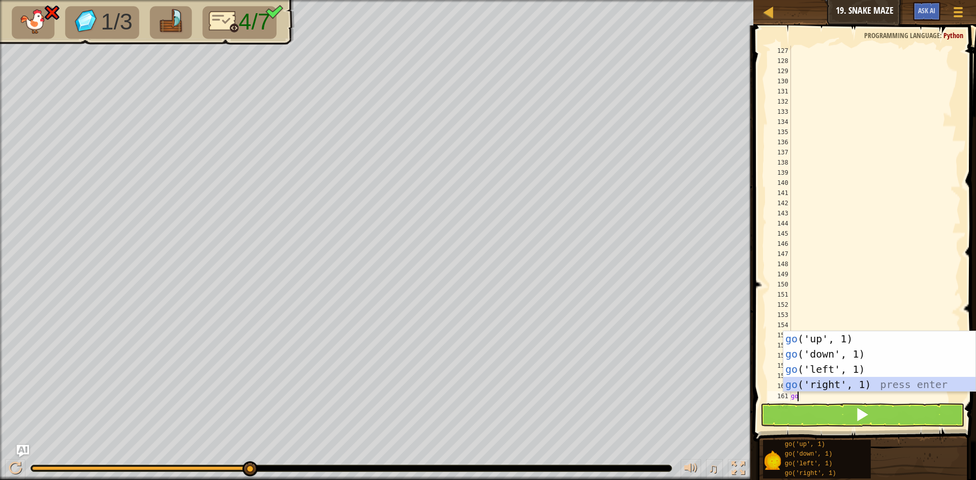
click at [836, 386] on div "go ('up', 1) press enter go ('down', 1) press enter go ('left', 1) press enter …" at bounding box center [880, 378] width 192 height 92
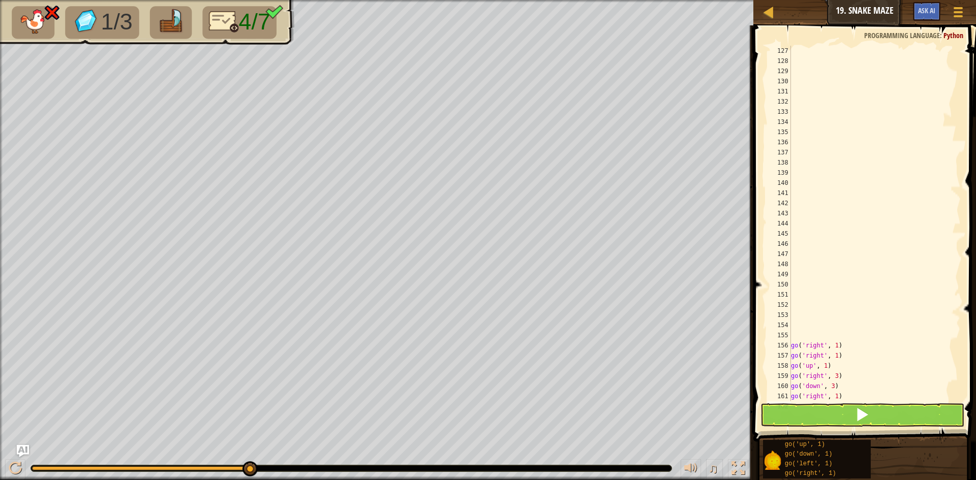
click at [834, 396] on div "go ( 'right' , 1 ) go ( 'right' , 1 ) go ( 'up' , 1 ) go ( 'right' , 3 ) go ( '…" at bounding box center [871, 234] width 164 height 376
type textarea "go('right', 2)"
click at [836, 396] on div "go ( 'right' , 1 ) go ( 'right' , 1 ) go ( 'up' , 1 ) go ( 'right' , 3 ) go ( '…" at bounding box center [871, 234] width 164 height 376
click at [839, 397] on div "go ( 'right' , 1 ) go ( 'right' , 1 ) go ( 'up' , 1 ) go ( 'right' , 3 ) go ( '…" at bounding box center [871, 234] width 164 height 376
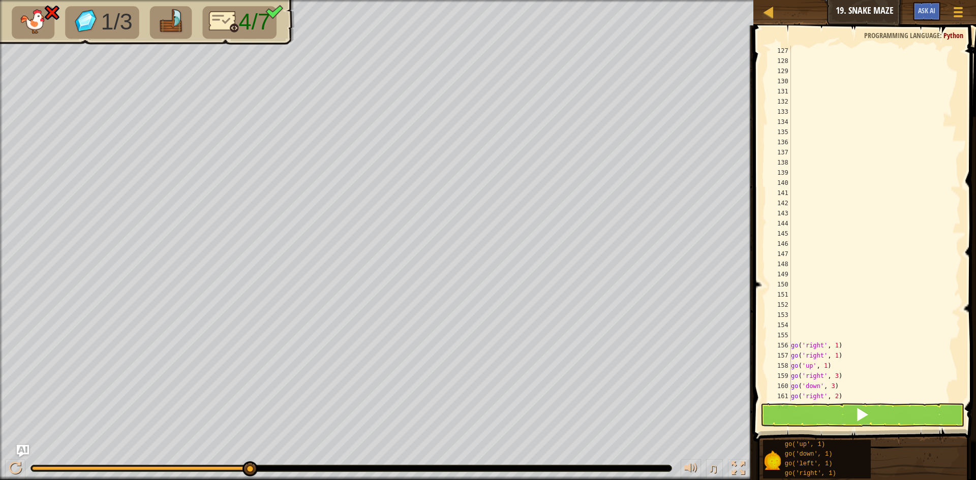
scroll to position [5, 0]
type textarea "g"
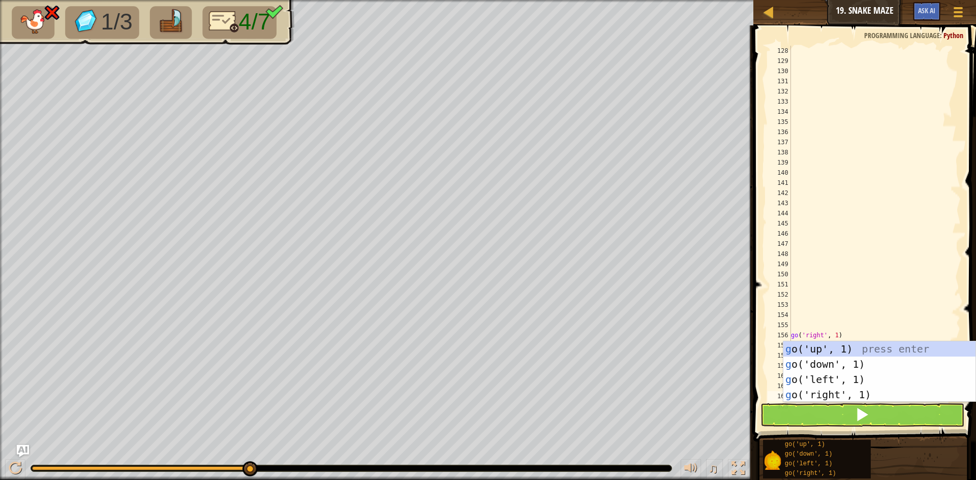
scroll to position [1291, 0]
click at [823, 350] on div "g o('up', 1) press enter g o('down', 1) press enter g o('left', 1) press enter …" at bounding box center [880, 388] width 192 height 92
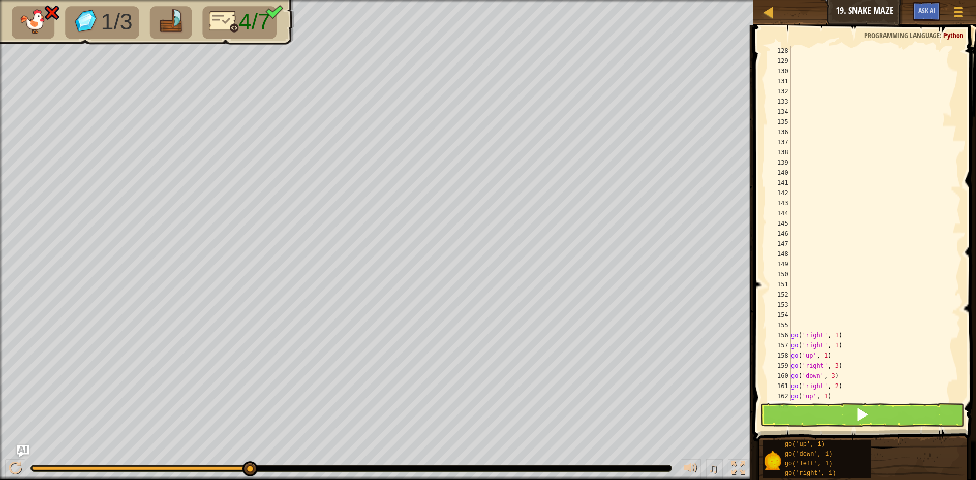
scroll to position [1342, 0]
click at [824, 341] on div "go ( 'right' , 1 ) go ( 'right' , 1 ) go ( 'up' , 1 ) go ( 'right' , 3 ) go ( '…" at bounding box center [871, 234] width 164 height 376
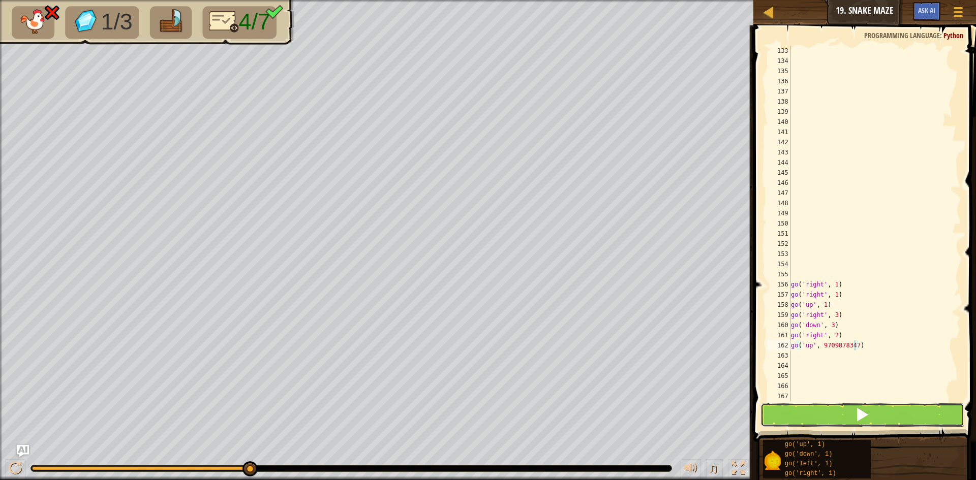
click at [796, 420] on button at bounding box center [863, 415] width 204 height 23
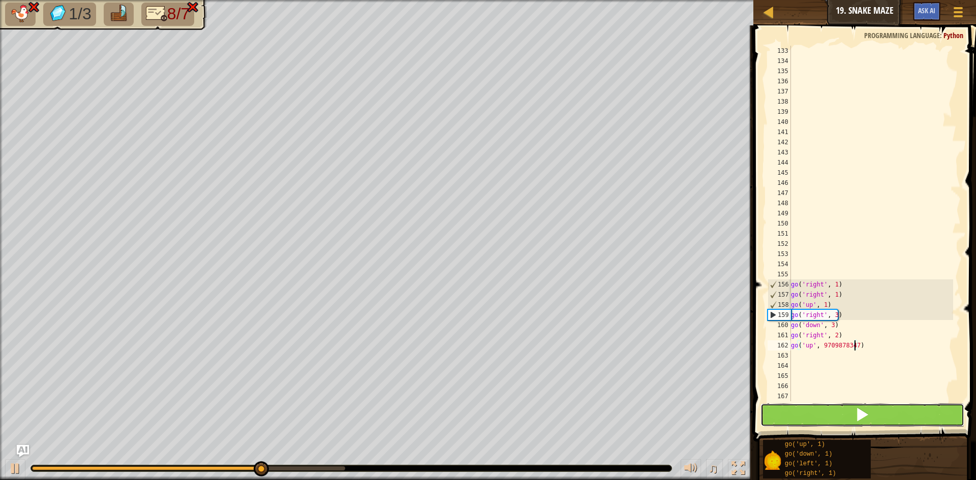
click at [823, 420] on button at bounding box center [863, 415] width 204 height 23
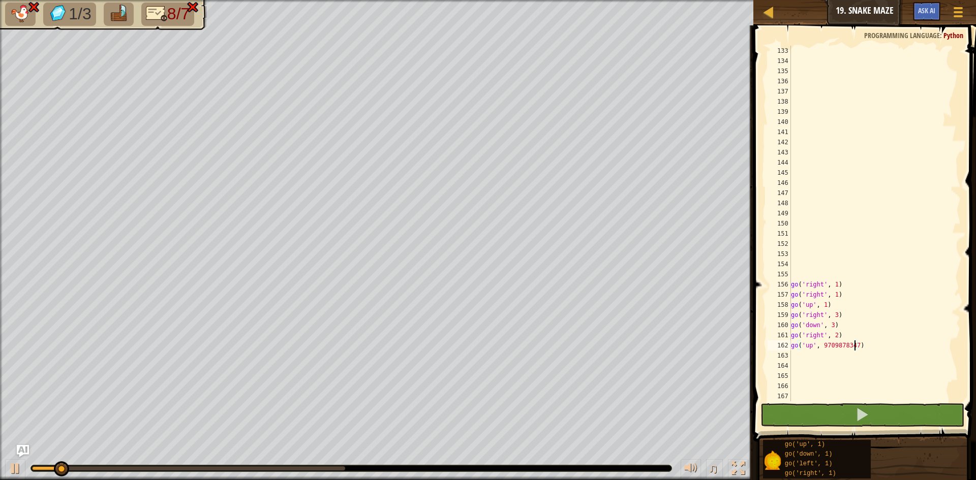
click at [833, 318] on div "go ( 'right' , 1 ) go ( 'right' , 1 ) go ( 'up' , 1 ) go ( 'right' , 3 ) go ( '…" at bounding box center [871, 234] width 164 height 376
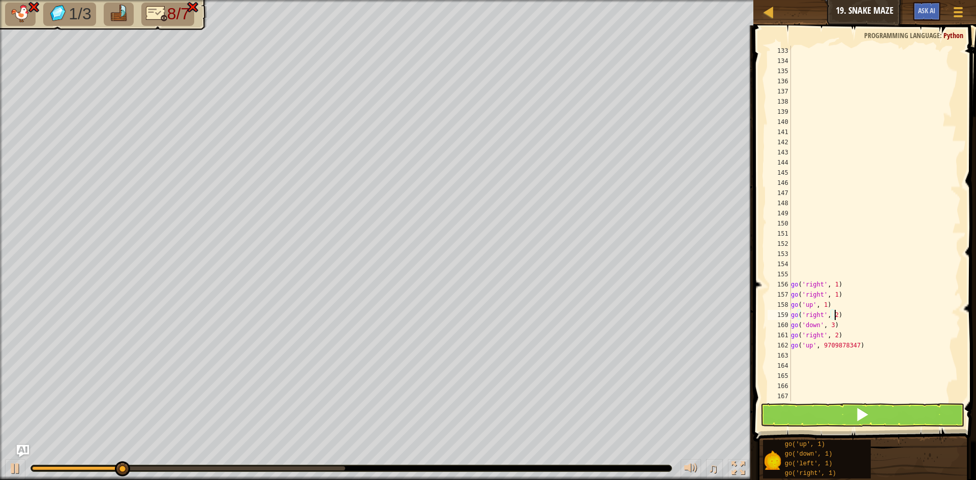
scroll to position [5, 4]
click at [889, 412] on button at bounding box center [863, 415] width 204 height 23
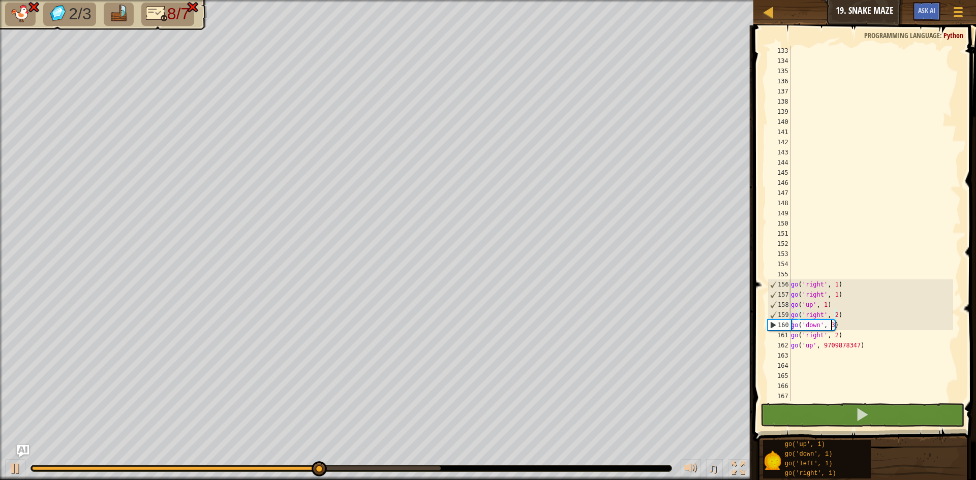
click at [832, 325] on div "go ( 'right' , 1 ) go ( 'right' , 1 ) go ( 'up' , 1 ) go ( 'right' , 2 ) go ( '…" at bounding box center [871, 234] width 164 height 376
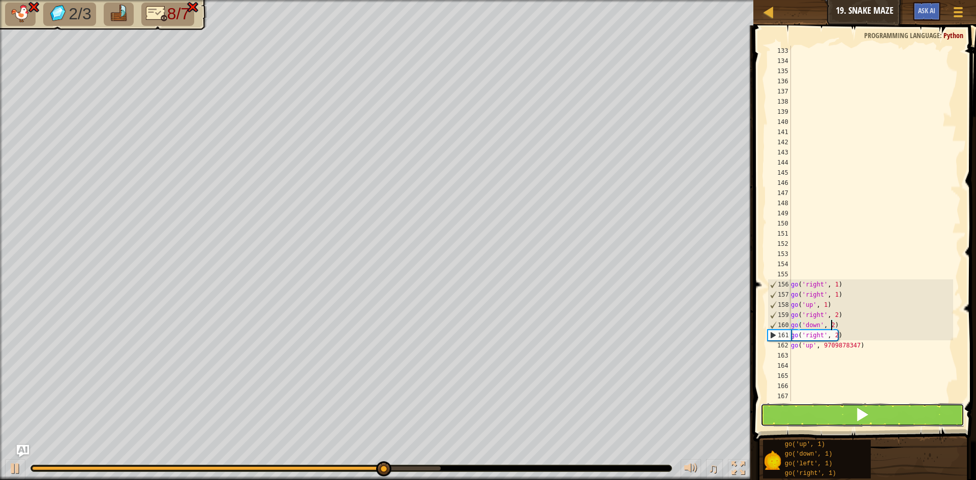
click at [824, 416] on button at bounding box center [863, 415] width 204 height 23
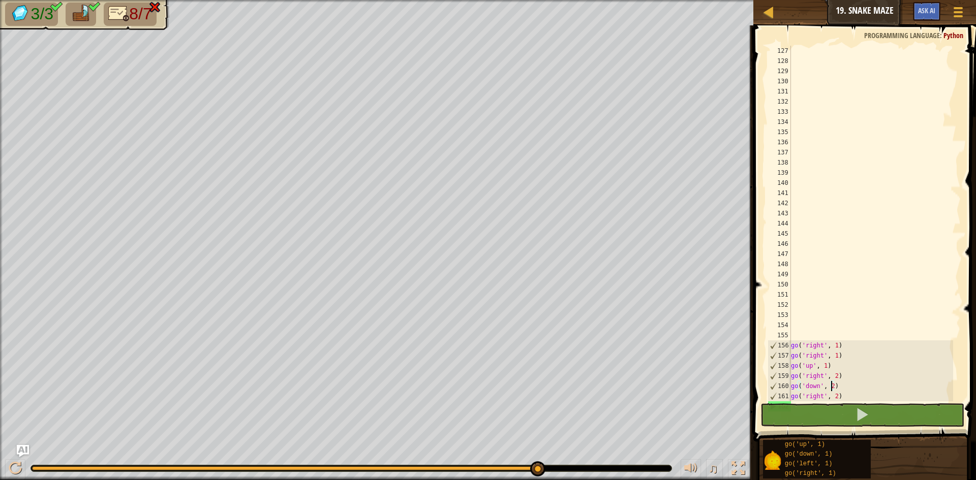
scroll to position [1342, 0]
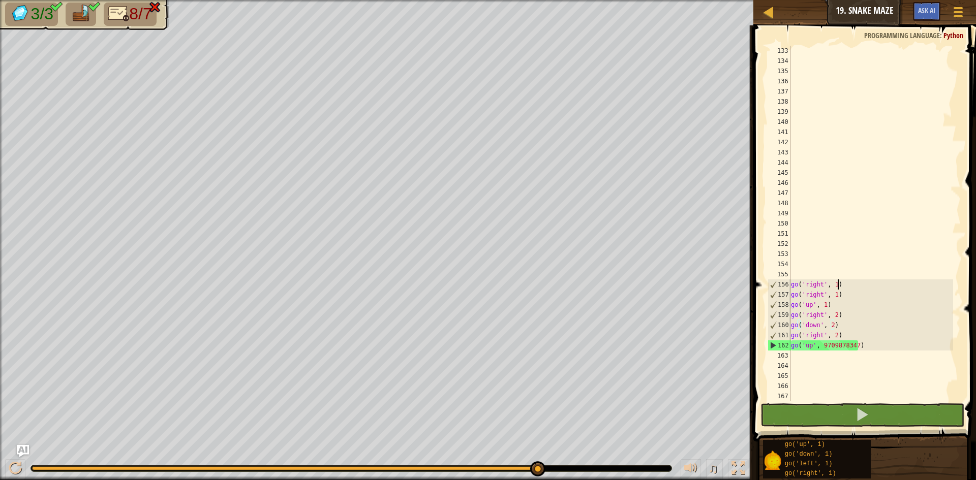
click at [838, 286] on div "go ( 'right' , 1 ) go ( 'right' , 1 ) go ( 'up' , 1 ) go ( 'right' , 2 ) go ( '…" at bounding box center [871, 234] width 164 height 376
type textarea "g"
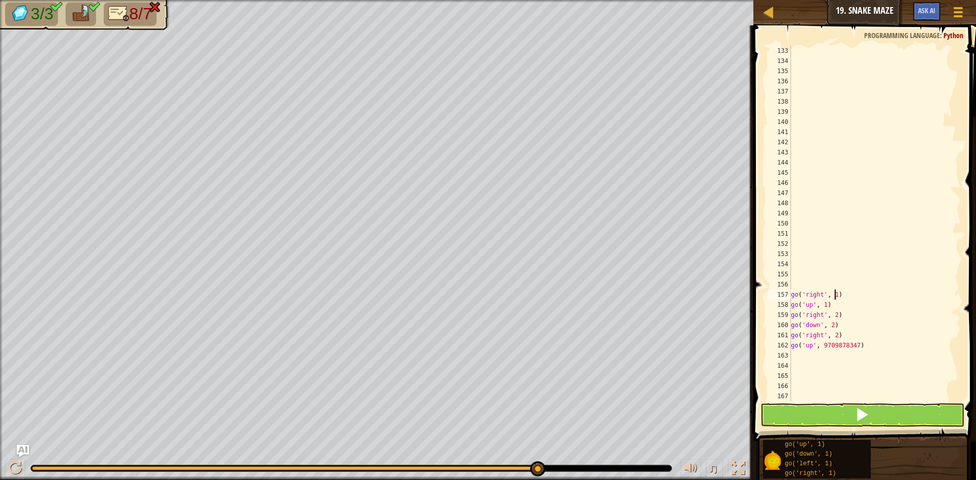
click at [834, 294] on div "go ( 'right' , 1 ) go ( 'up' , 1 ) go ( 'right' , 2 ) go ( 'down' , 2 ) go ( 'r…" at bounding box center [871, 234] width 164 height 376
type textarea "go('right', 2)"
click at [813, 415] on button at bounding box center [863, 415] width 204 height 23
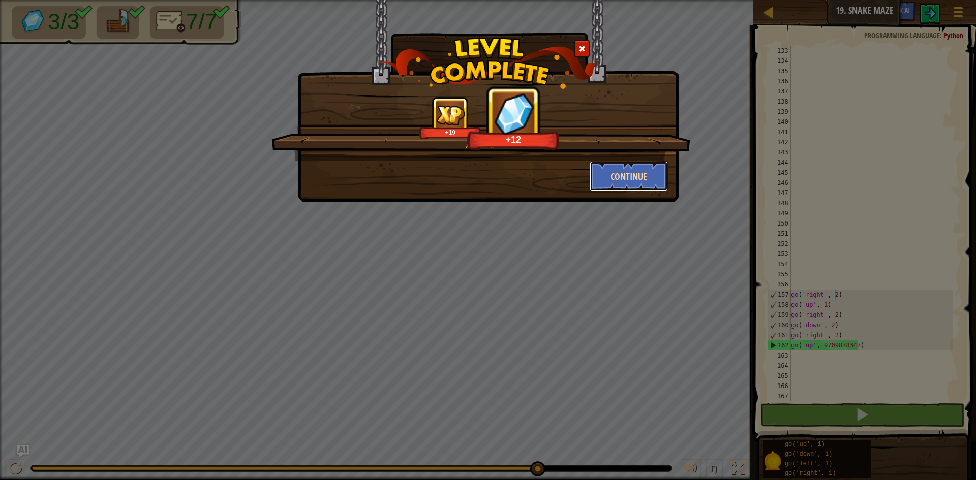
click at [627, 174] on button "Continue" at bounding box center [629, 176] width 79 height 31
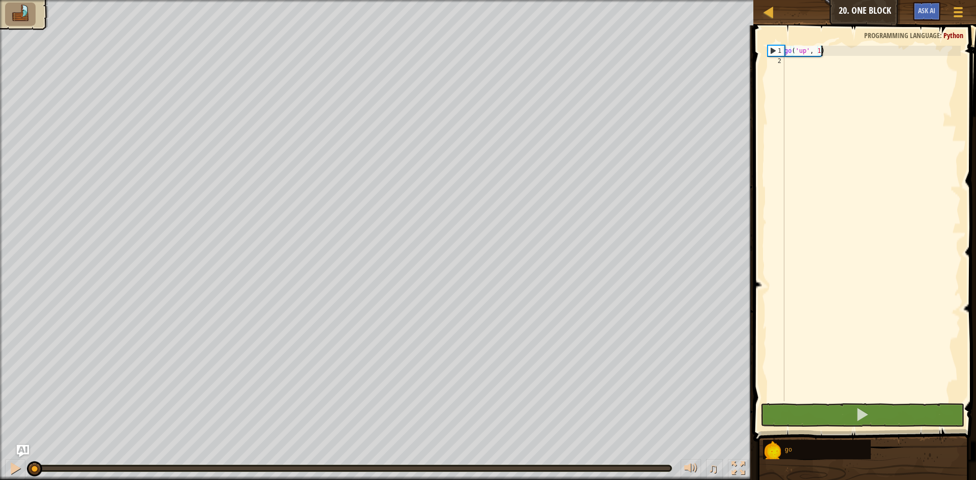
click at [817, 49] on div "go ( 'up' , 1 )" at bounding box center [871, 234] width 178 height 376
type textarea "go('up', 2)"
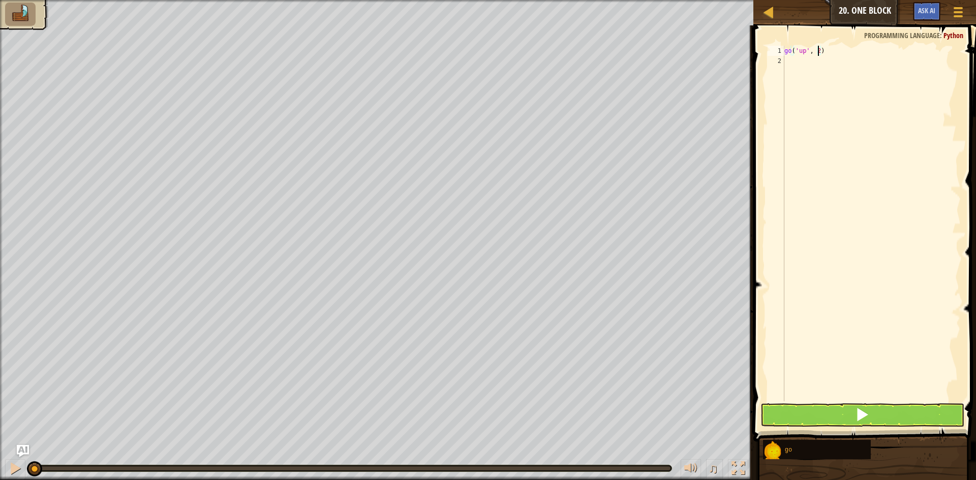
click at [793, 69] on div "go ( 'up' , 2 )" at bounding box center [871, 234] width 178 height 376
type textarea "g"
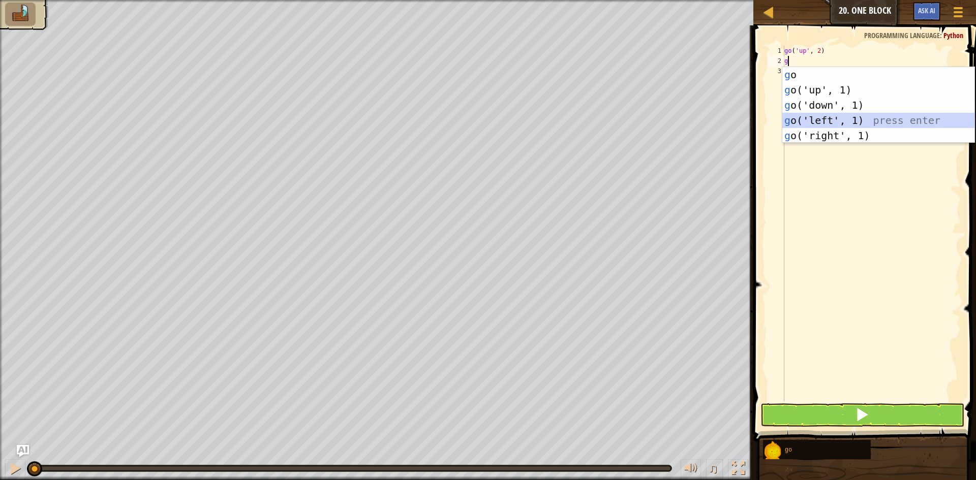
click at [823, 118] on div "g o press enter g o('up', 1) press enter g o('down', 1) press enter g o('left',…" at bounding box center [878, 120] width 192 height 107
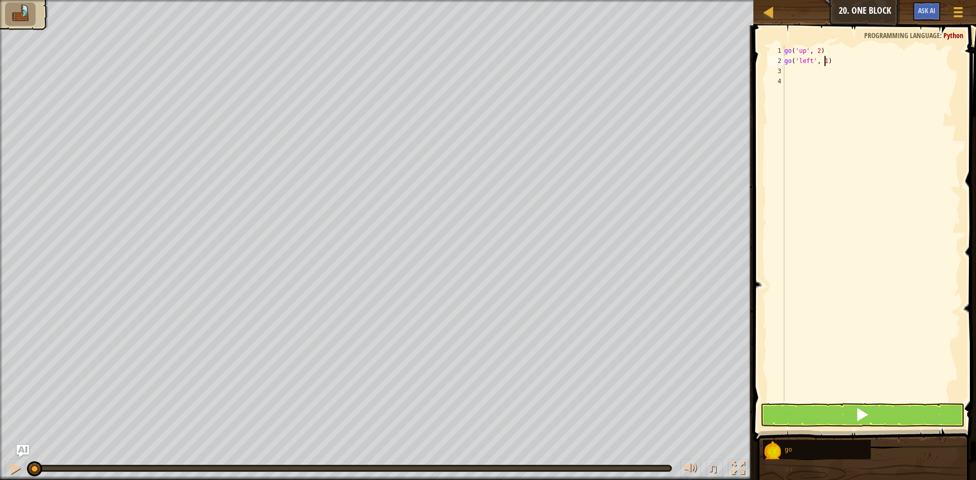
click at [824, 59] on div "go ( 'up' , 2 ) go ( 'left' , 1 )" at bounding box center [871, 234] width 178 height 376
type textarea "go('left', 3)"
click at [789, 71] on div "go ( 'up' , 2 ) go ( 'left' , 3 )" at bounding box center [871, 234] width 178 height 376
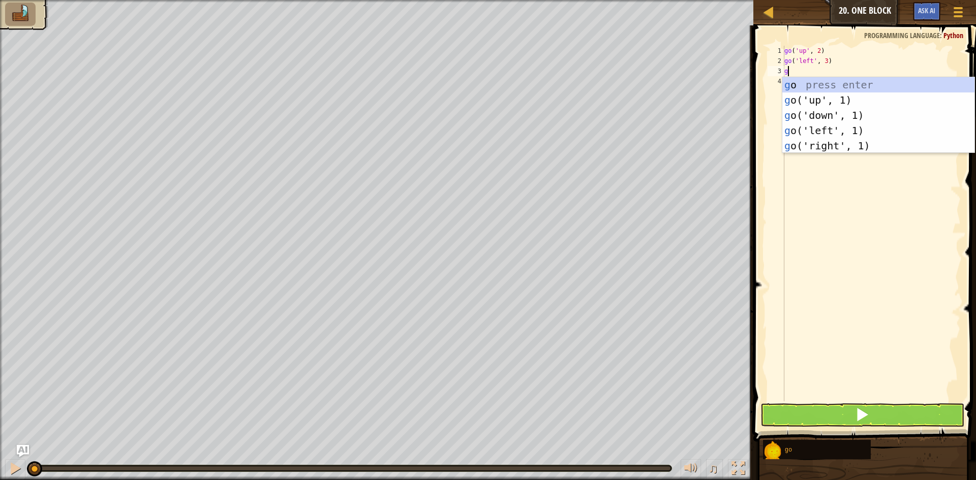
type textarea "go"
click at [828, 114] on div "go press enter go ('up', 1) press enter go ('down', 1) press enter go ('left', …" at bounding box center [878, 130] width 192 height 107
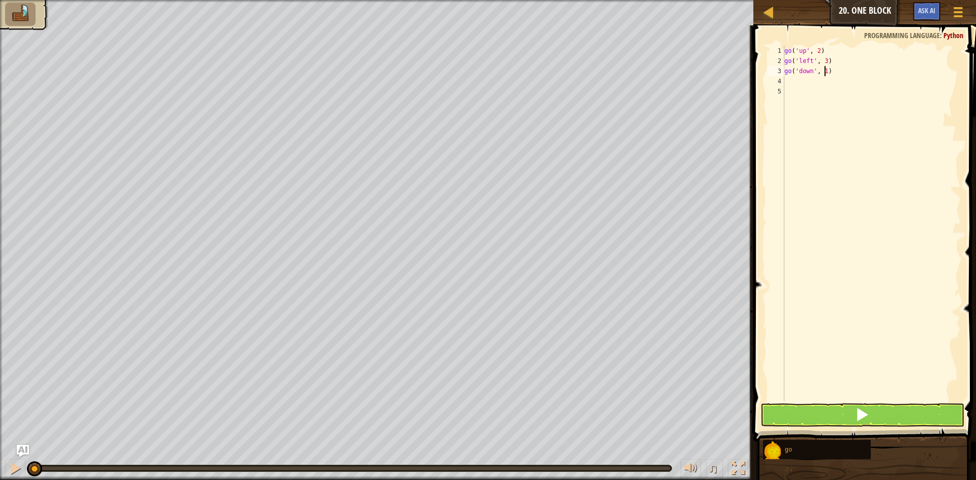
click at [824, 73] on div "go ( 'up' , 2 ) go ( 'left' , 3 ) go ( 'down' , 1 )" at bounding box center [871, 234] width 178 height 376
type textarea "go('down', 2)"
click at [801, 83] on div "go ( 'up' , 2 ) go ( 'left' , 3 ) go ( 'down' , 2 )" at bounding box center [871, 234] width 178 height 376
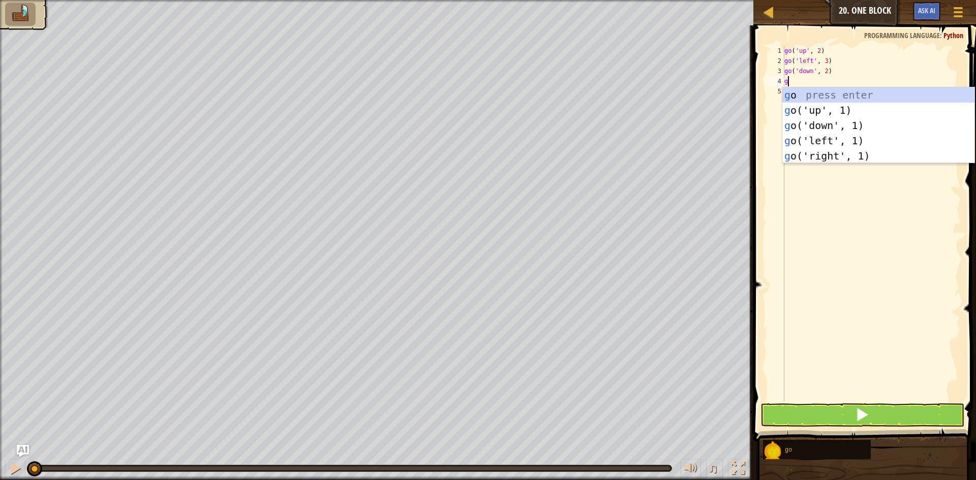
type textarea "go"
click at [821, 152] on div "go press enter go ('up', 1) press enter go ('down', 1) press enter go ('left', …" at bounding box center [878, 140] width 192 height 107
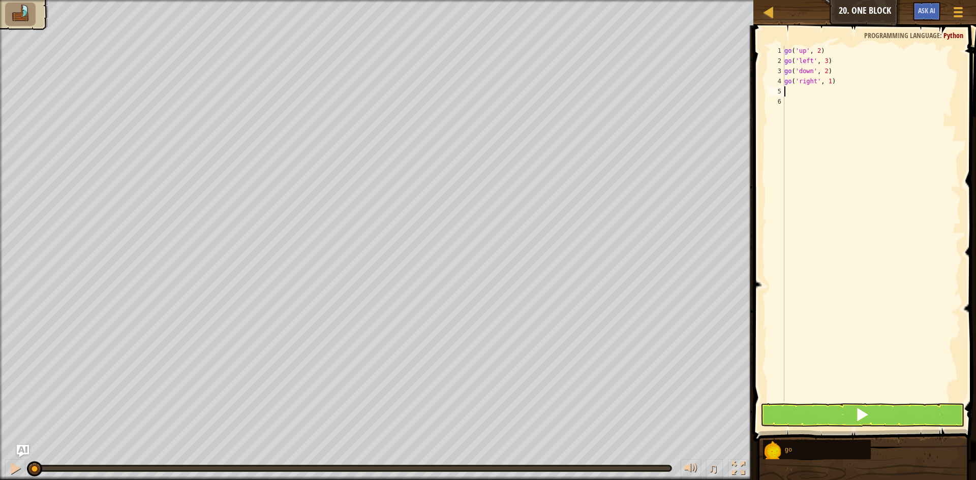
click at [827, 82] on div "go ( 'up' , 2 ) go ( 'left' , 3 ) go ( 'down' , 2 ) go ( 'right' , 1 )" at bounding box center [871, 234] width 178 height 376
type textarea "go('right', 8348763)"
click at [806, 416] on button at bounding box center [863, 415] width 204 height 23
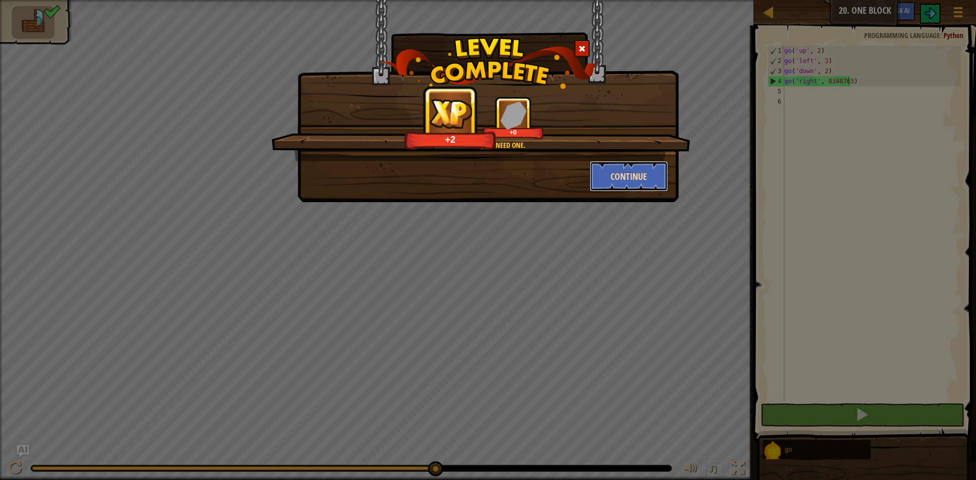
click at [622, 174] on button "Continue" at bounding box center [629, 176] width 79 height 31
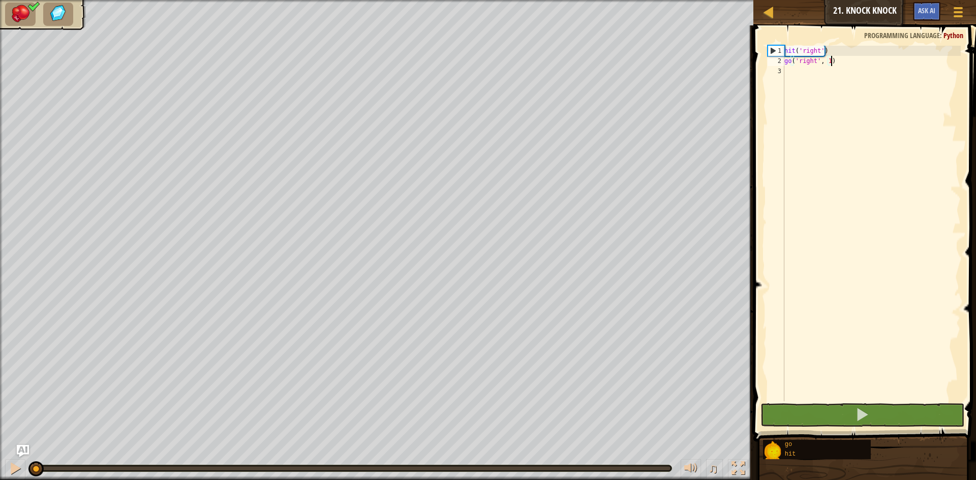
click at [821, 52] on div "hit ( 'right' ) go ( 'right' , 1 )" at bounding box center [871, 234] width 178 height 376
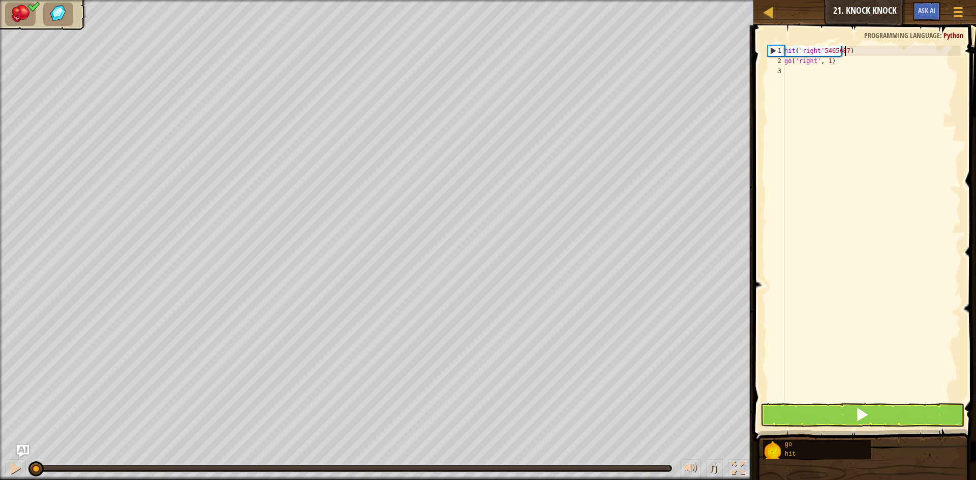
scroll to position [5, 5]
type textarea "hit('right'5465687)"
drag, startPoint x: 898, startPoint y: 409, endPoint x: 886, endPoint y: 410, distance: 12.2
click at [894, 410] on button at bounding box center [863, 415] width 204 height 23
